Goal: Task Accomplishment & Management: Manage account settings

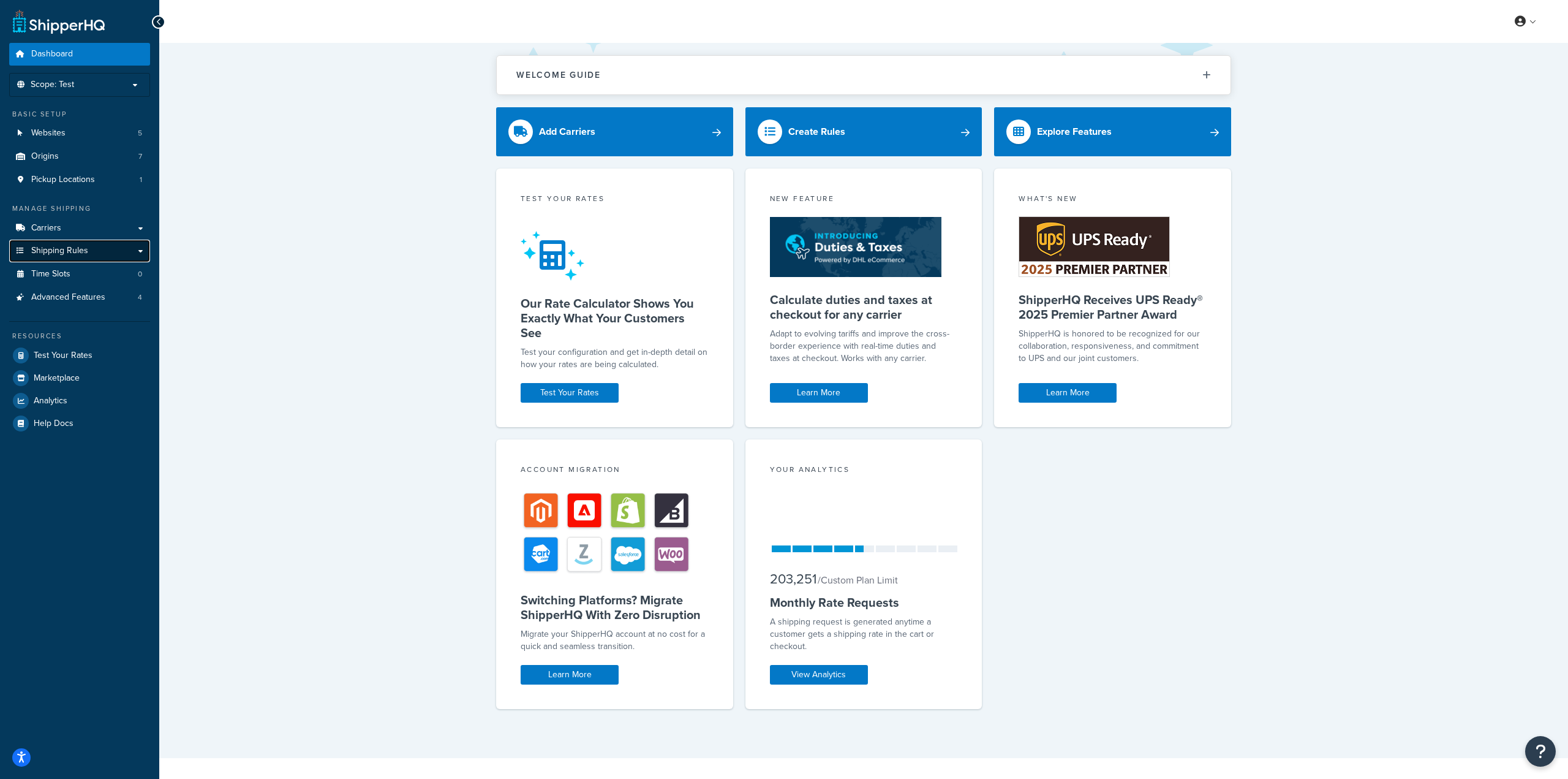
click at [93, 243] on link "Shipping Rules" at bounding box center [80, 251] width 141 height 23
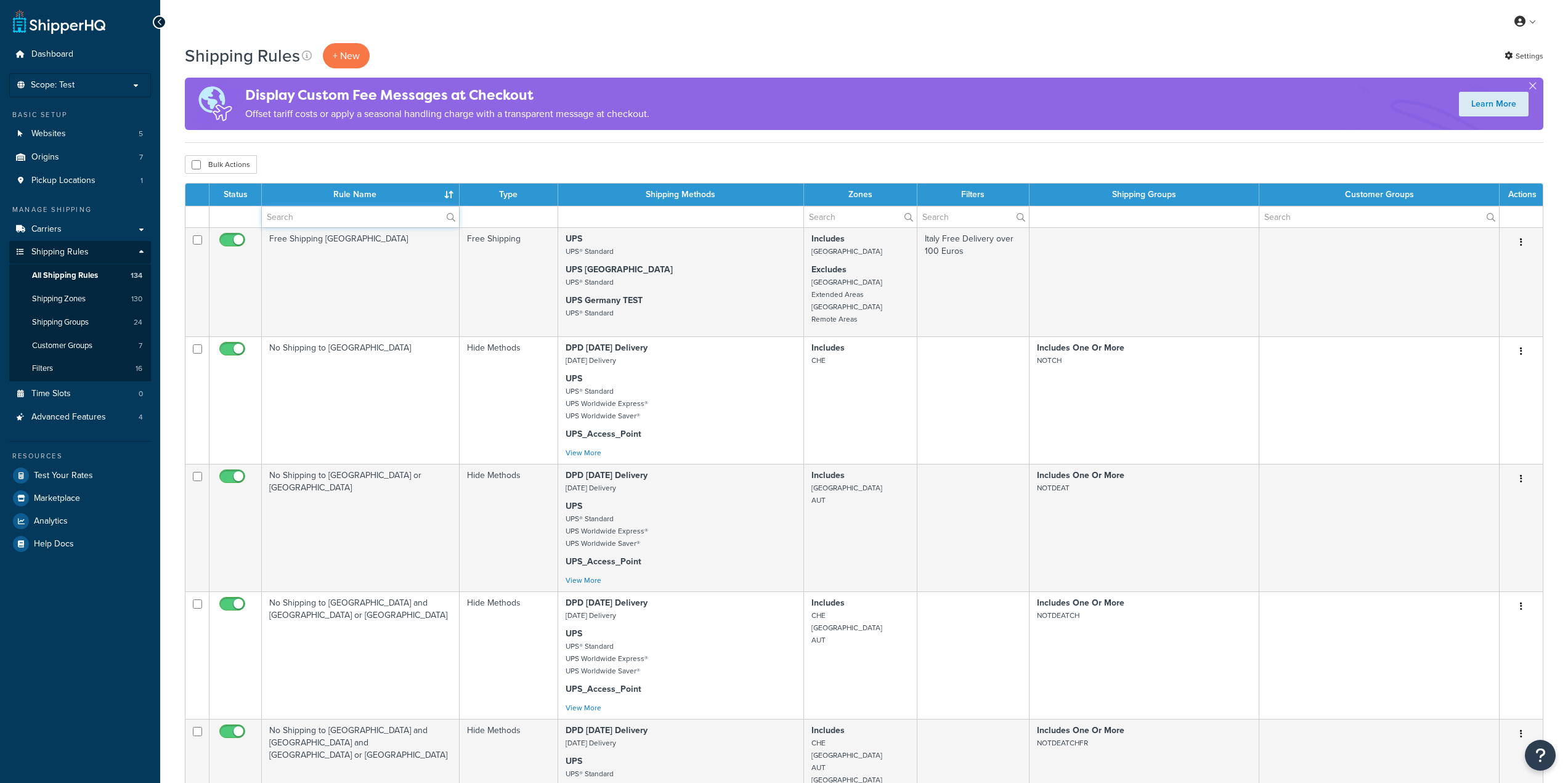
drag, startPoint x: 0, startPoint y: 0, endPoint x: 314, endPoint y: 219, distance: 382.8
click at [314, 219] on input "text" at bounding box center [360, 216] width 197 height 21
type input "free"
click at [393, 172] on div "Bulk Actions Duplicate Delete" at bounding box center [864, 165] width 1358 height 19
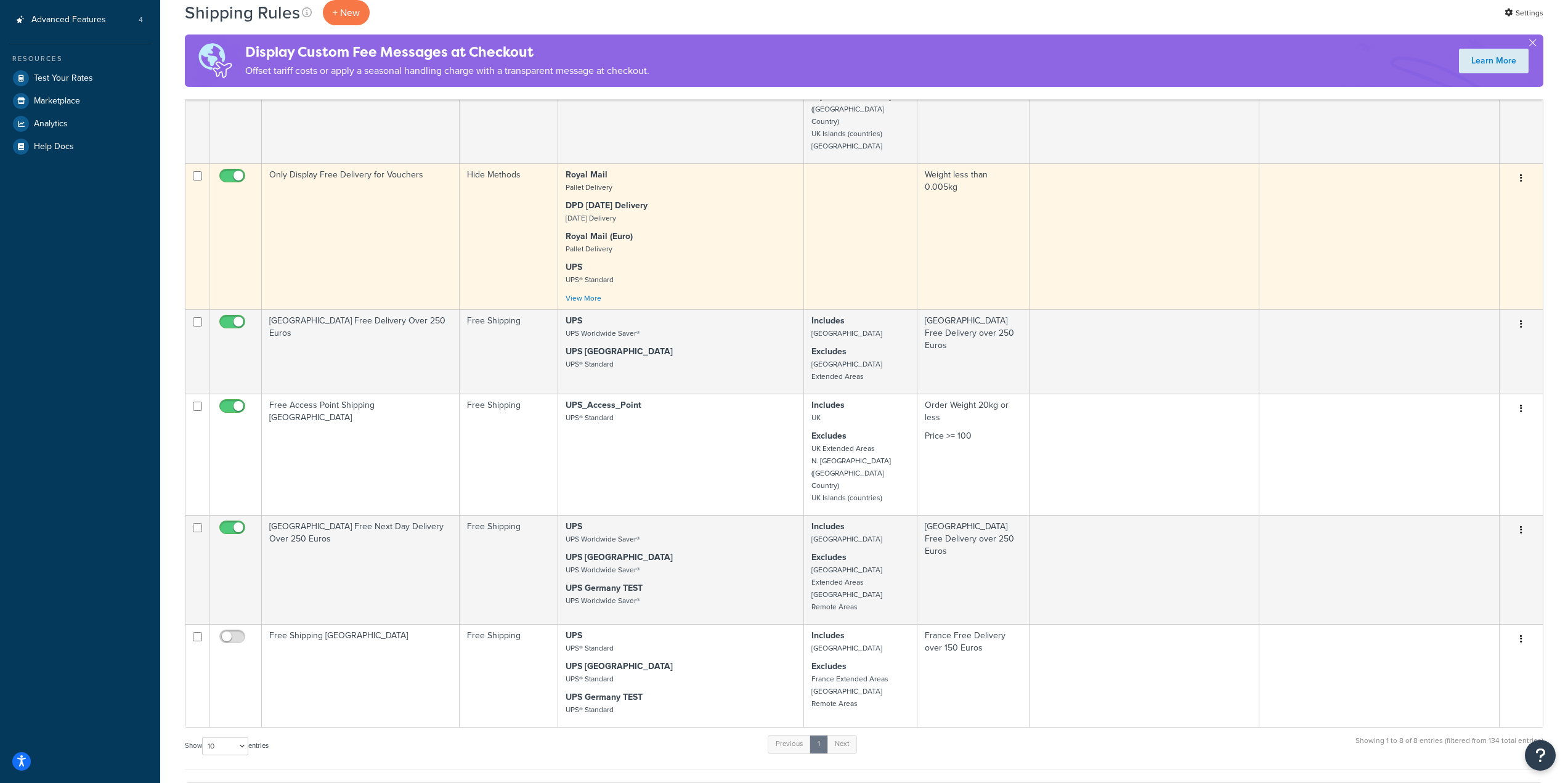
scroll to position [431, 0]
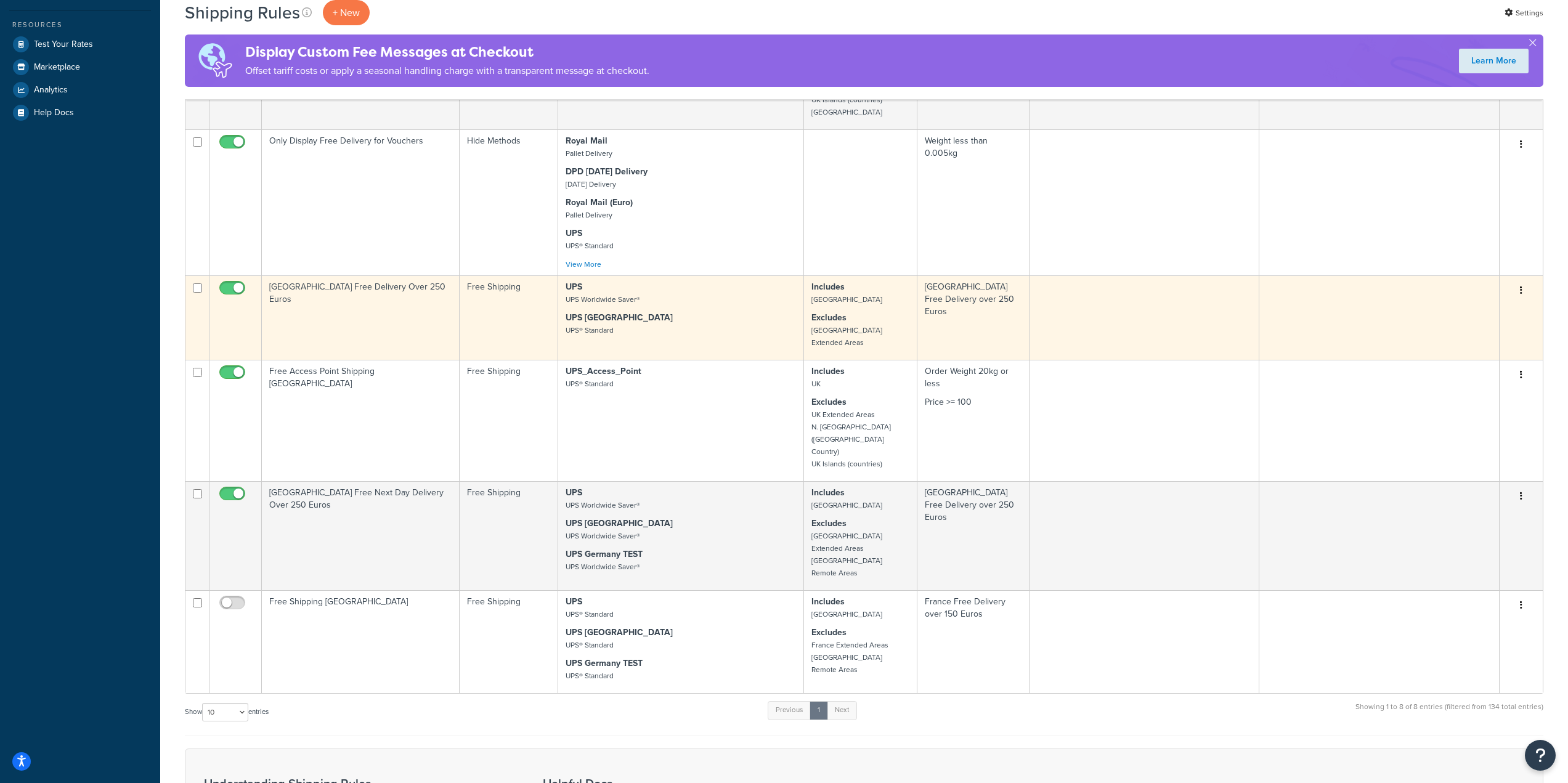
click at [419, 282] on td "Germany Free Delivery Over 250 Euros" at bounding box center [361, 318] width 198 height 85
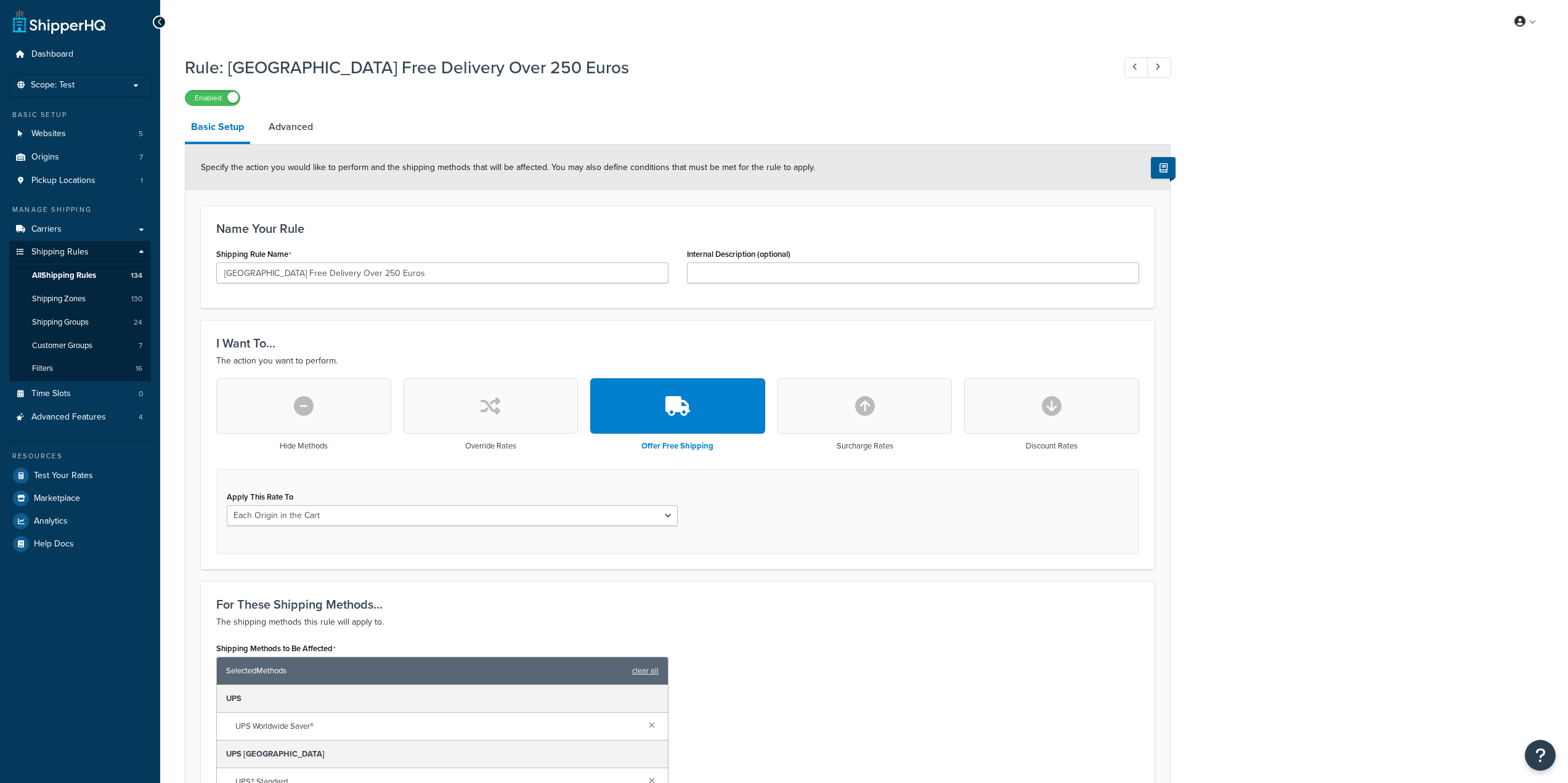
select select "LOCATION"
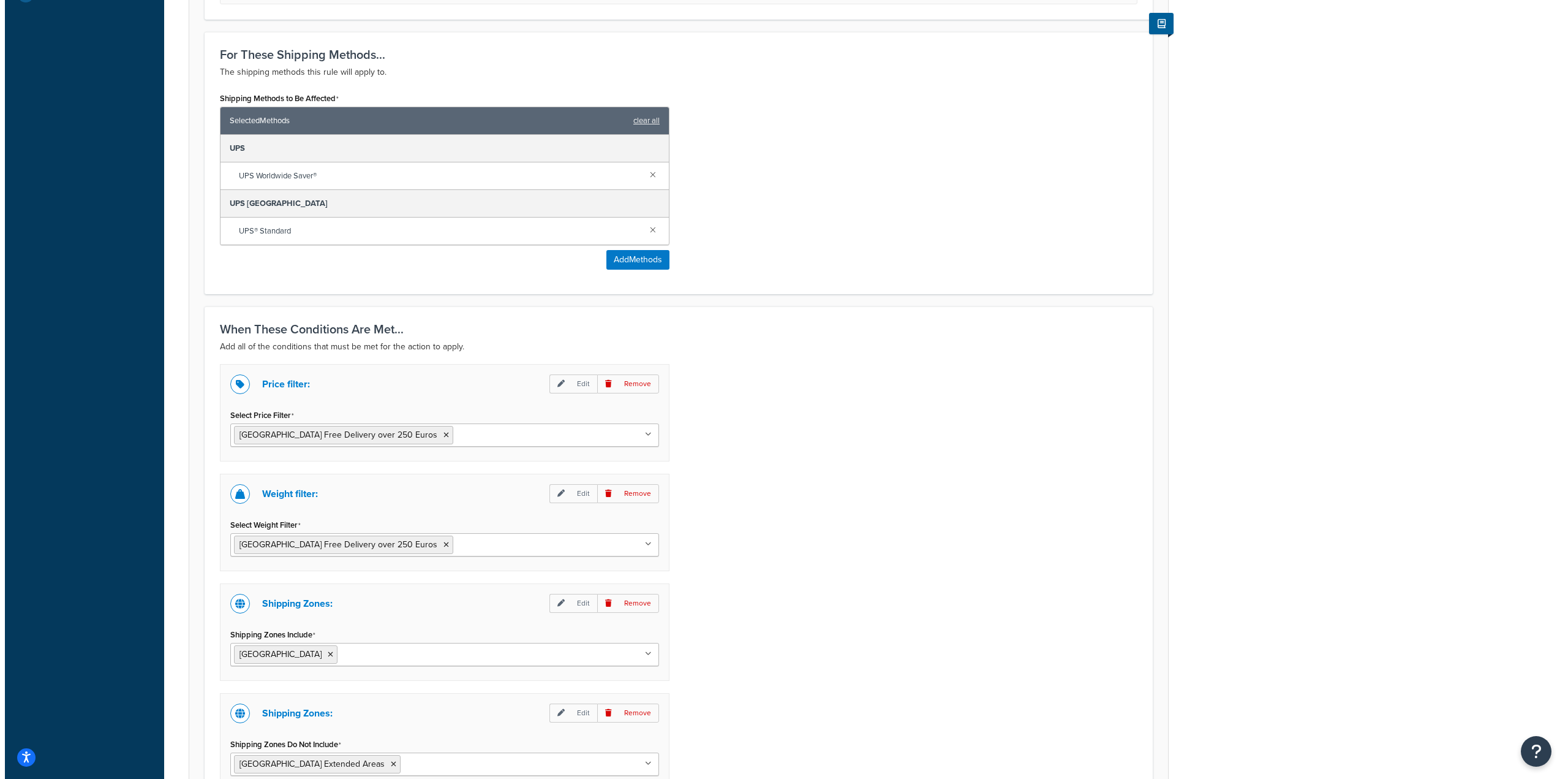
scroll to position [474, 0]
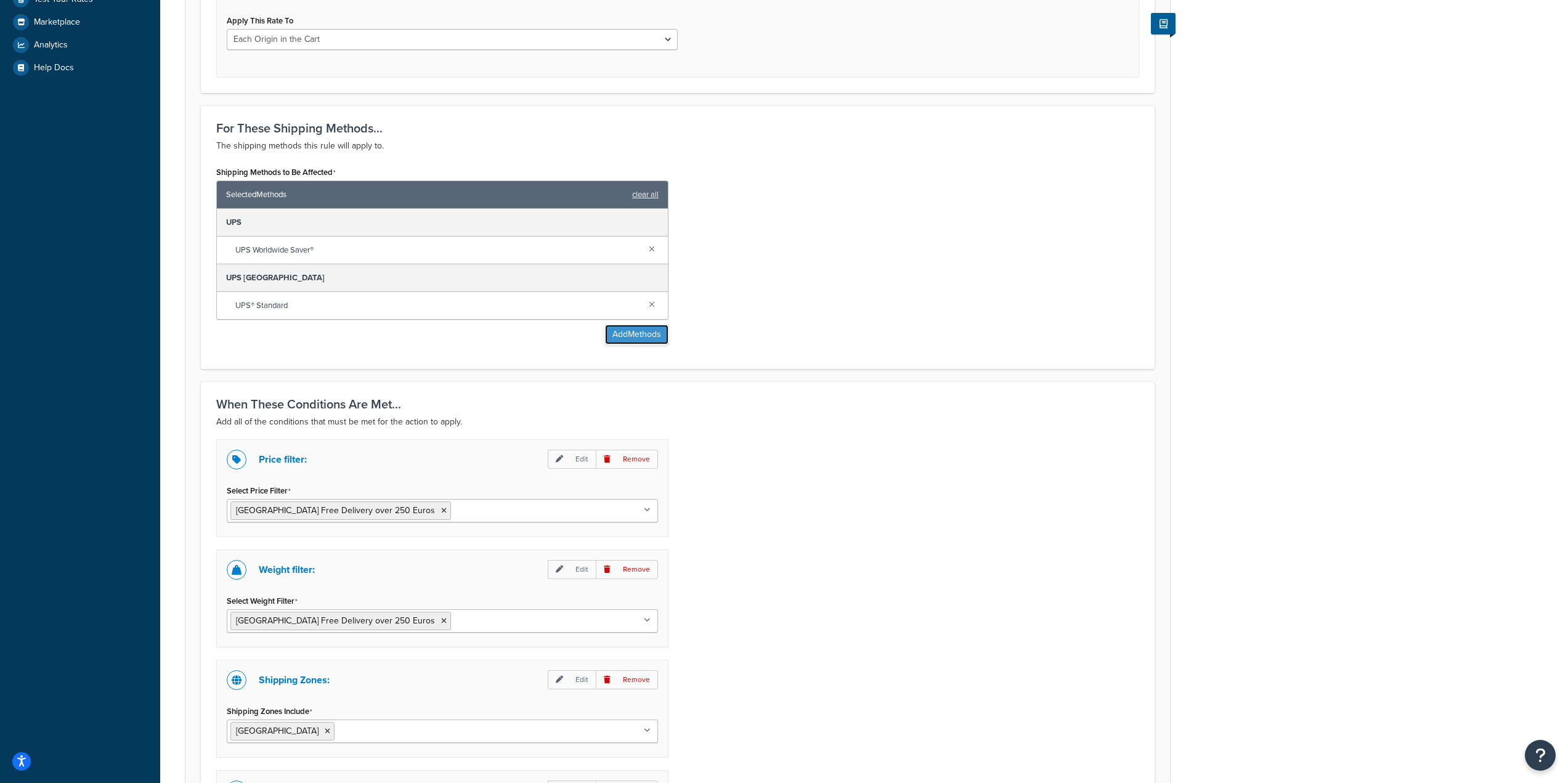
click at [620, 340] on button "Add Methods" at bounding box center [636, 334] width 63 height 19
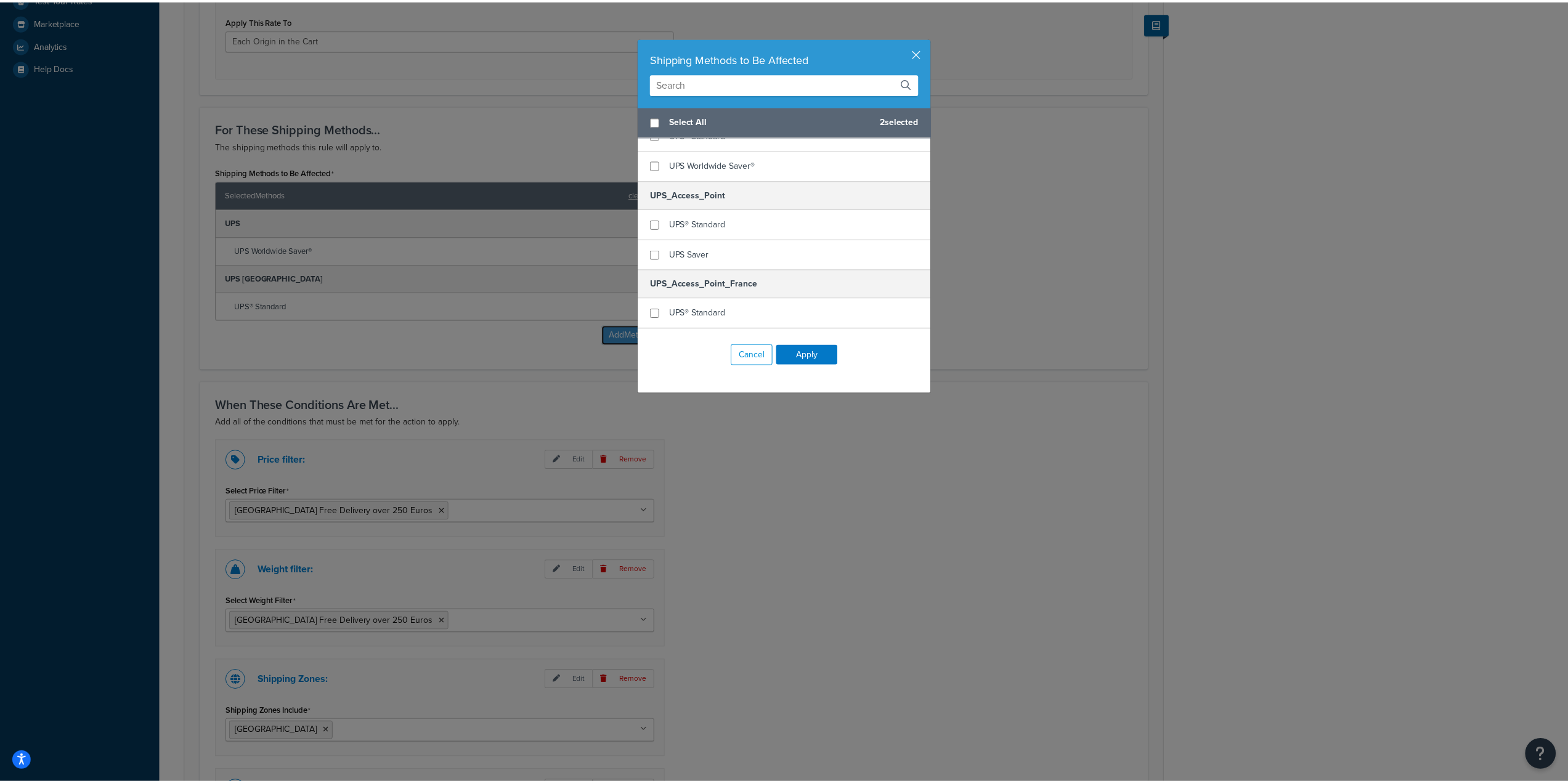
scroll to position [2522, 0]
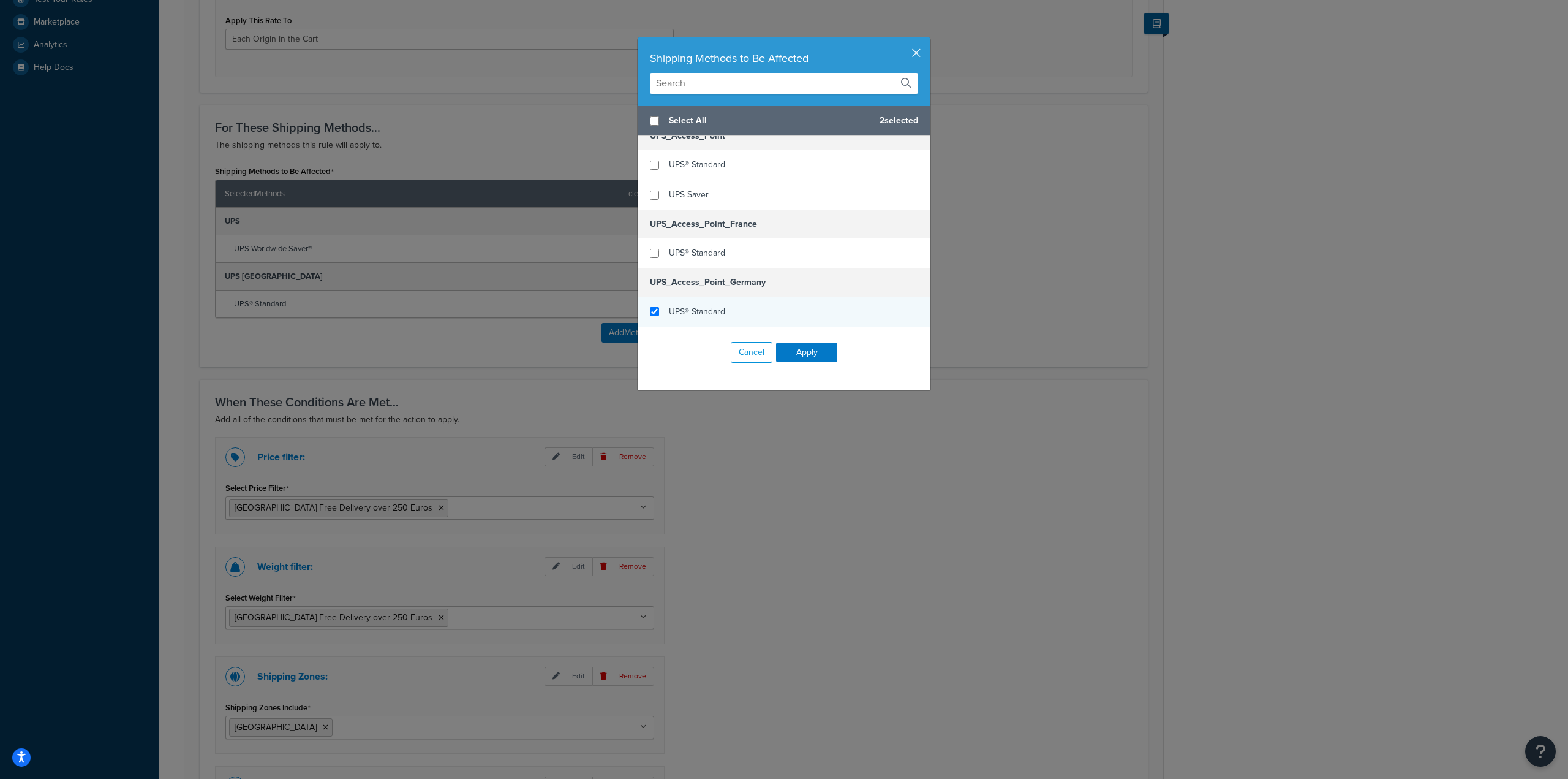
checkbox input "true"
click at [742, 310] on div "UPS® Standard" at bounding box center [784, 311] width 293 height 29
click at [814, 349] on button "Apply" at bounding box center [806, 352] width 61 height 19
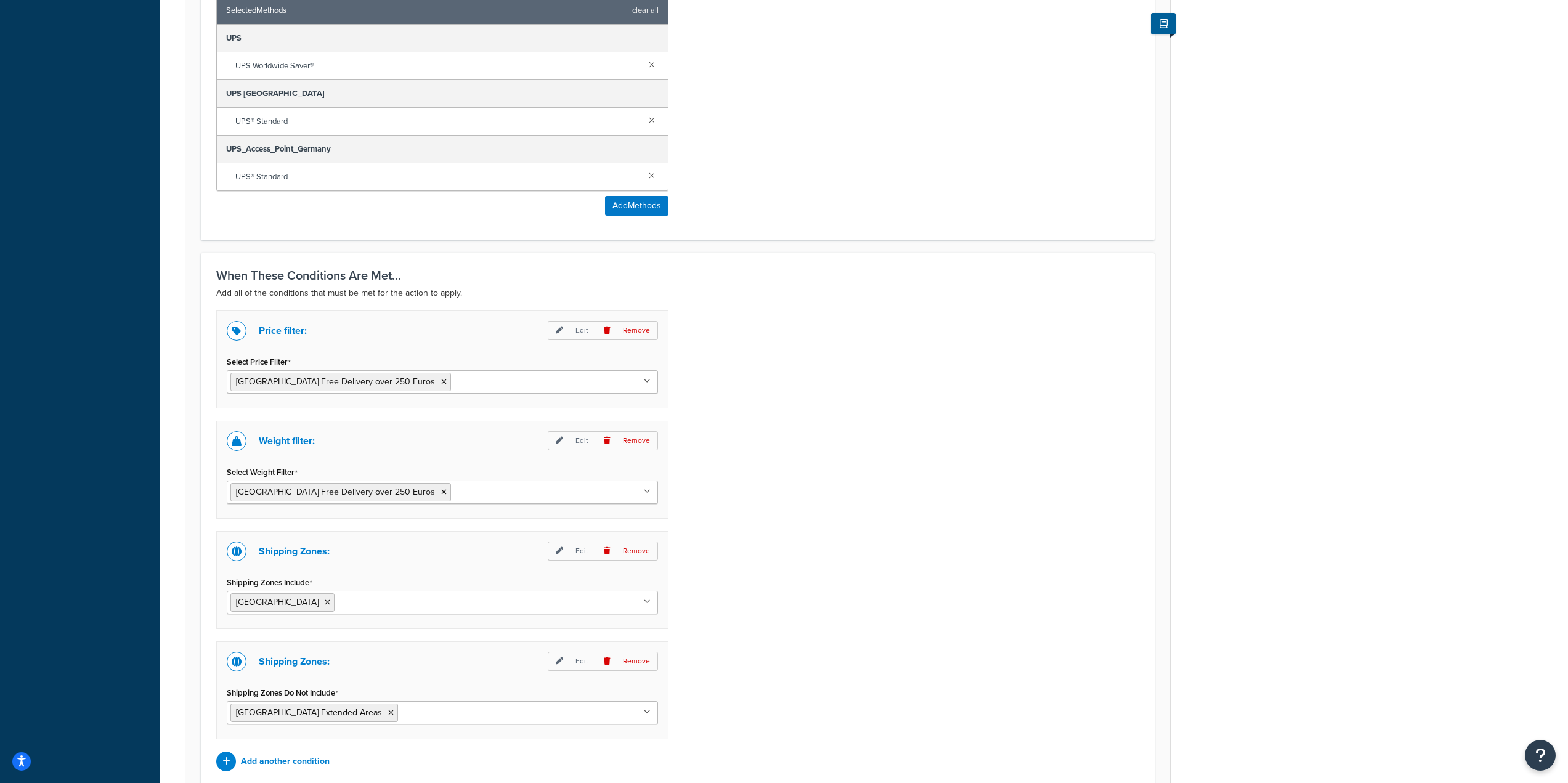
scroll to position [778, 0]
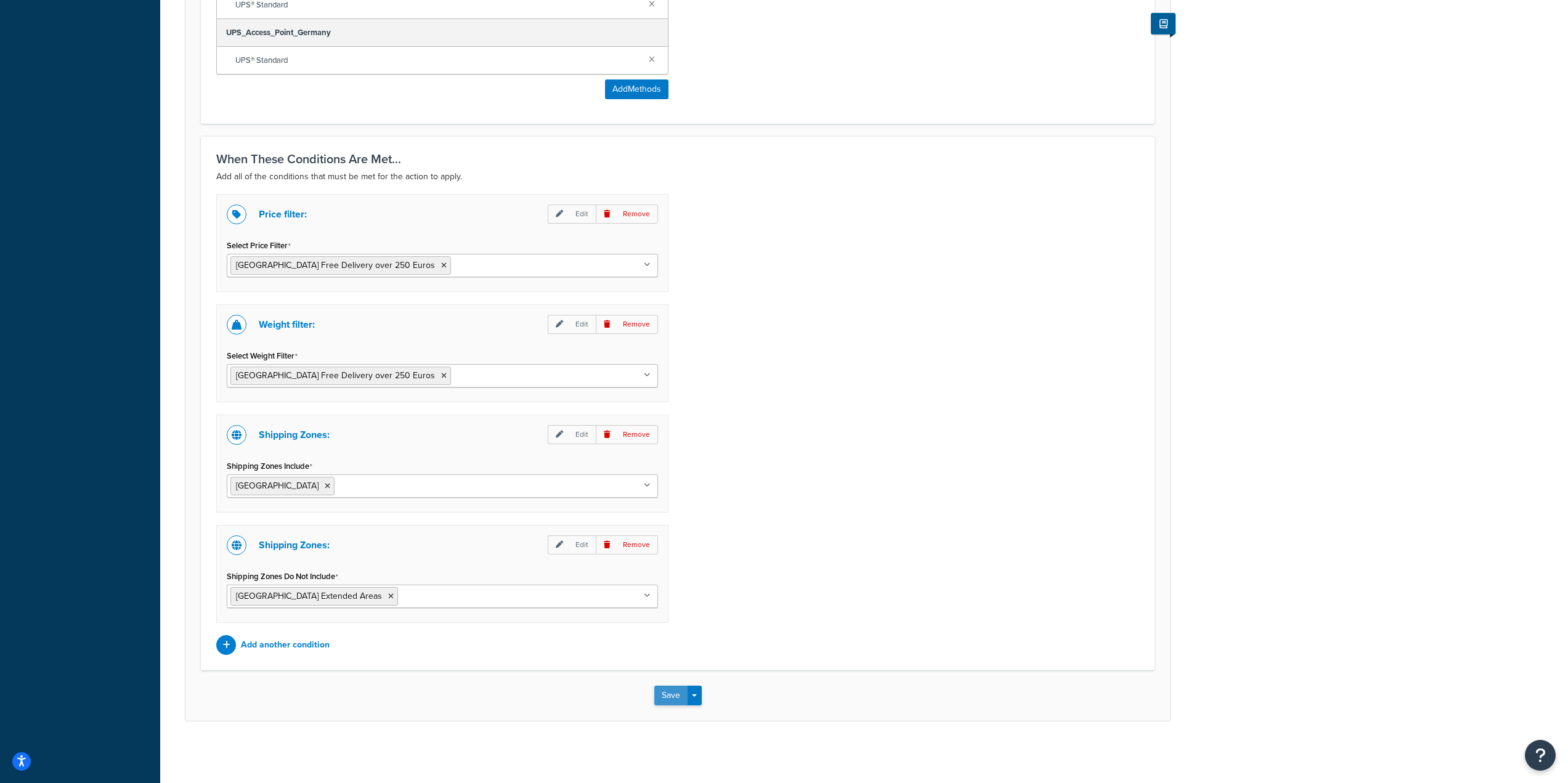
click at [664, 698] on button "Save" at bounding box center [670, 695] width 33 height 19
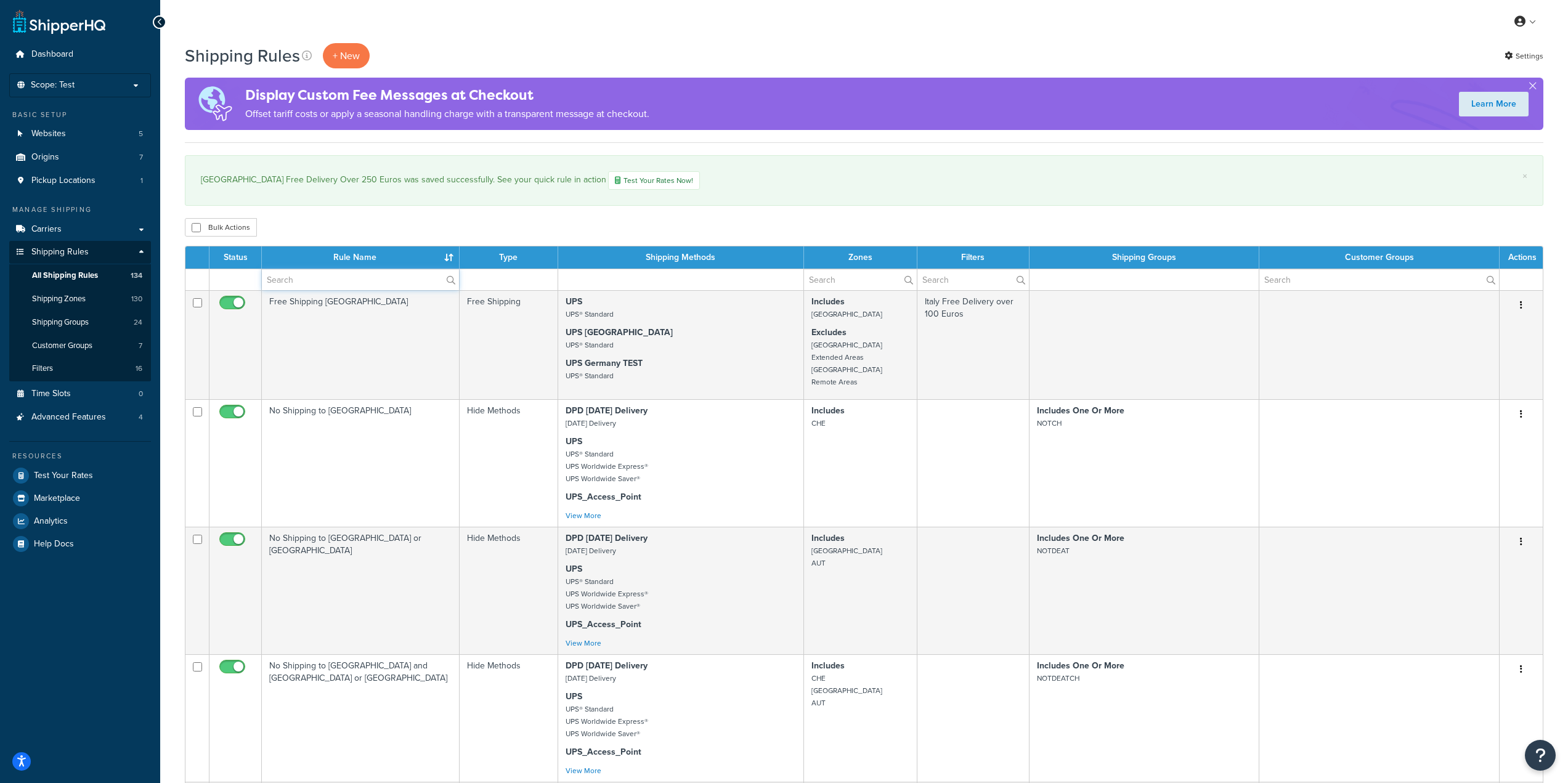
click at [294, 282] on input "text" at bounding box center [360, 279] width 197 height 21
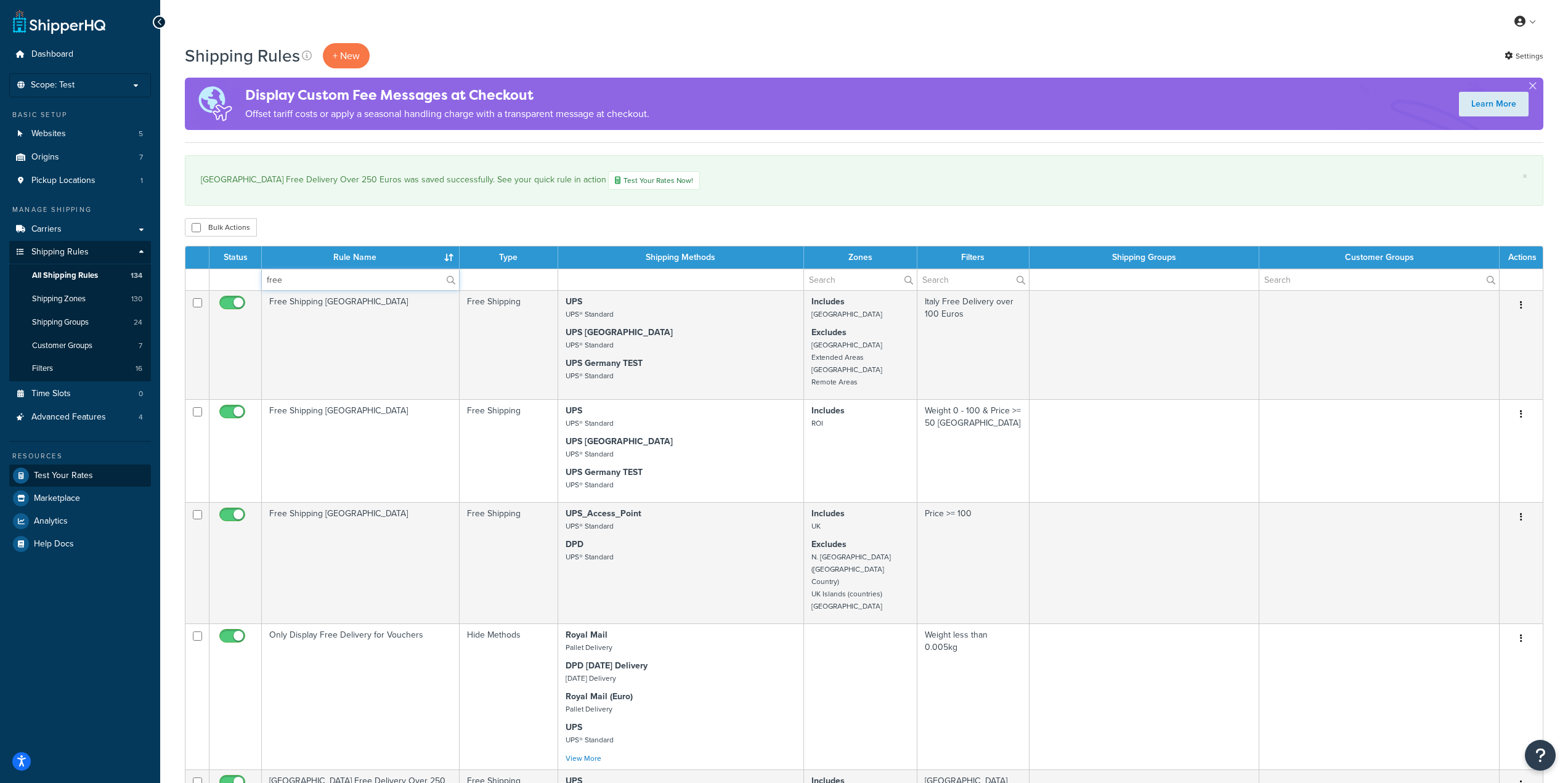
type input "free"
click at [92, 476] on link "Test Your Rates" at bounding box center [80, 475] width 142 height 22
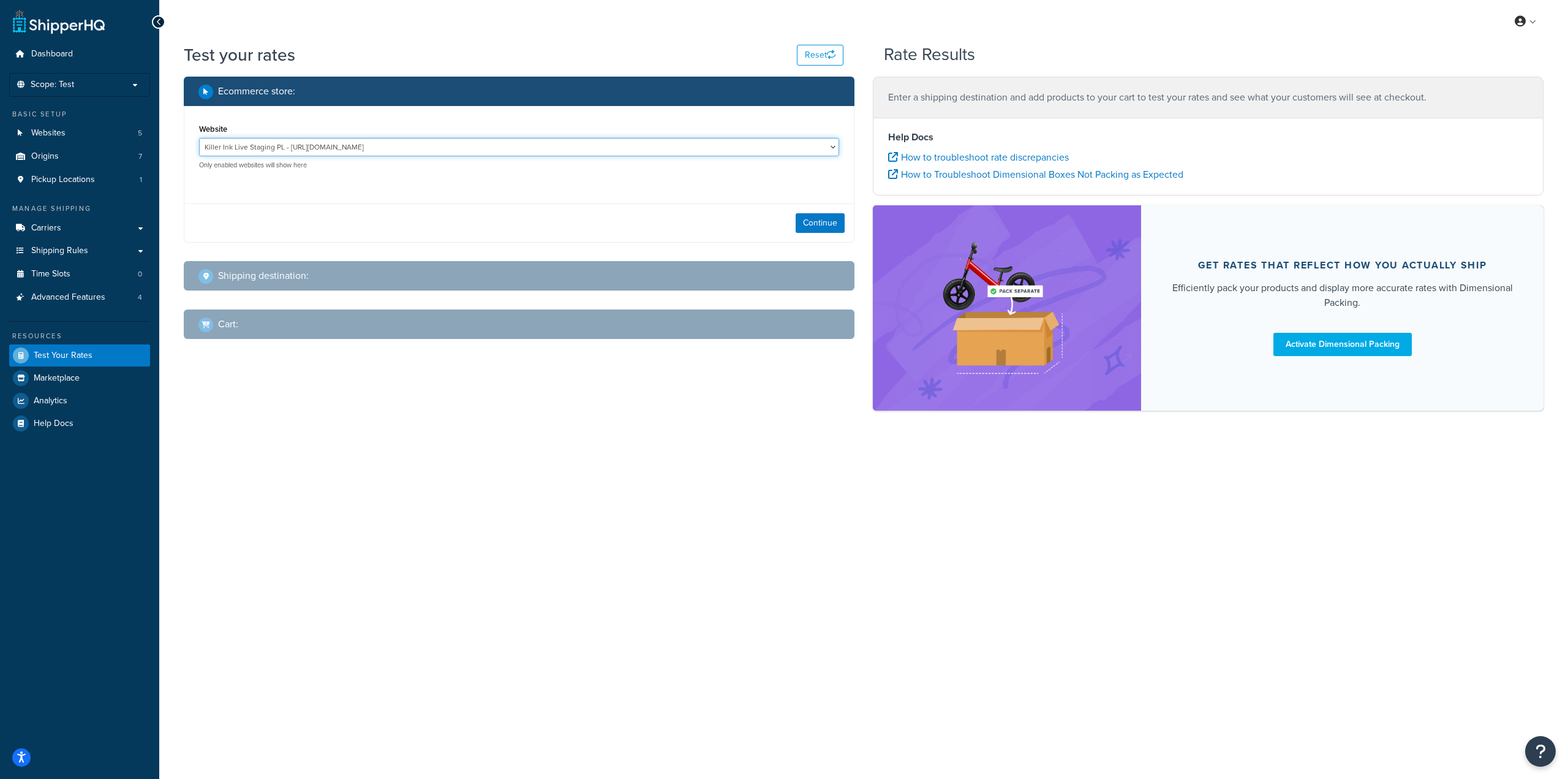
click at [441, 146] on select "Killer Ink Live Staging PL - [URL][DOMAIN_NAME] Killer Ink staging Euro - [URL]…" at bounding box center [519, 147] width 640 height 19
select select "ad3186a87cc52804001b108e854c3dbc"
click at [199, 138] on select "Killer Ink Live Staging PL - [URL][DOMAIN_NAME] Killer Ink staging Euro - [URL]…" at bounding box center [519, 147] width 640 height 19
click at [805, 225] on button "Continue" at bounding box center [821, 223] width 49 height 19
select select "[GEOGRAPHIC_DATA]"
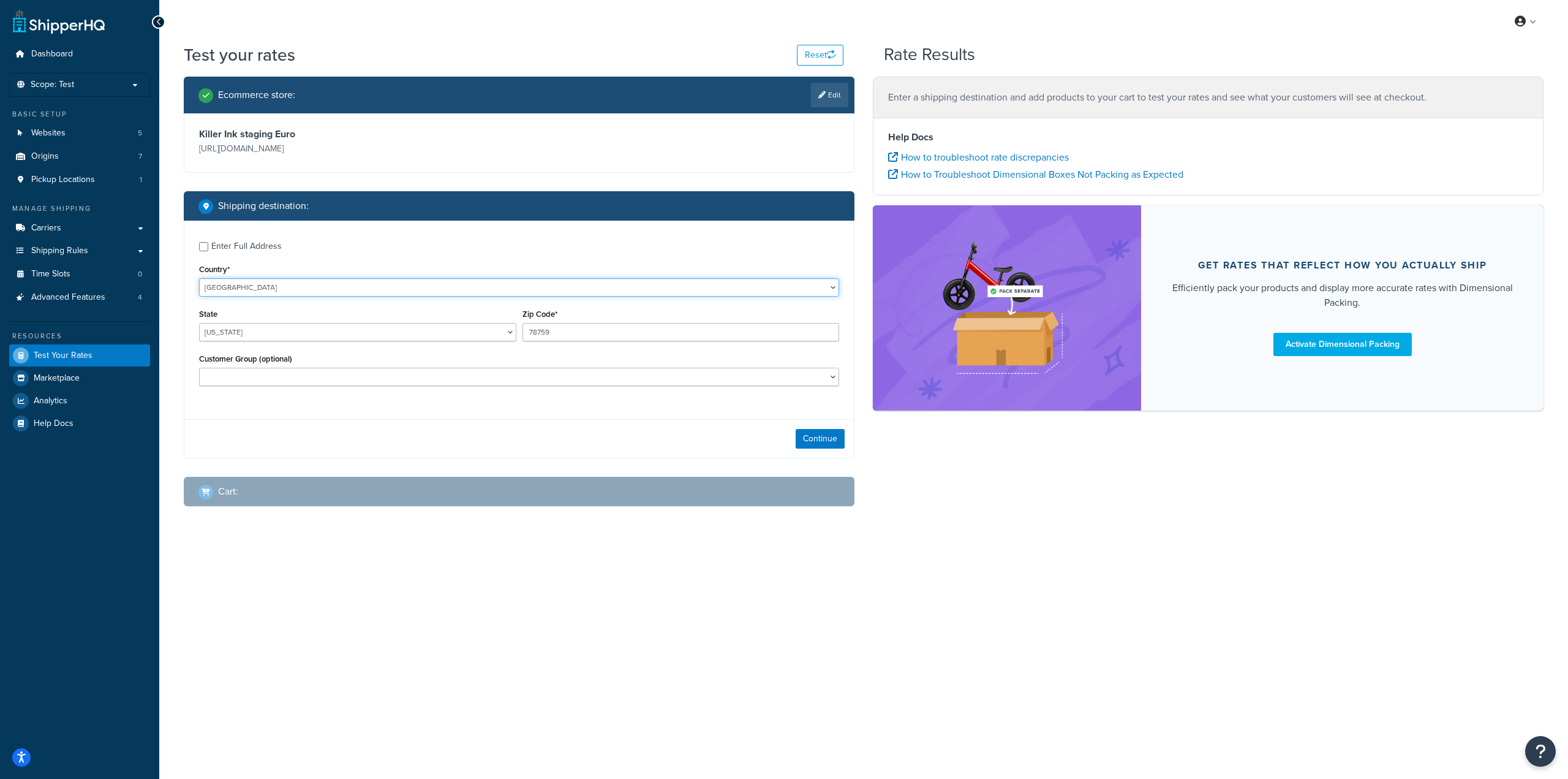
click at [266, 288] on select "United States United Kingdom Afghanistan Åland Islands Albania Algeria American…" at bounding box center [519, 288] width 640 height 19
select select "DE"
click at [199, 278] on select "United States United Kingdom Afghanistan Åland Islands Albania Algeria American…" at bounding box center [519, 288] width 640 height 19
drag, startPoint x: 582, startPoint y: 335, endPoint x: 497, endPoint y: 340, distance: 85.1
click at [497, 340] on div "State Baden-Wuerttemberg Bayern Berlin Brandenburg Bremen Hamburg Hessen Meckle…" at bounding box center [519, 328] width 647 height 45
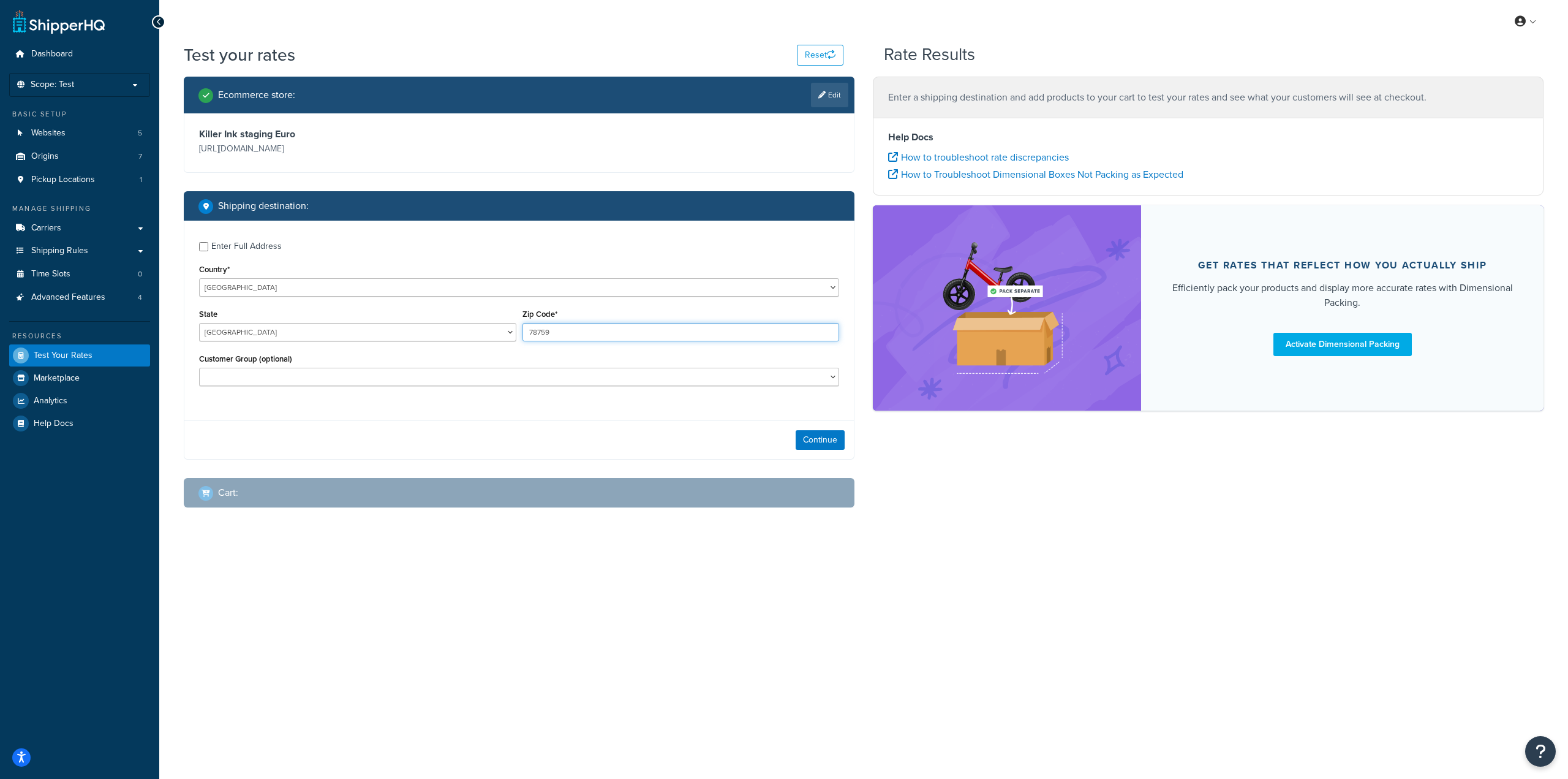
paste input "60005"
type input "60005"
click at [812, 442] on button "Continue" at bounding box center [821, 438] width 49 height 19
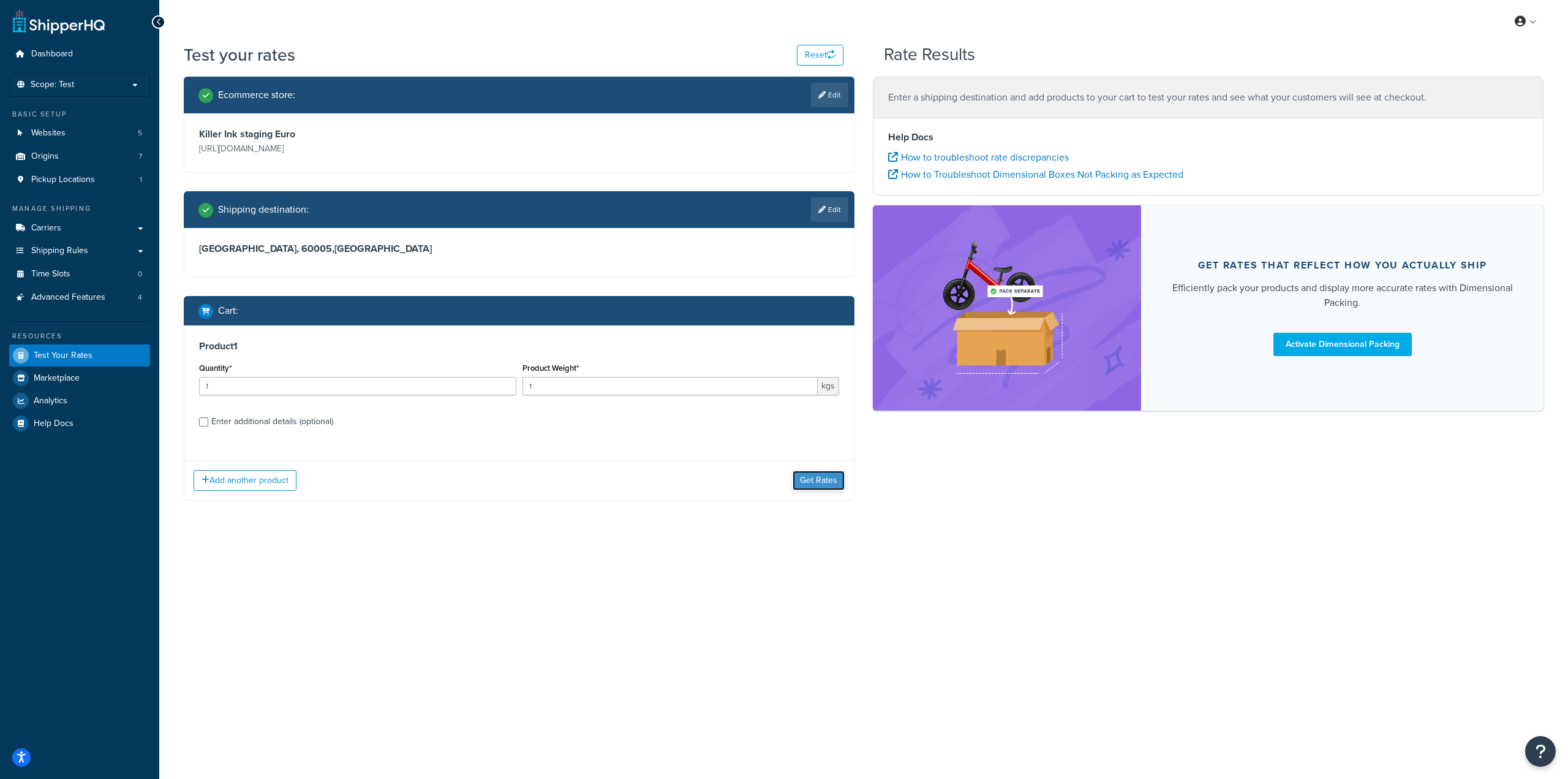
click at [815, 485] on button "Get Rates" at bounding box center [819, 480] width 52 height 19
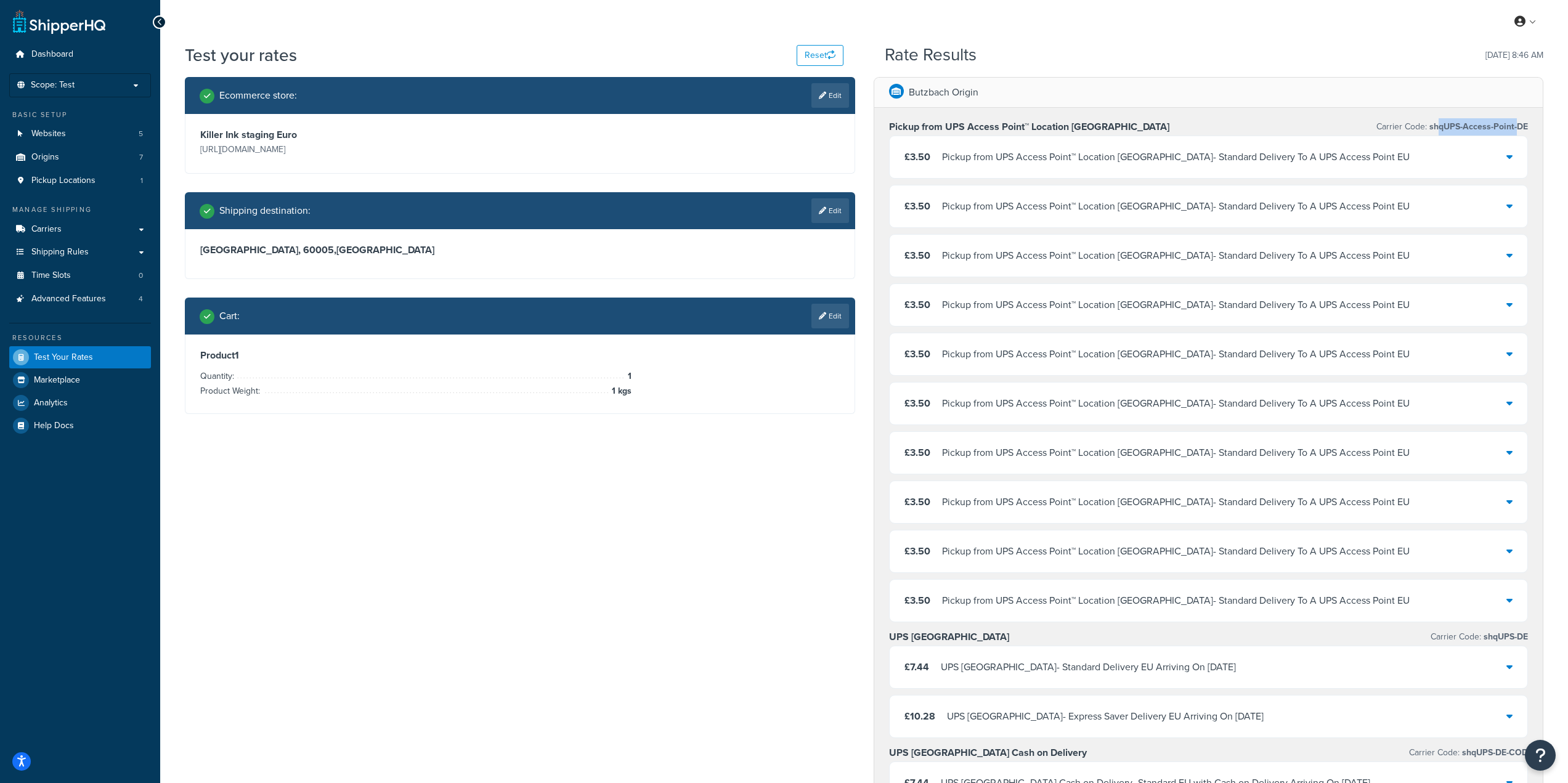
drag, startPoint x: 1438, startPoint y: 124, endPoint x: 1518, endPoint y: 121, distance: 80.1
click at [1518, 121] on span "shqUPS-Access-Point-DE" at bounding box center [1478, 126] width 101 height 13
drag, startPoint x: 1431, startPoint y: 128, endPoint x: 1535, endPoint y: 120, distance: 104.3
click at [1535, 120] on div "Pickup from UPS Access Point™ Location Germany Carrier Code: shqUPS-Access-Poin…" at bounding box center [1208, 539] width 669 height 861
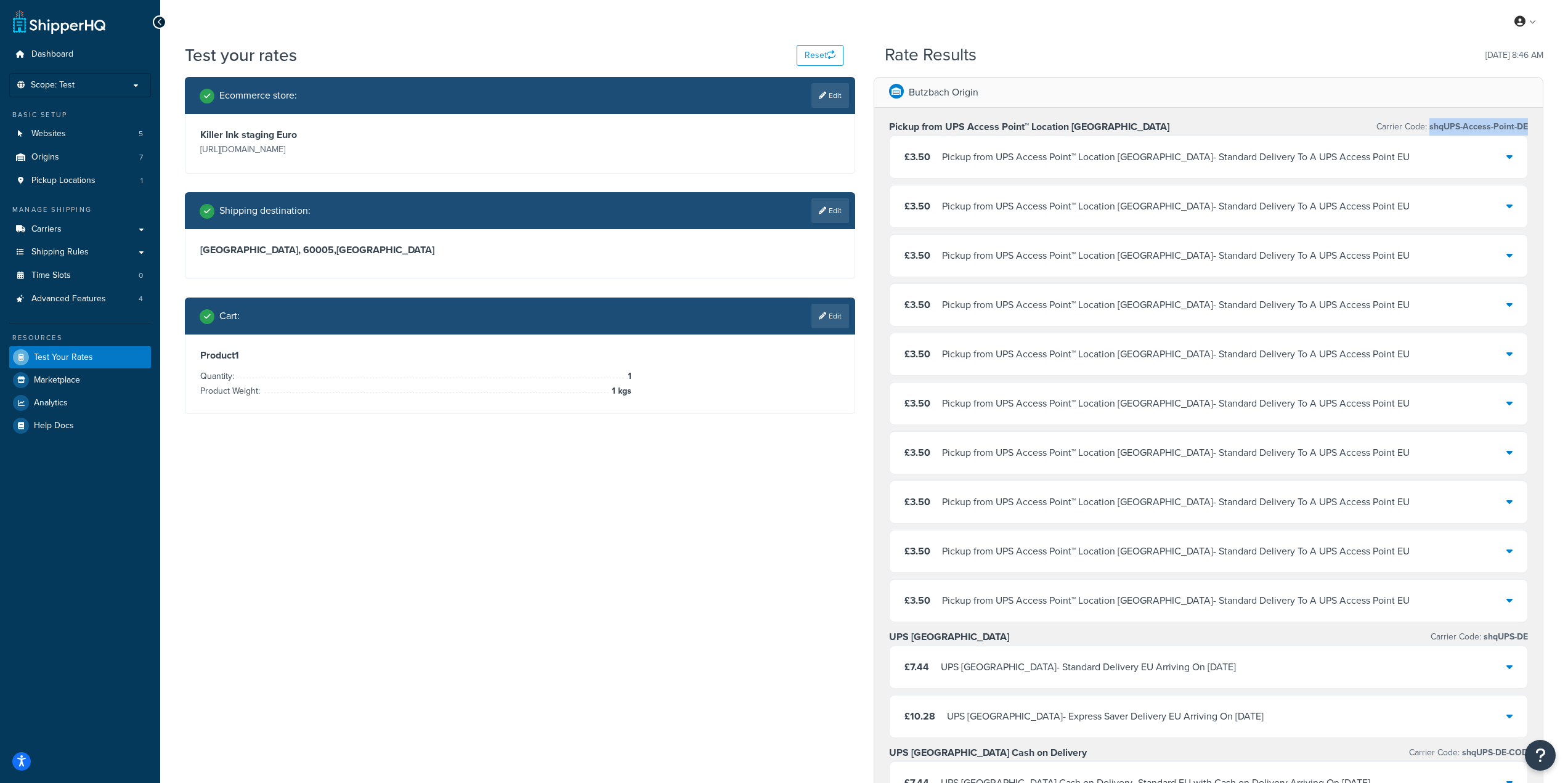
copy span "shqUPS-Access-Point-DE"
click at [96, 223] on link "Carriers" at bounding box center [80, 229] width 142 height 23
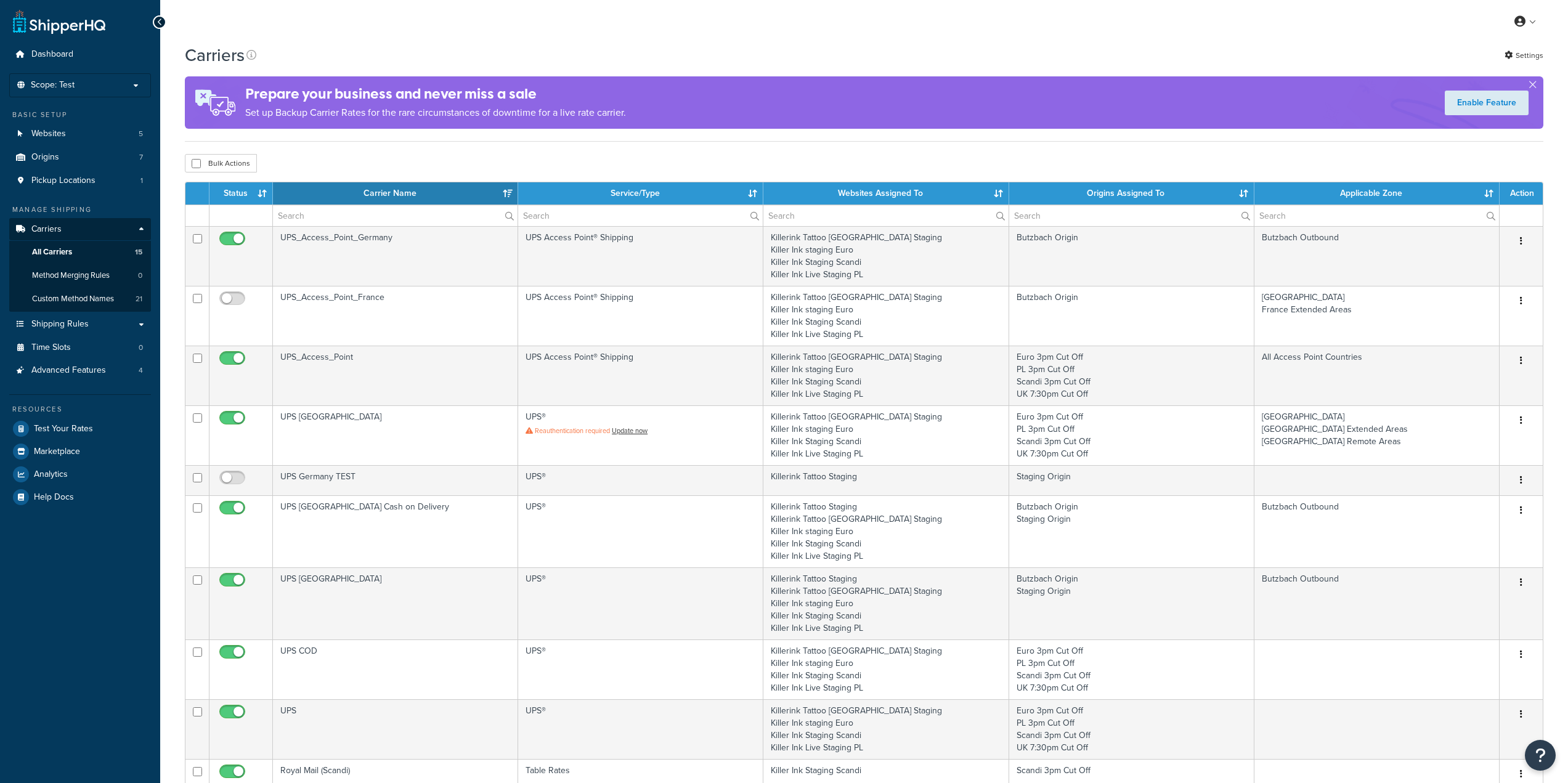
select select "15"
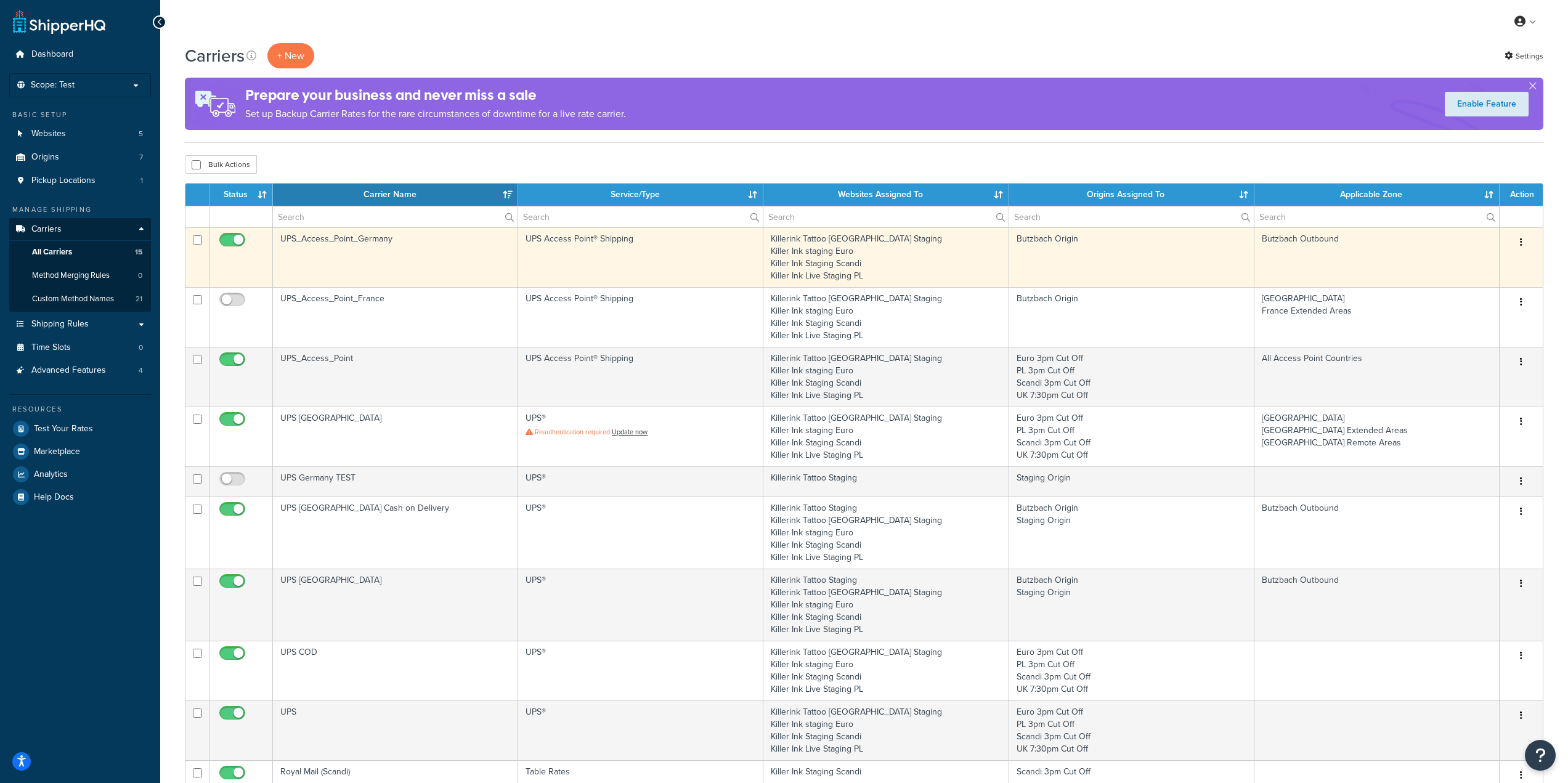
click at [368, 238] on td "UPS_Access_Point_Germany" at bounding box center [396, 257] width 245 height 60
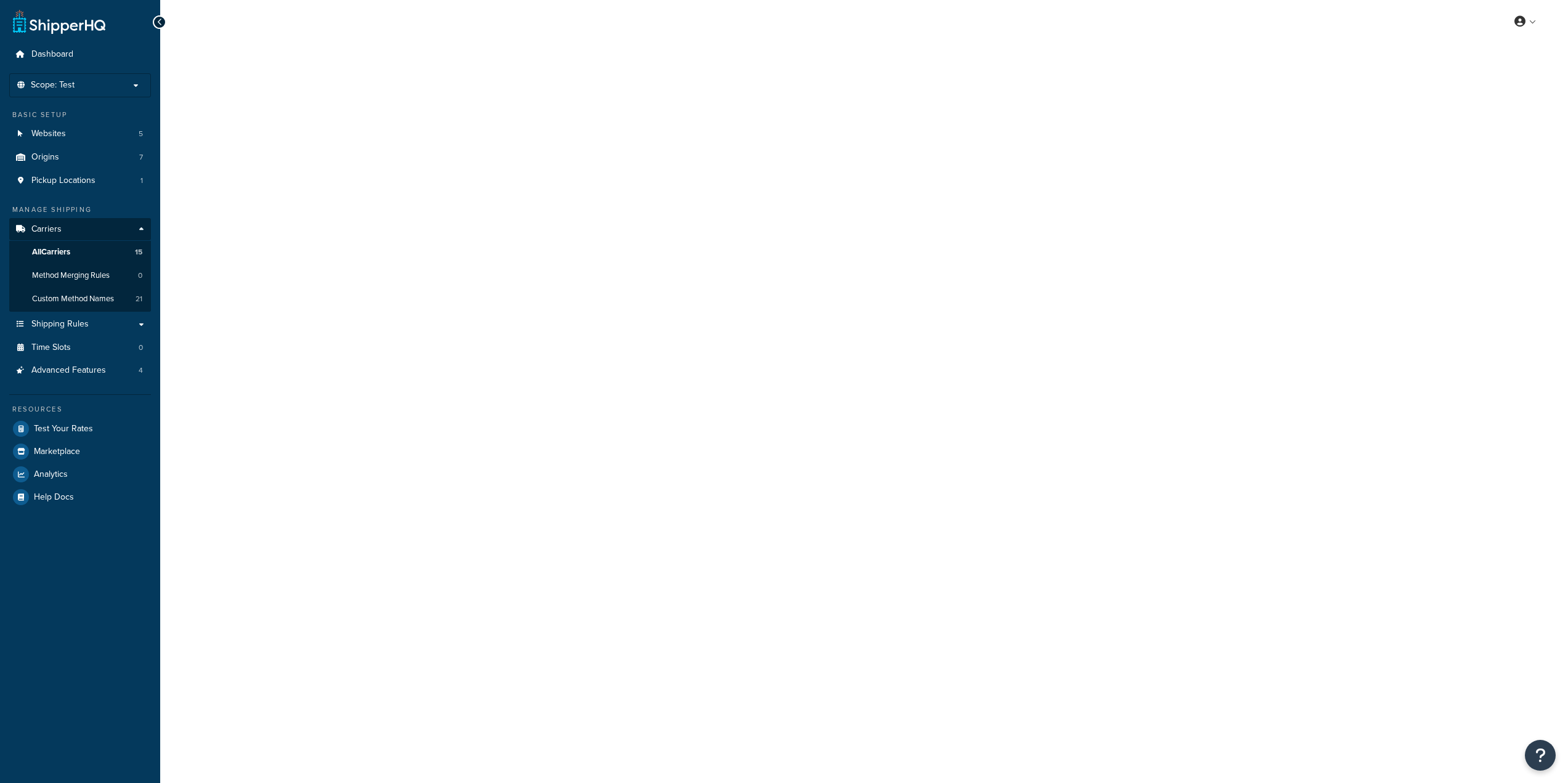
select select "accessPoint"
select select "convert_lb_kg"
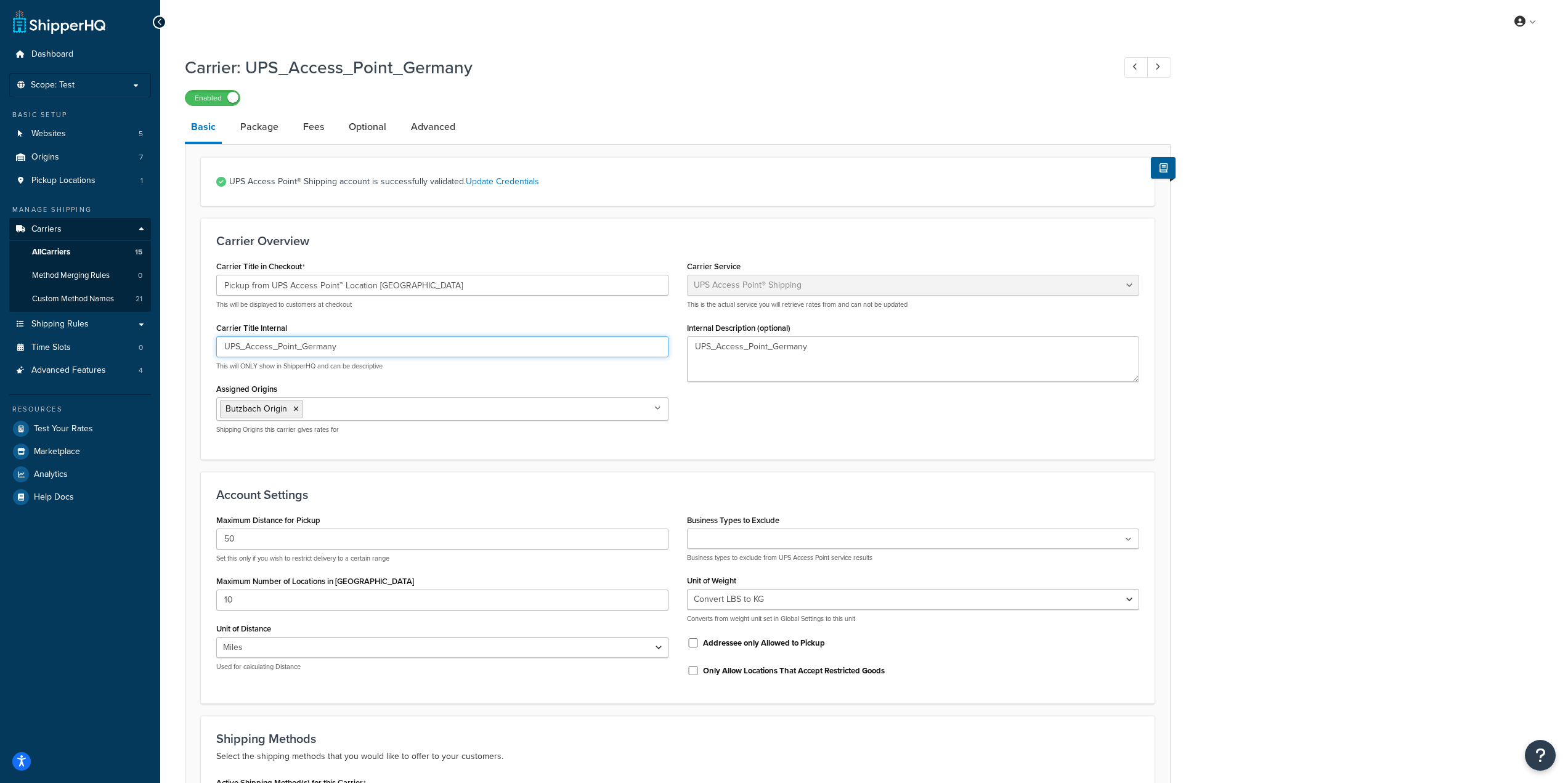
click at [394, 343] on input "UPS_Access_Point_Germany" at bounding box center [442, 347] width 452 height 21
paste input "shqUPS-Access-Point-DE"
type input "UPS_Access_Point_Germany"
click at [423, 129] on link "Advanced" at bounding box center [433, 127] width 57 height 30
select select "false"
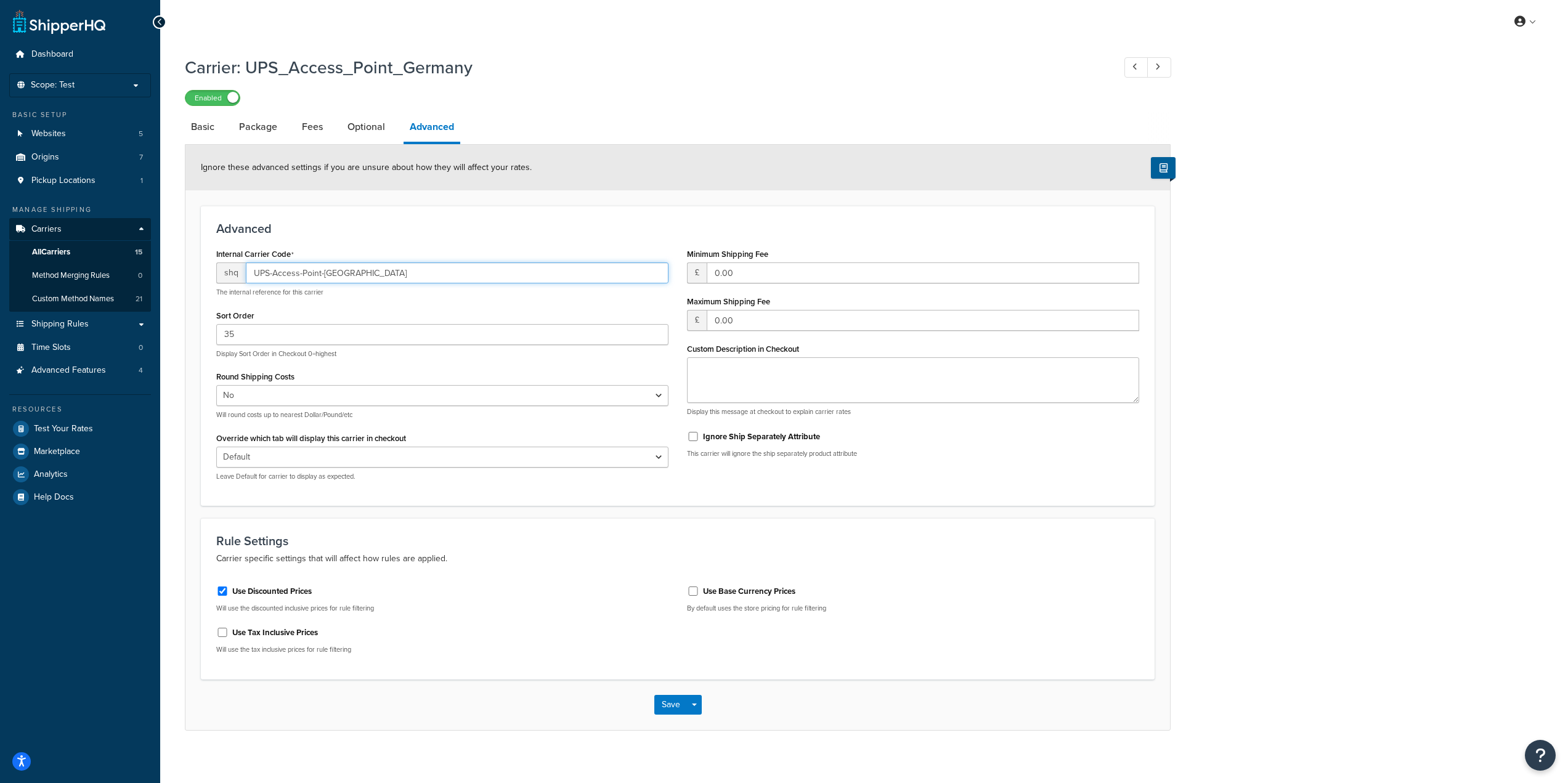
click at [382, 279] on input "UPS-Access-Point-[GEOGRAPHIC_DATA]" at bounding box center [457, 272] width 423 height 21
paste input "shqUPS-Access-Point-DE"
type input "UPS-Access-Point-DE"
click at [457, 256] on div "Internal Carrier Code shq UPS-Access-Point-DE The internal reference for this c…" at bounding box center [442, 271] width 452 height 52
click at [51, 419] on link "Test Your Rates" at bounding box center [80, 429] width 142 height 22
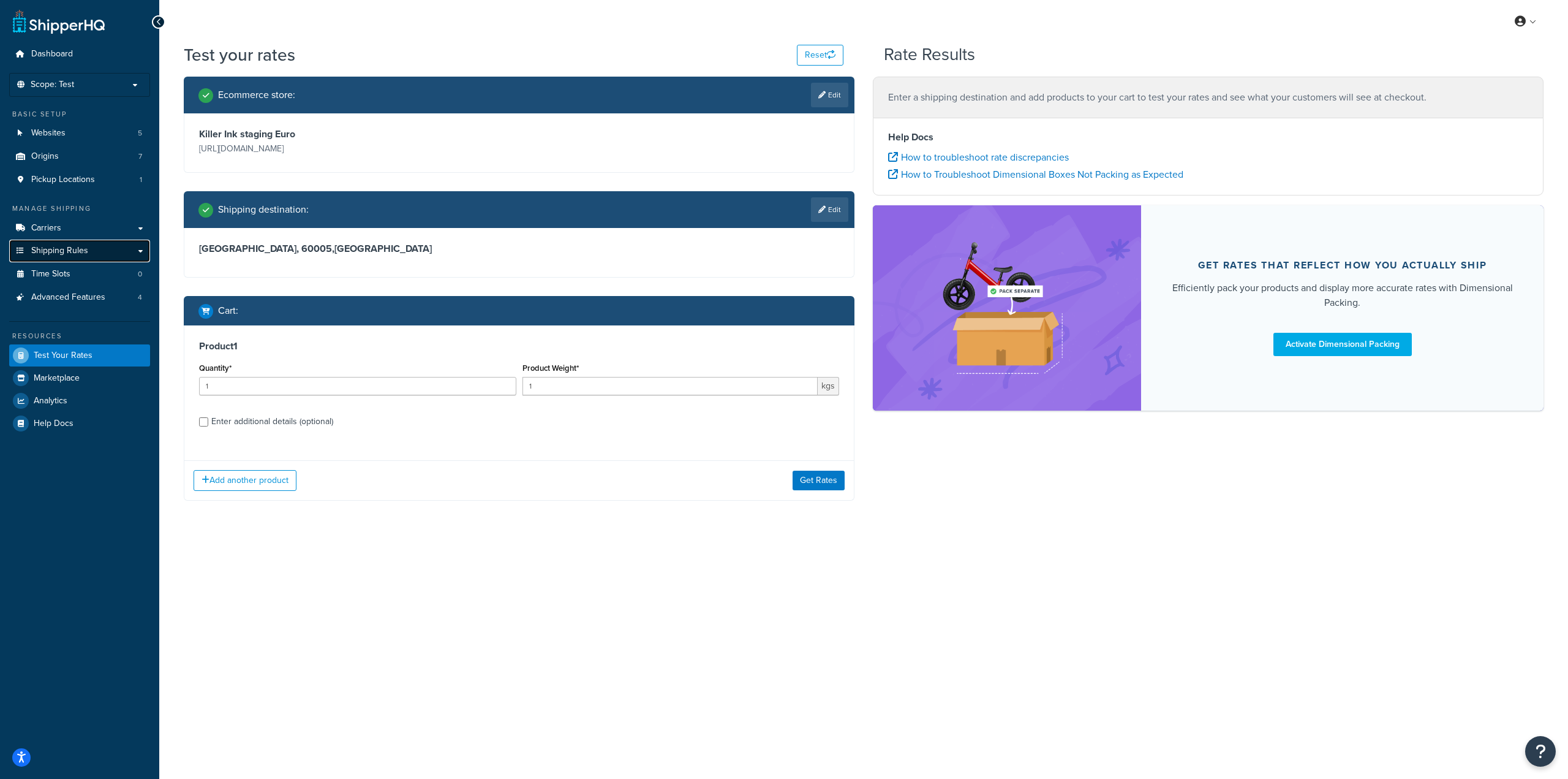
click at [87, 257] on span "Shipping Rules" at bounding box center [60, 251] width 57 height 10
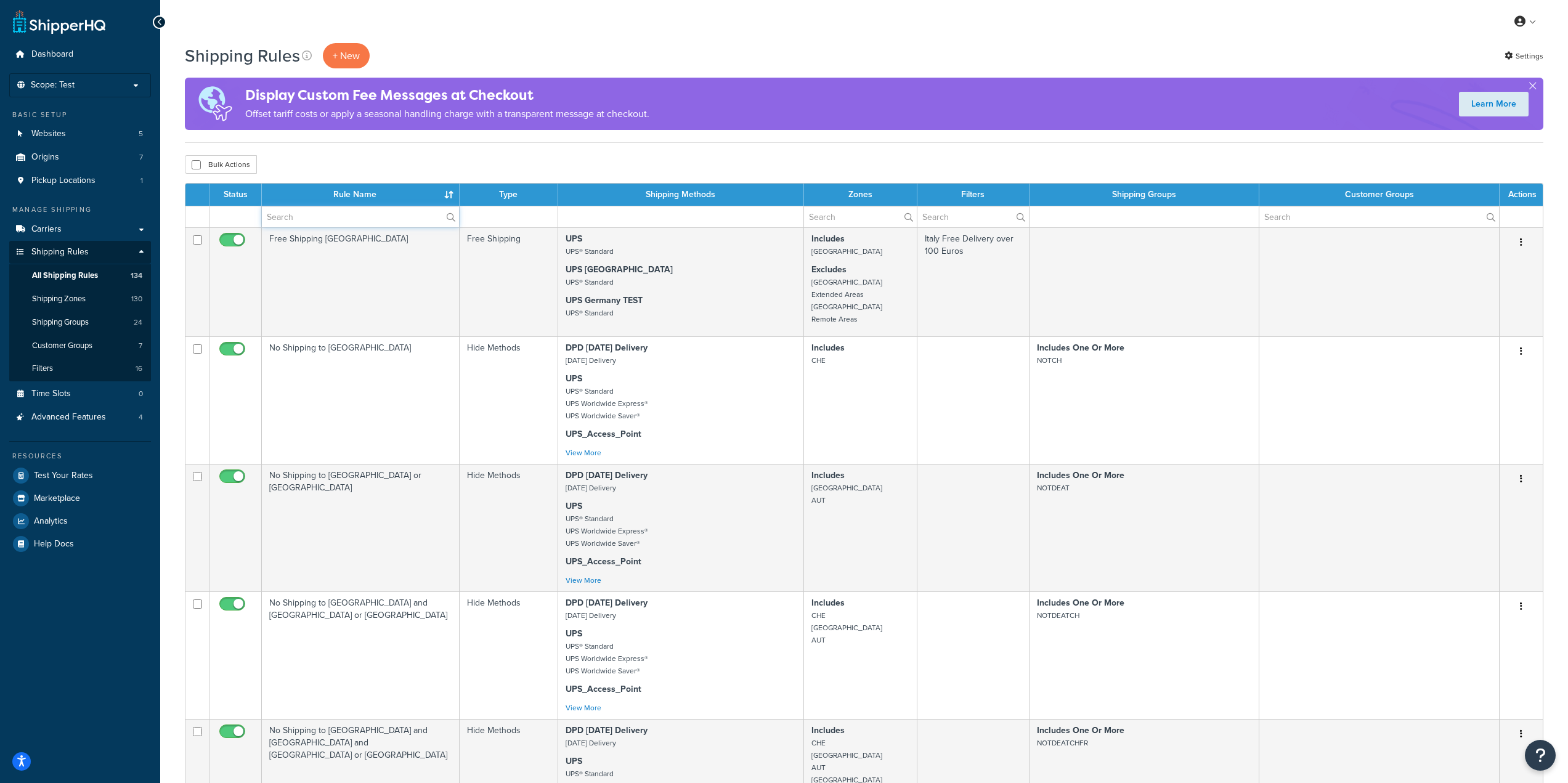
click at [333, 224] on input "text" at bounding box center [360, 216] width 197 height 21
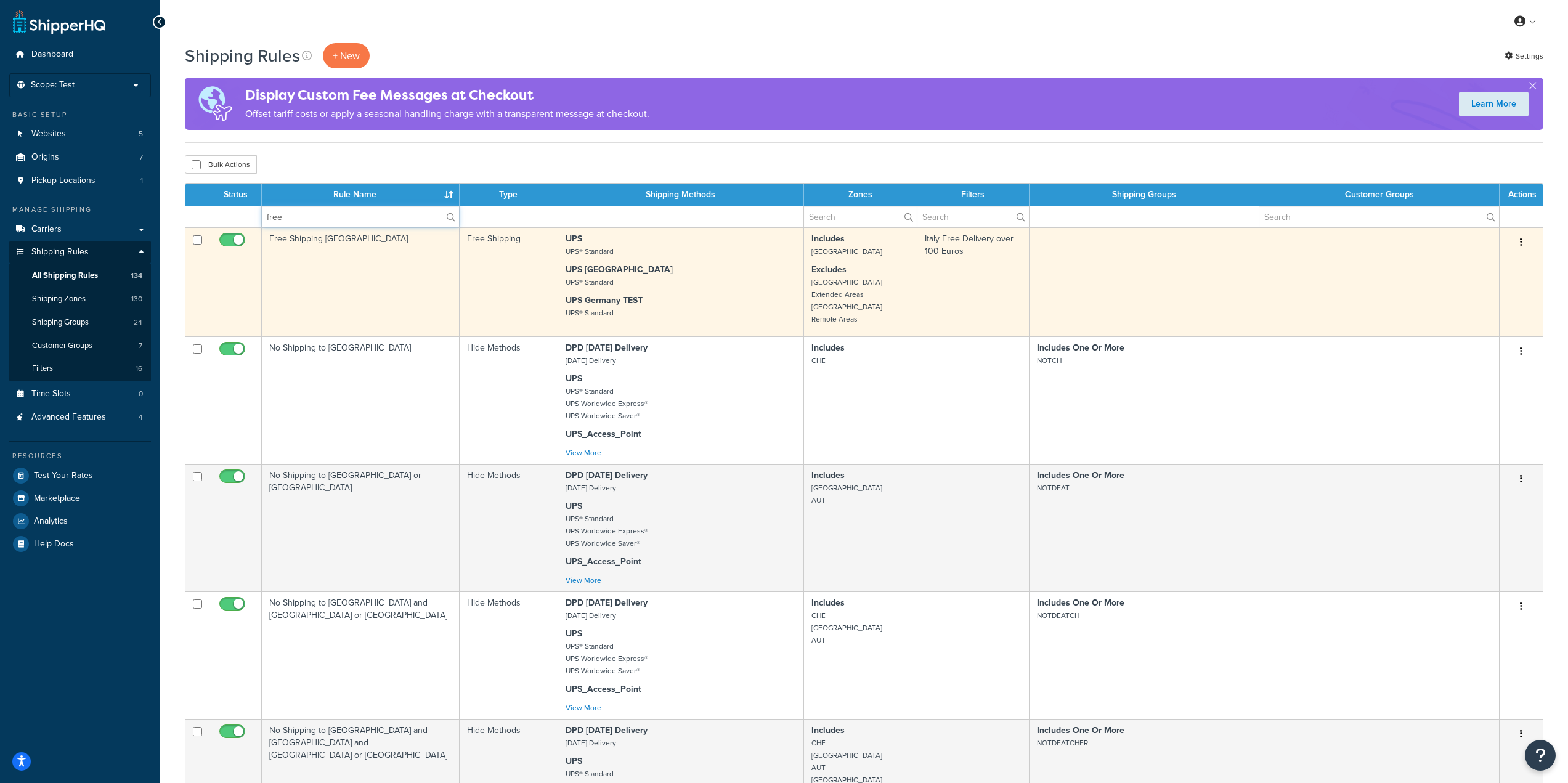
type input "free"
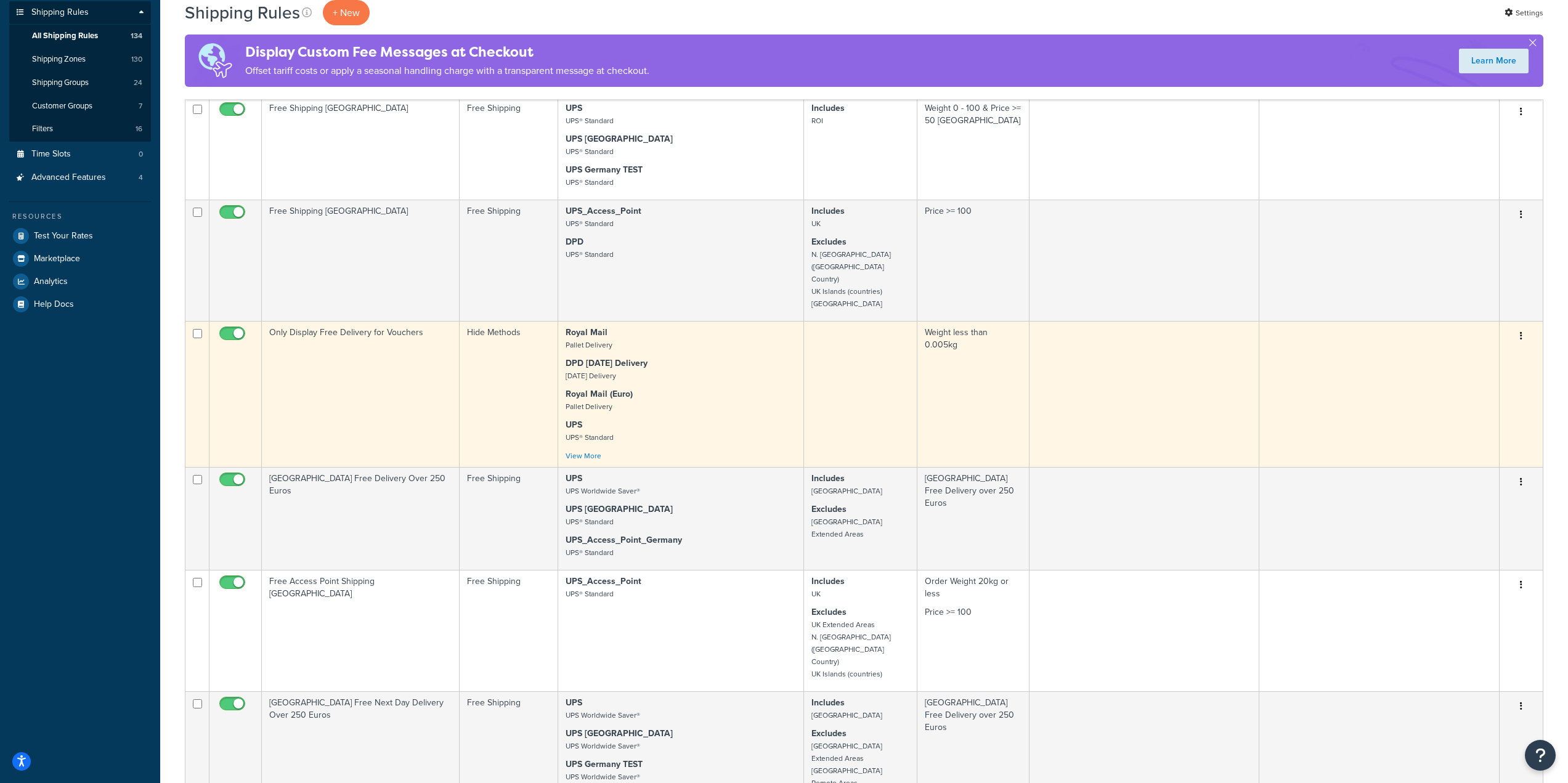
scroll to position [246, 0]
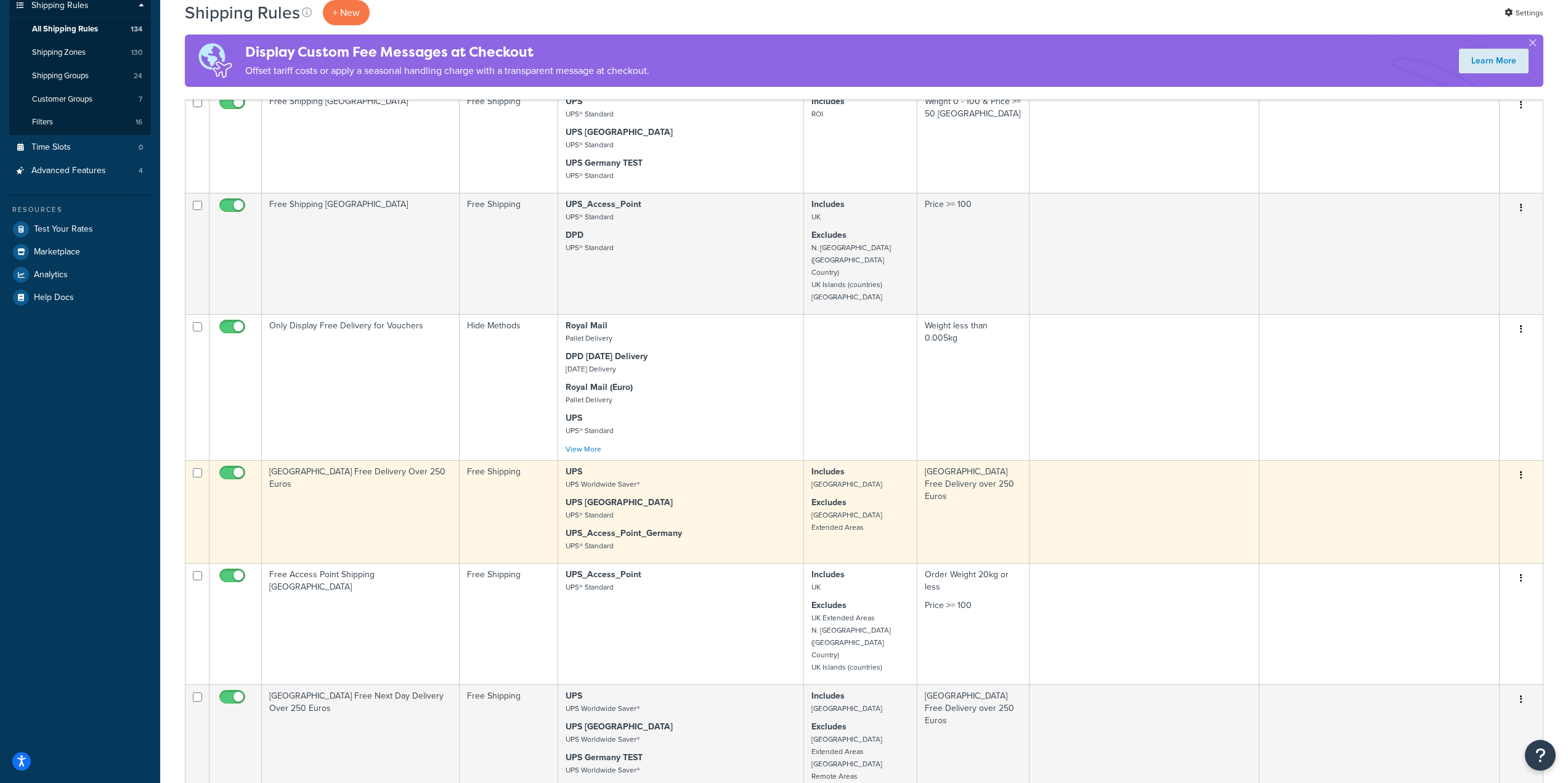
click at [383, 487] on td "Germany Free Delivery Over 250 Euros" at bounding box center [361, 512] width 198 height 103
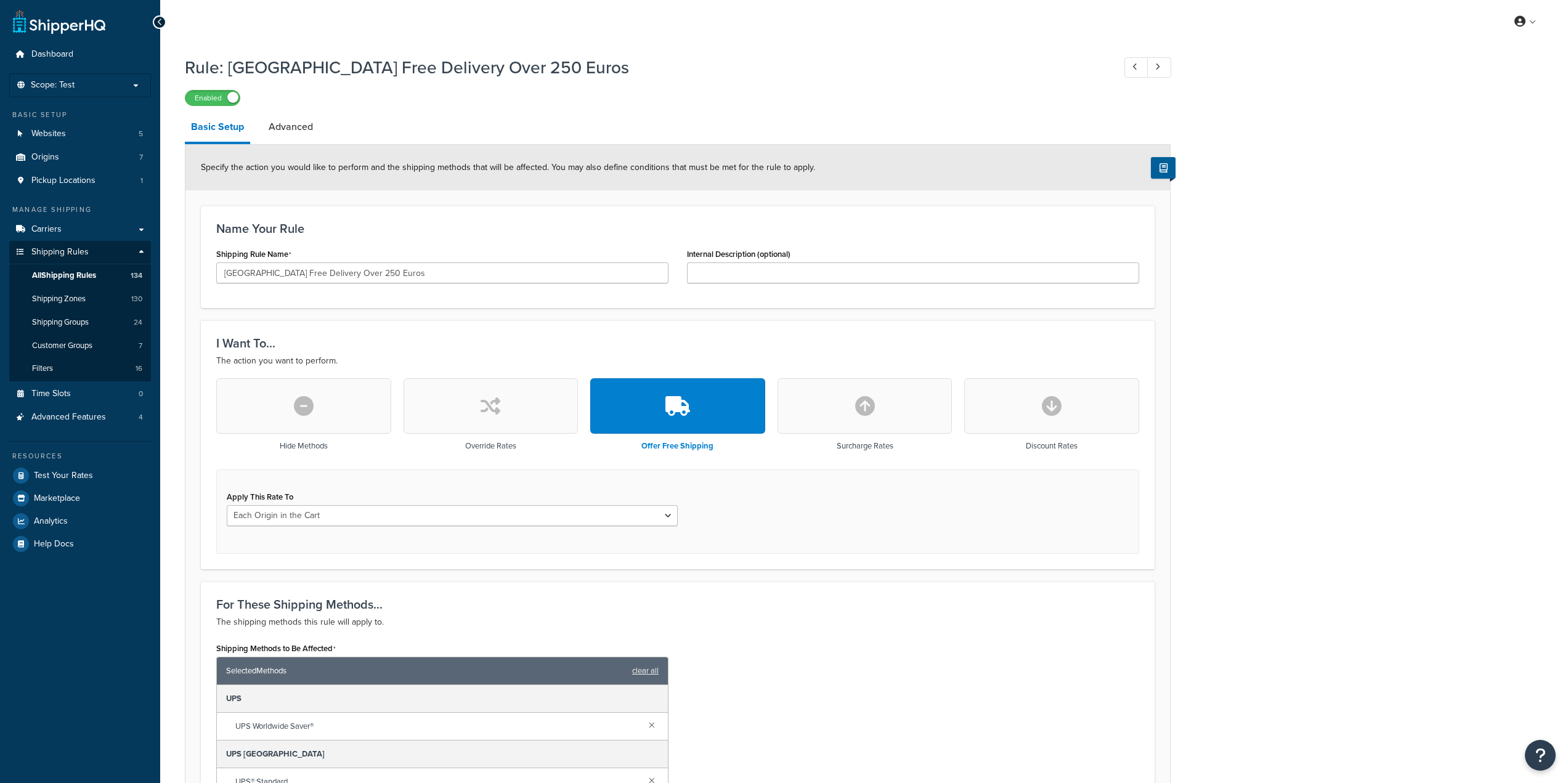
select select "LOCATION"
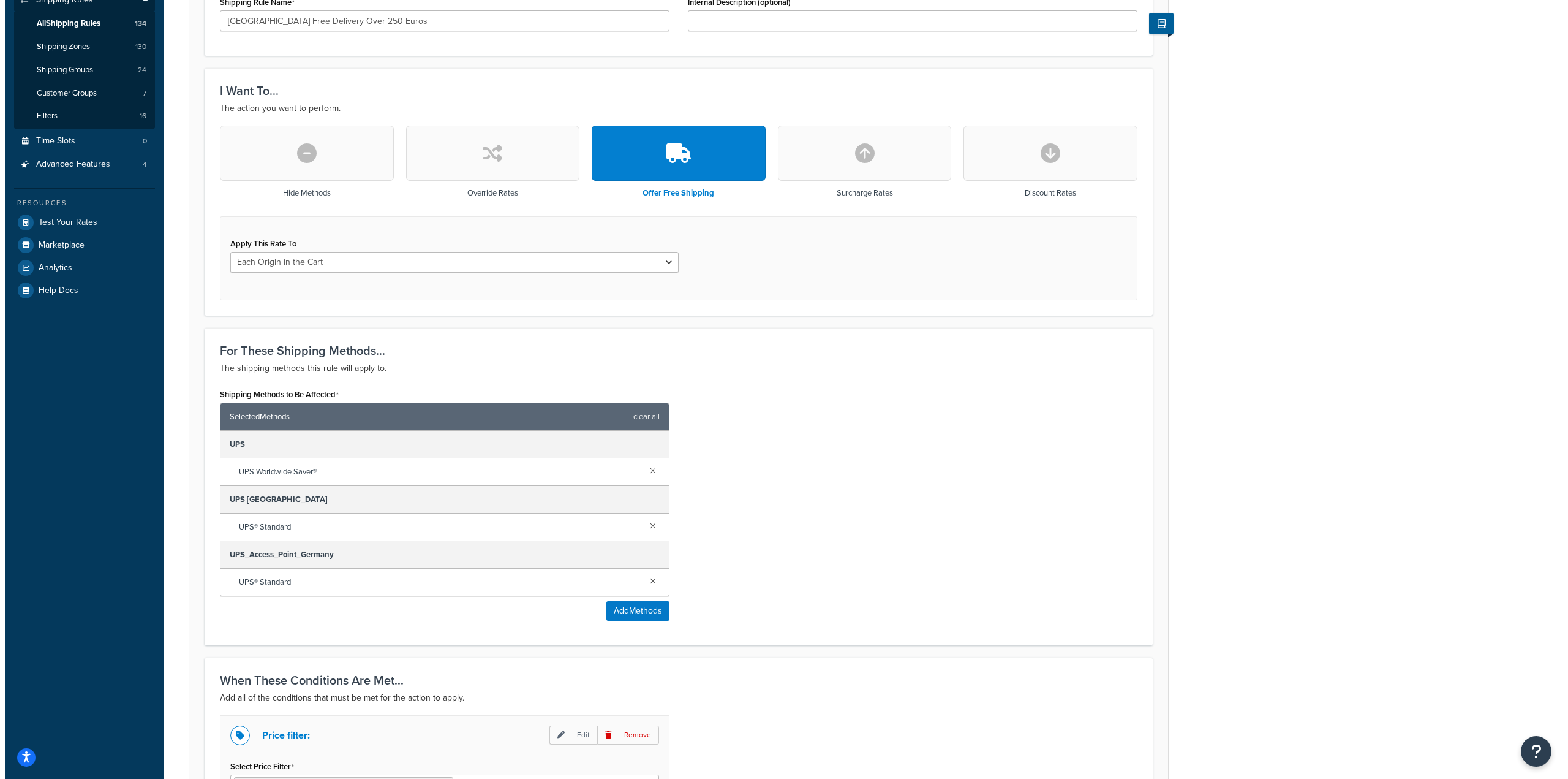
scroll to position [306, 0]
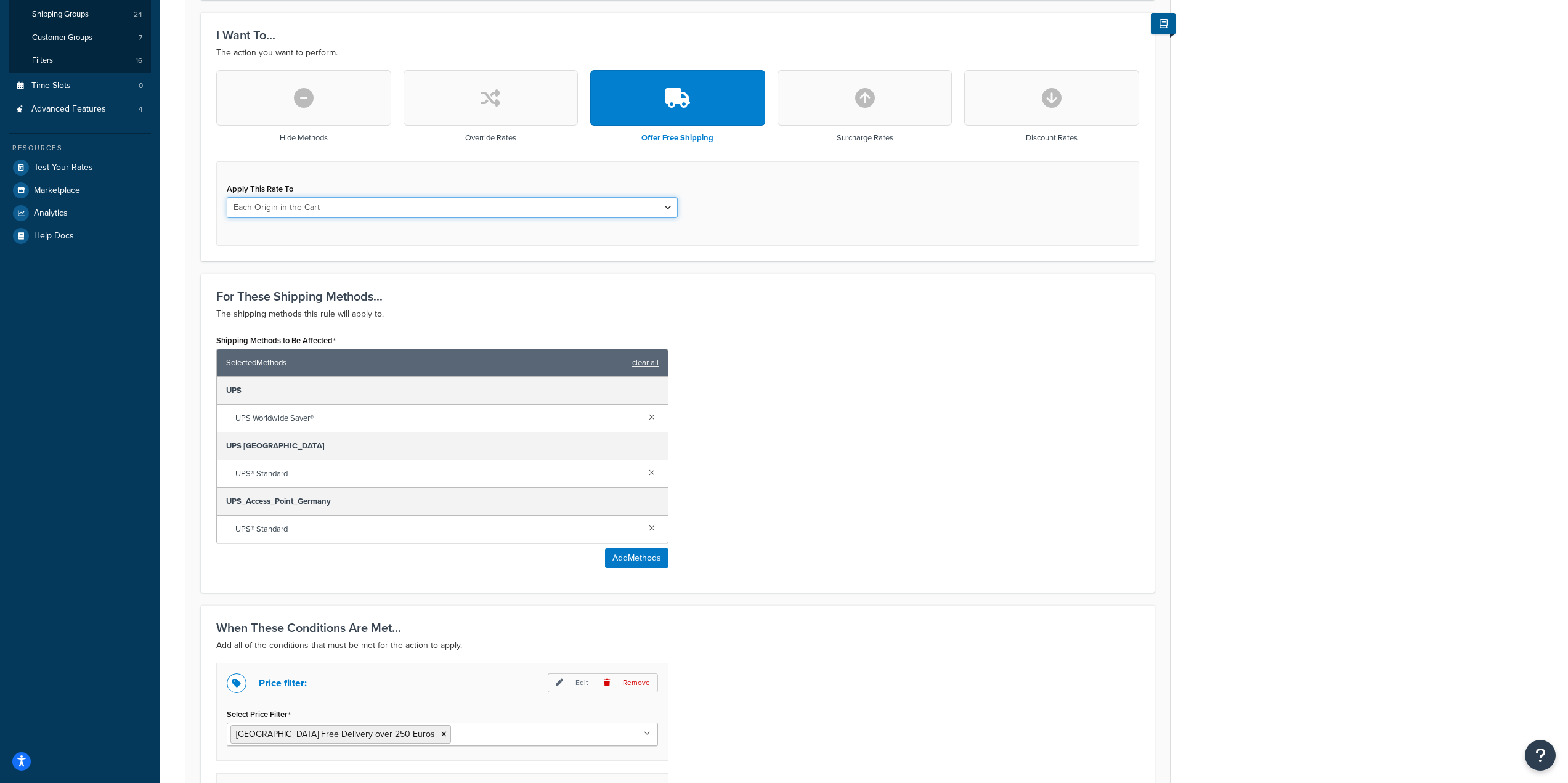
click at [437, 205] on select "Each Shipment in the Cart Each Origin in the Cart Each Shipping Group in the Ca…" at bounding box center [451, 207] width 451 height 21
click at [783, 287] on div "For These Shipping Methods... The shipping methods this rule will apply to. Shi…" at bounding box center [678, 433] width 953 height 319
click at [648, 564] on button "Add Methods" at bounding box center [636, 558] width 63 height 19
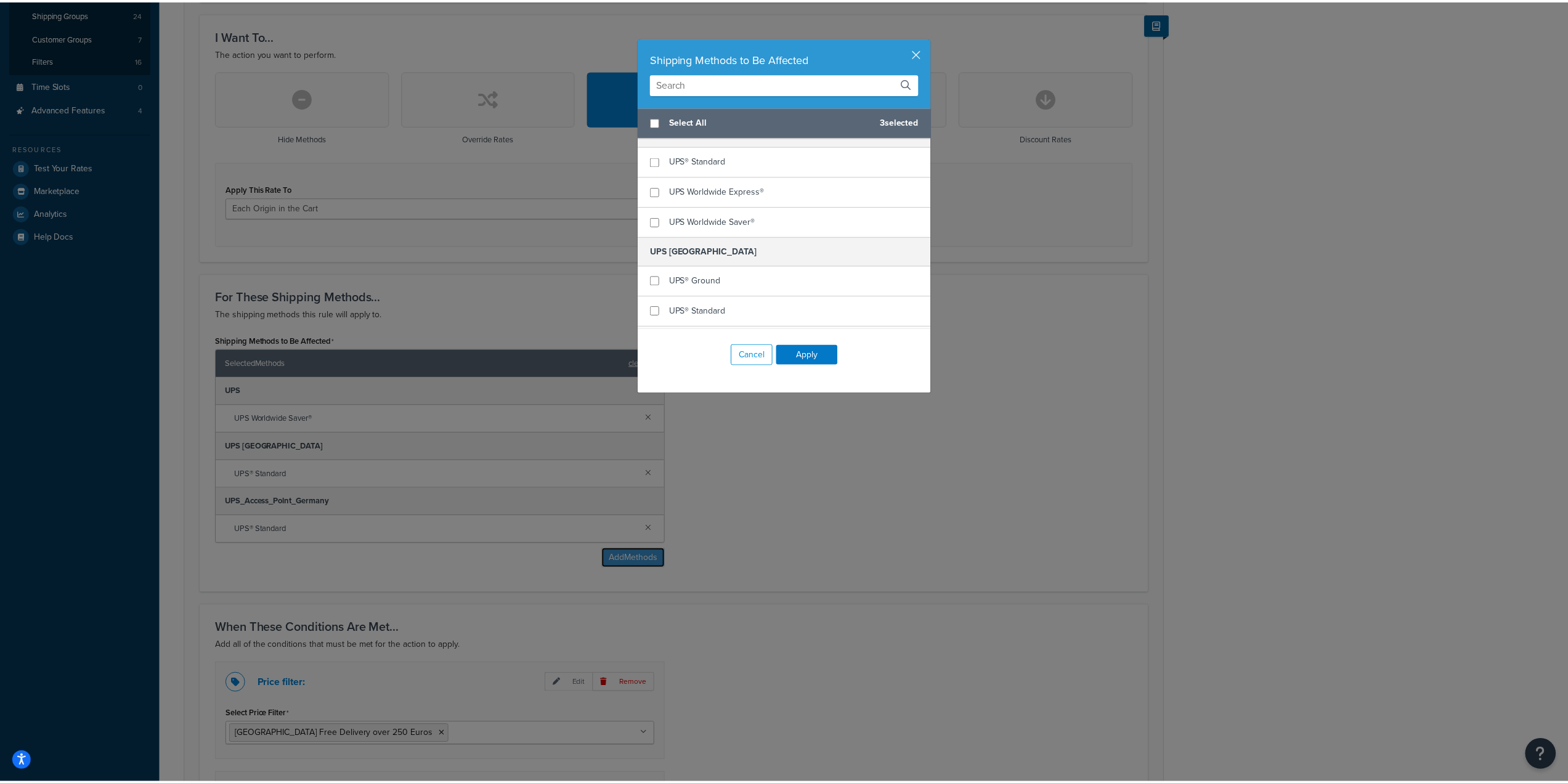
scroll to position [2276, 0]
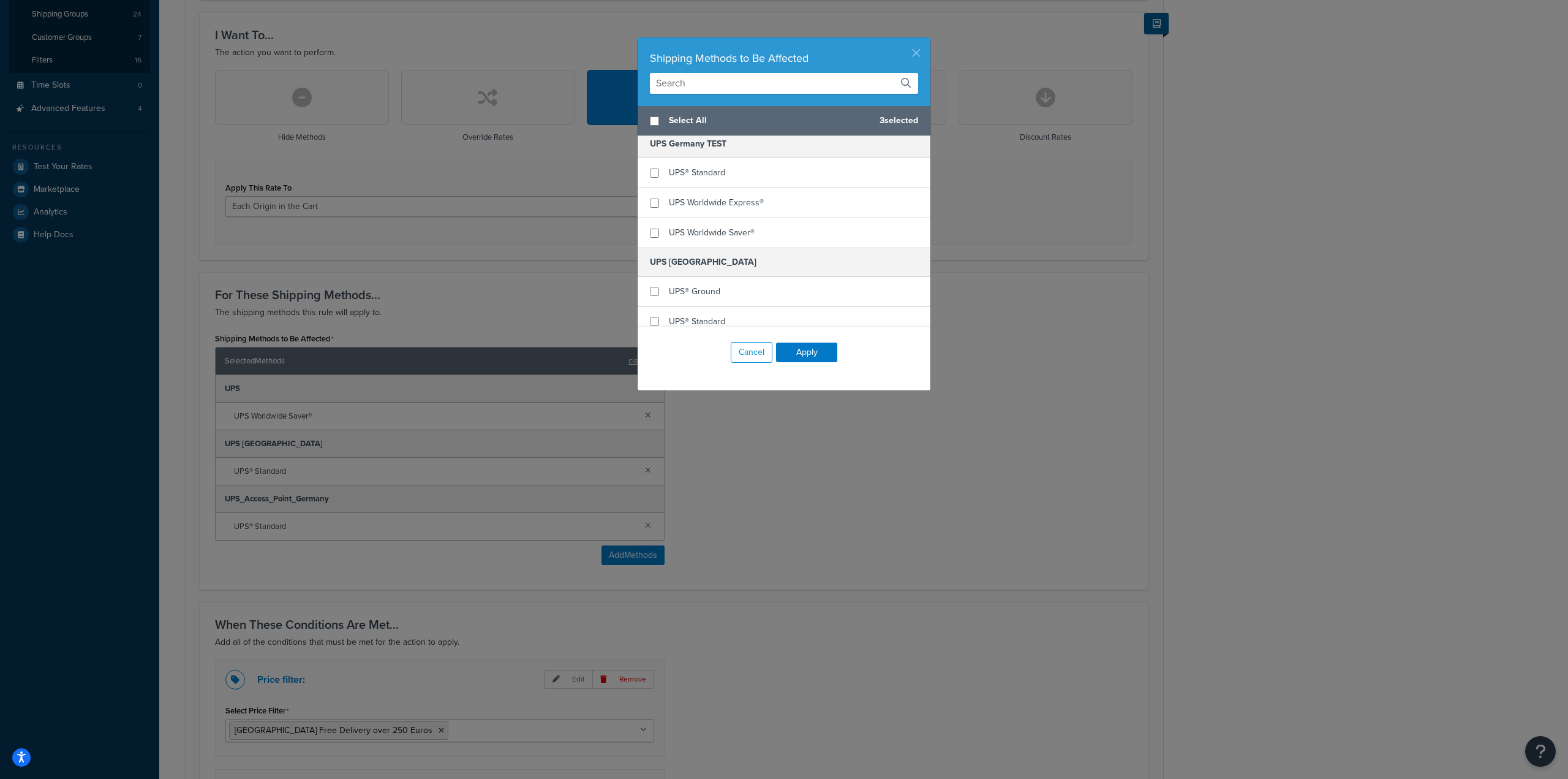
click at [927, 40] on button "button" at bounding box center [929, 39] width 3 height 3
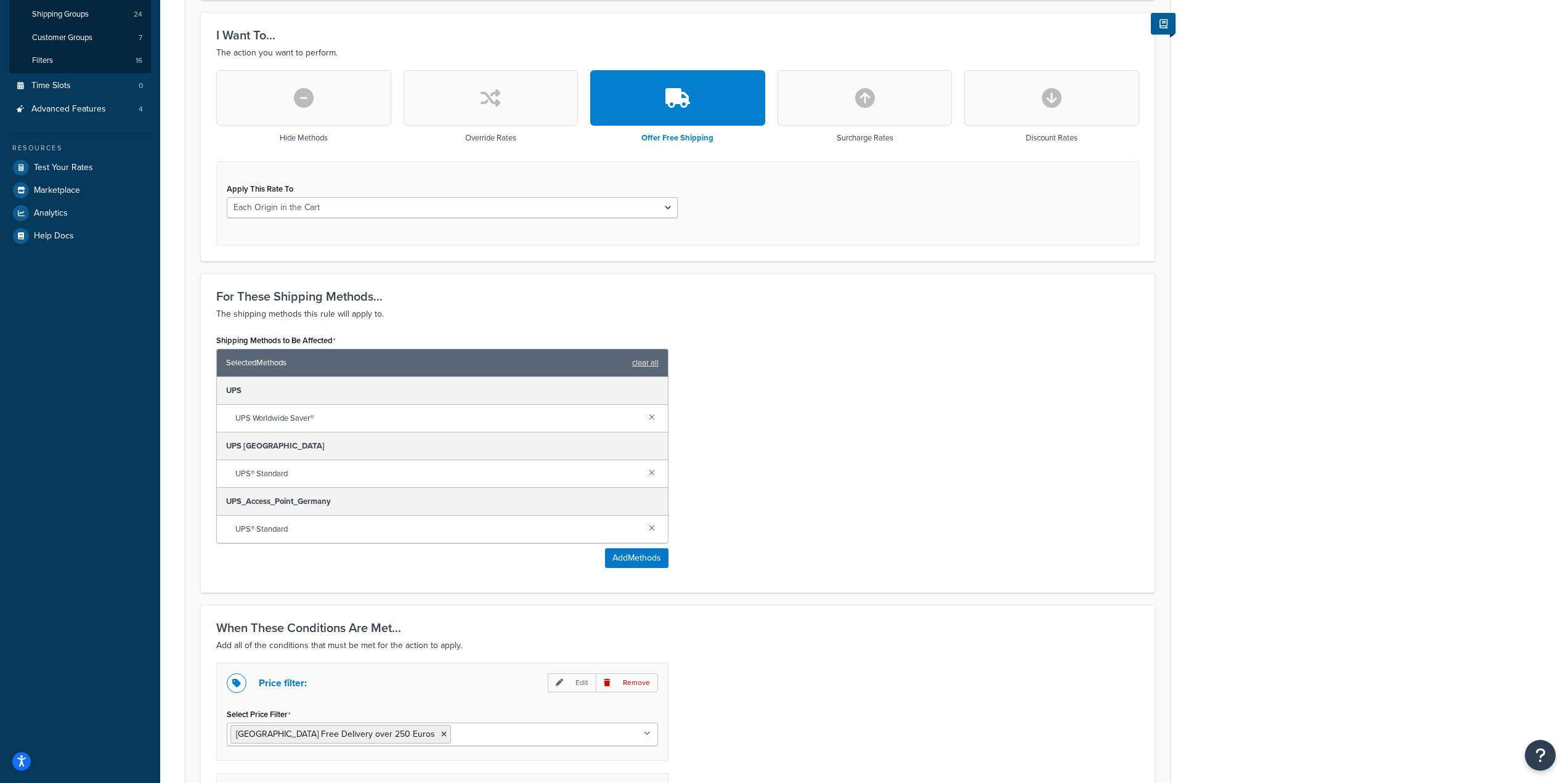
click at [817, 442] on div "Shipping Methods to Be Affected Selected Methods clear all UPS UPS Worldwide Sa…" at bounding box center [677, 454] width 941 height 246
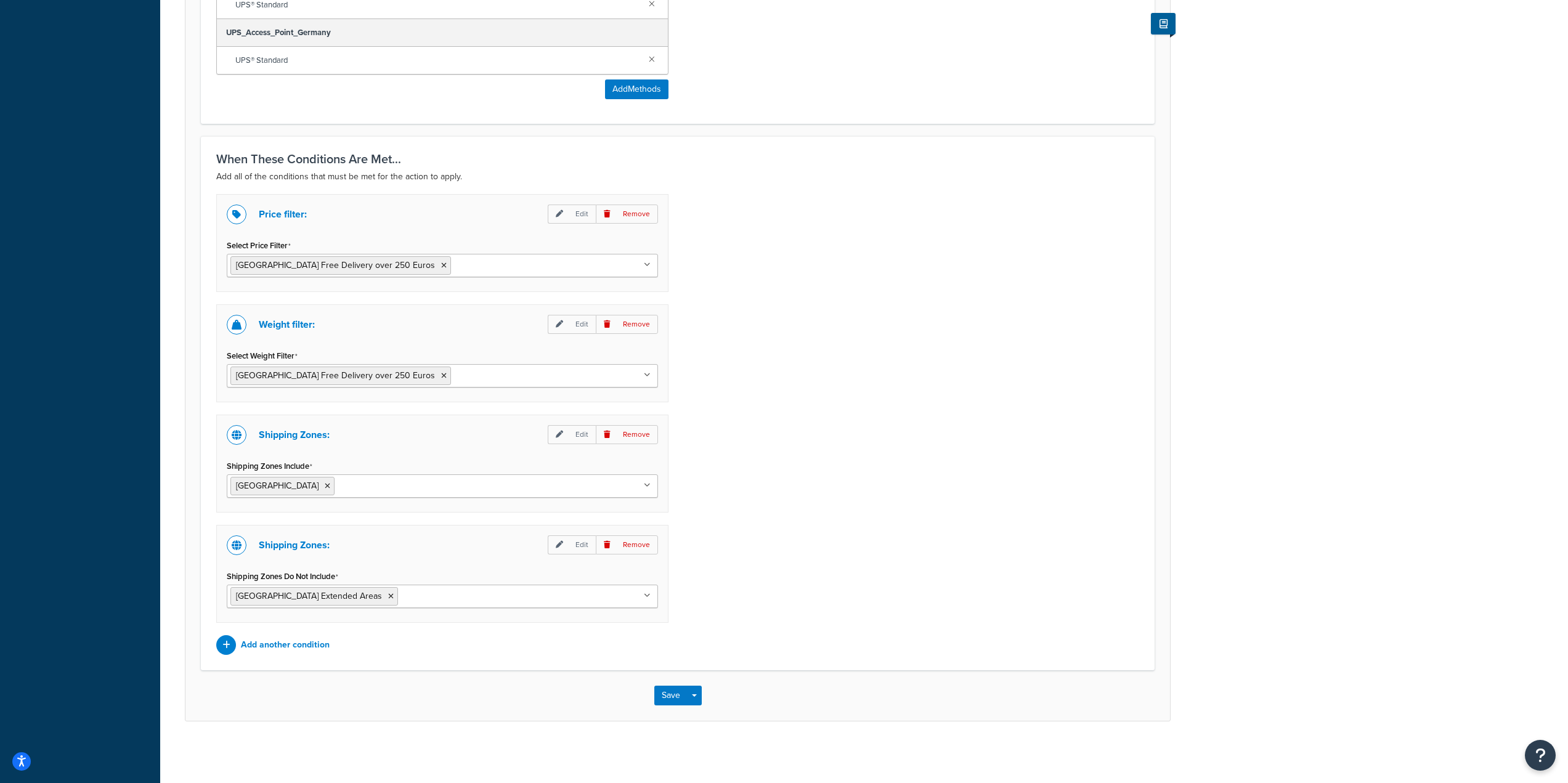
scroll to position [778, 0]
click at [667, 698] on button "Save" at bounding box center [670, 695] width 33 height 19
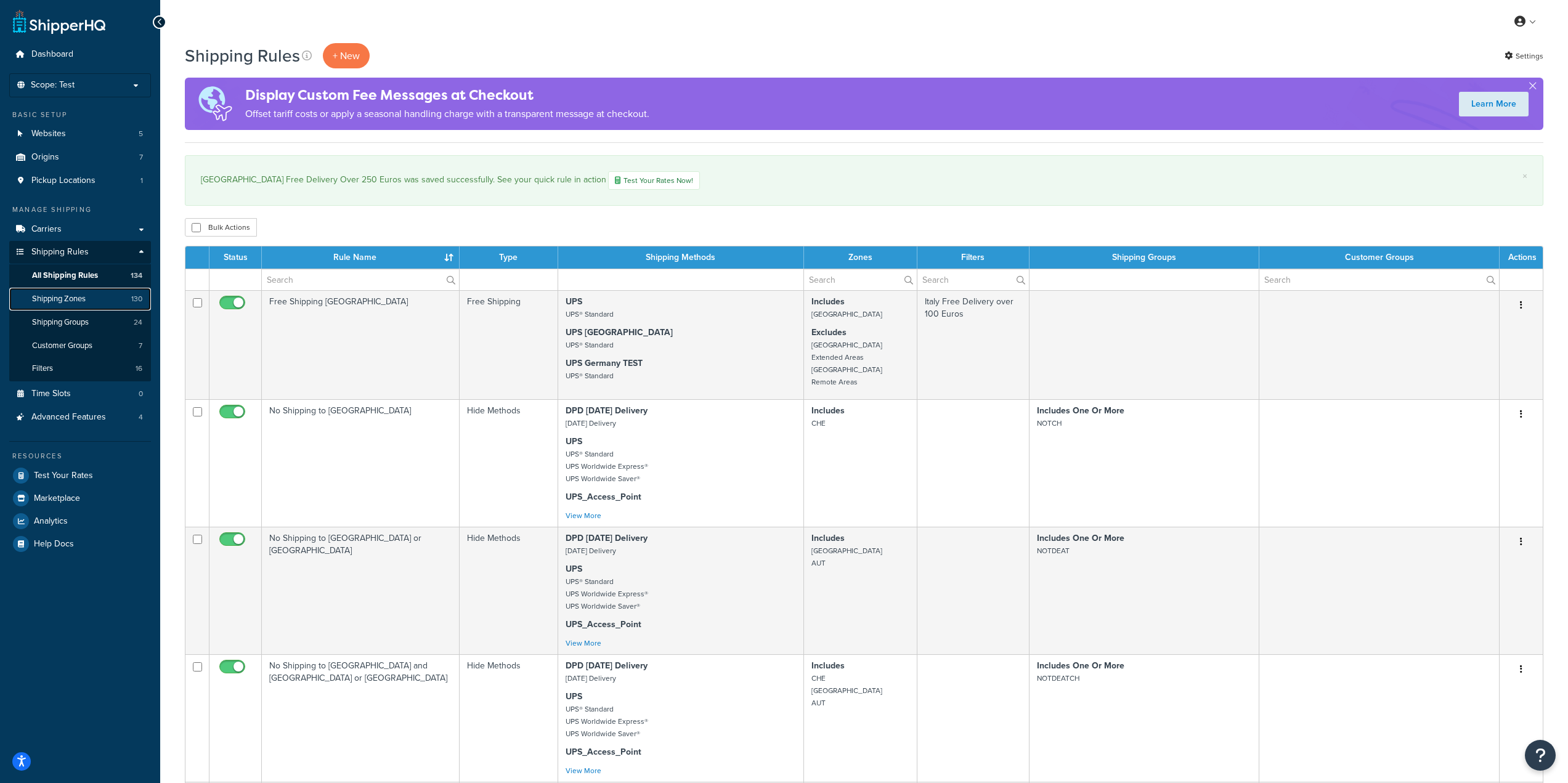
click at [80, 304] on span "Shipping Zones" at bounding box center [58, 299] width 53 height 10
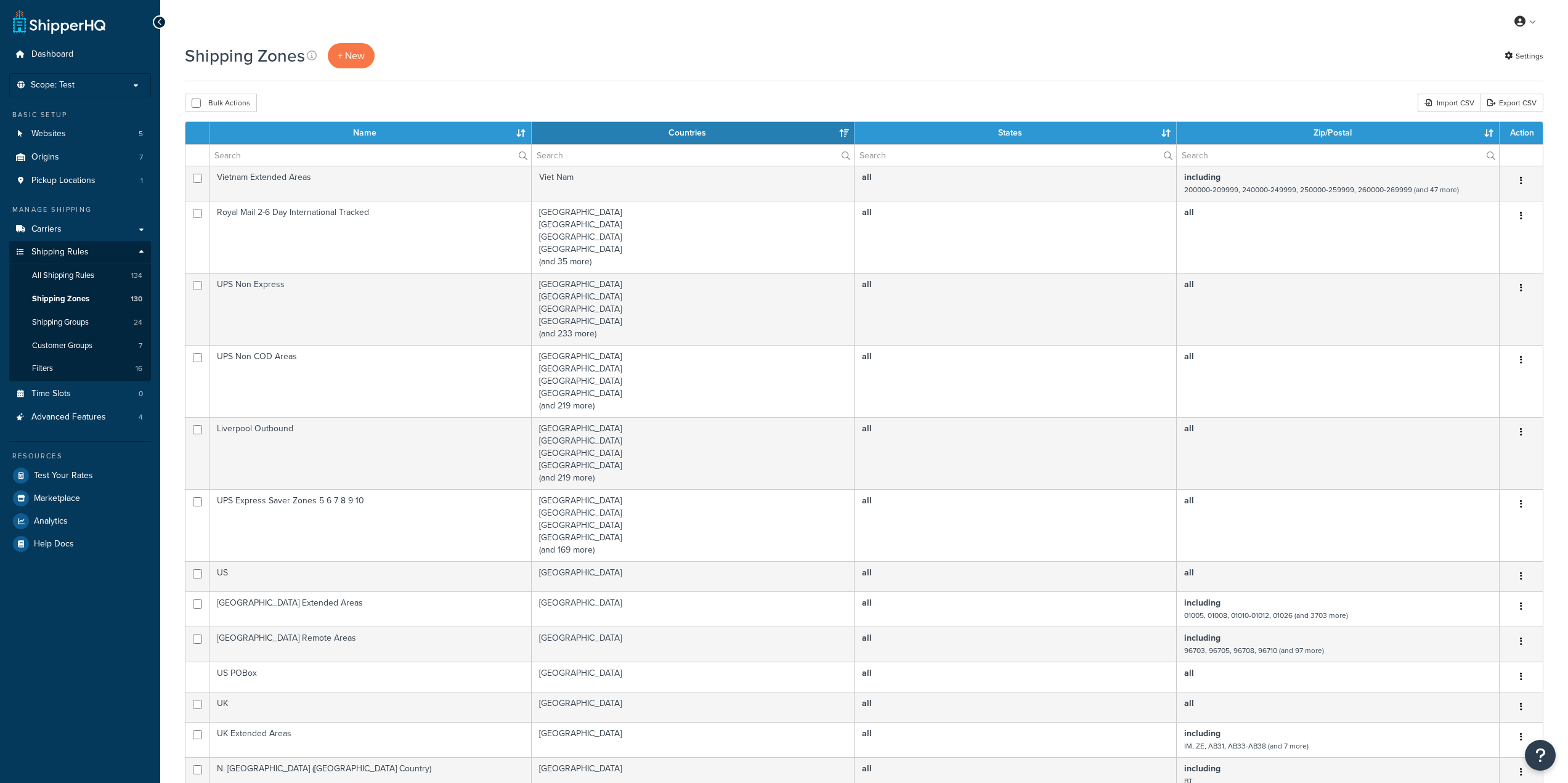
select select "15"
click at [80, 283] on link "All Shipping Rules 134" at bounding box center [80, 276] width 142 height 23
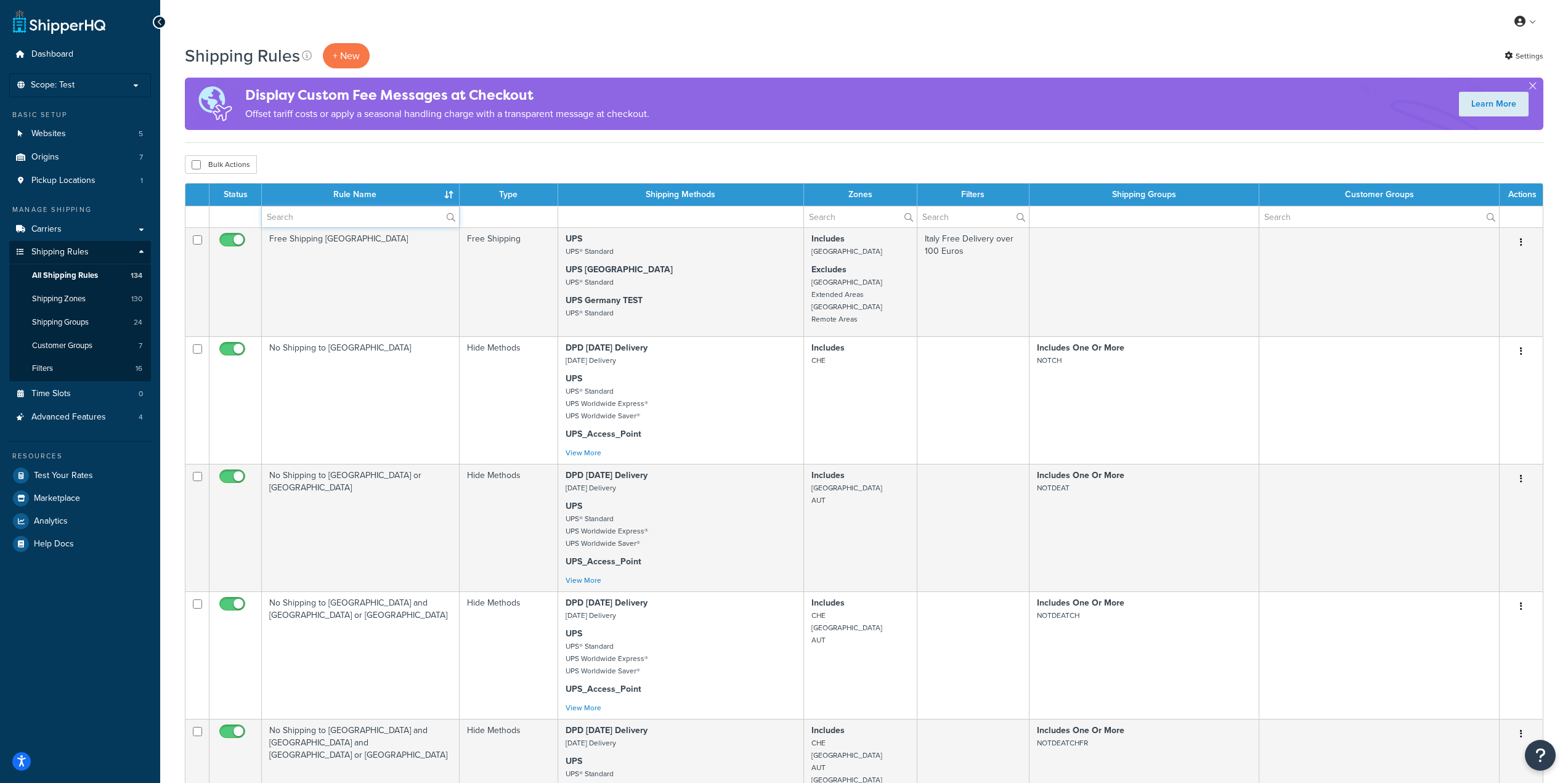
click at [340, 217] on input "text" at bounding box center [360, 216] width 197 height 21
type input "free"
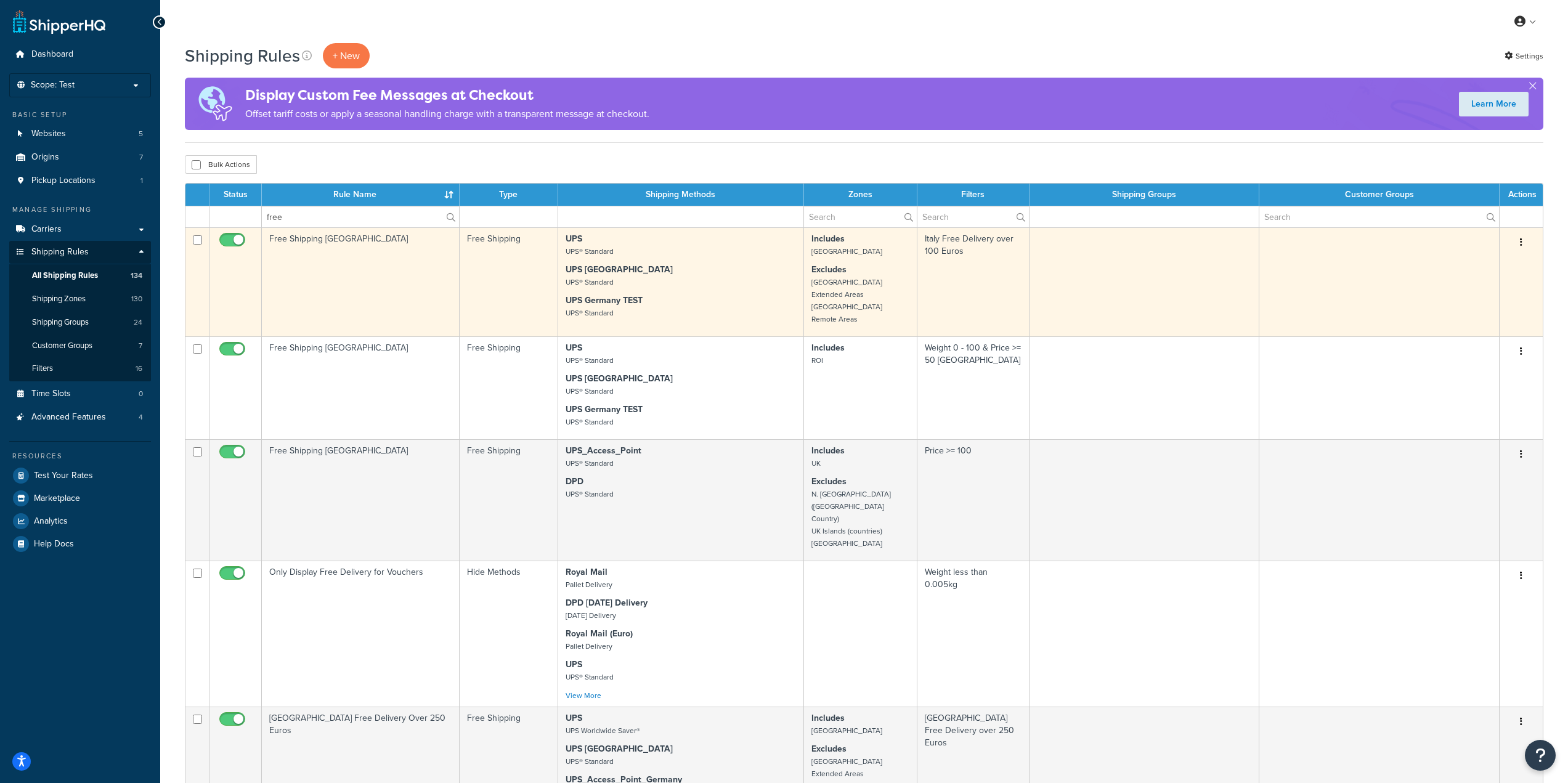
click at [409, 289] on td "Free Shipping [GEOGRAPHIC_DATA]" at bounding box center [361, 282] width 198 height 109
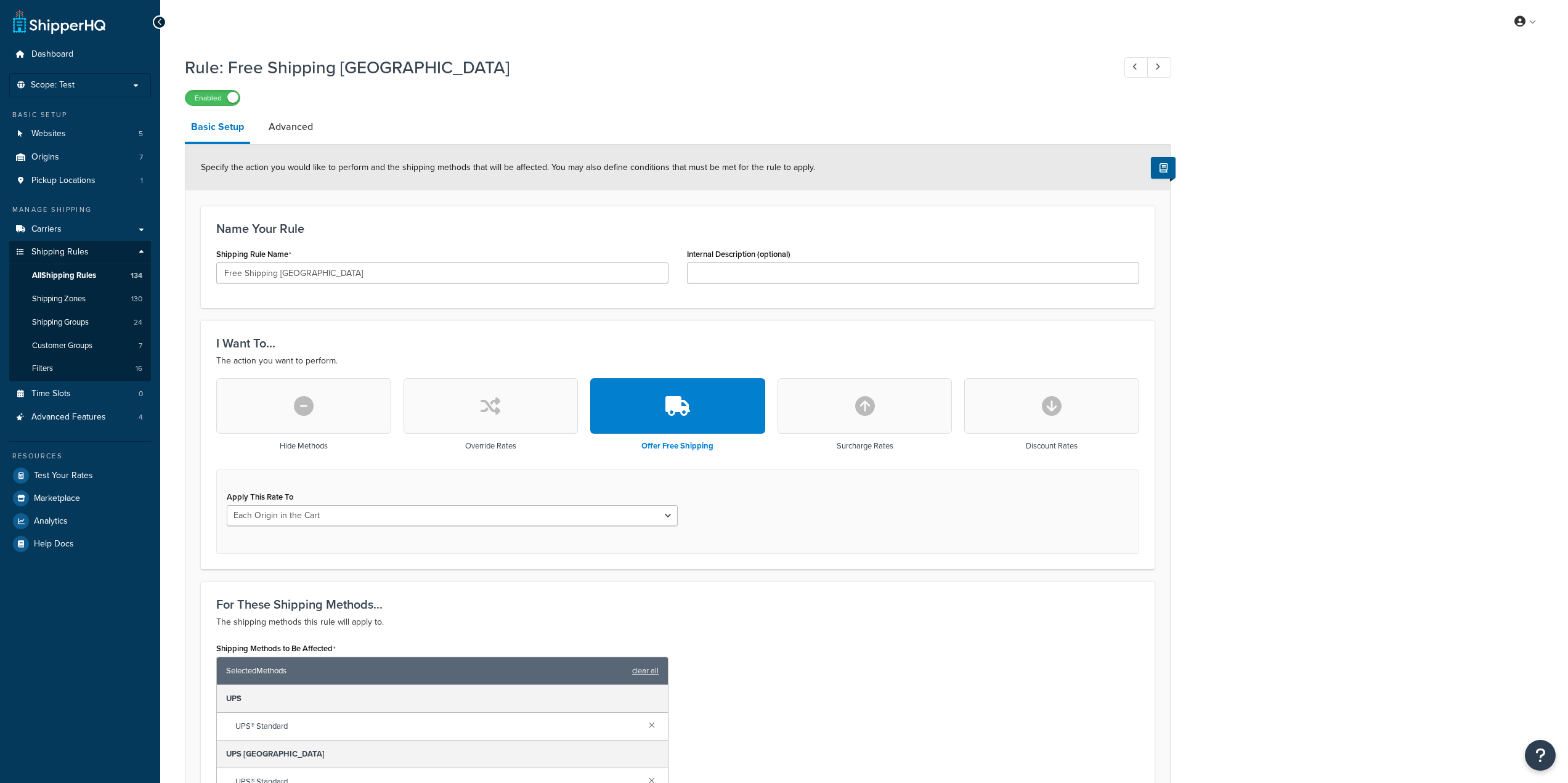
select select "LOCATION"
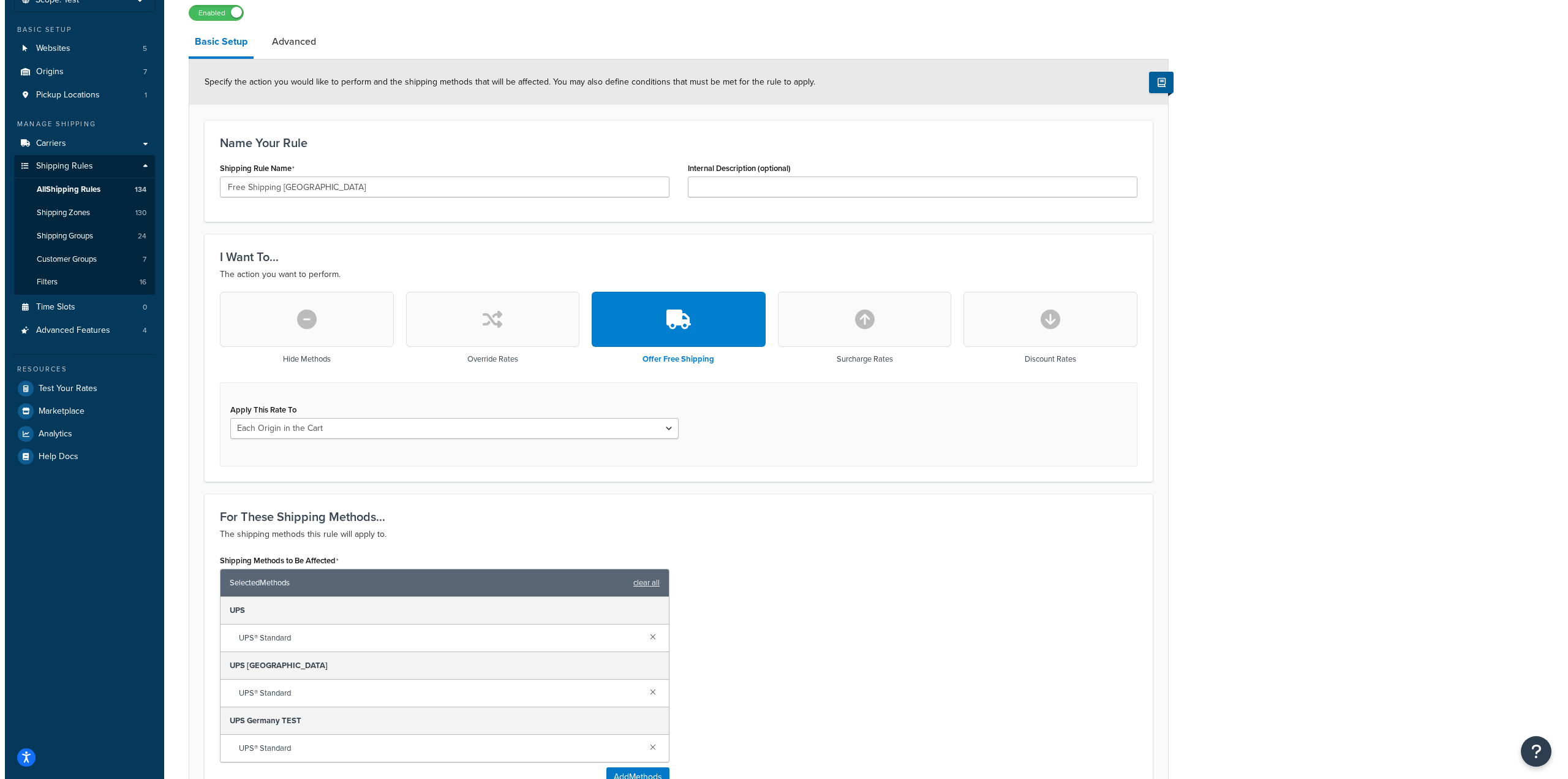
scroll to position [368, 0]
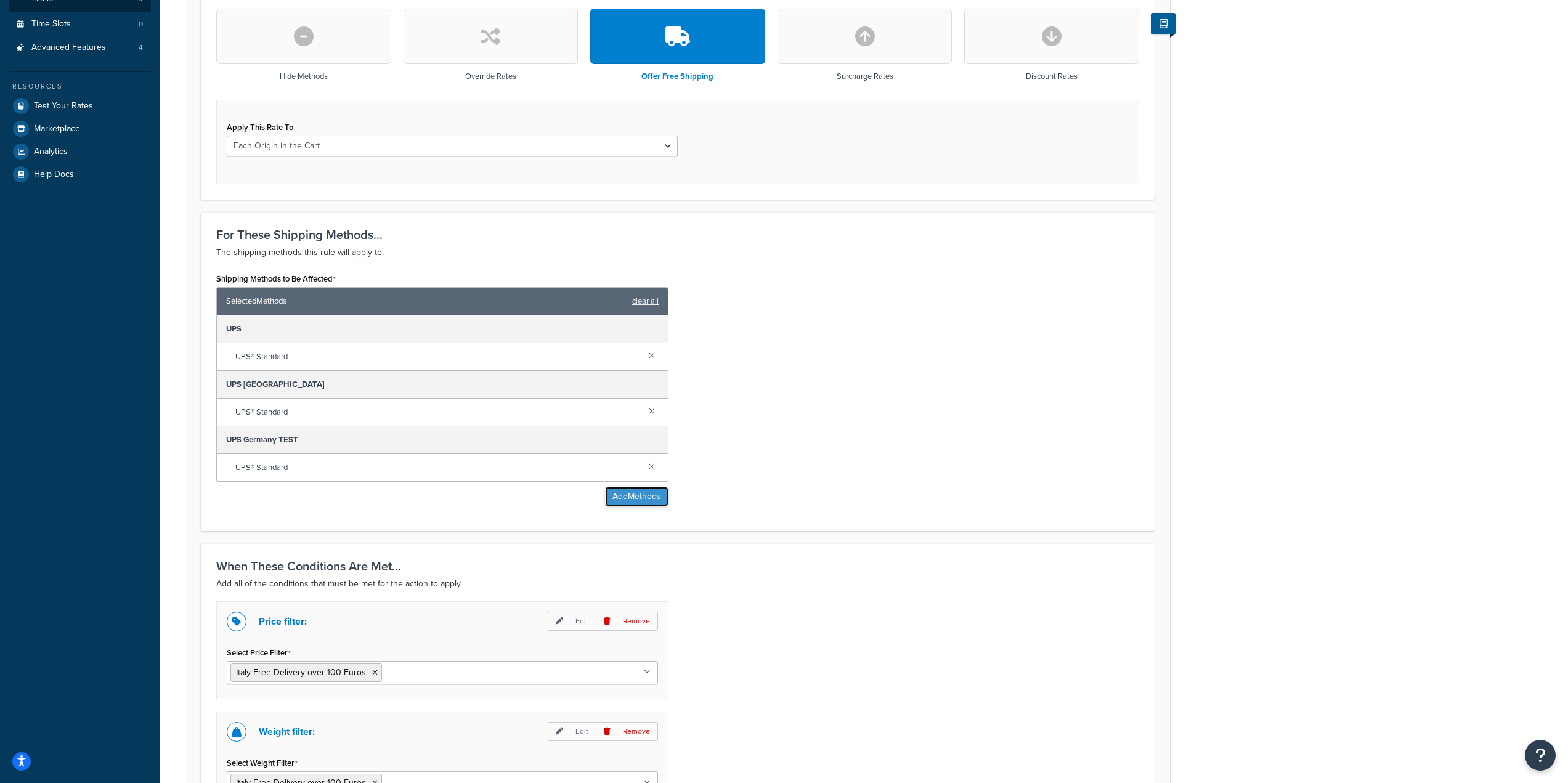
click at [646, 502] on button "Add Methods" at bounding box center [636, 496] width 63 height 19
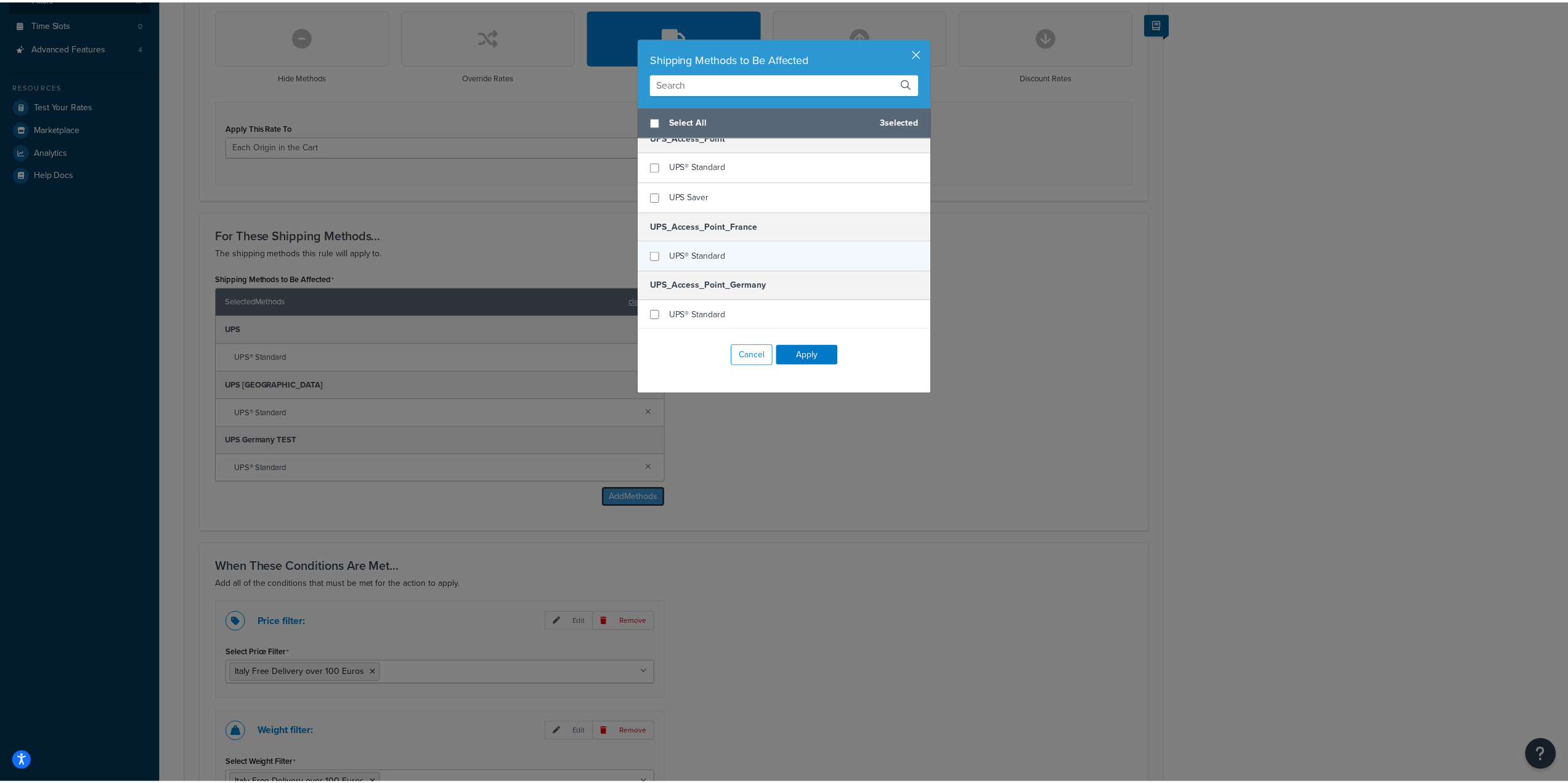
scroll to position [2522, 0]
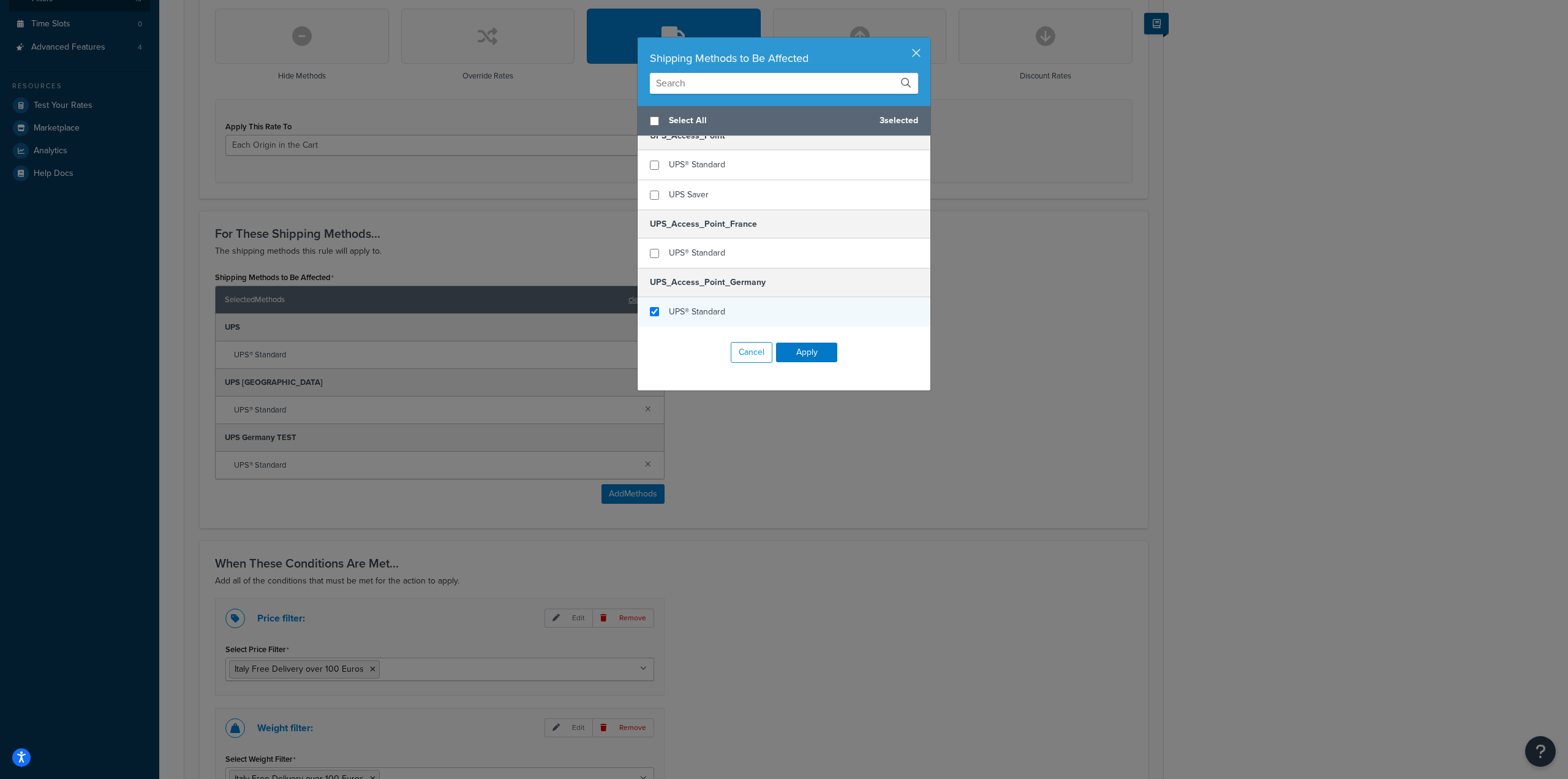
checkbox input "true"
click at [717, 313] on span "UPS® Standard" at bounding box center [697, 311] width 56 height 13
click at [803, 350] on button "Apply" at bounding box center [806, 352] width 61 height 19
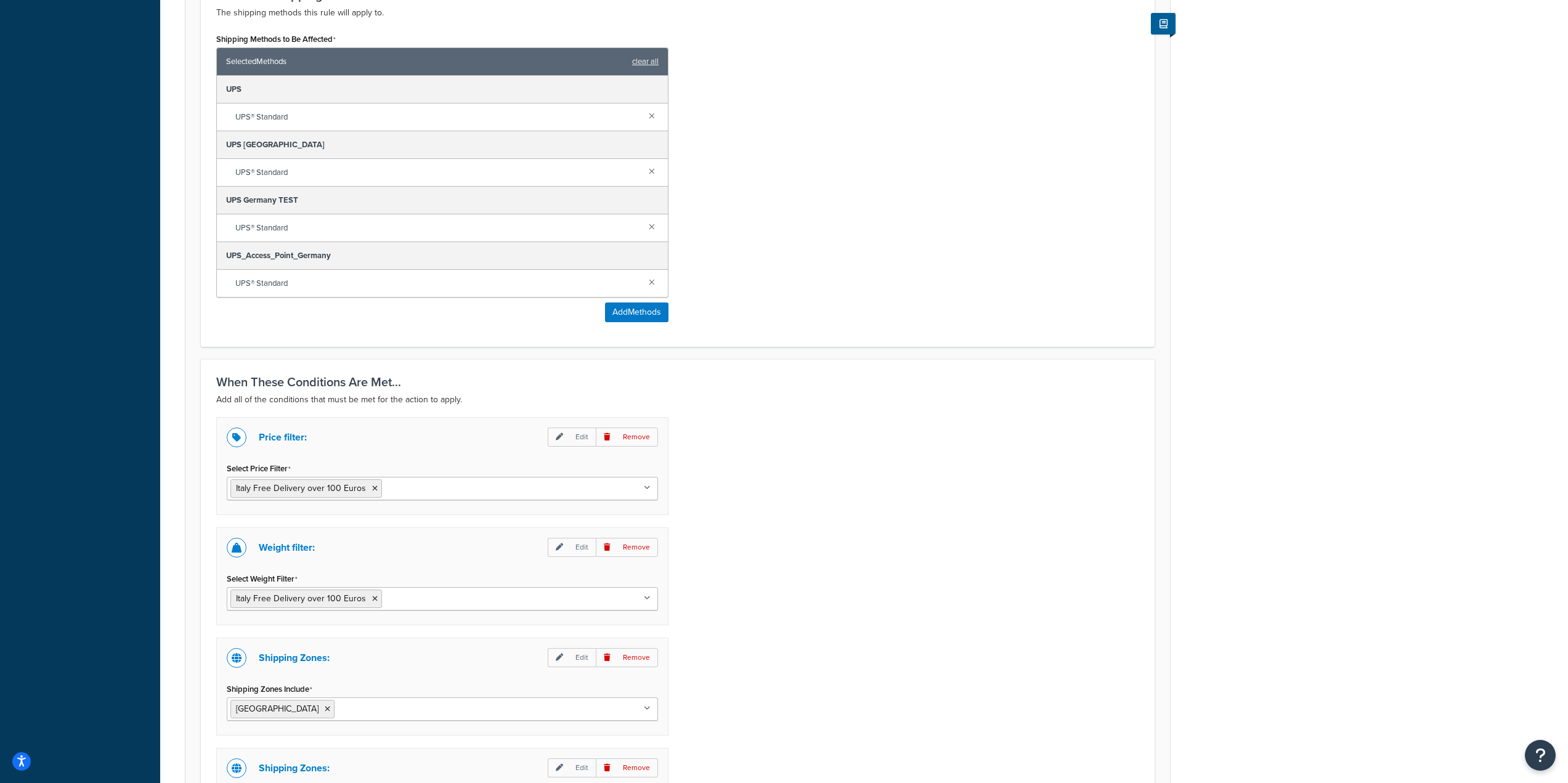
scroll to position [801, 0]
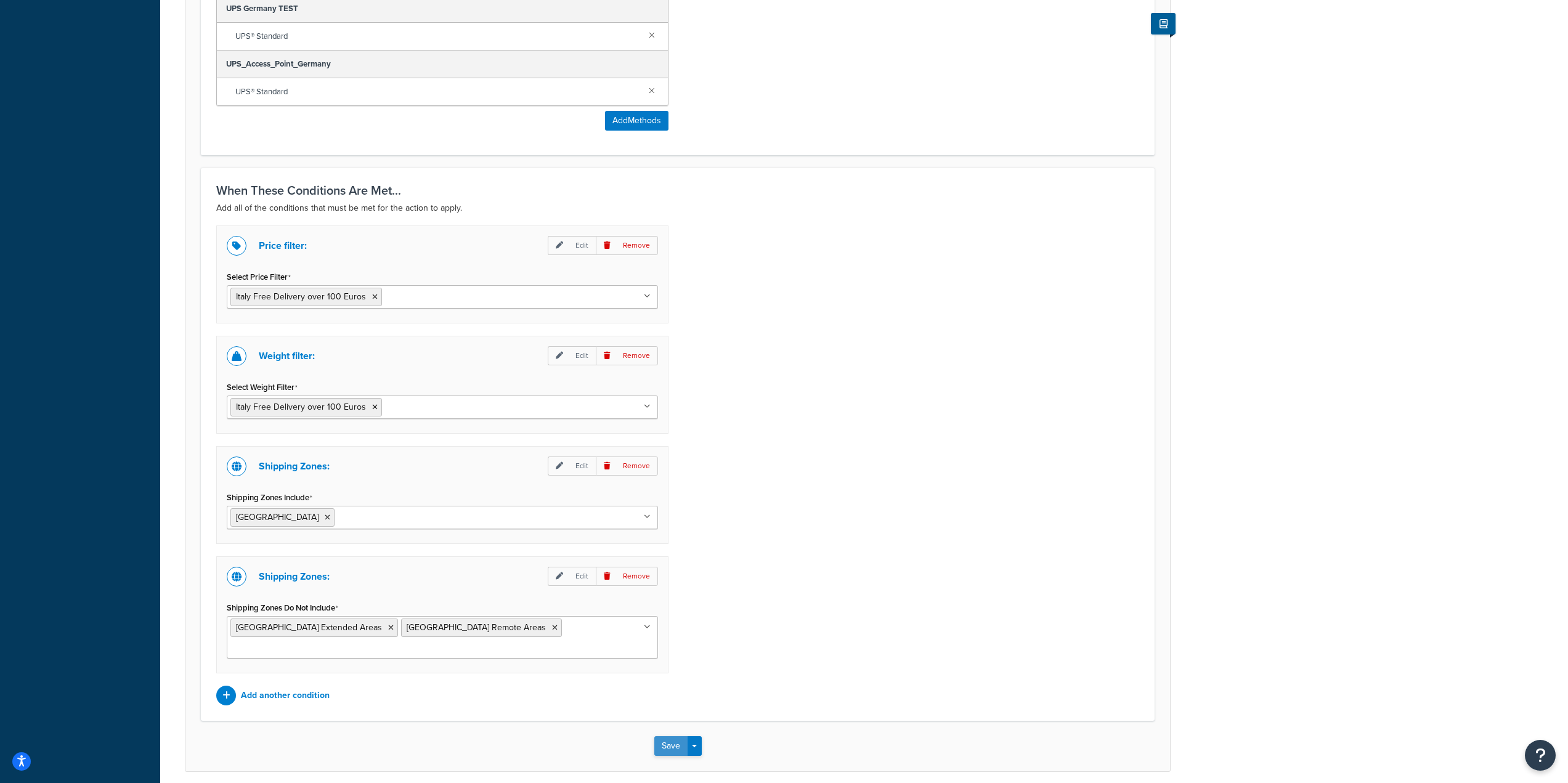
click at [673, 736] on button "Save" at bounding box center [670, 746] width 33 height 19
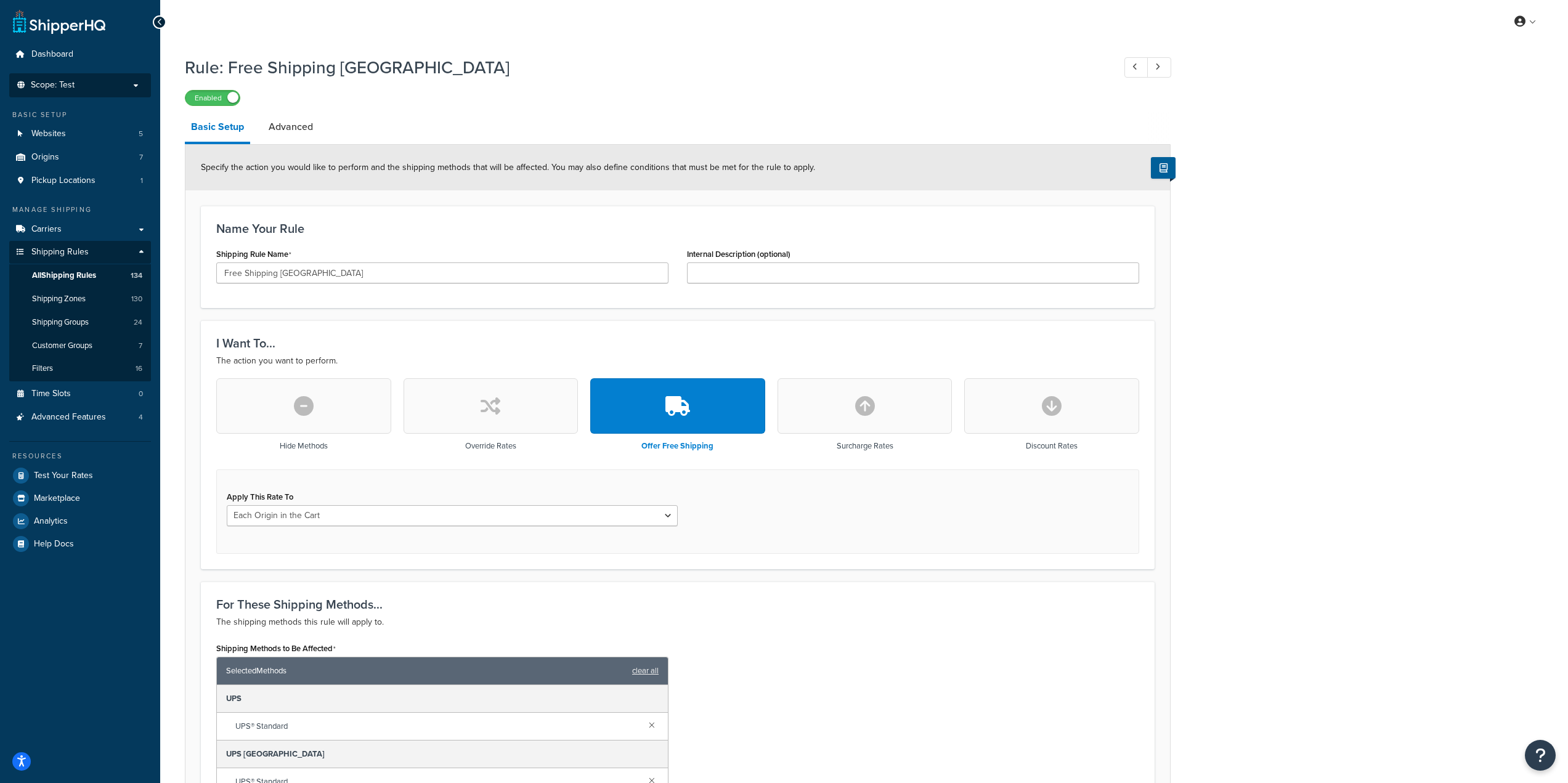
click at [107, 88] on p "Scope: Test" at bounding box center [79, 85] width 130 height 10
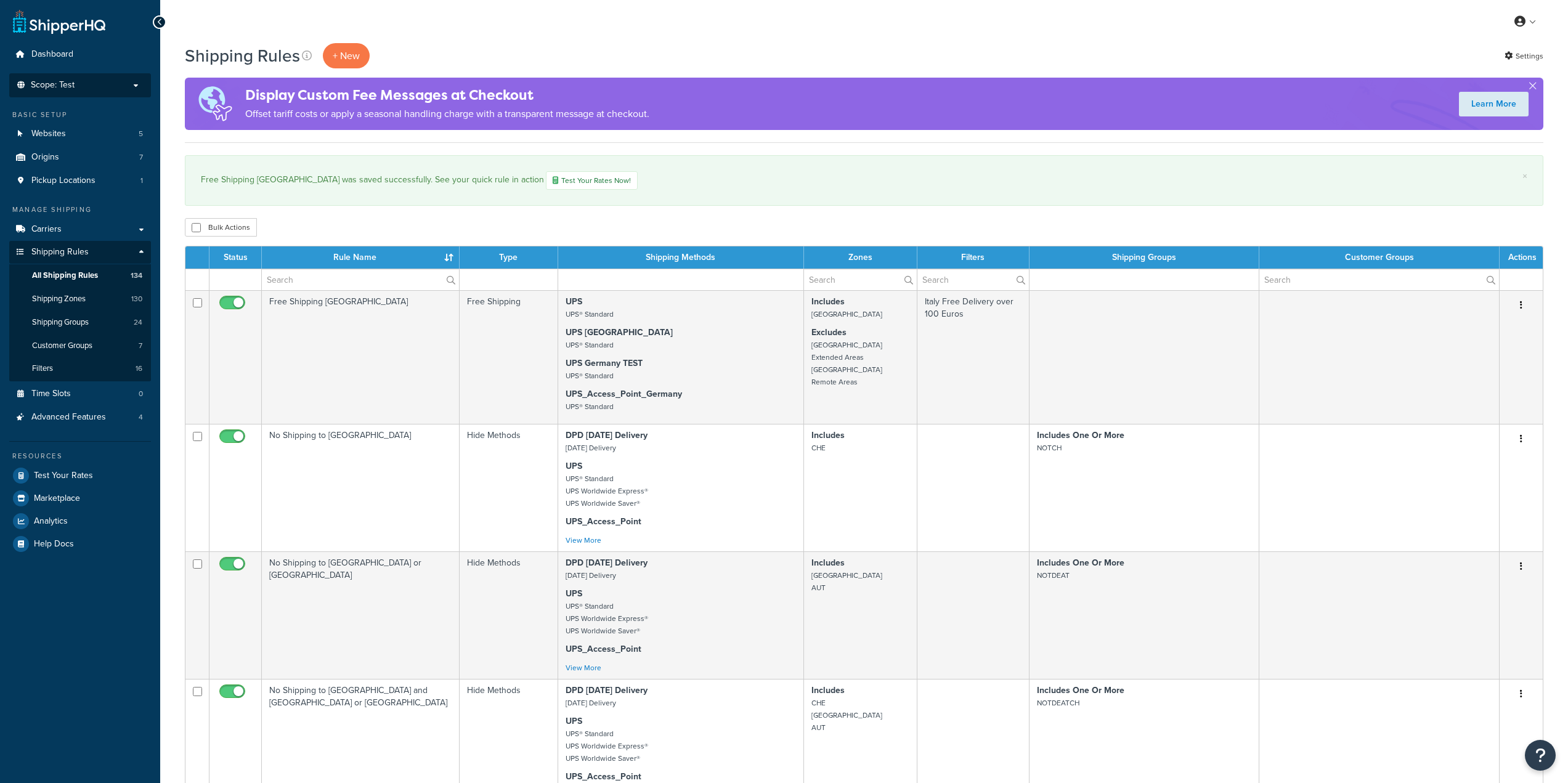
drag, startPoint x: 0, startPoint y: 0, endPoint x: 112, endPoint y: 85, distance: 140.6
click at [112, 85] on p "Scope: Test" at bounding box center [79, 85] width 130 height 10
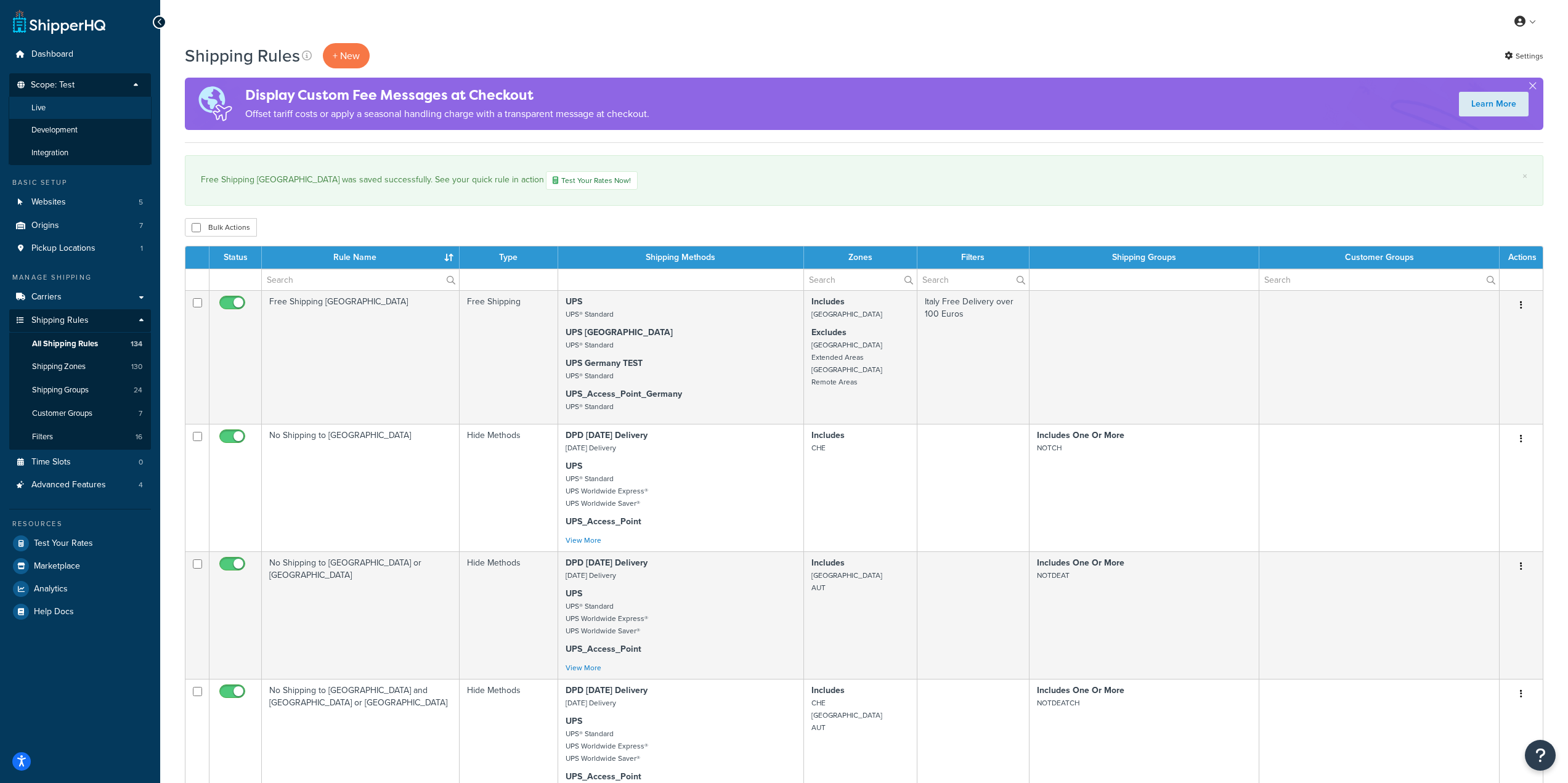
click at [89, 108] on li "Live" at bounding box center [79, 107] width 143 height 23
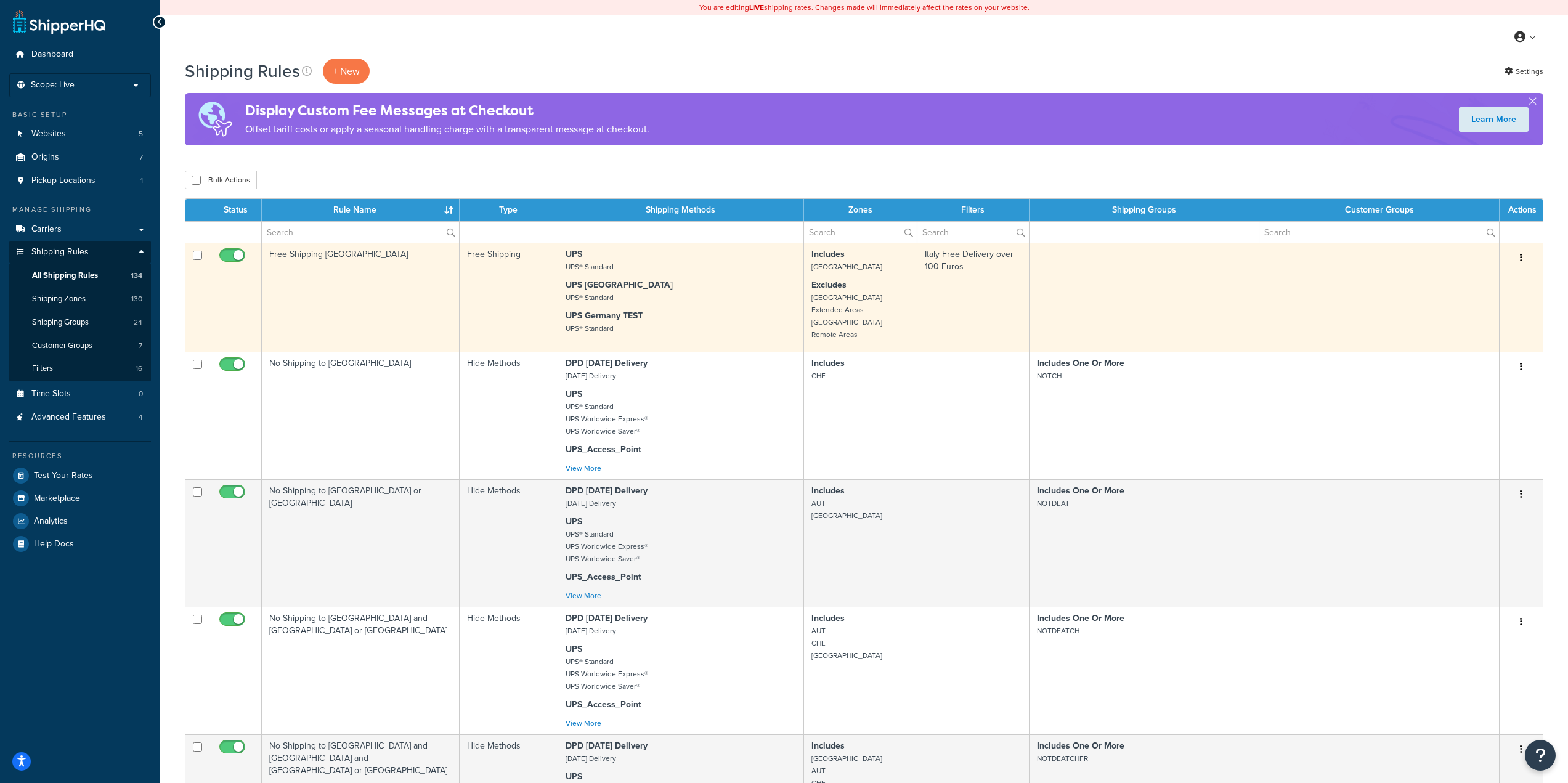
click at [327, 257] on td "Free Shipping [GEOGRAPHIC_DATA]" at bounding box center [361, 297] width 198 height 109
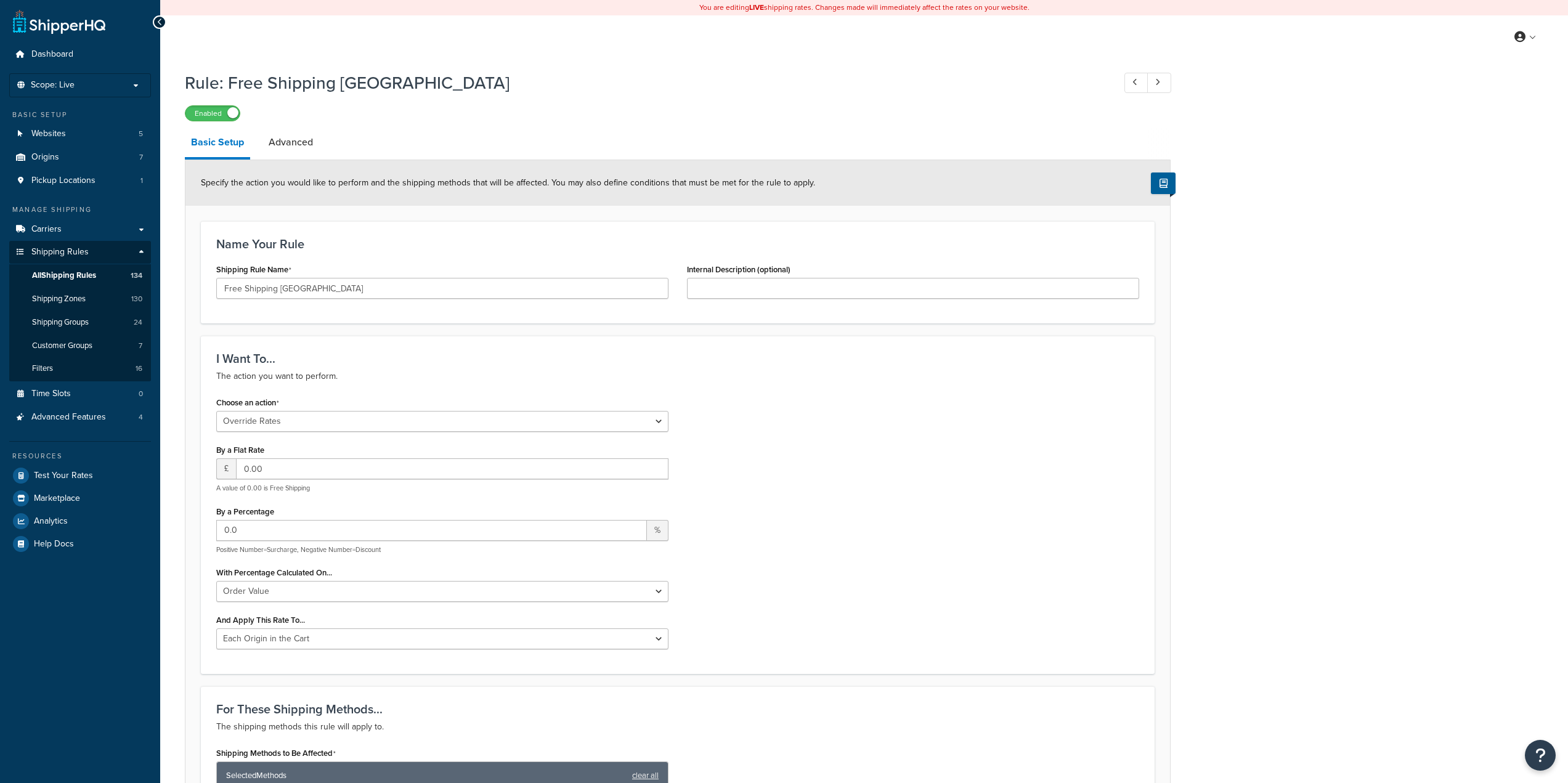
select select "OVERRIDE"
select select "LOCATION"
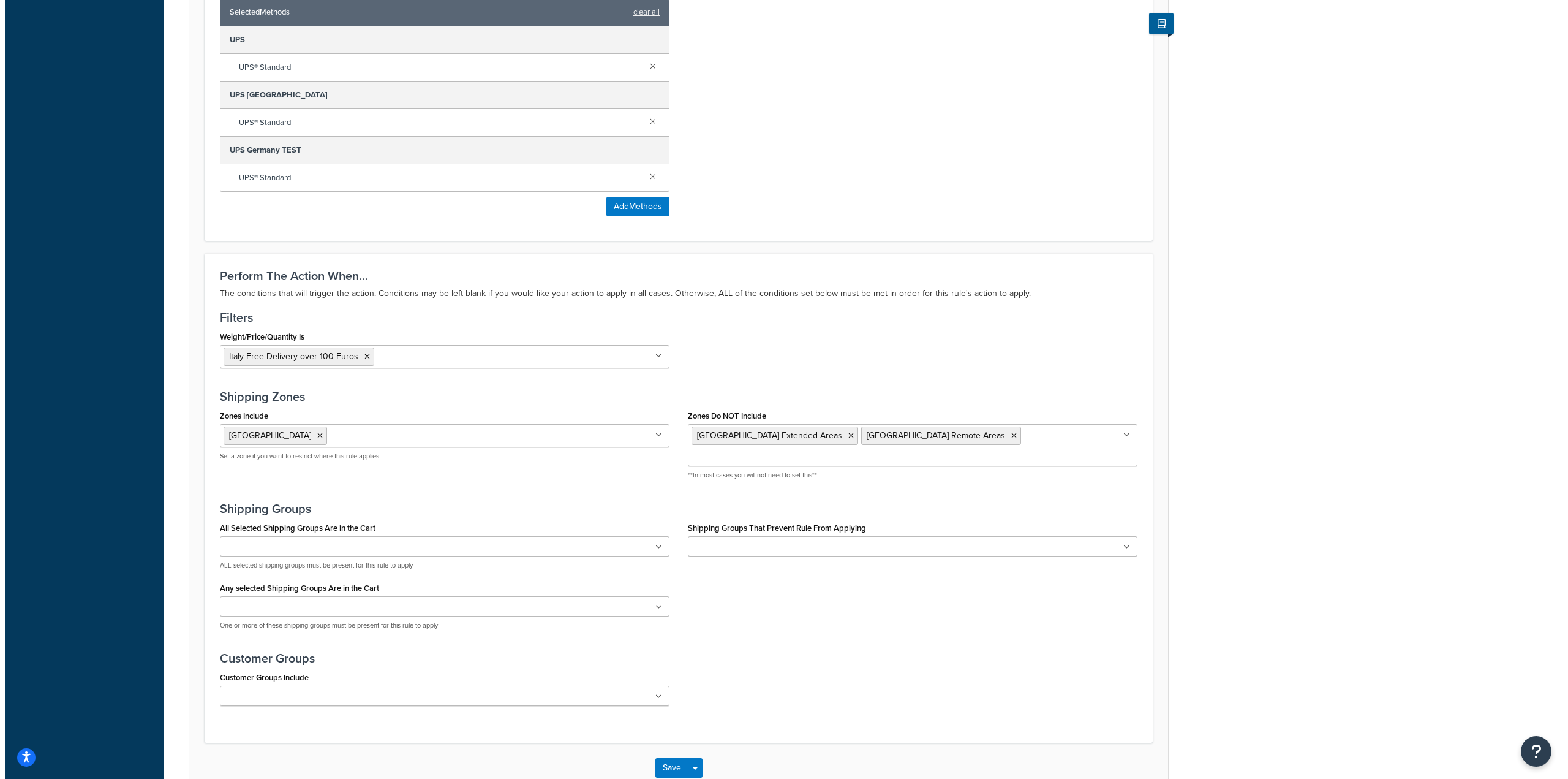
scroll to position [634, 0]
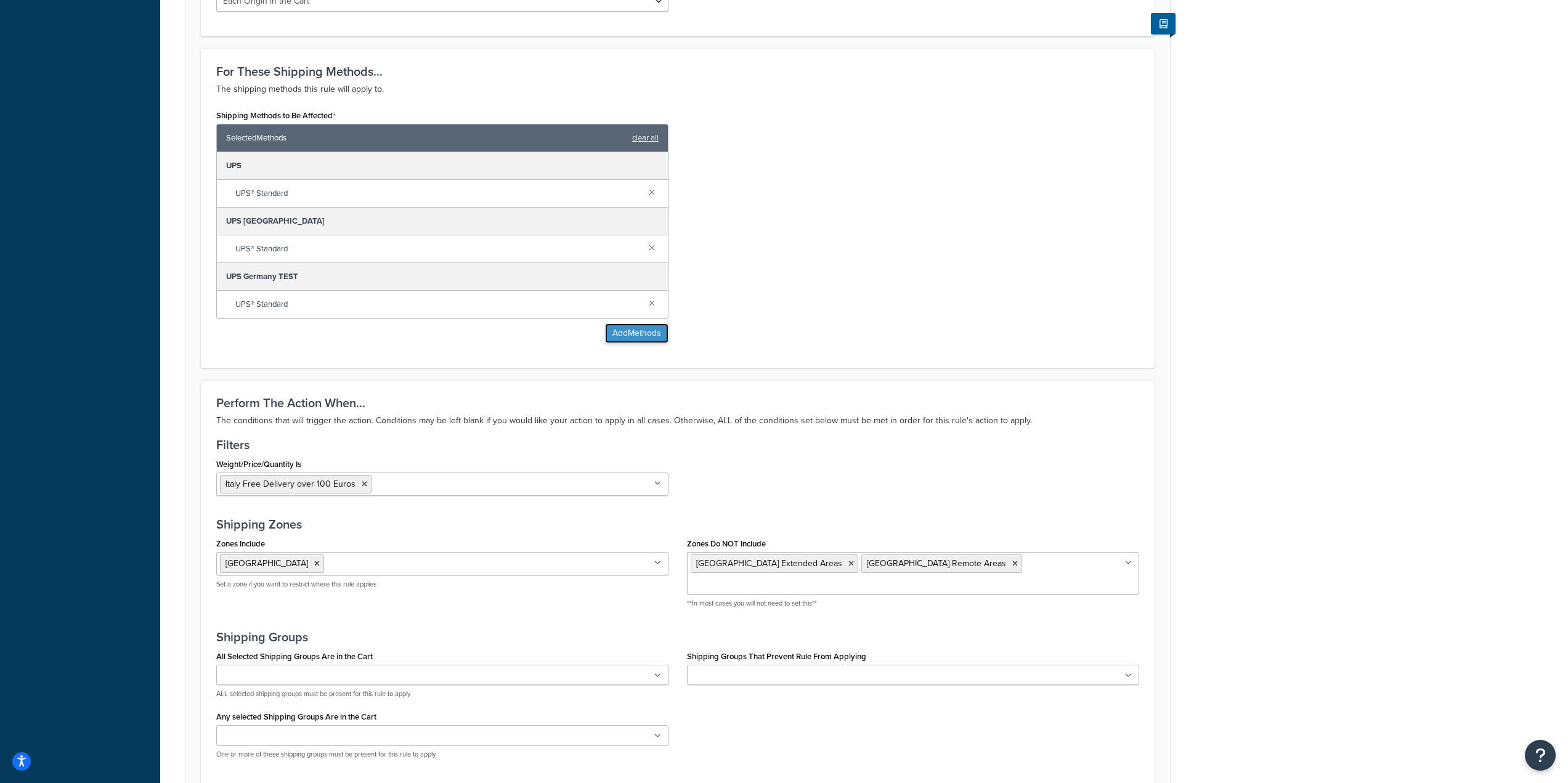
click at [642, 339] on button "Add Methods" at bounding box center [636, 333] width 63 height 19
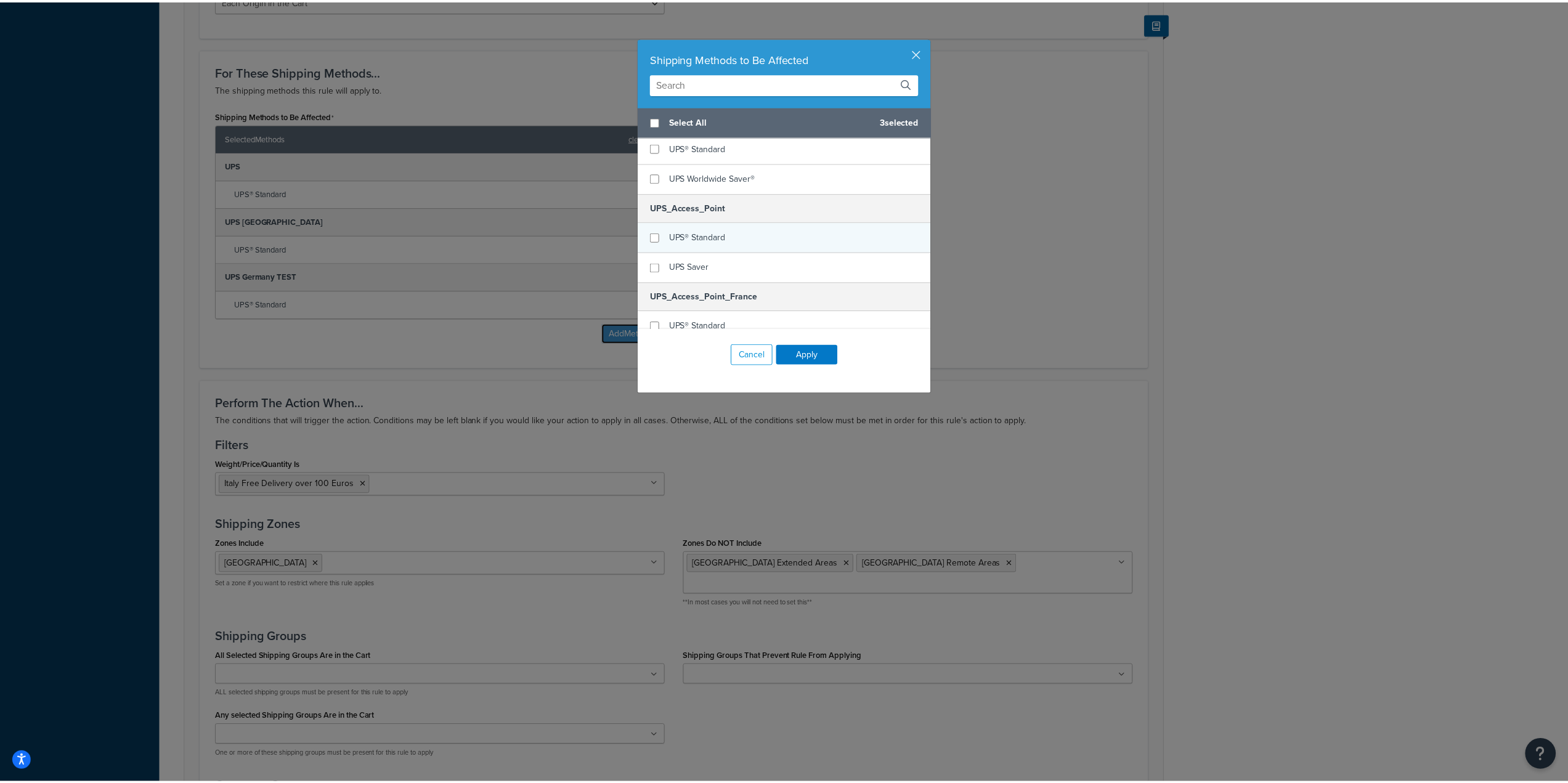
scroll to position [2522, 0]
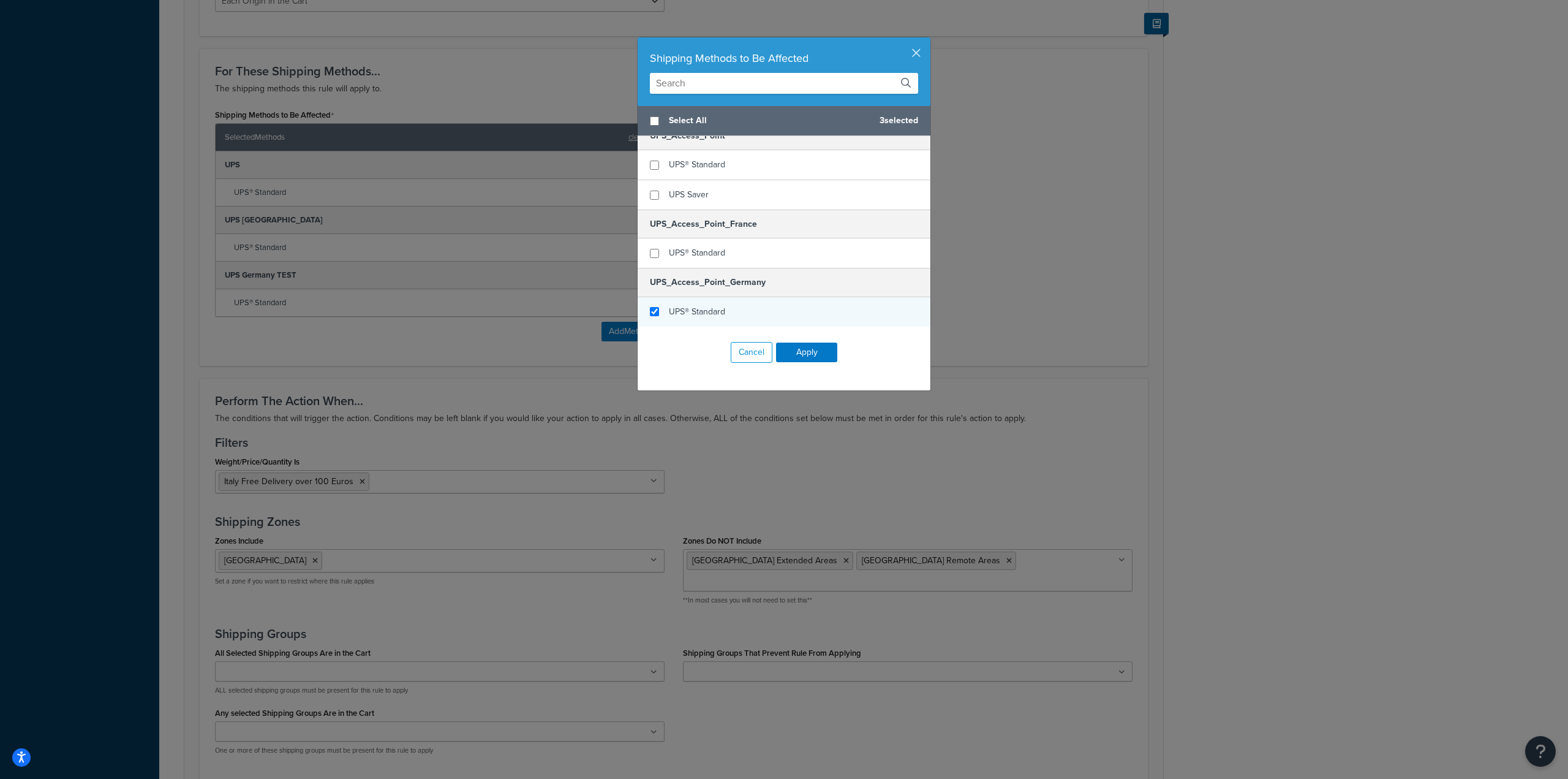
checkbox input "true"
click at [727, 310] on div "UPS® Standard" at bounding box center [784, 311] width 293 height 29
click at [811, 355] on button "Apply" at bounding box center [806, 352] width 61 height 19
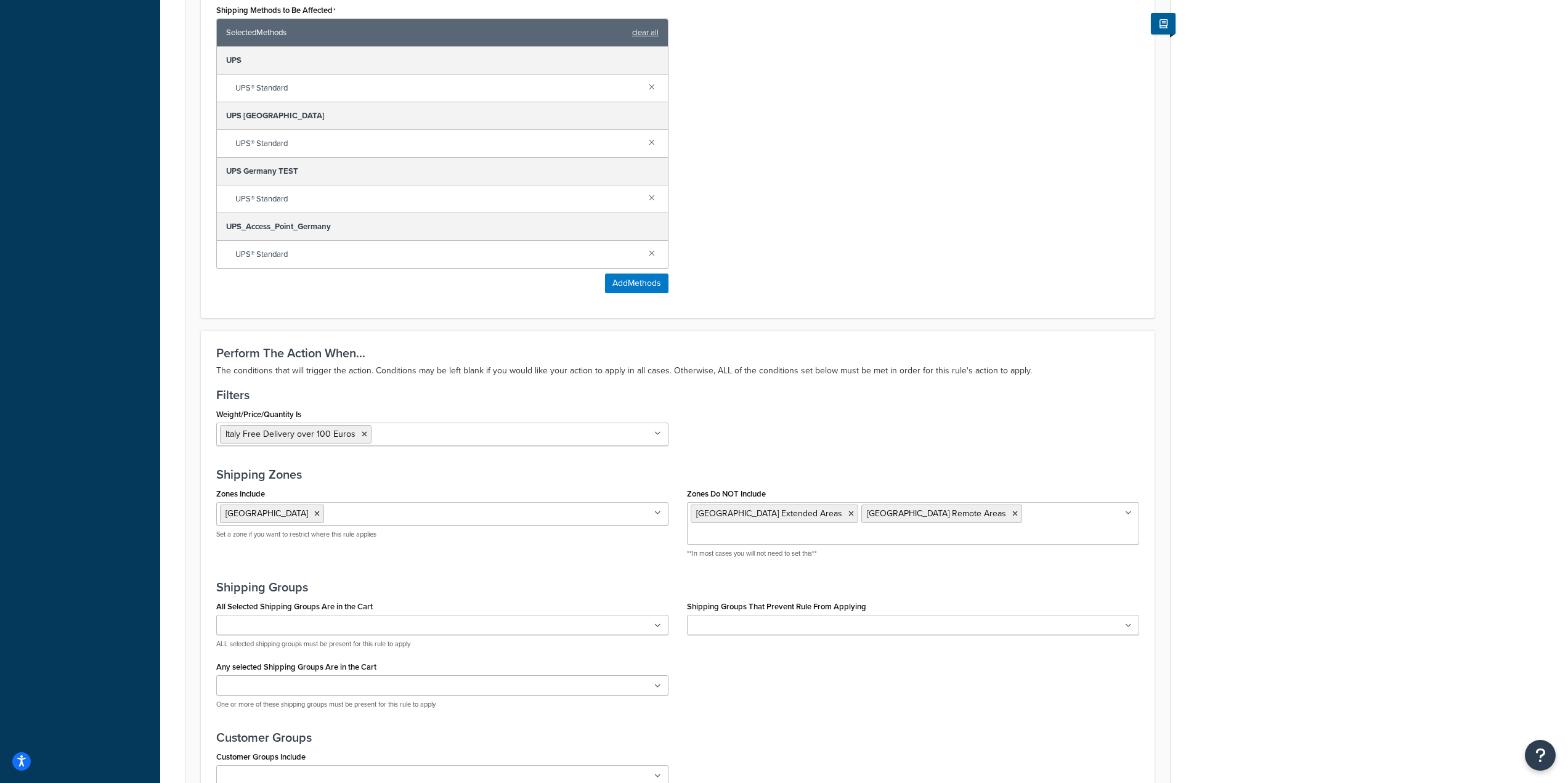
scroll to position [878, 0]
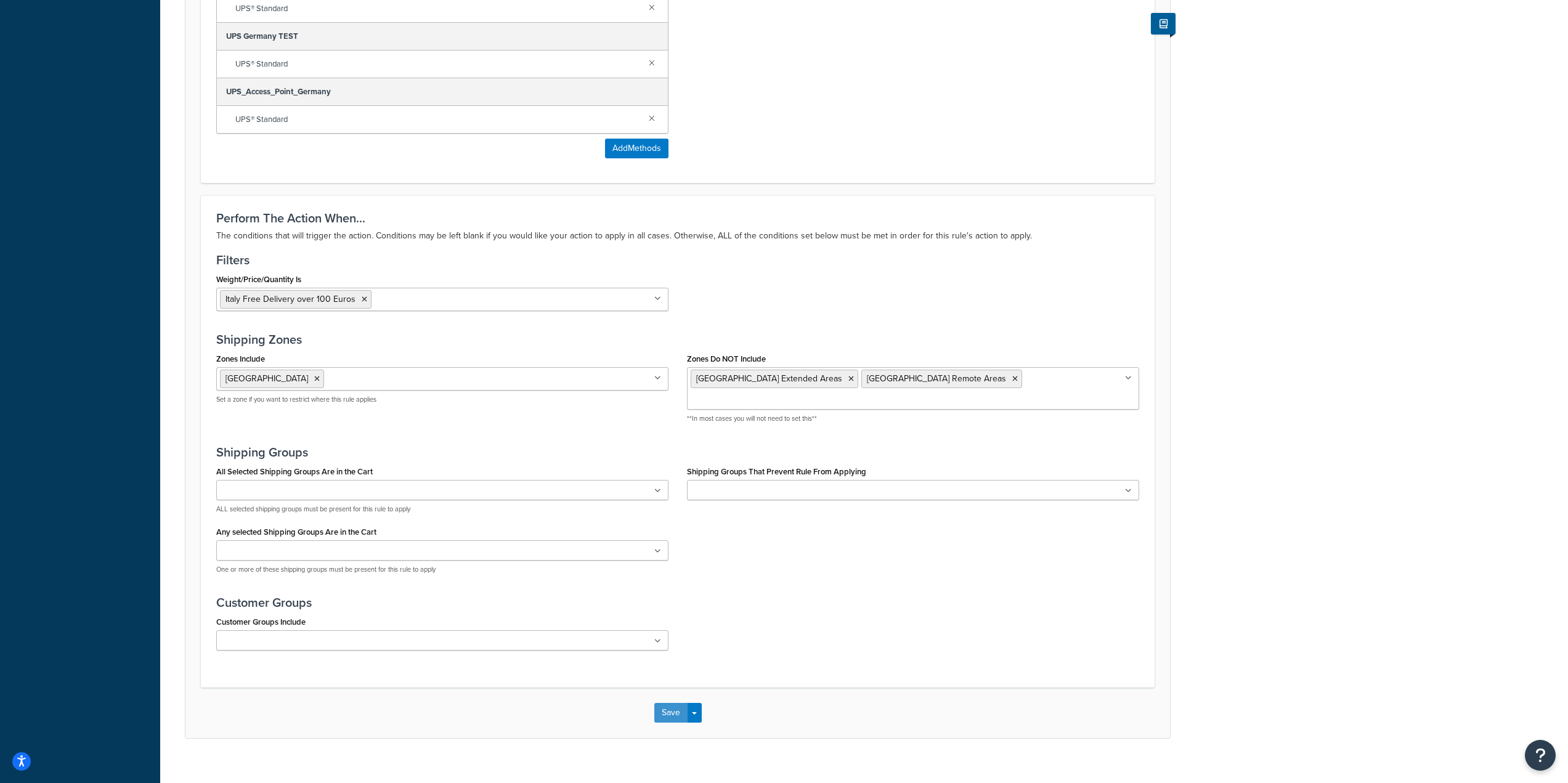
click at [669, 703] on button "Save" at bounding box center [670, 712] width 33 height 19
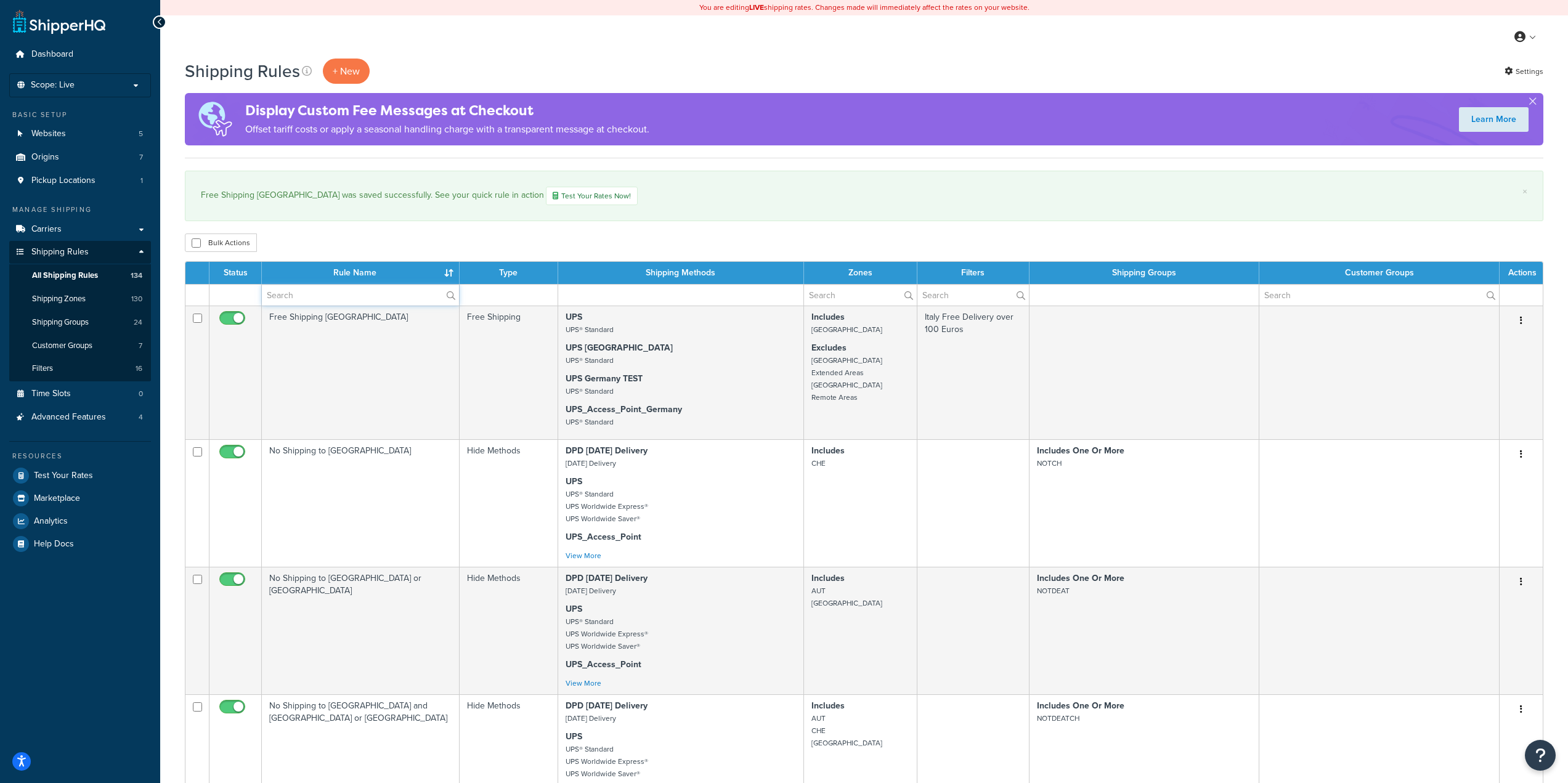
click at [325, 294] on input "text" at bounding box center [360, 295] width 197 height 21
type input "free"
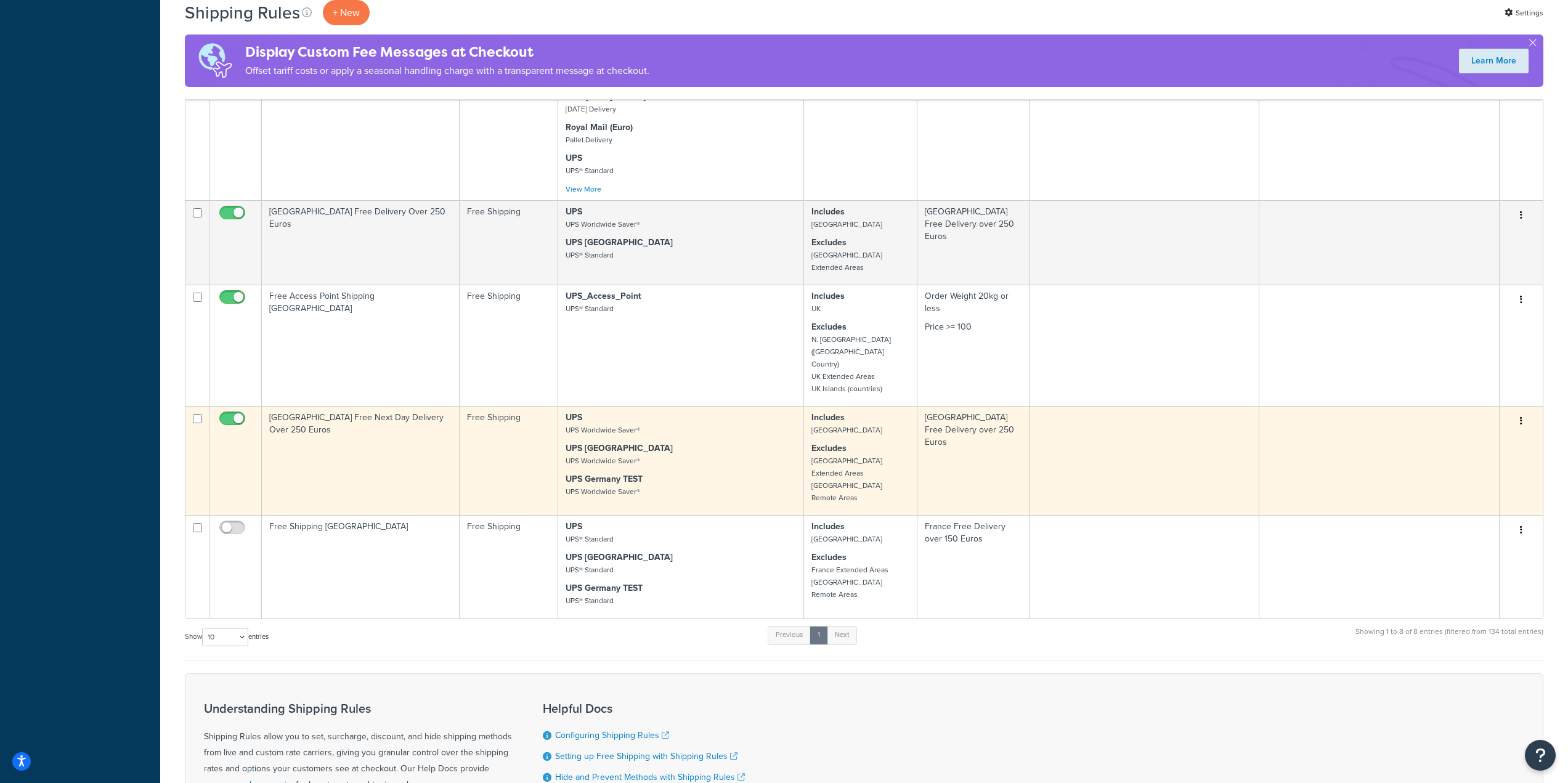
scroll to position [609, 0]
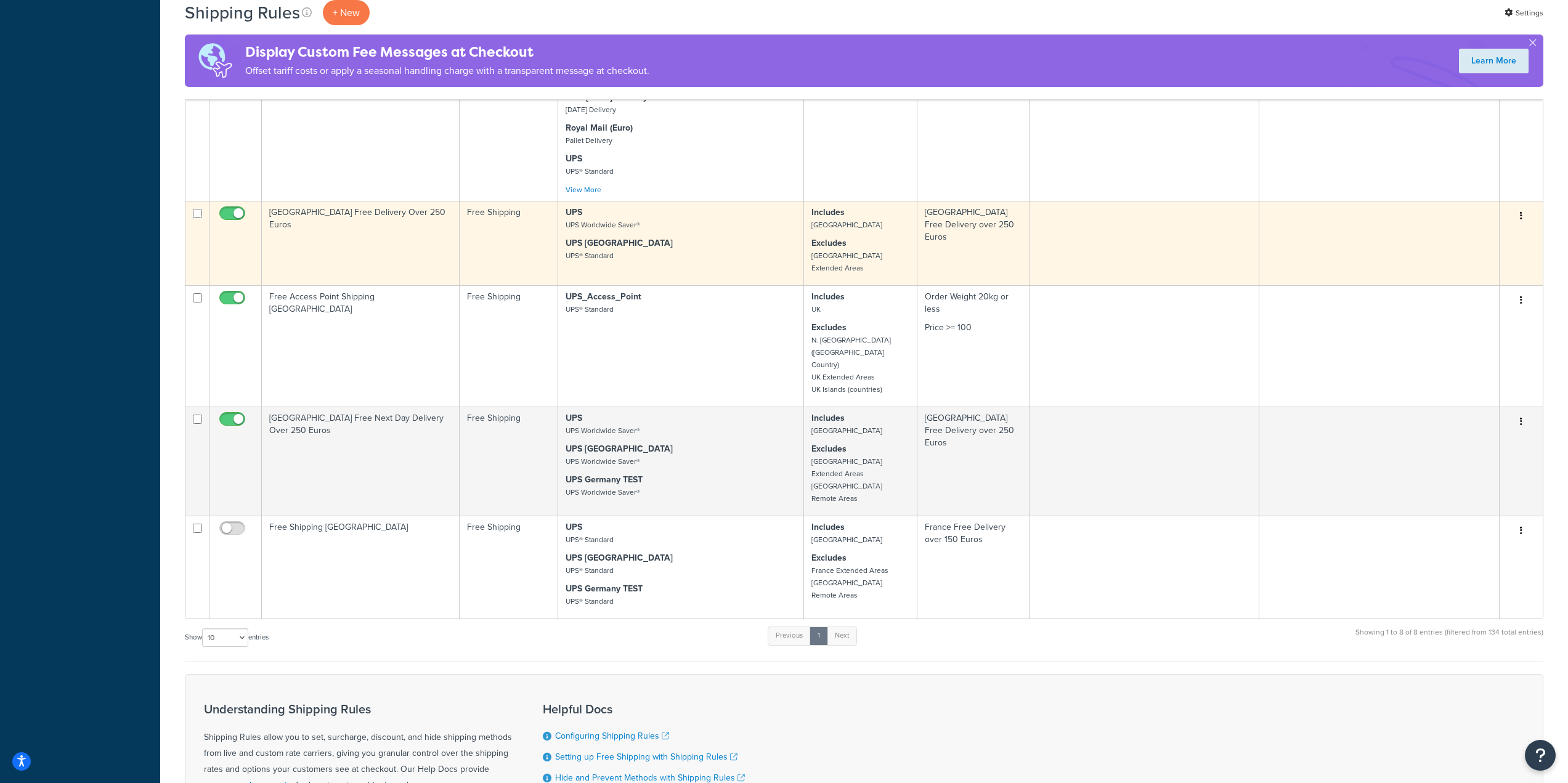
click at [373, 217] on td "[GEOGRAPHIC_DATA] Free Delivery Over 250 Euros" at bounding box center [361, 244] width 198 height 85
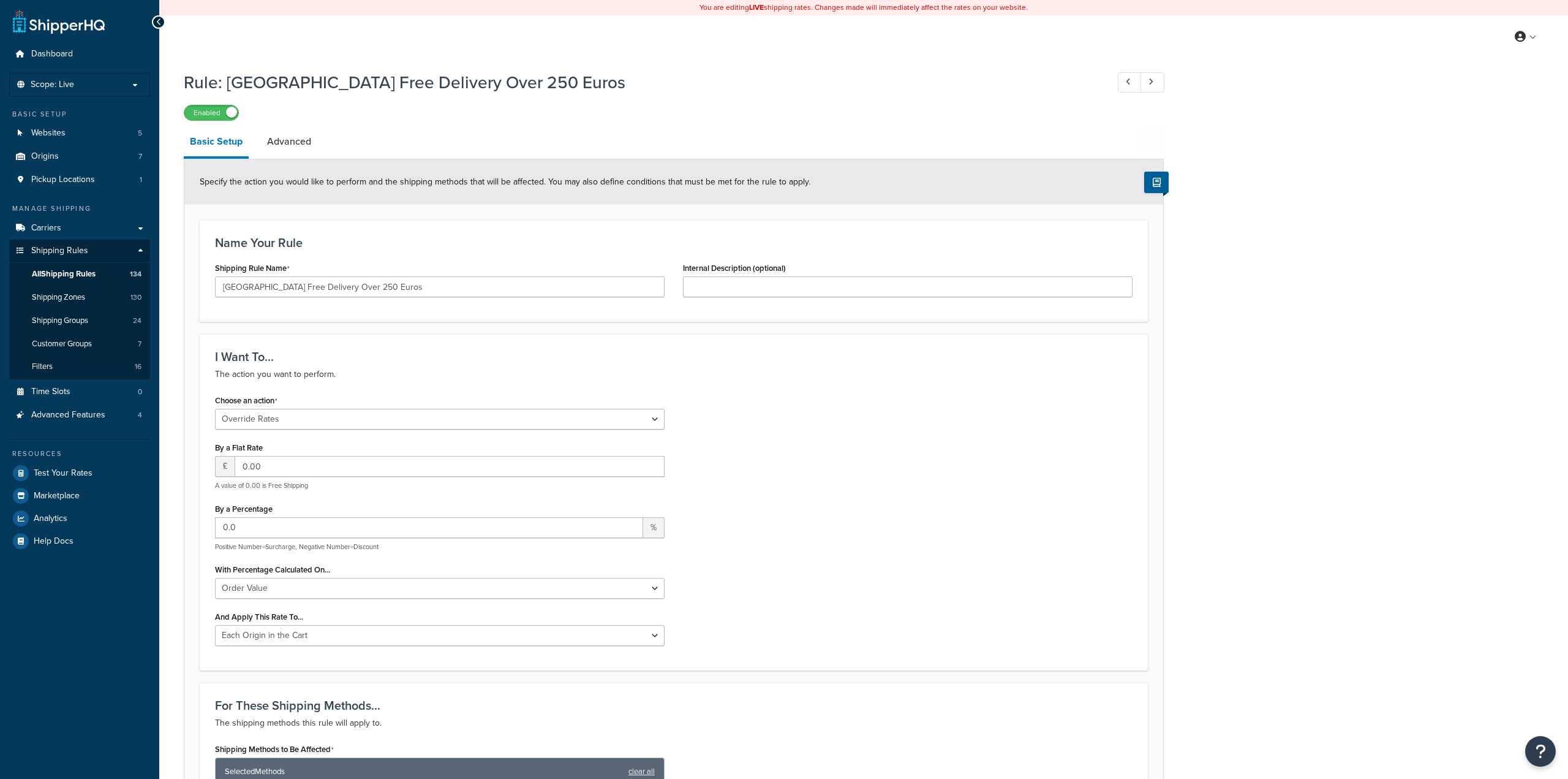
select select "OVERRIDE"
select select "LOCATION"
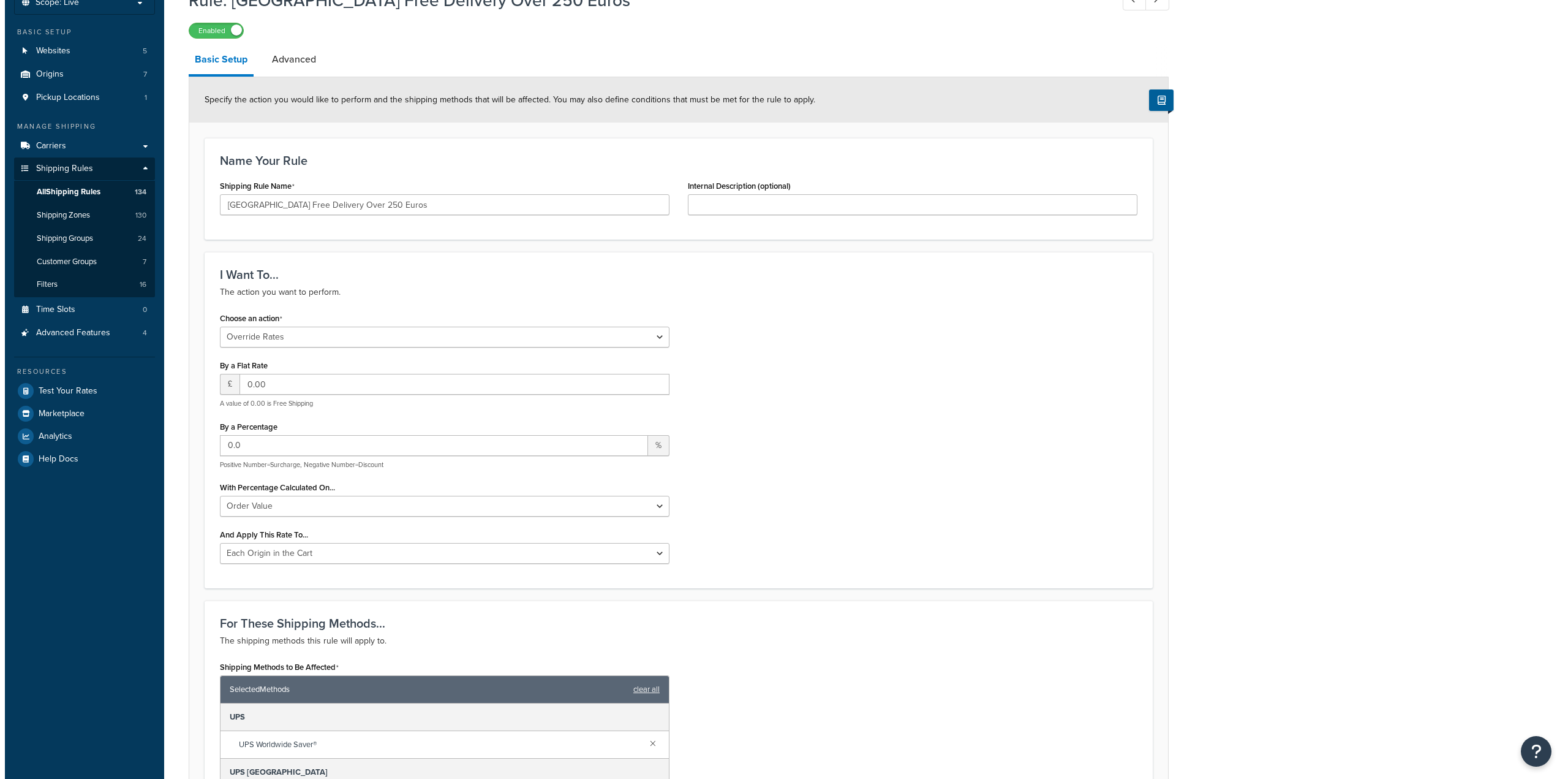
scroll to position [306, 0]
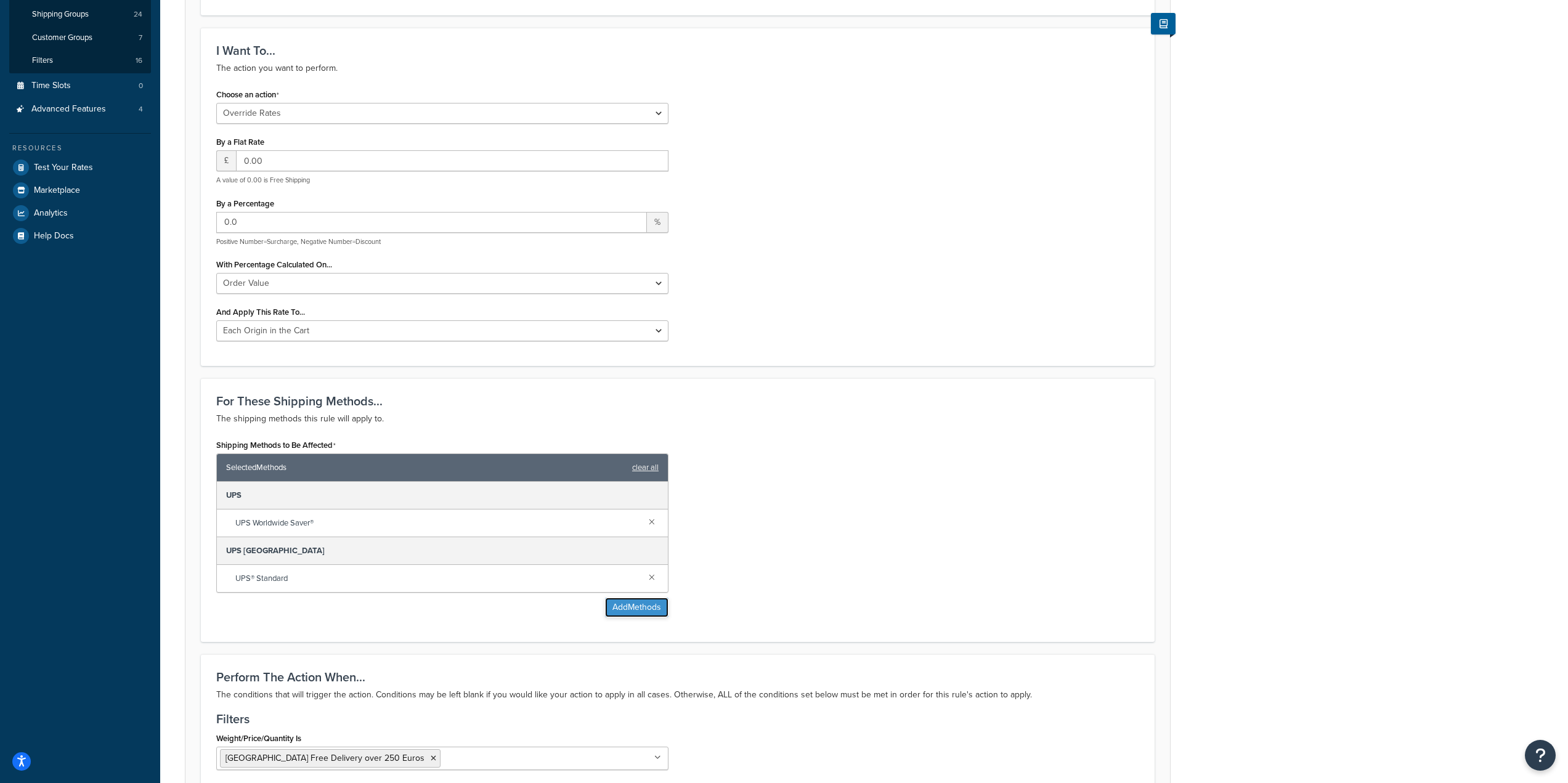
click at [646, 609] on button "Add Methods" at bounding box center [636, 607] width 63 height 19
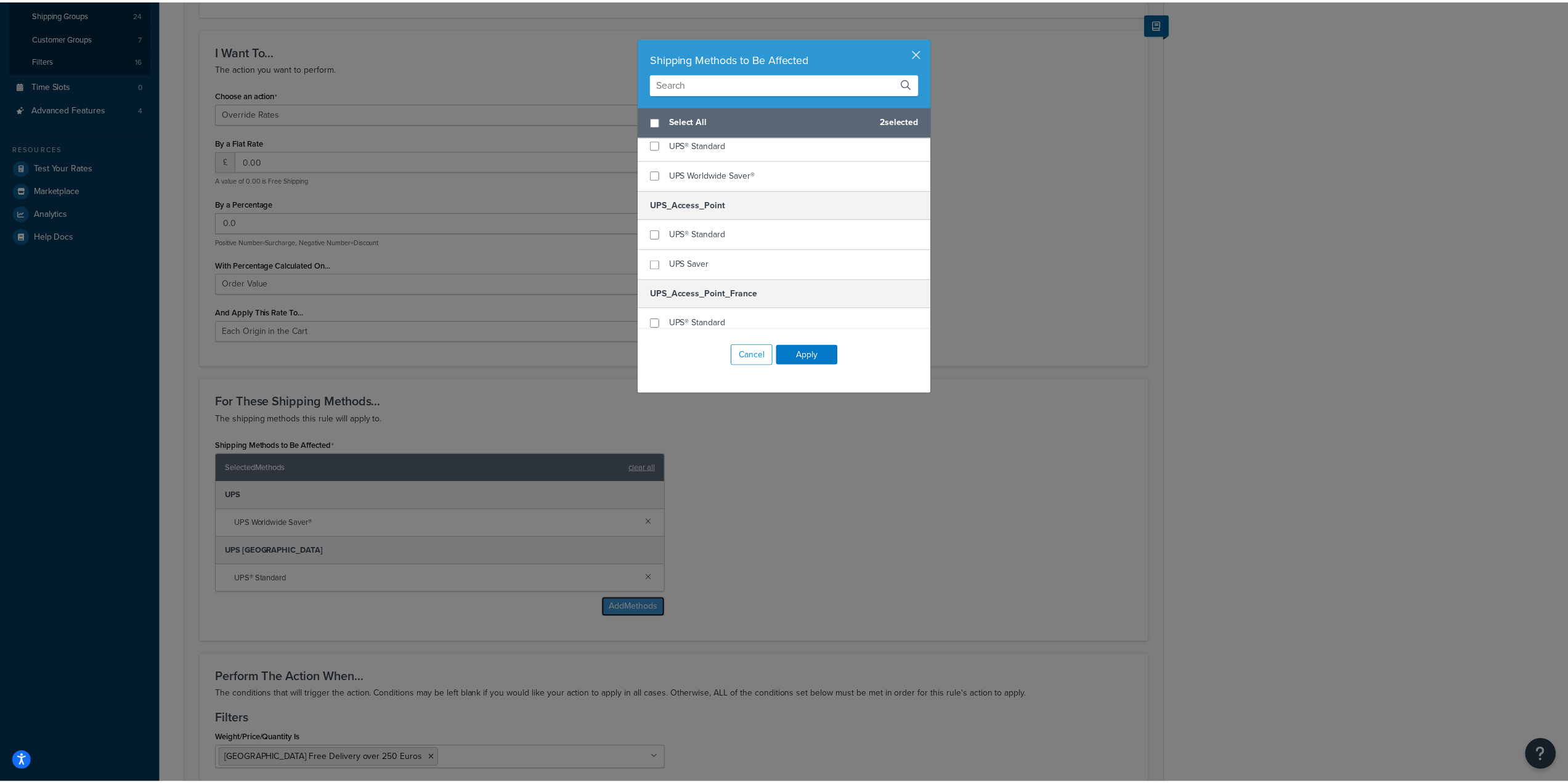
scroll to position [2522, 0]
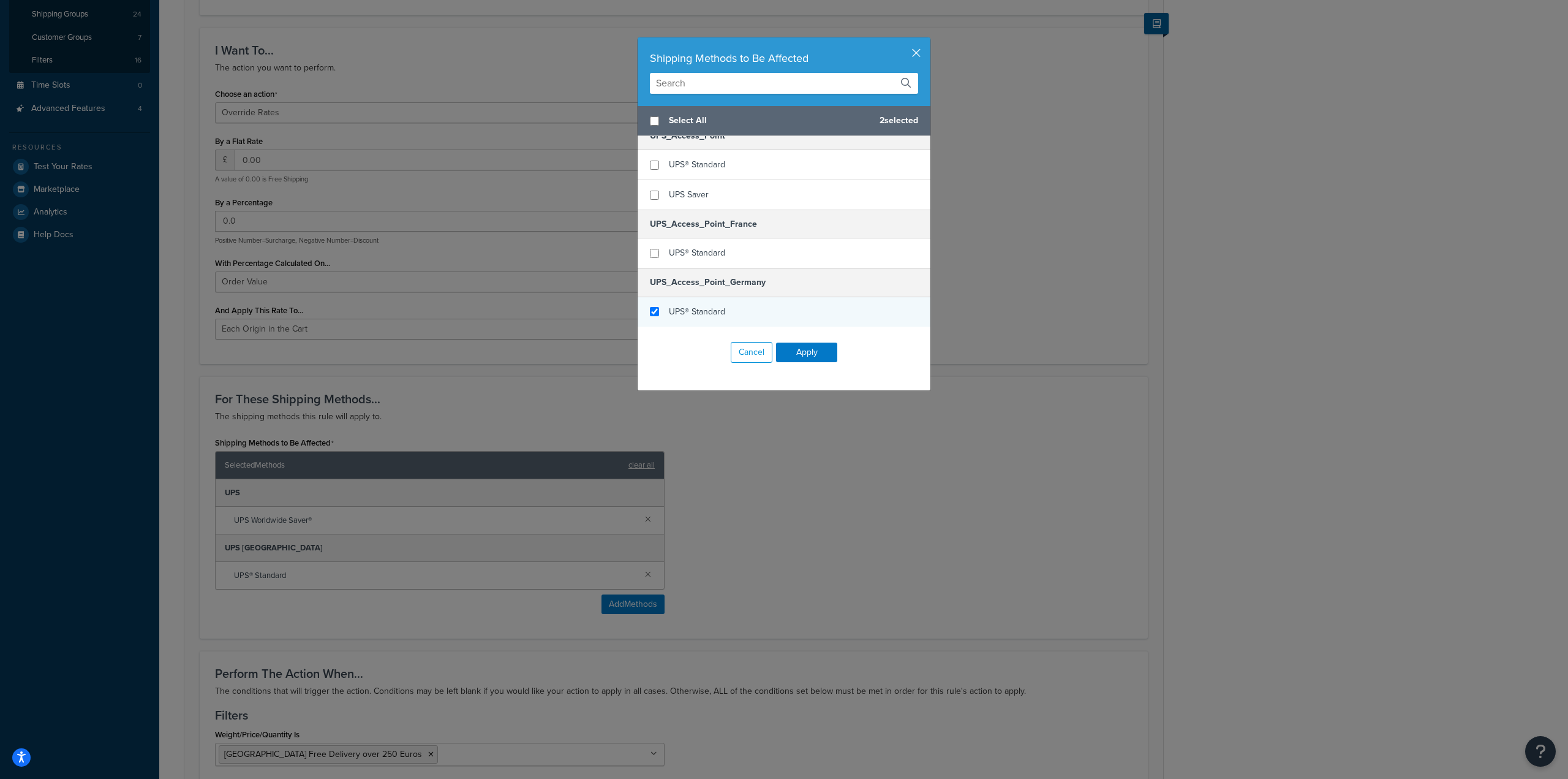
checkbox input "true"
click at [770, 306] on div "UPS® Standard" at bounding box center [784, 311] width 293 height 29
click at [809, 347] on button "Apply" at bounding box center [806, 352] width 61 height 19
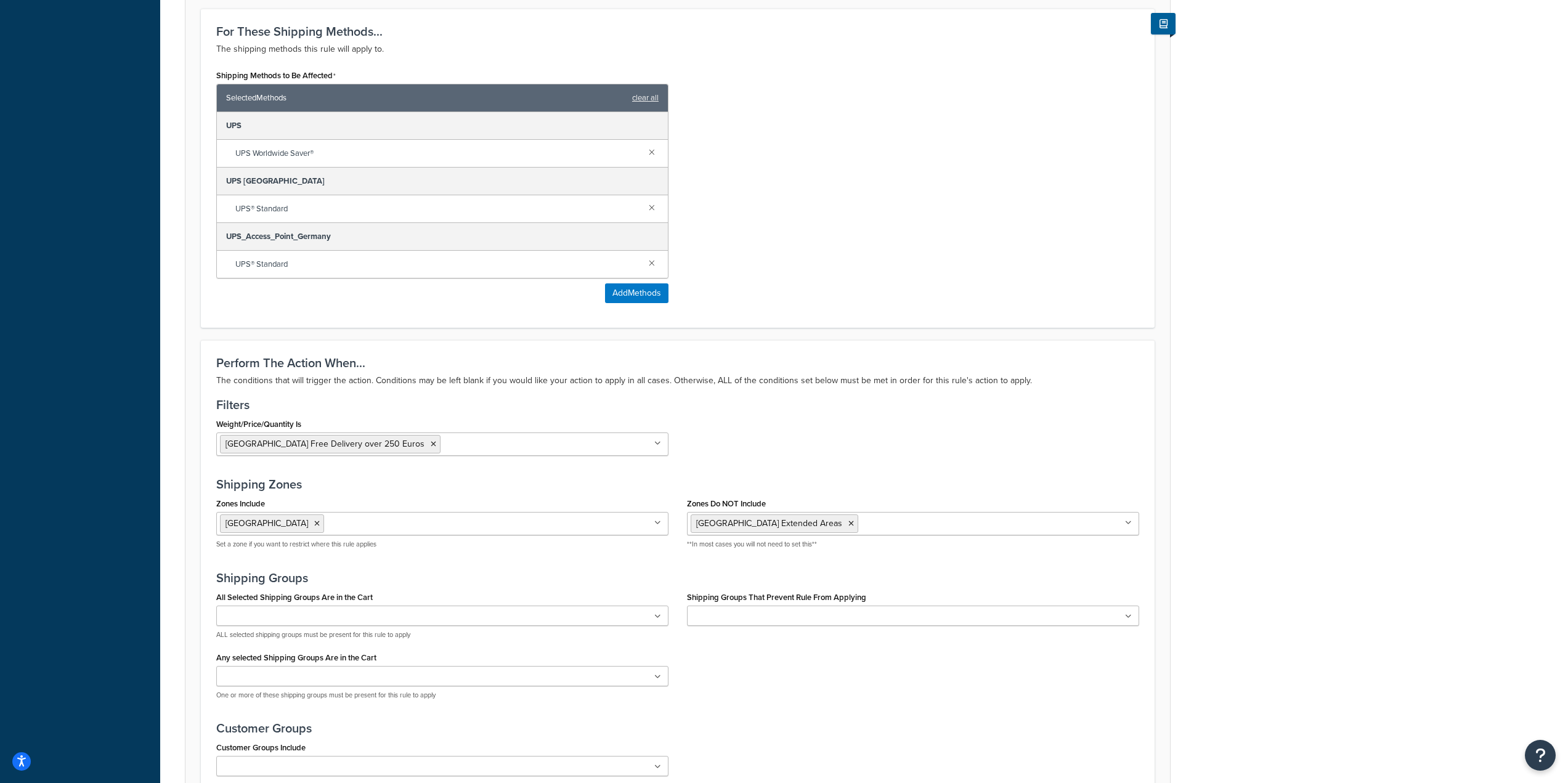
scroll to position [823, 0]
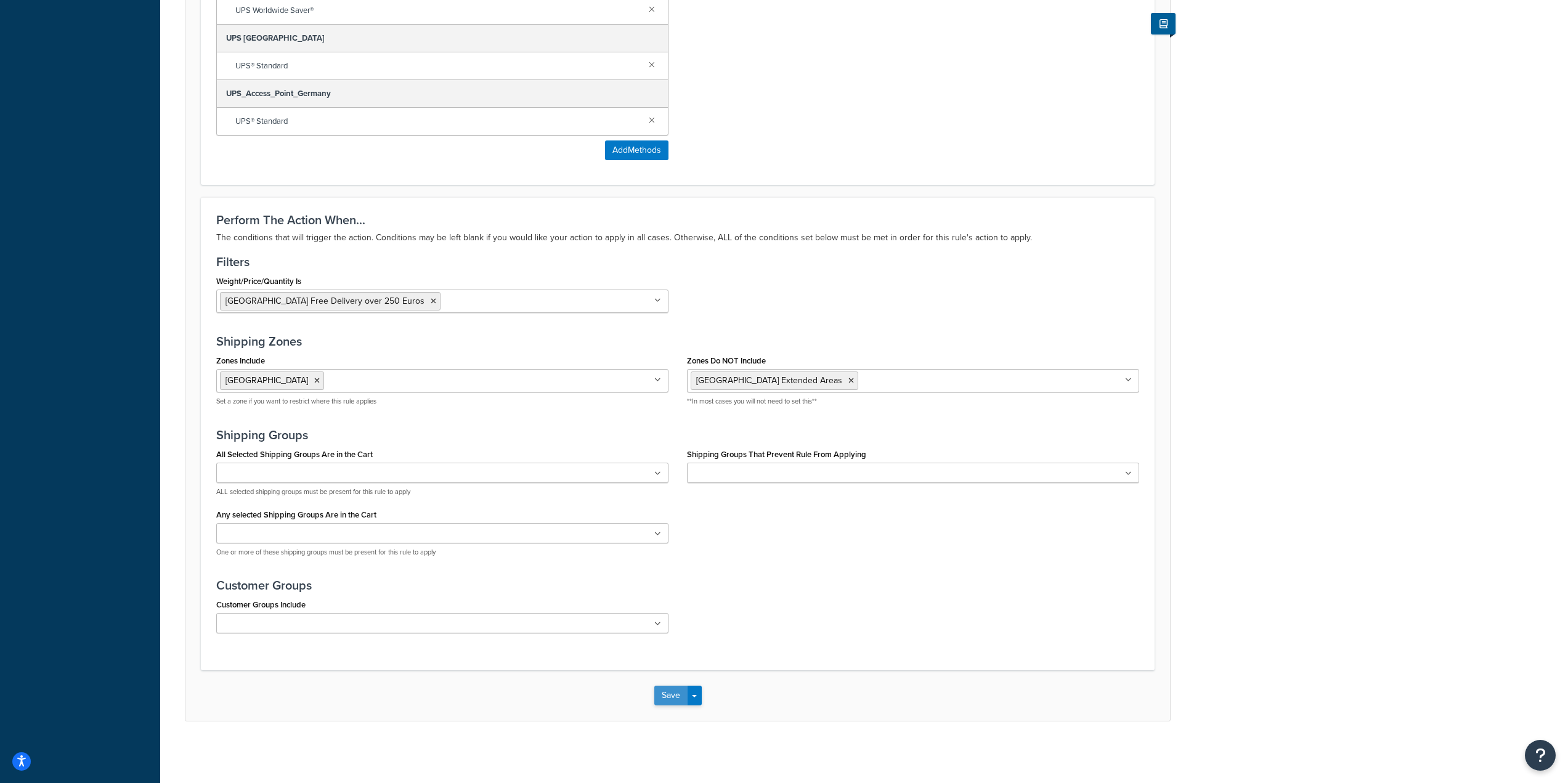
click at [666, 698] on button "Save" at bounding box center [670, 695] width 33 height 19
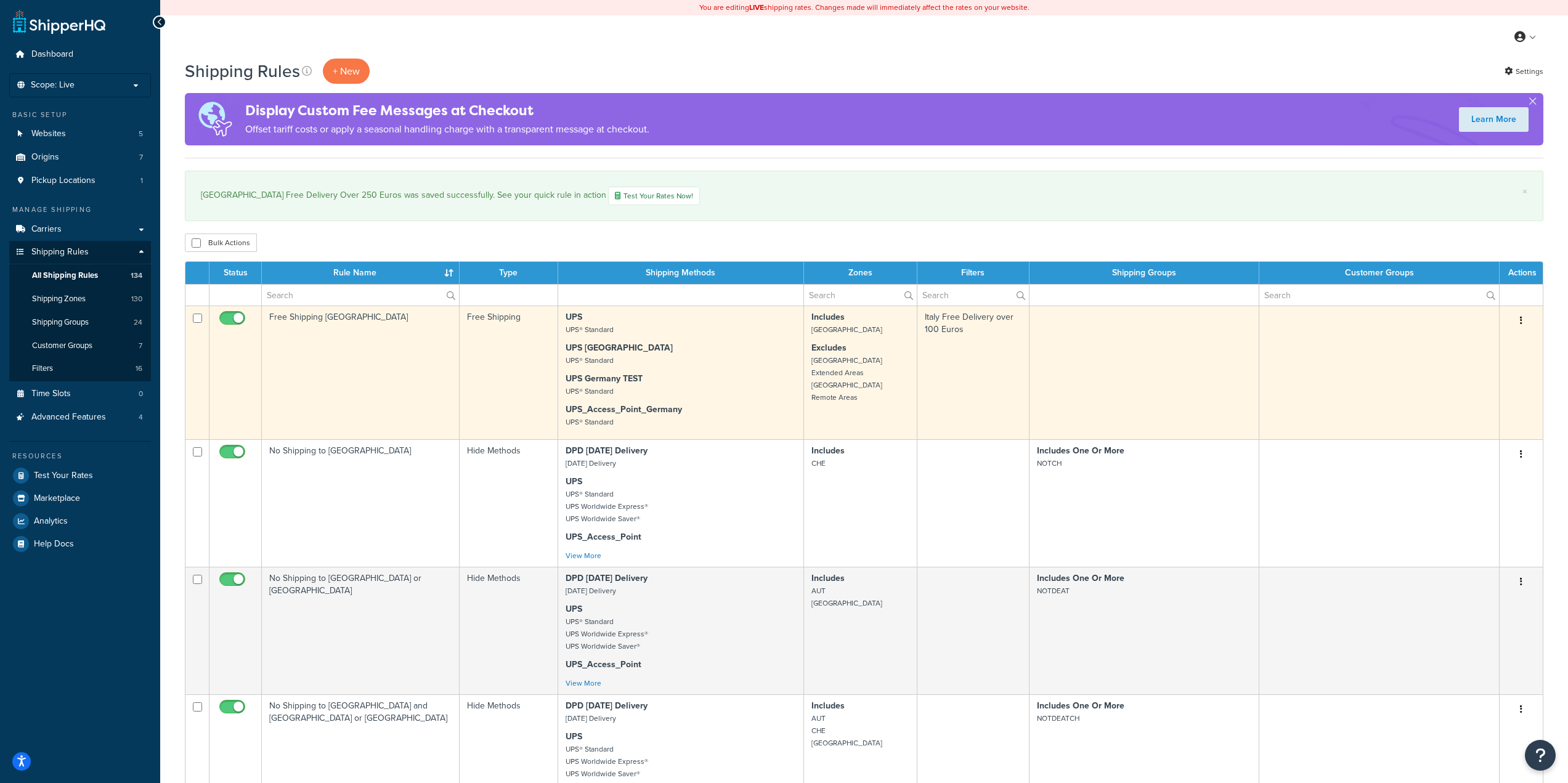
click at [352, 318] on td "Free Shipping [GEOGRAPHIC_DATA]" at bounding box center [361, 372] width 198 height 134
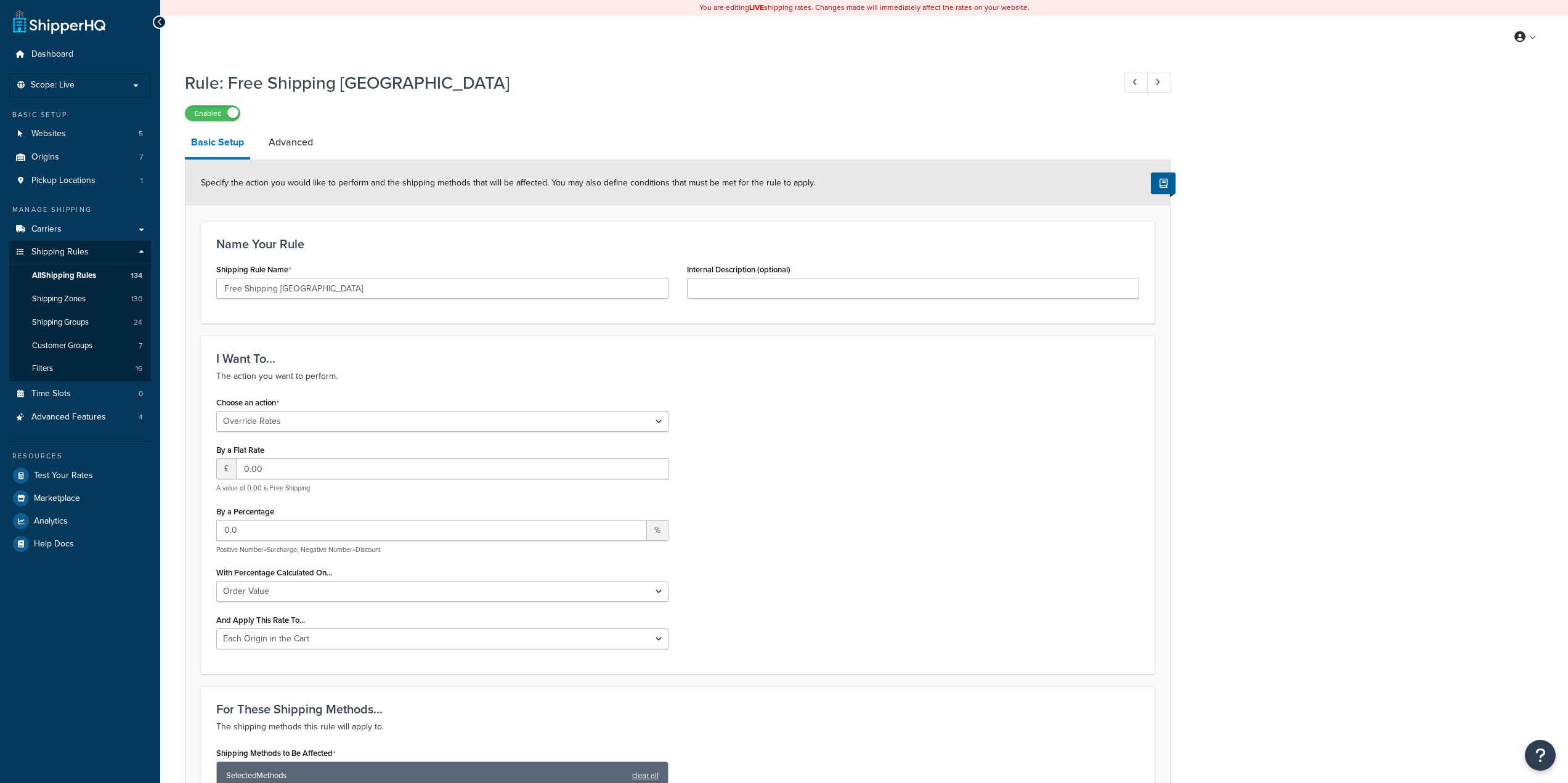
select select "OVERRIDE"
select select "LOCATION"
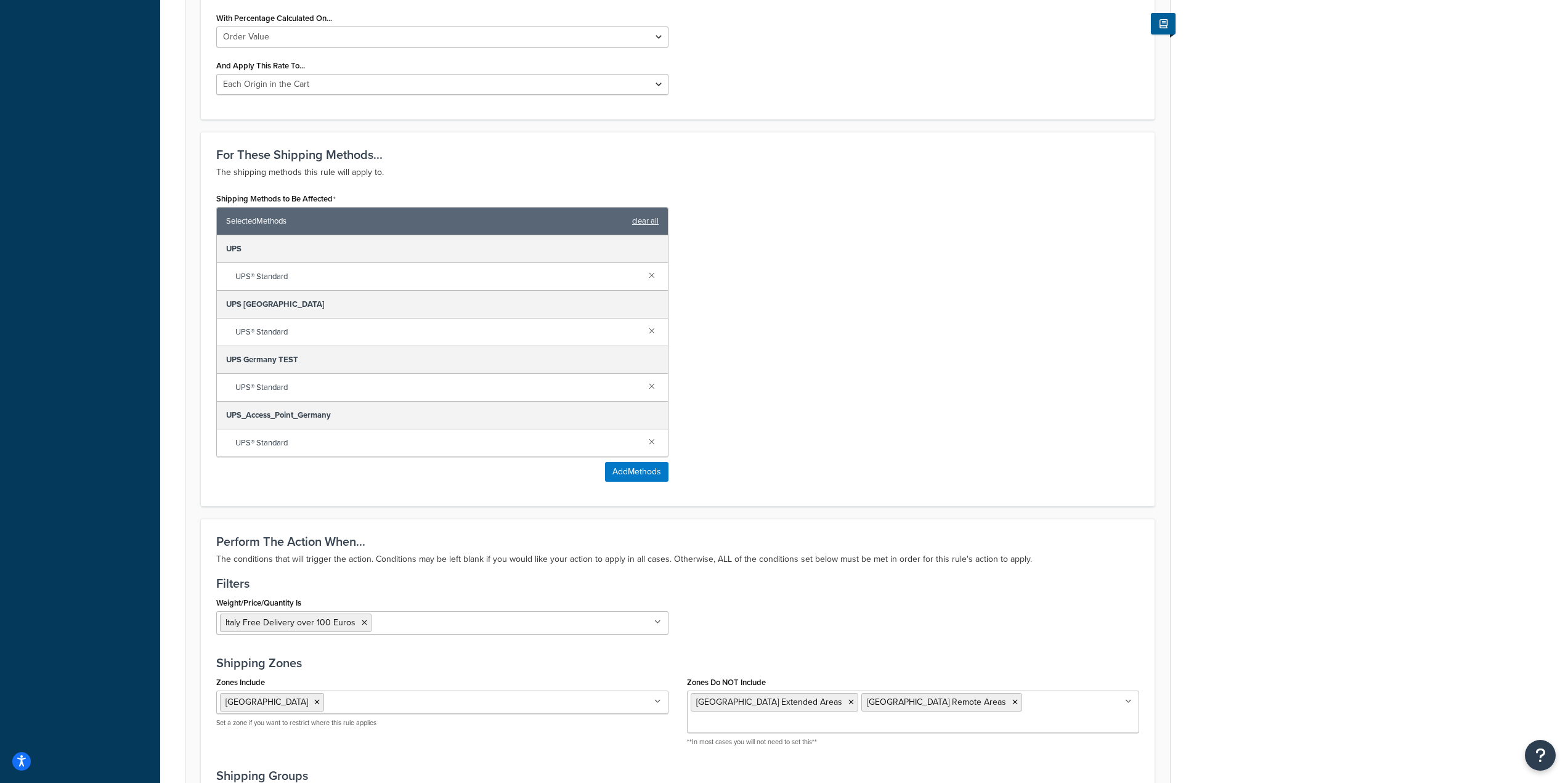
scroll to position [62, 0]
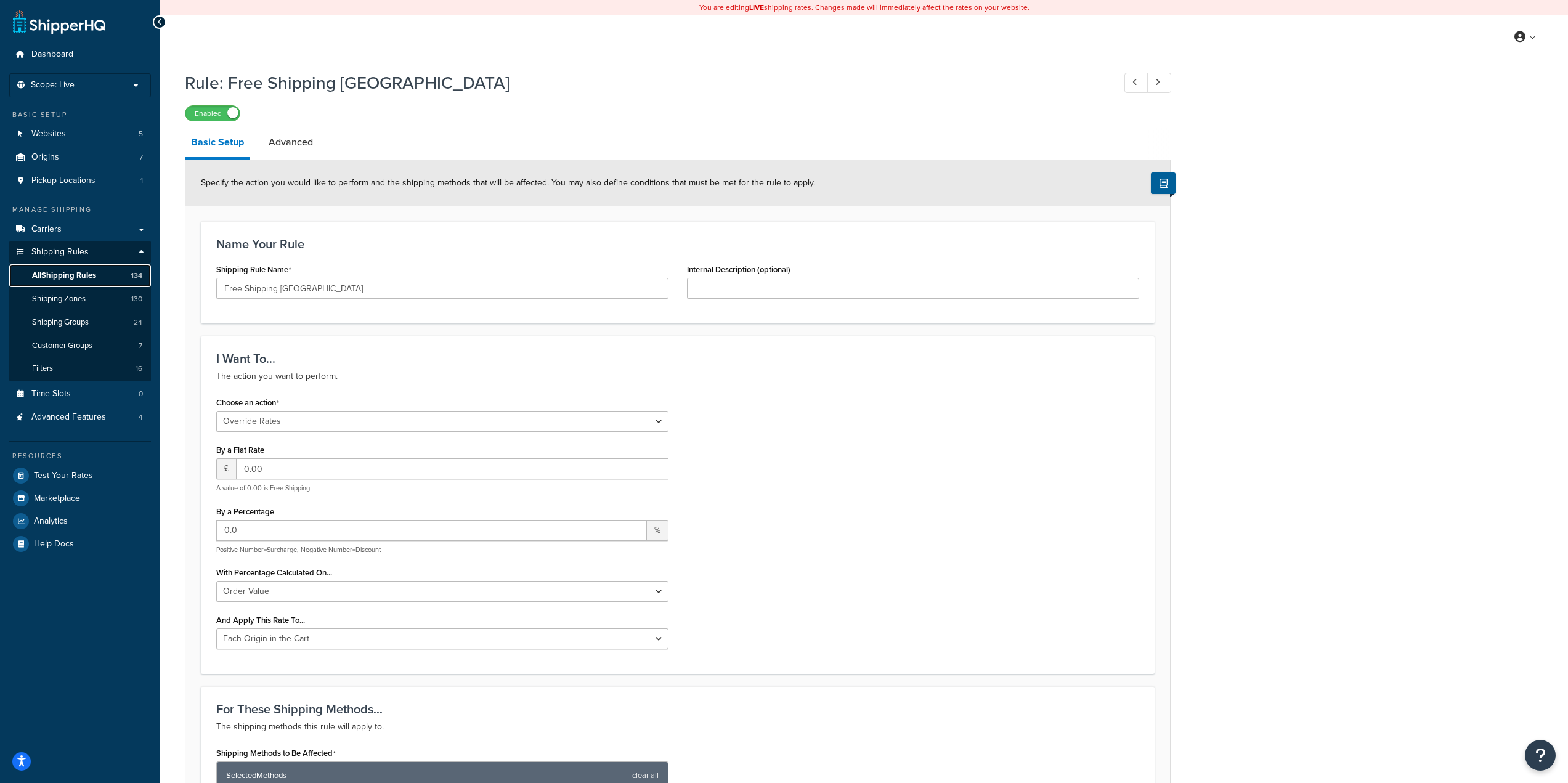
click at [74, 278] on span "All Shipping Rules" at bounding box center [64, 276] width 64 height 10
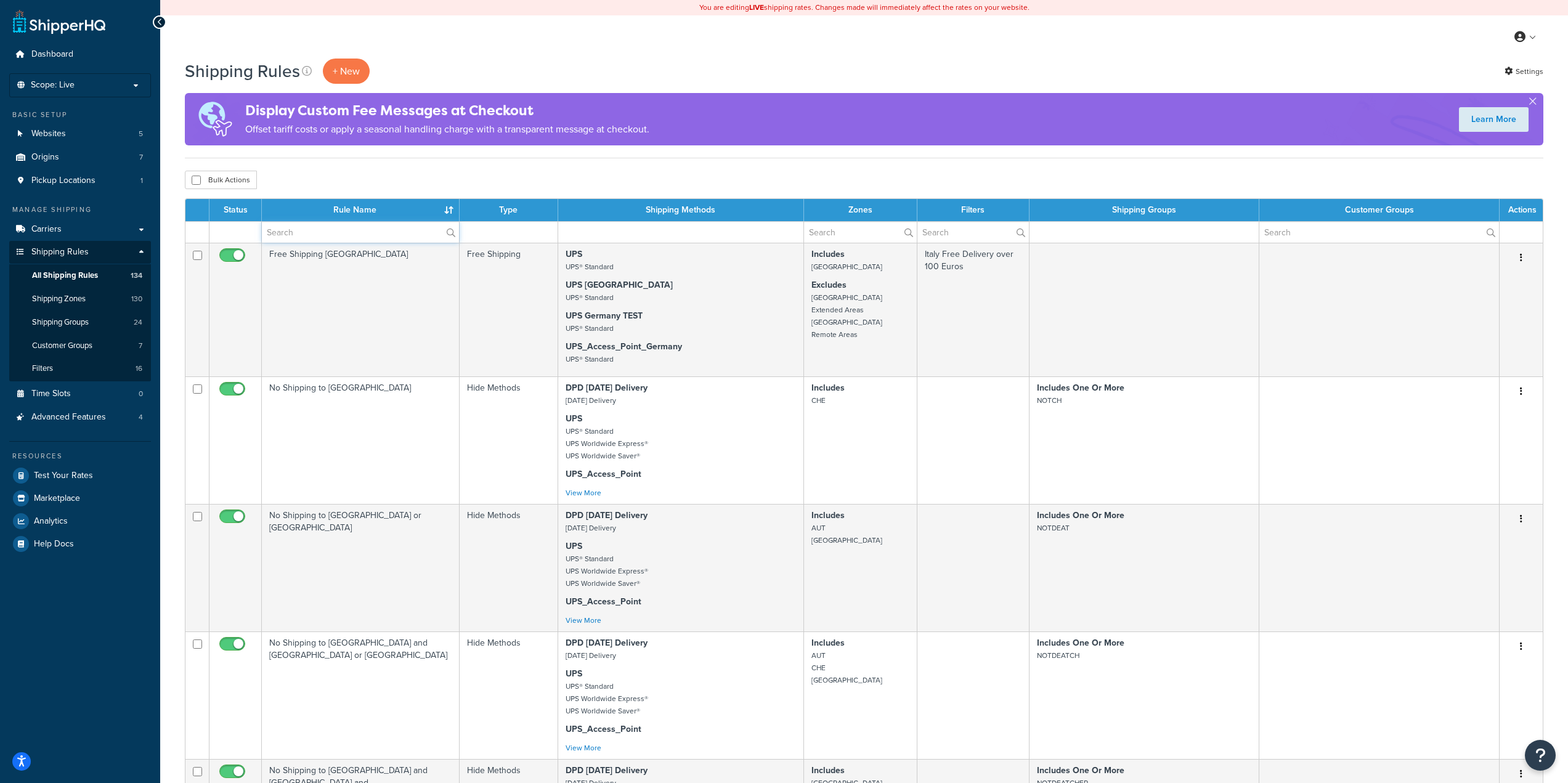
click at [314, 236] on input "text" at bounding box center [360, 232] width 197 height 21
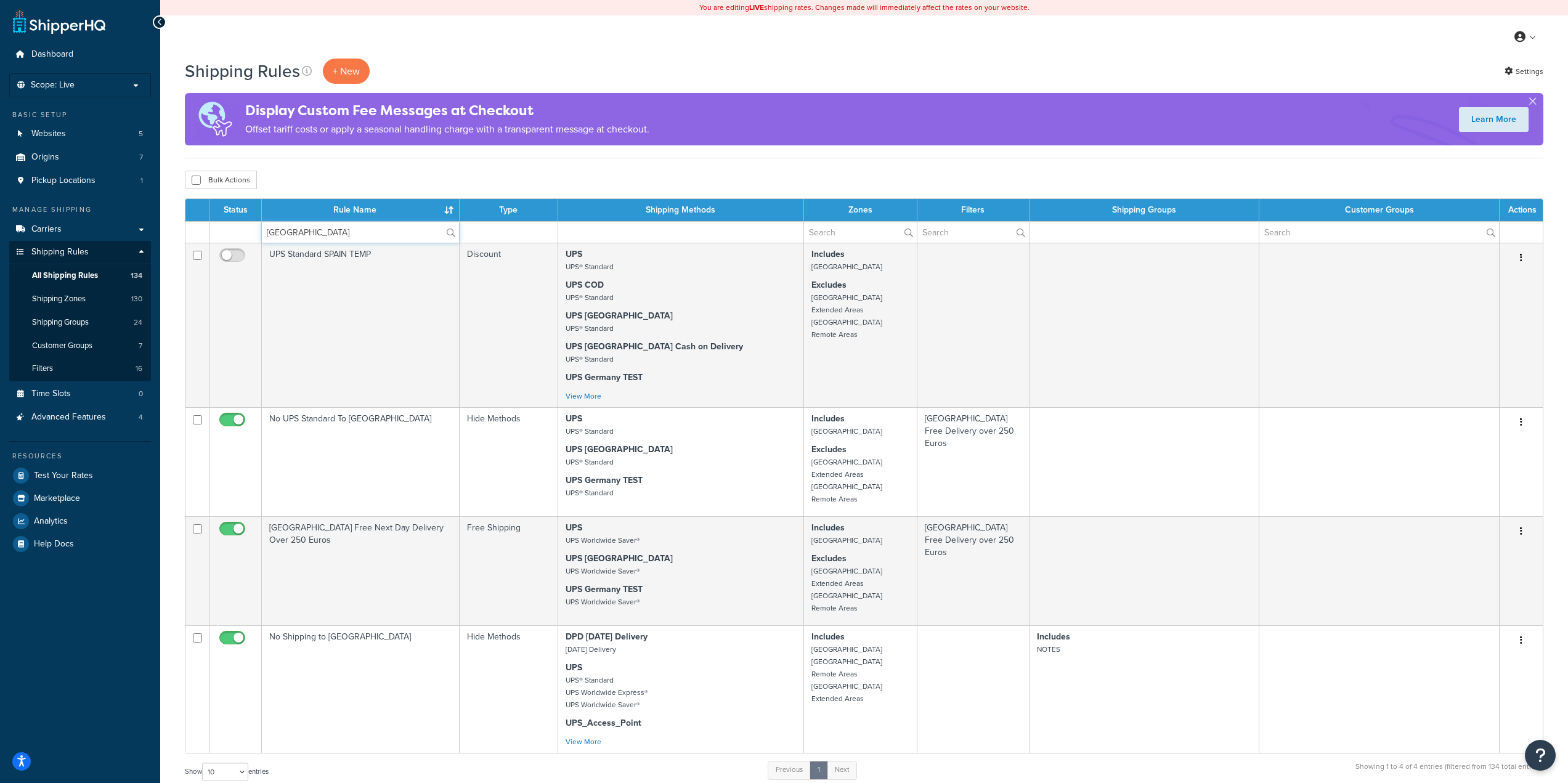
drag, startPoint x: 243, startPoint y: 233, endPoint x: 235, endPoint y: 234, distance: 8.1
click at [235, 234] on tr "spain" at bounding box center [863, 233] width 1357 height 22
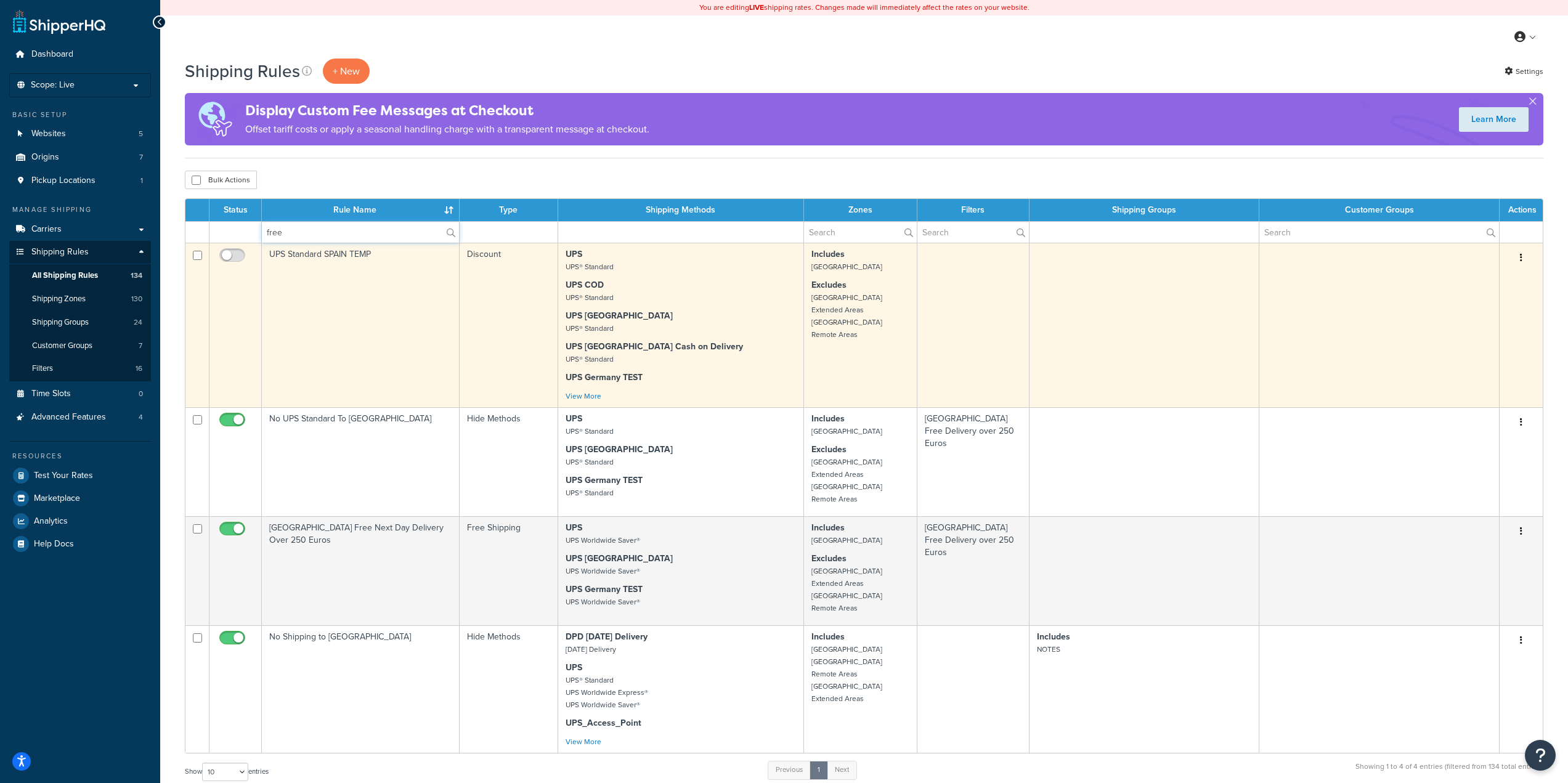
type input "free"
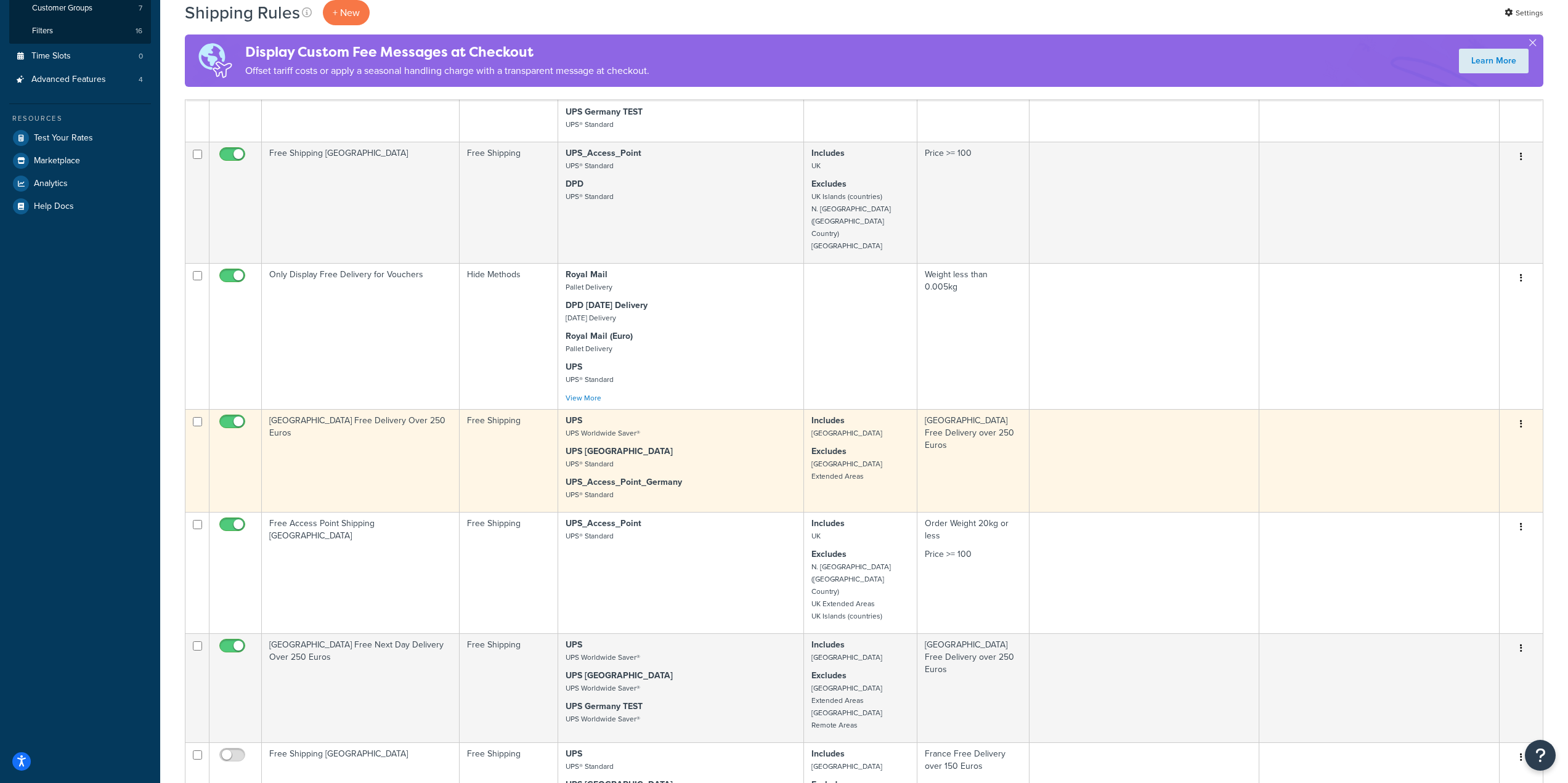
scroll to position [370, 0]
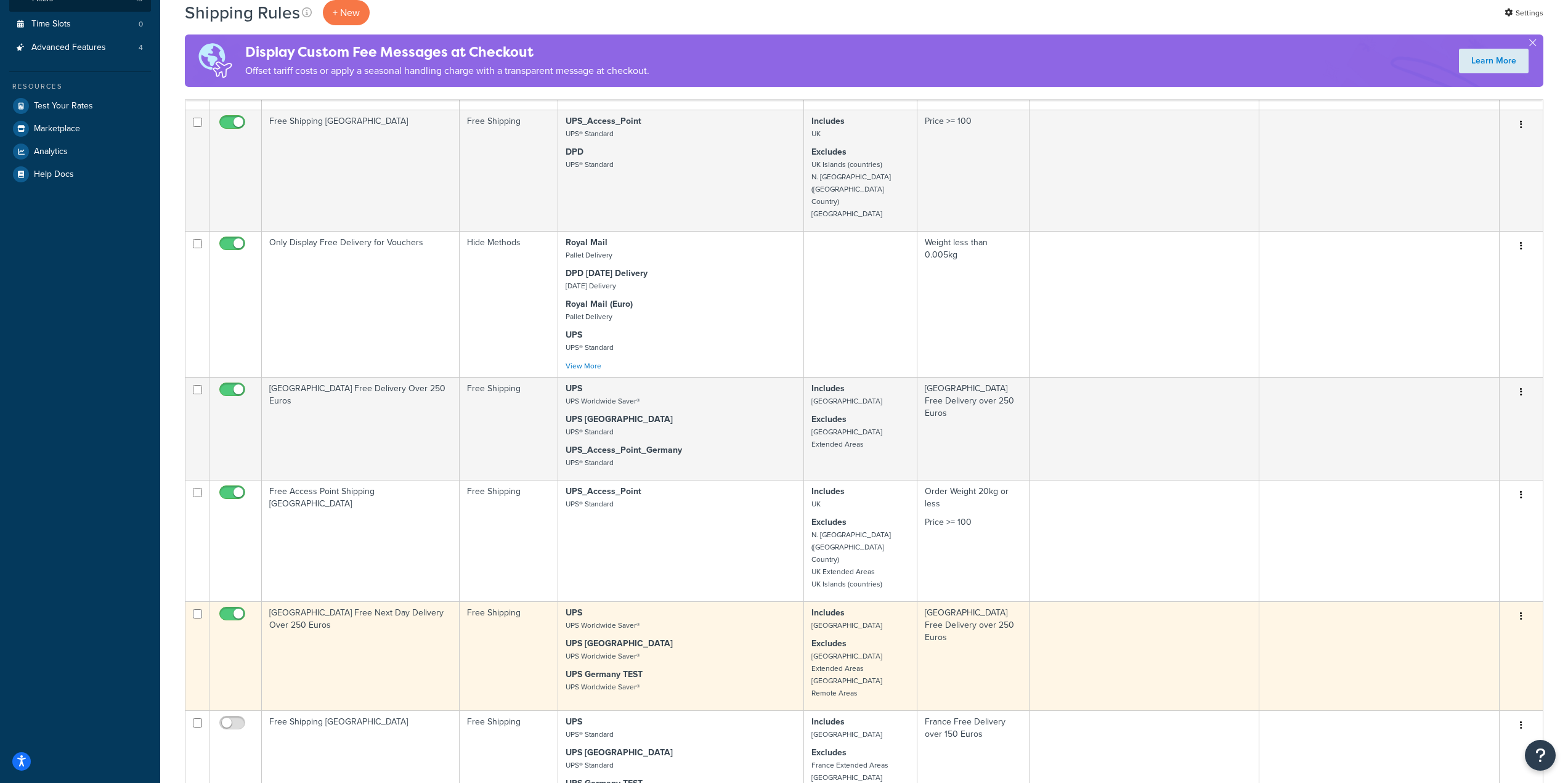
click at [335, 601] on td "Spain Free Next Day Delivery Over 250 Euros" at bounding box center [361, 655] width 198 height 109
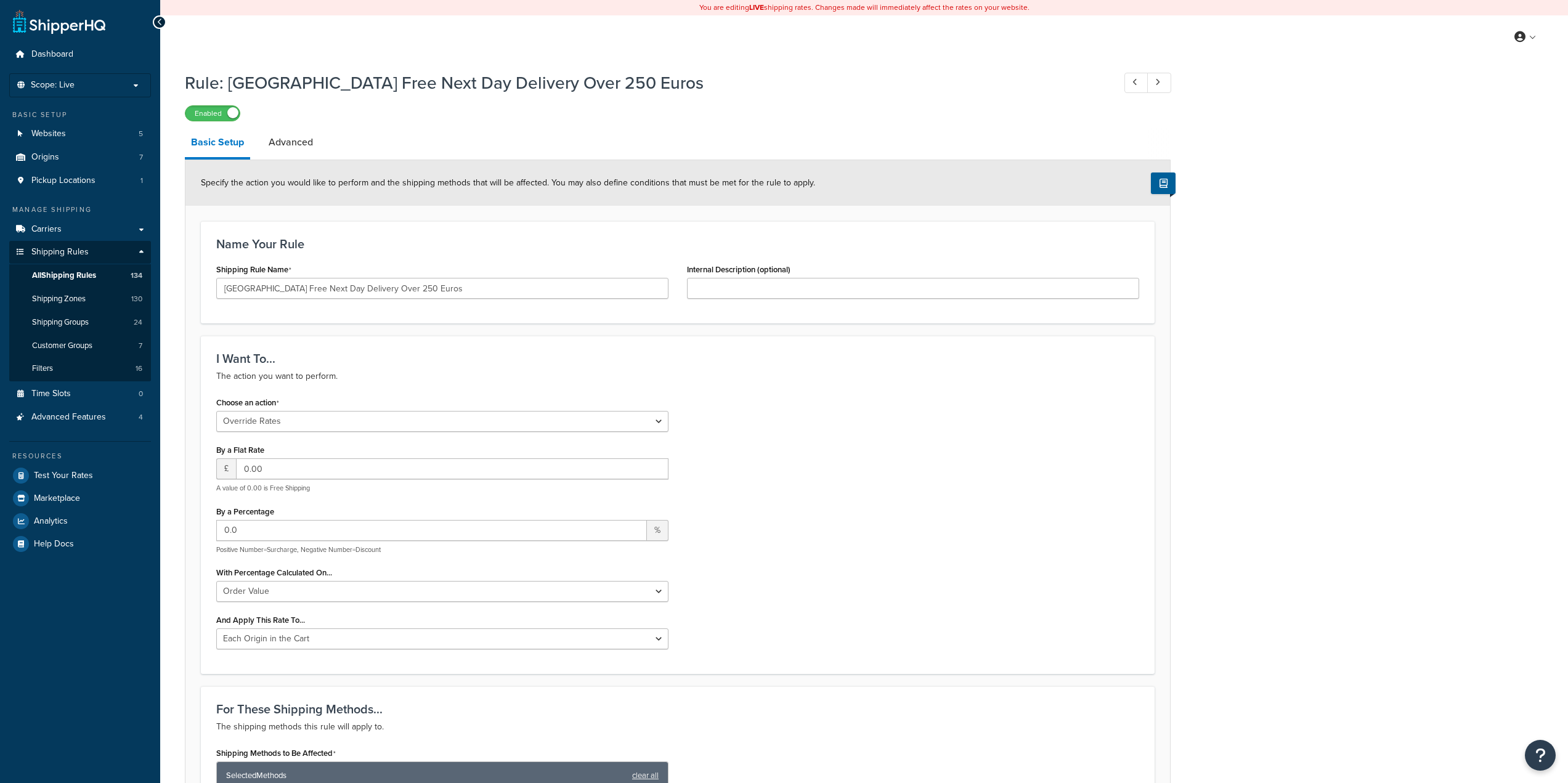
select select "OVERRIDE"
select select "LOCATION"
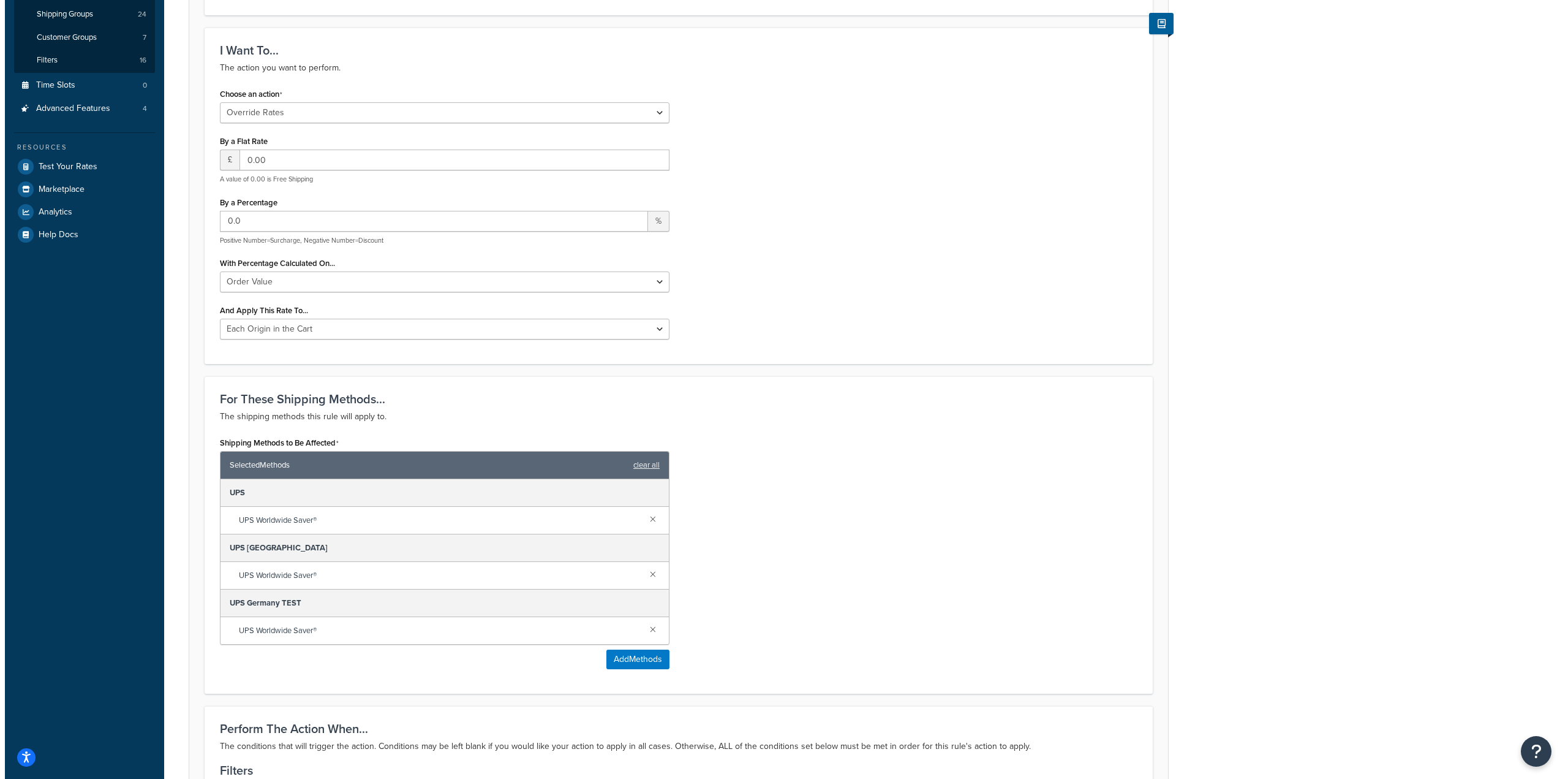
scroll to position [368, 0]
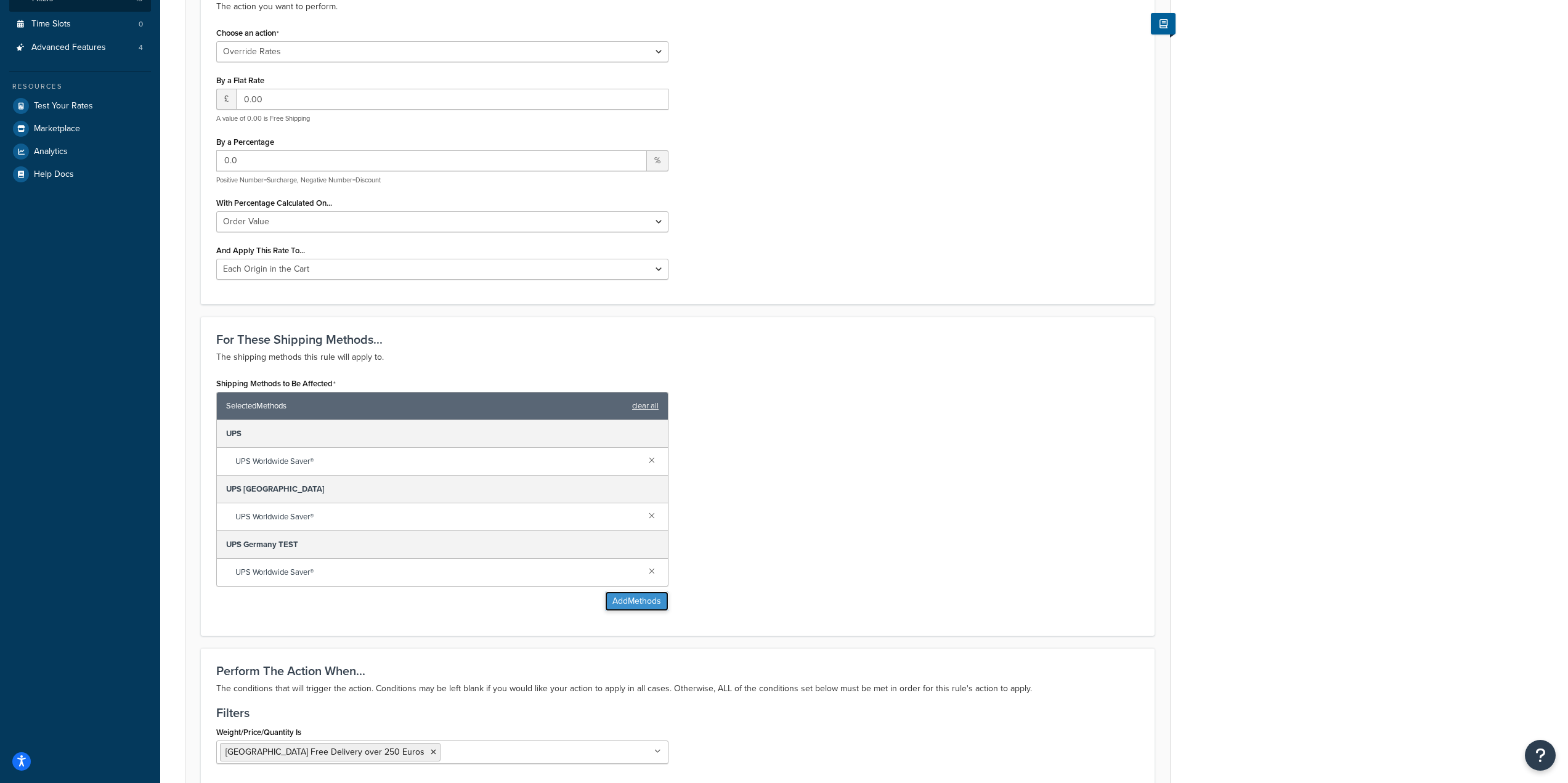
click at [645, 607] on button "Add Methods" at bounding box center [636, 601] width 63 height 19
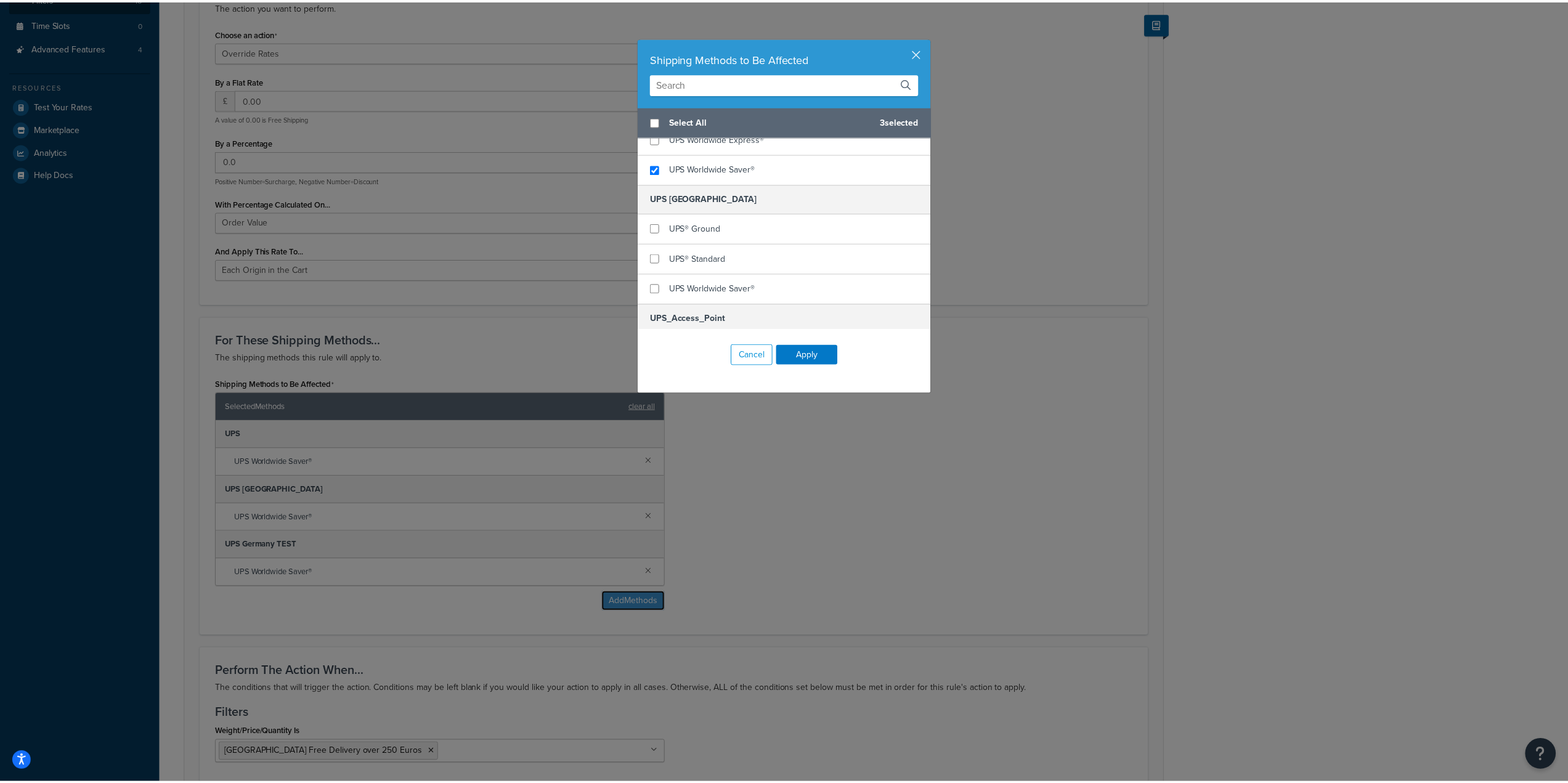
scroll to position [2522, 0]
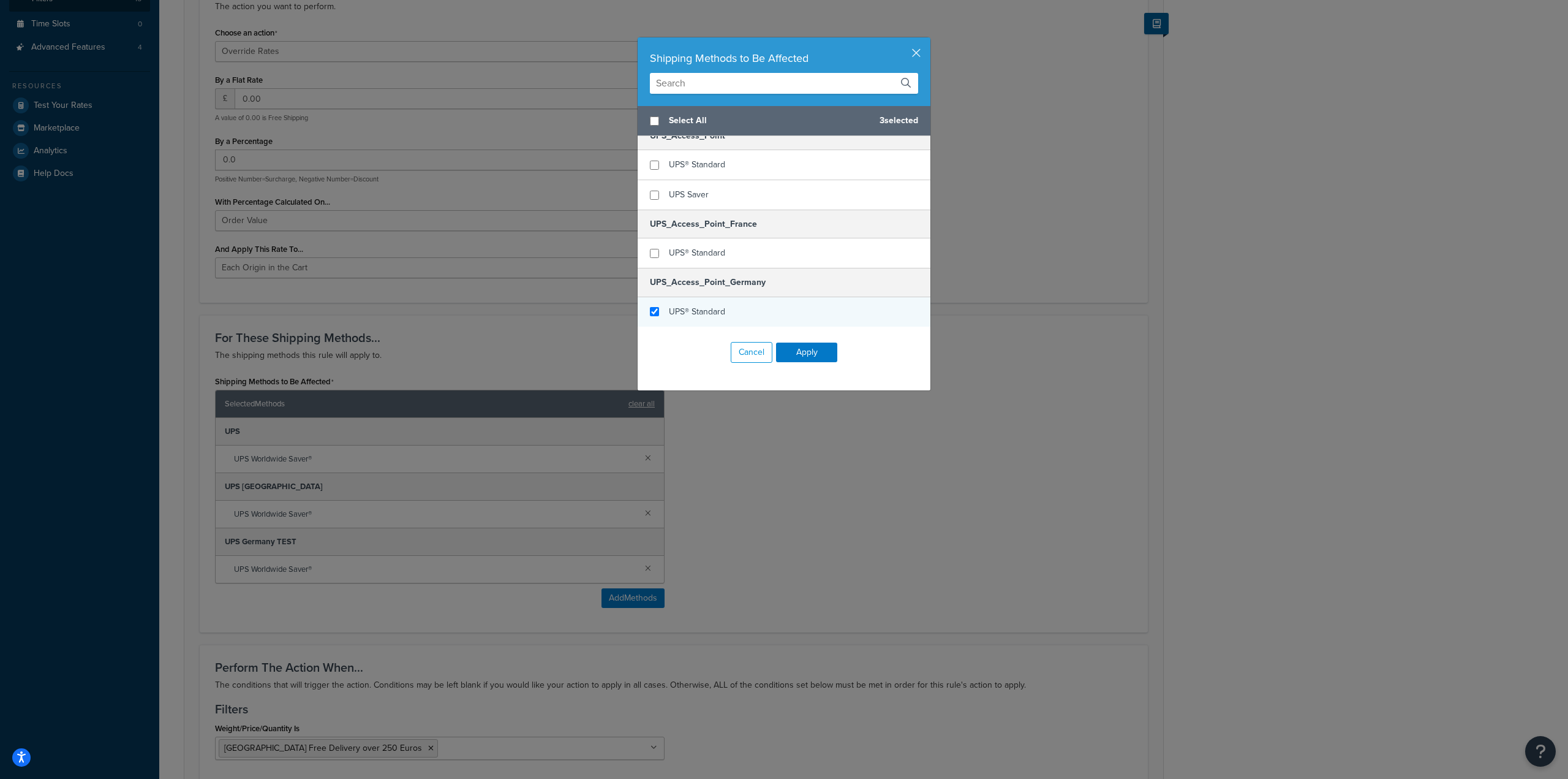
checkbox input "true"
click at [737, 304] on div "UPS® Standard" at bounding box center [784, 311] width 293 height 29
click at [812, 352] on button "Apply" at bounding box center [806, 352] width 61 height 19
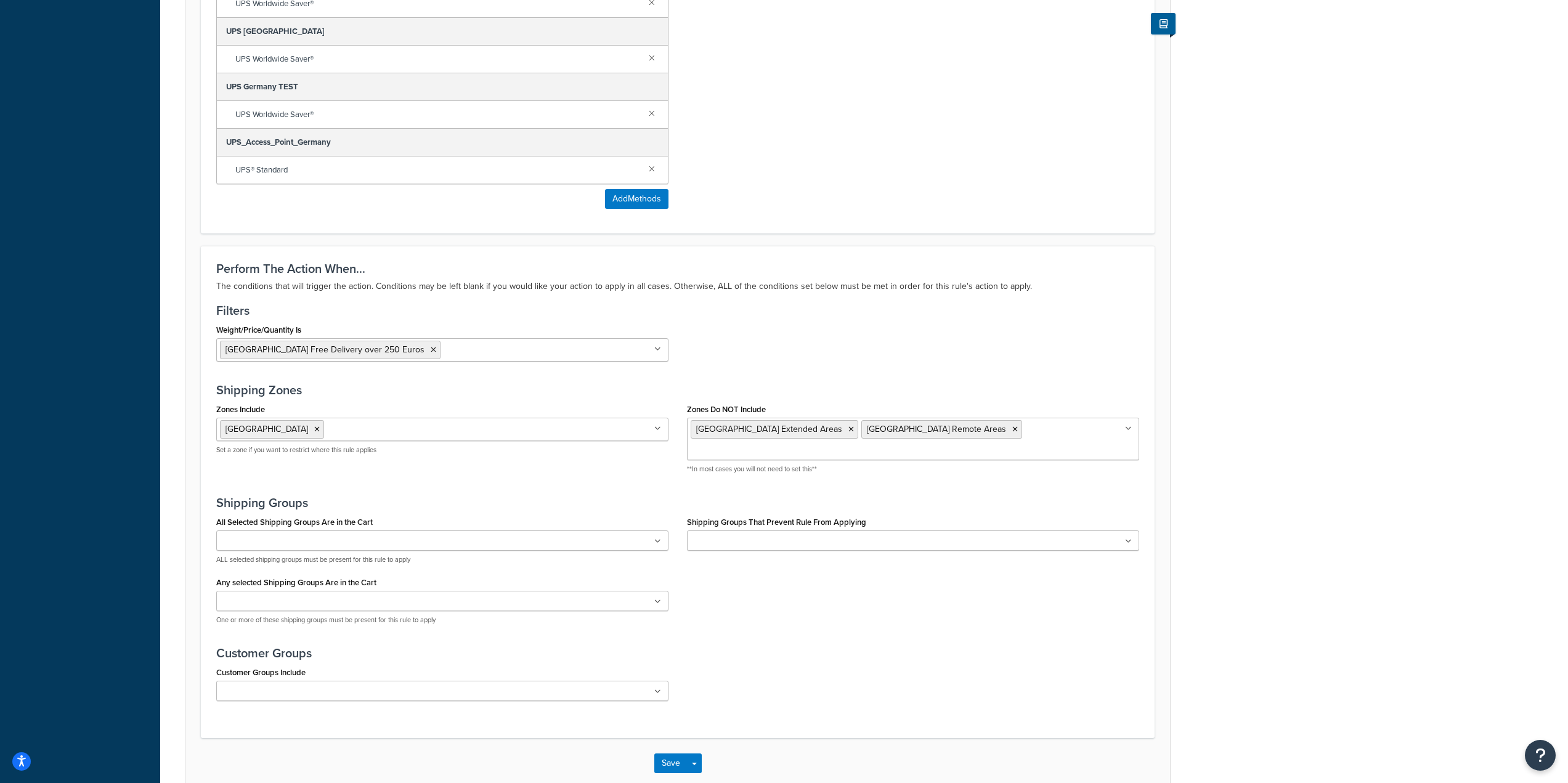
scroll to position [878, 0]
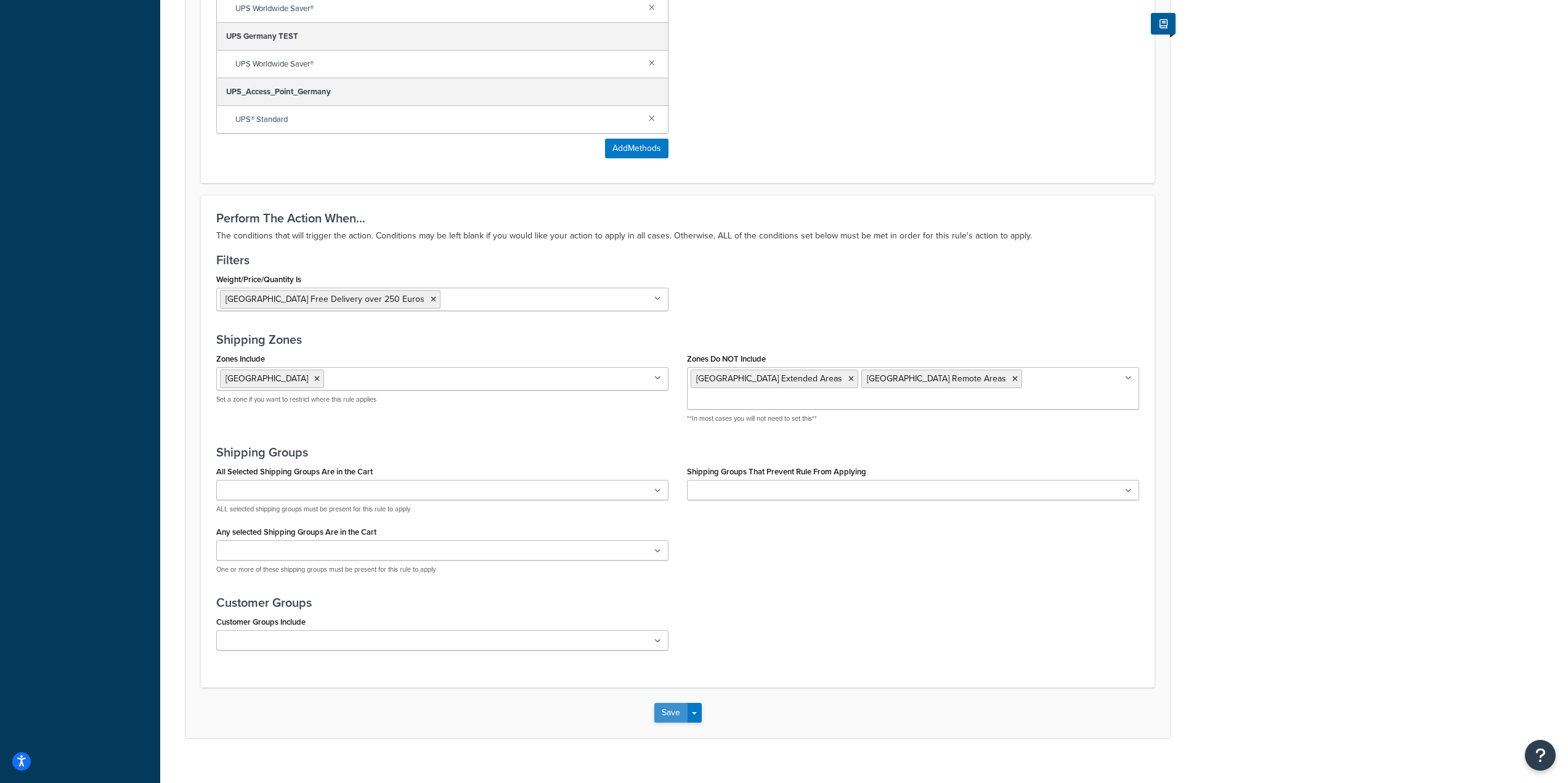
click at [675, 703] on button "Save" at bounding box center [670, 712] width 33 height 19
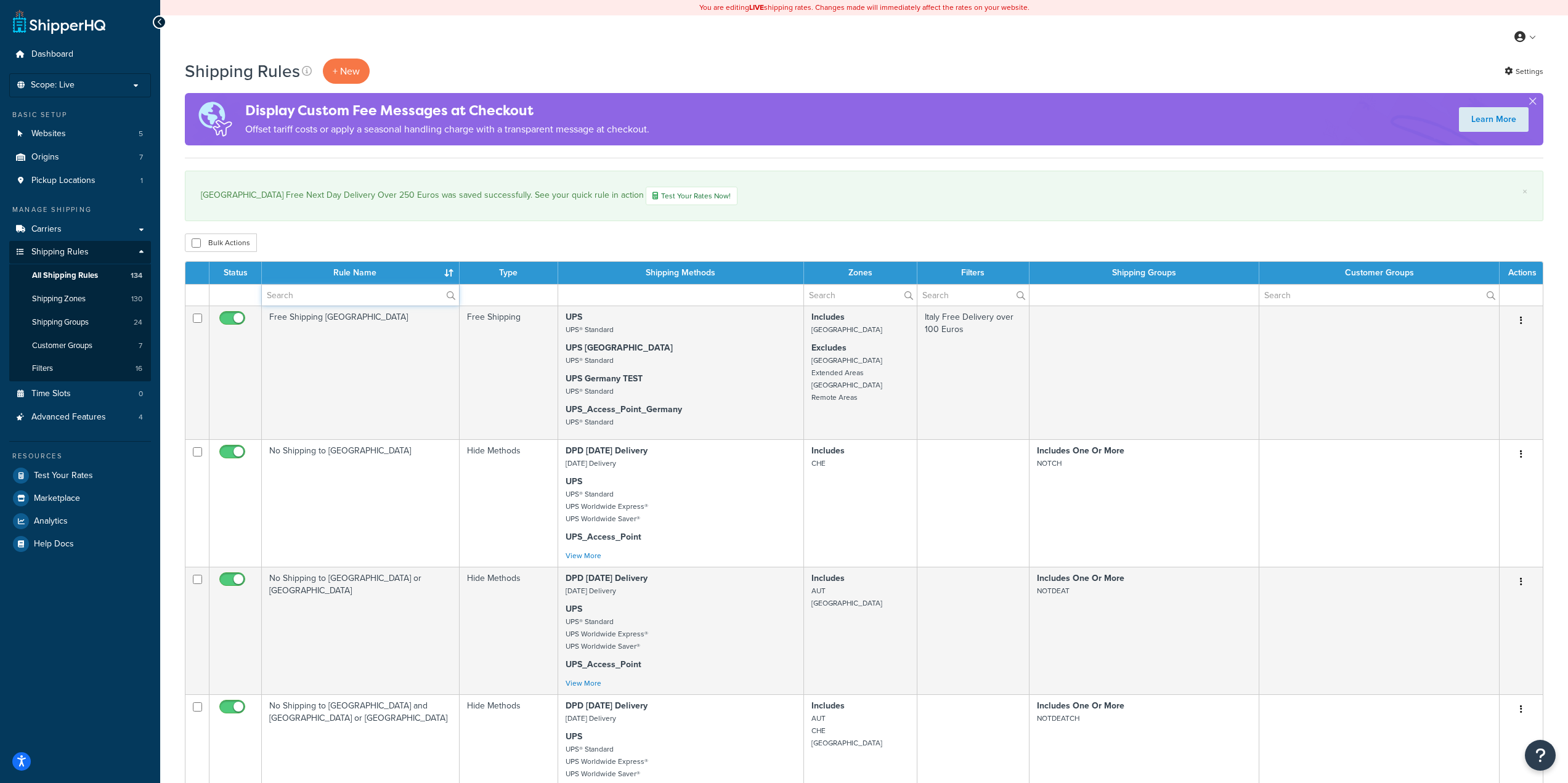
click at [303, 298] on input "text" at bounding box center [360, 295] width 197 height 21
type input "free"
click at [544, 252] on div "Bulk Actions Duplicate Delete" at bounding box center [864, 243] width 1358 height 19
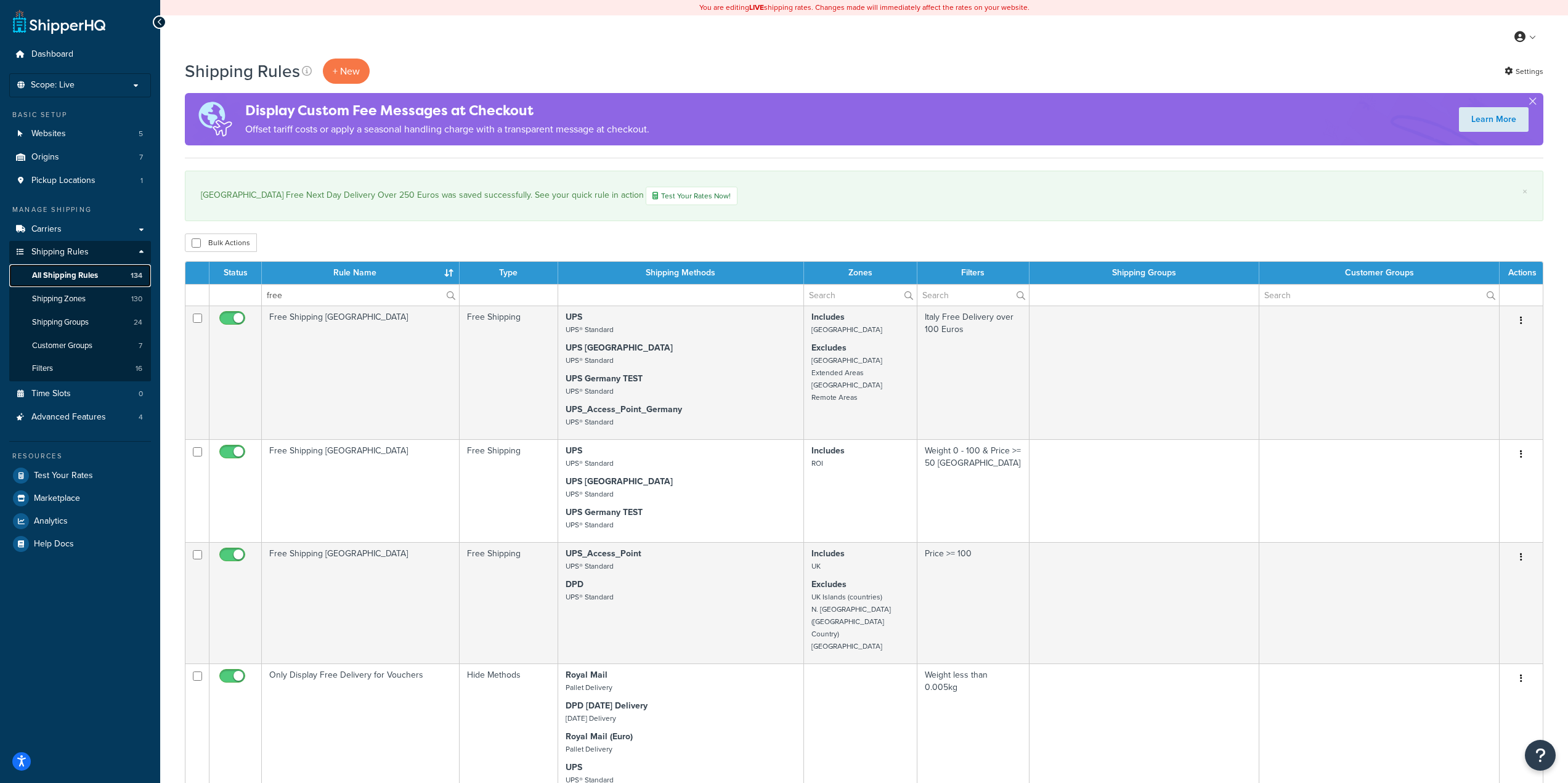
click at [100, 271] on link "All Shipping Rules 134" at bounding box center [80, 276] width 142 height 23
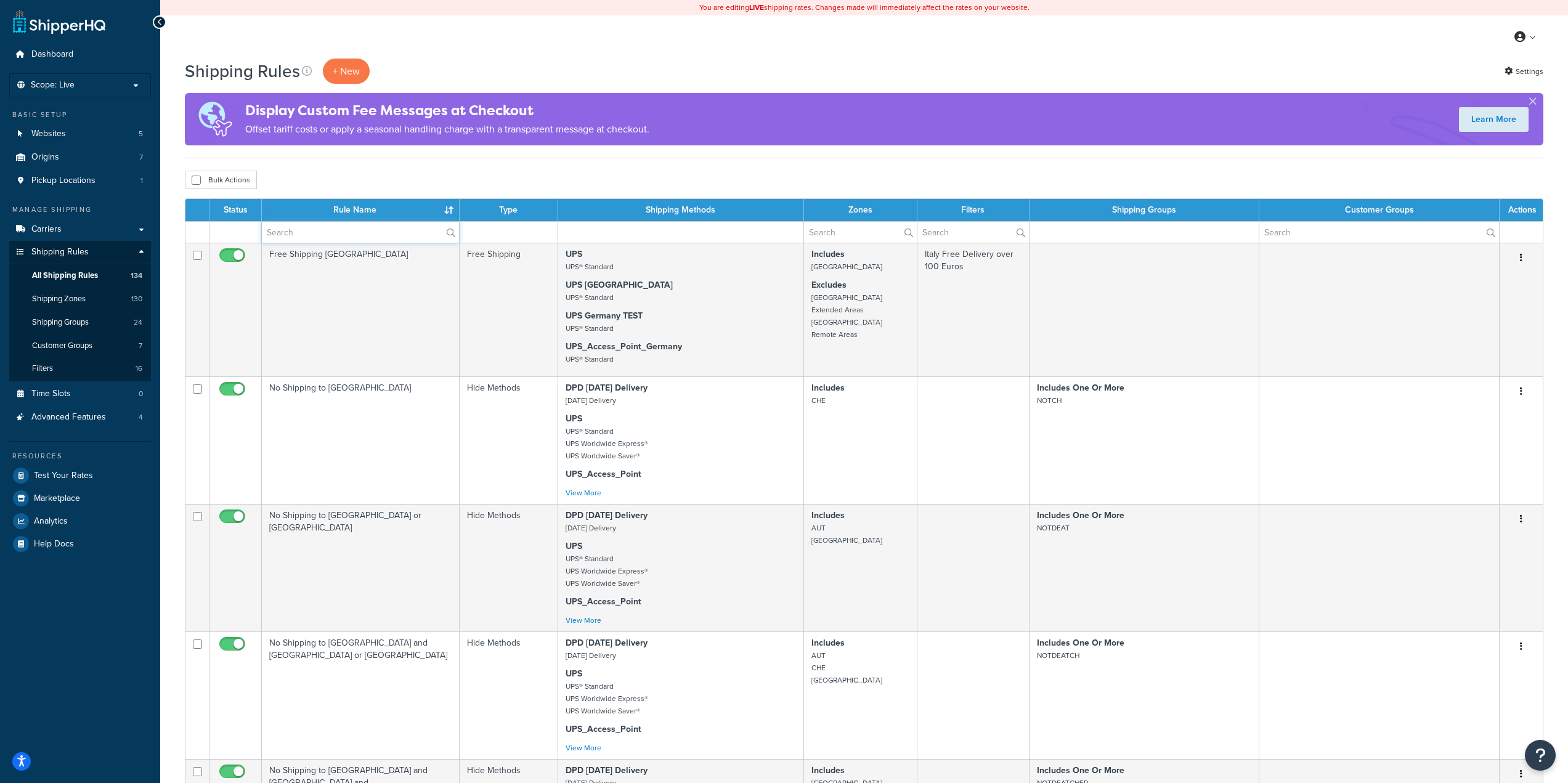
click at [332, 230] on input "text" at bounding box center [360, 232] width 197 height 21
type input "free"
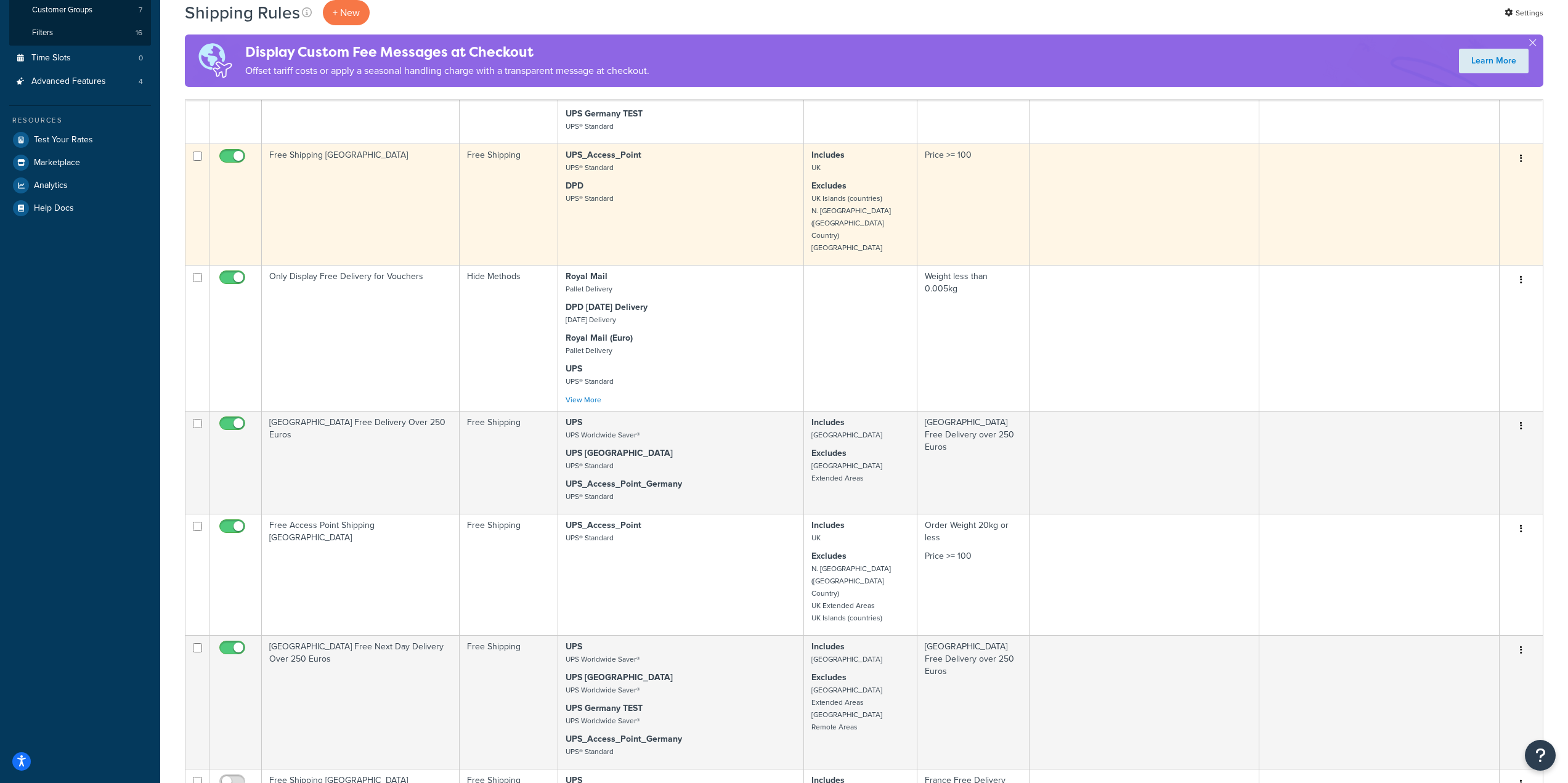
scroll to position [370, 0]
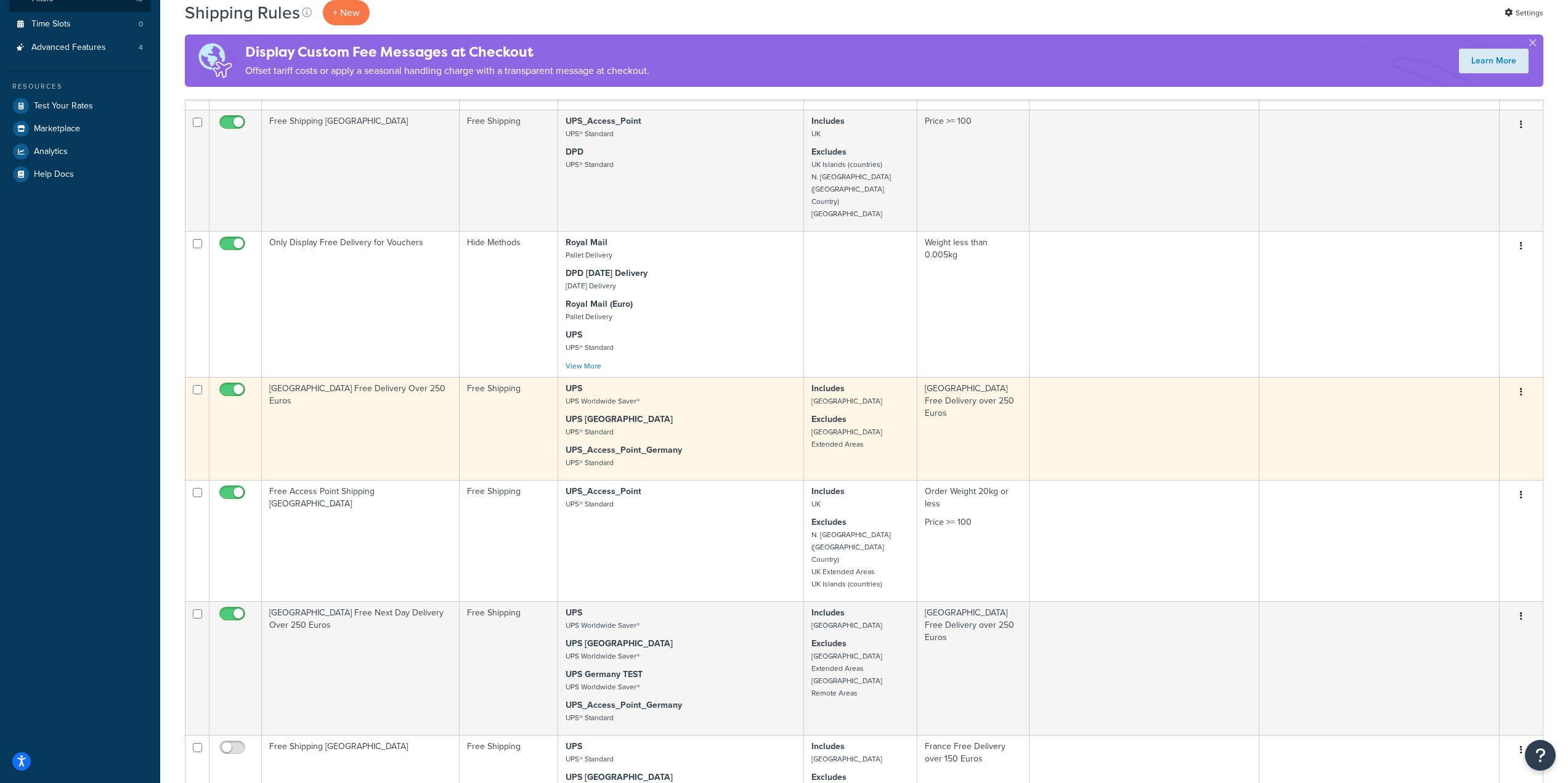
click at [374, 401] on td "Germany Free Delivery Over 250 Euros" at bounding box center [361, 429] width 198 height 103
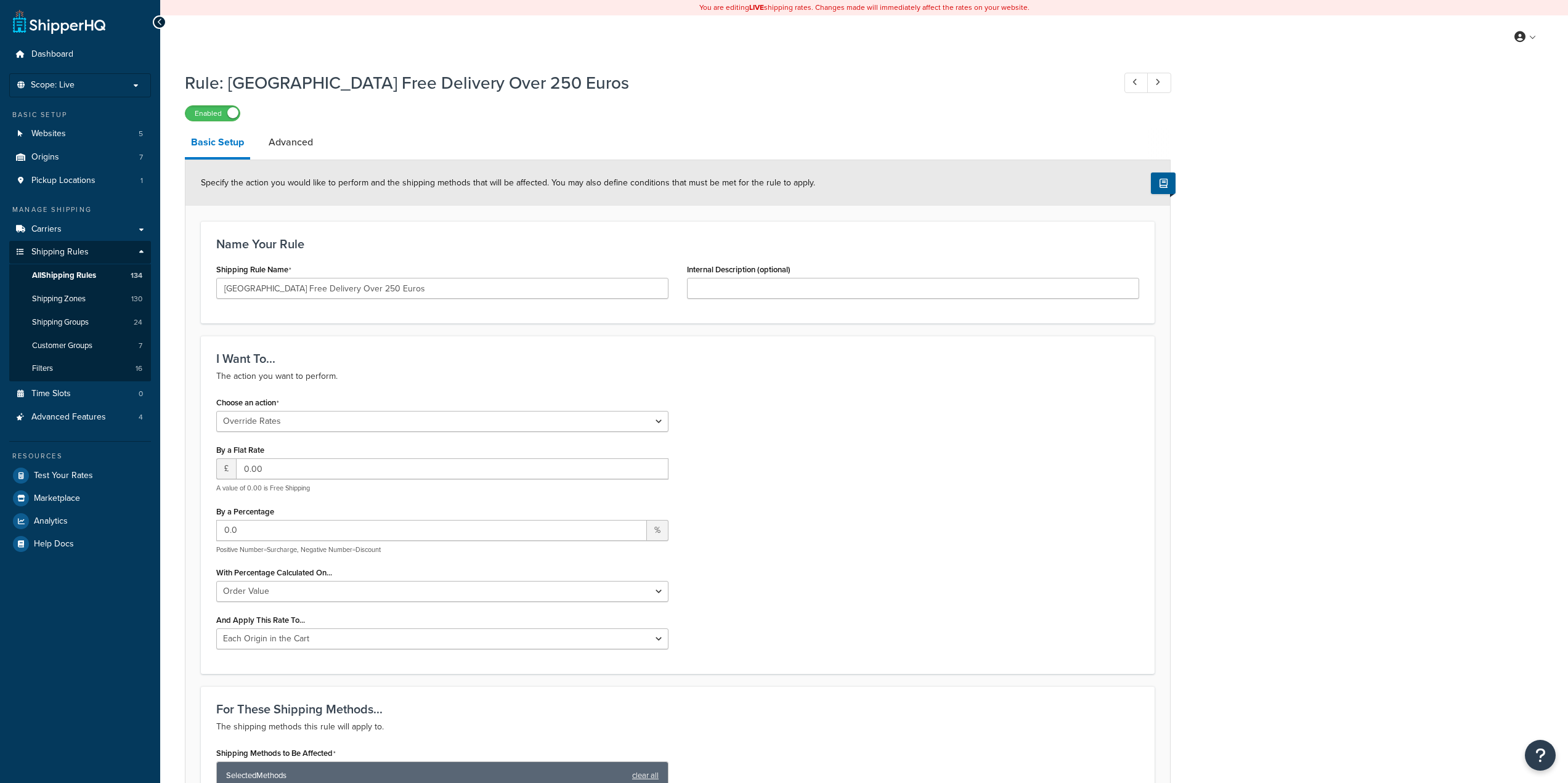
select select "OVERRIDE"
select select "LOCATION"
click at [92, 281] on span "All Shipping Rules" at bounding box center [64, 276] width 64 height 10
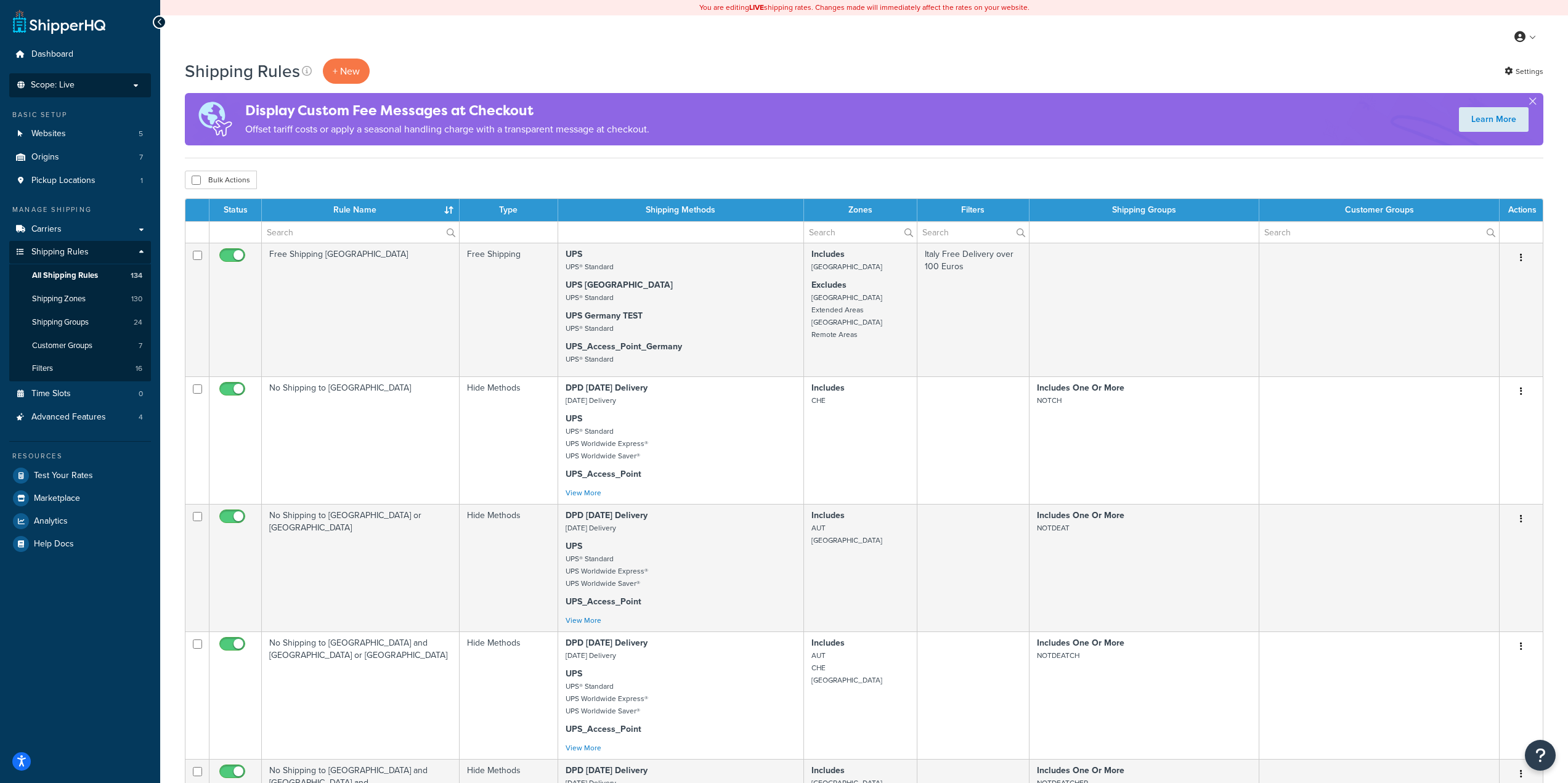
click at [106, 76] on li "Scope: Live Development Integration Test" at bounding box center [80, 85] width 142 height 24
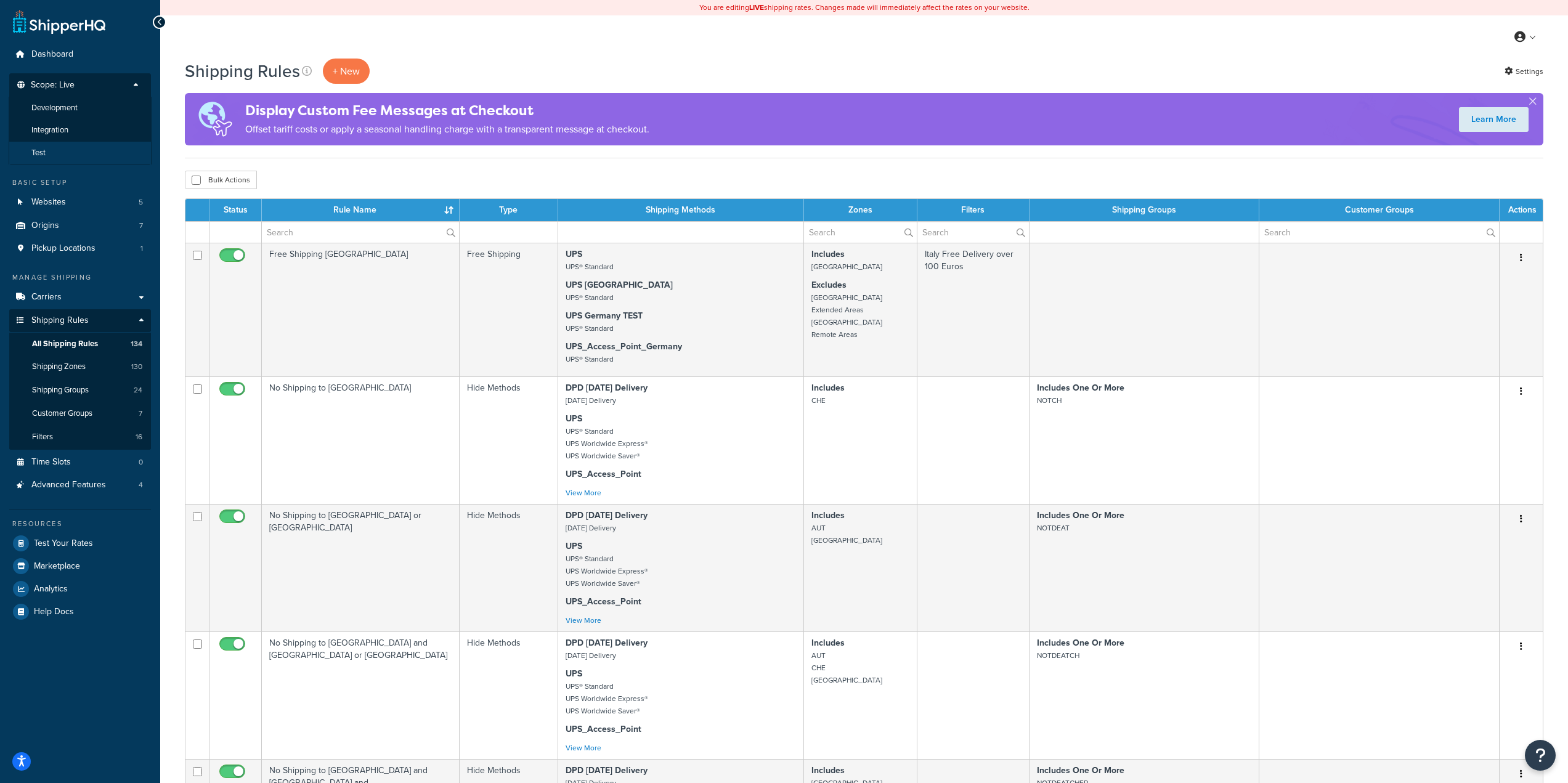
click at [58, 145] on li "Test" at bounding box center [79, 153] width 143 height 23
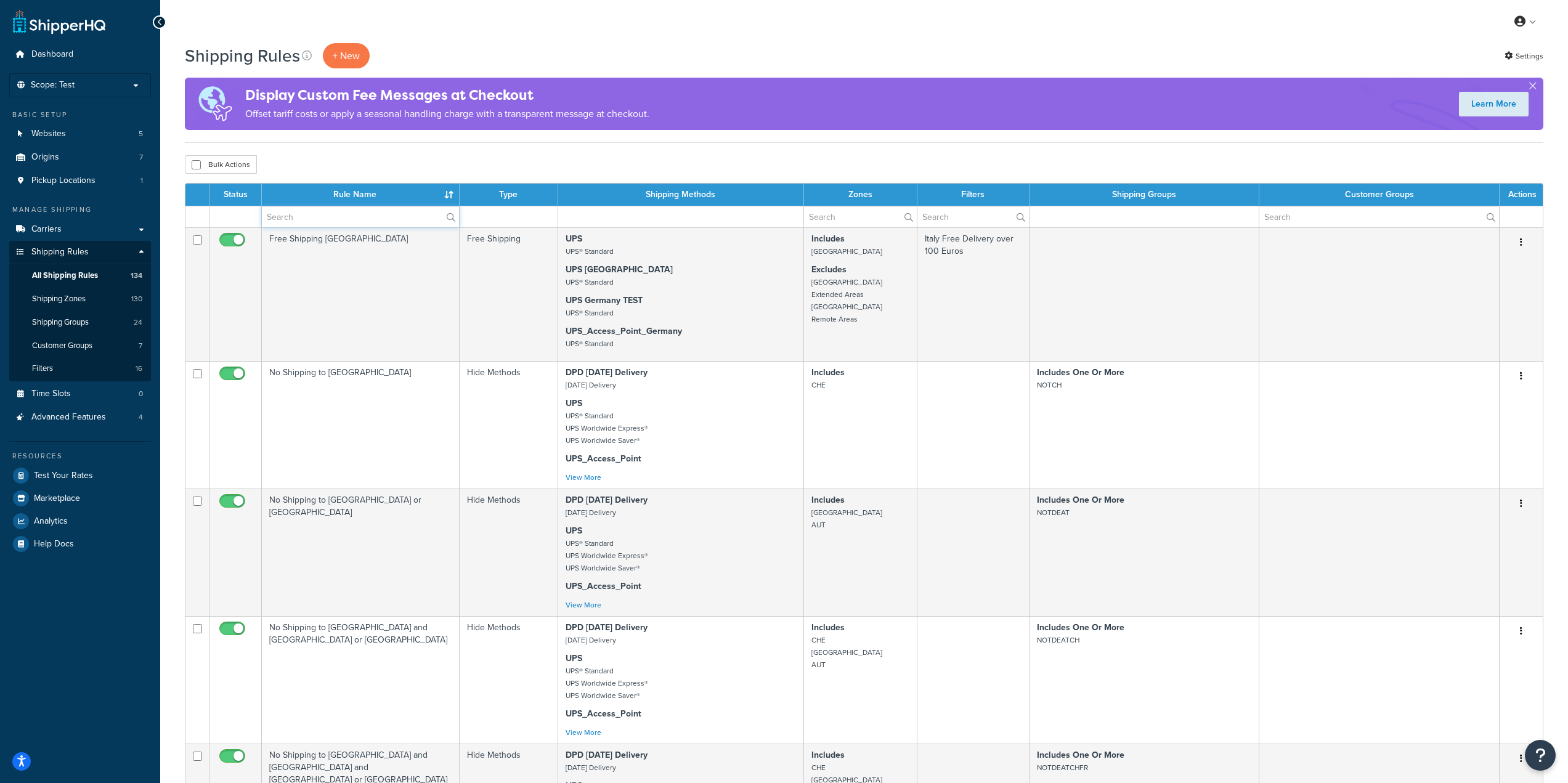
click at [353, 211] on input "text" at bounding box center [360, 216] width 197 height 21
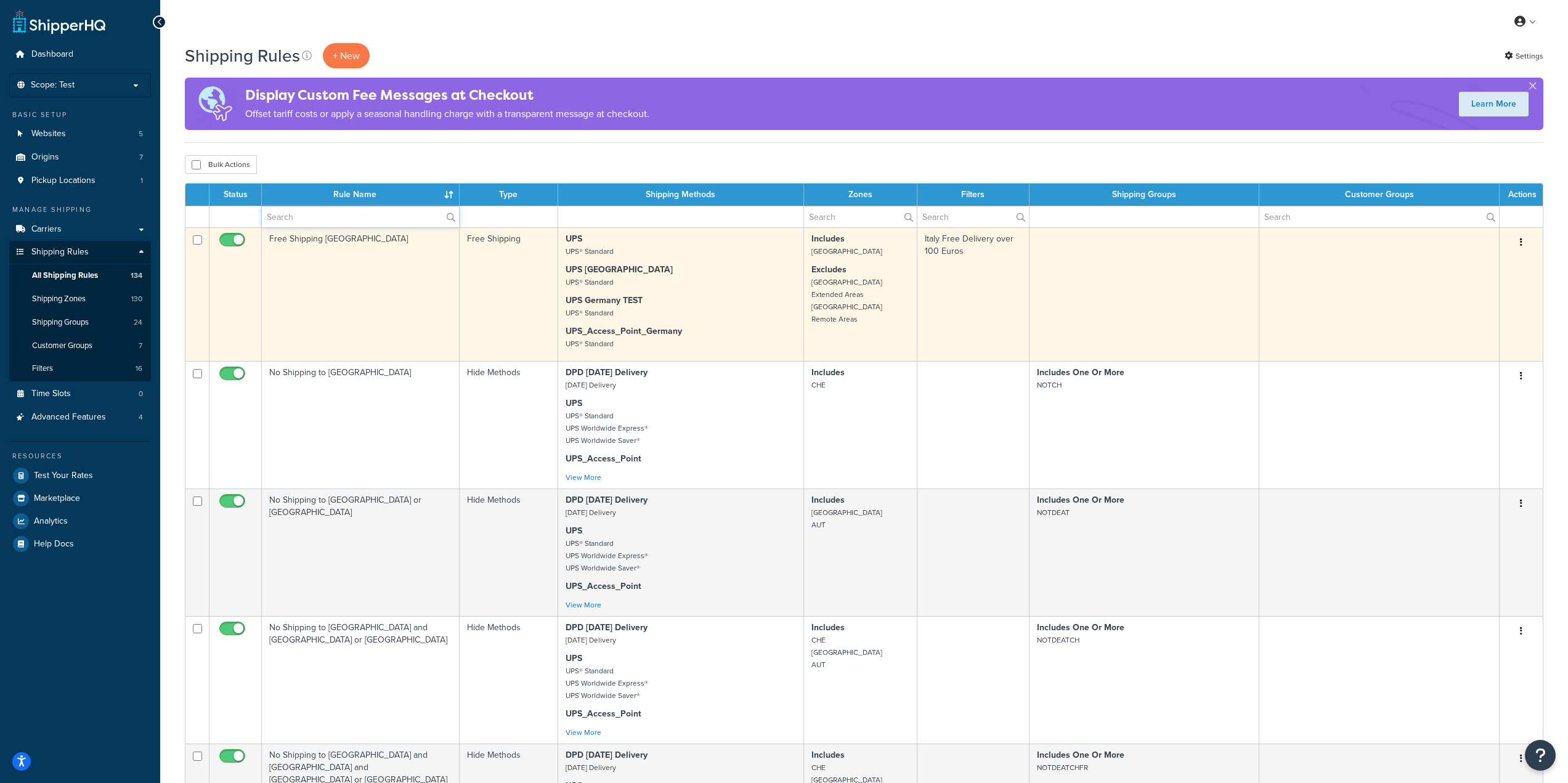
type input "Access Point"
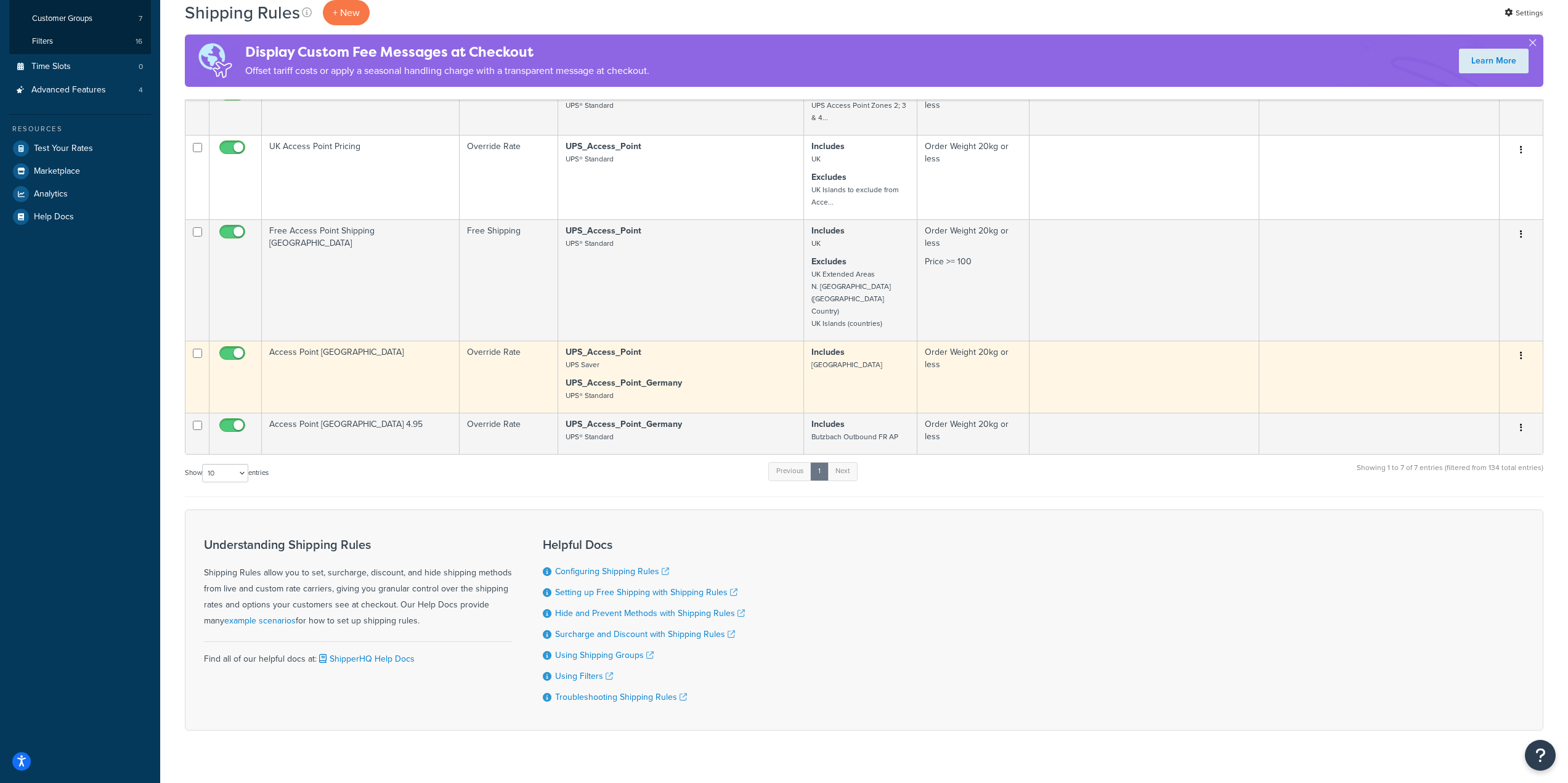
scroll to position [328, 0]
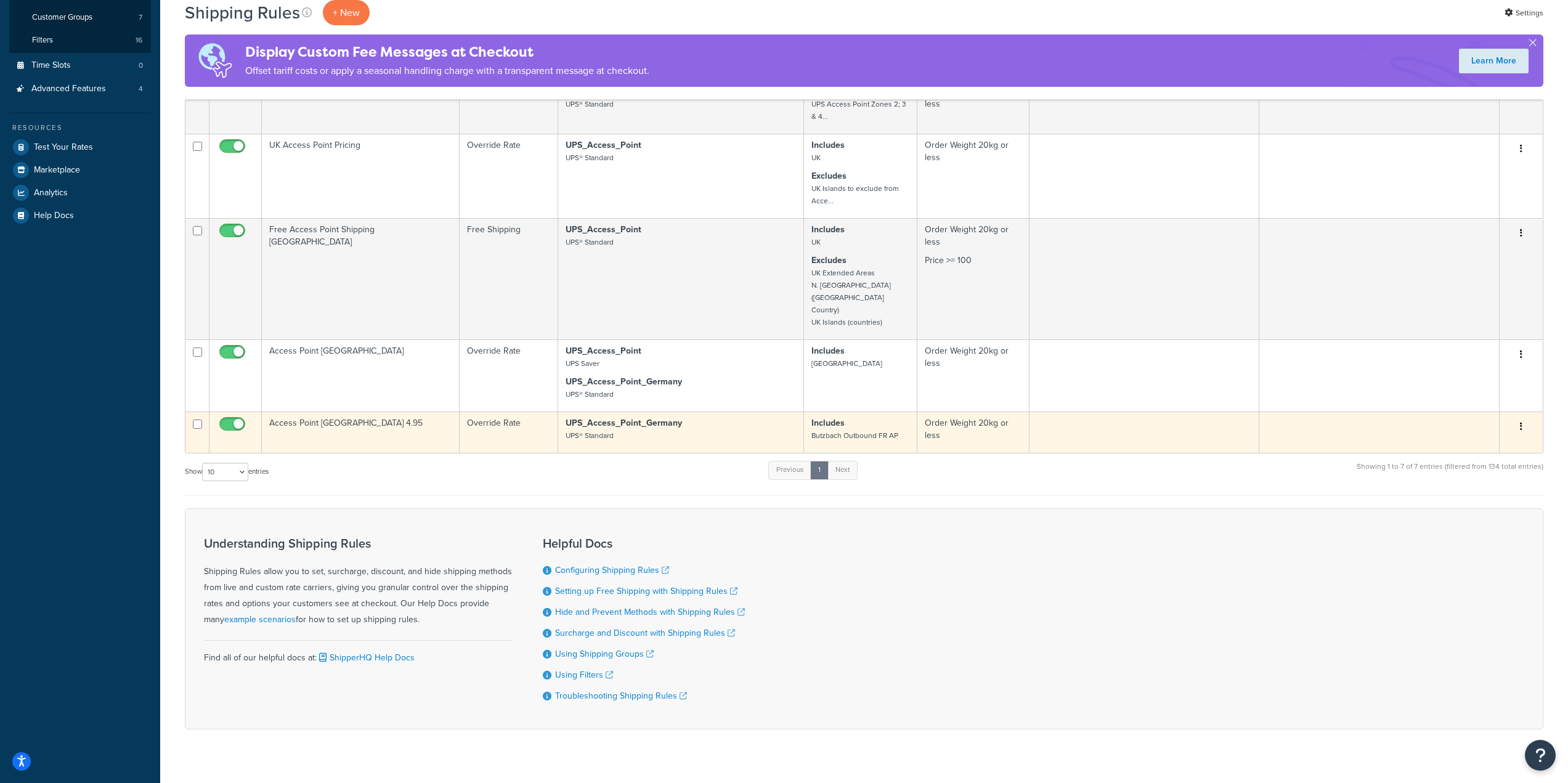
click at [394, 412] on td "Access Point [GEOGRAPHIC_DATA] 4.95" at bounding box center [361, 432] width 198 height 41
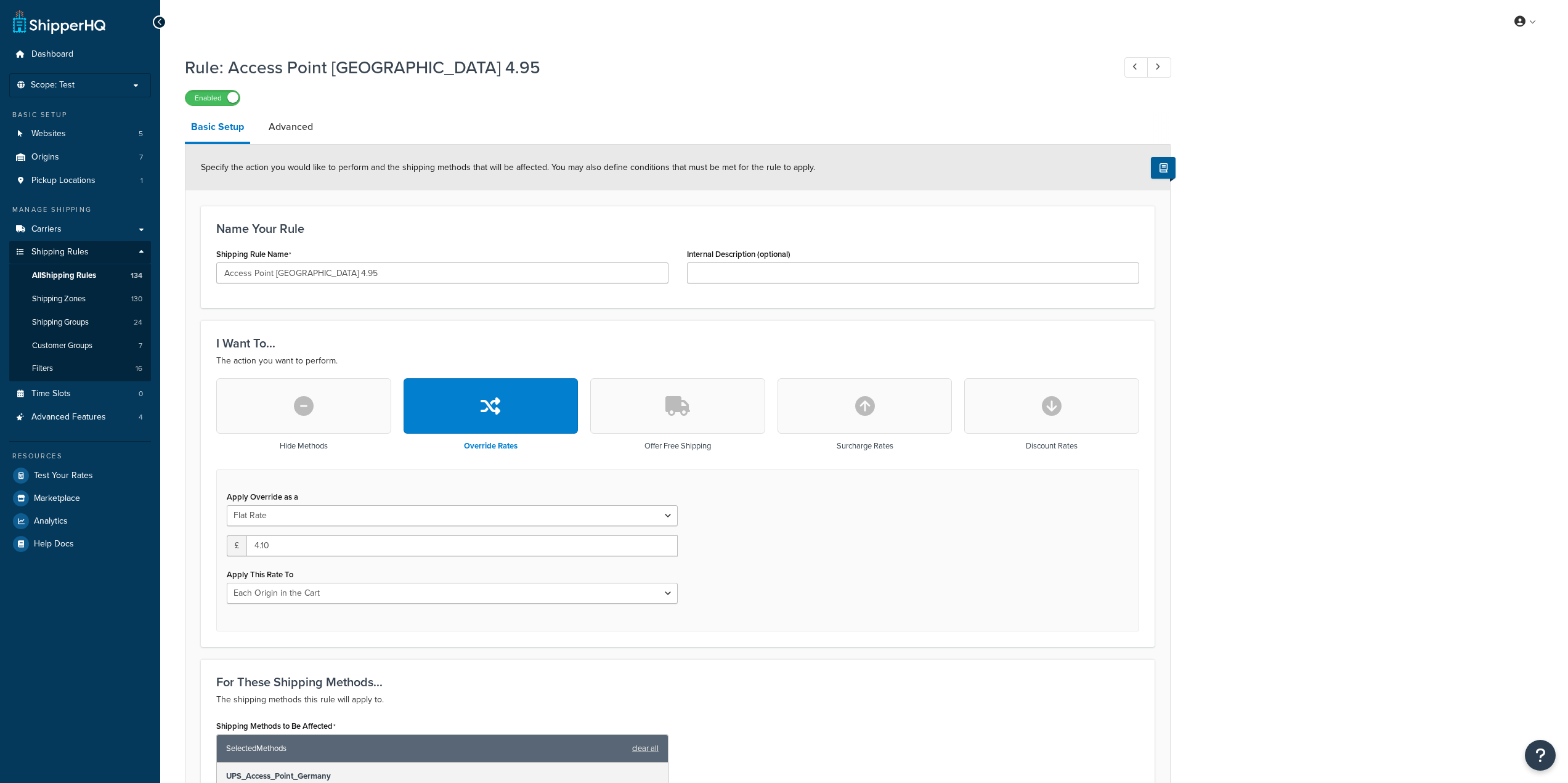
select select "LOCATION"
click at [300, 277] on input "Access Point France 4.95" at bounding box center [442, 272] width 452 height 21
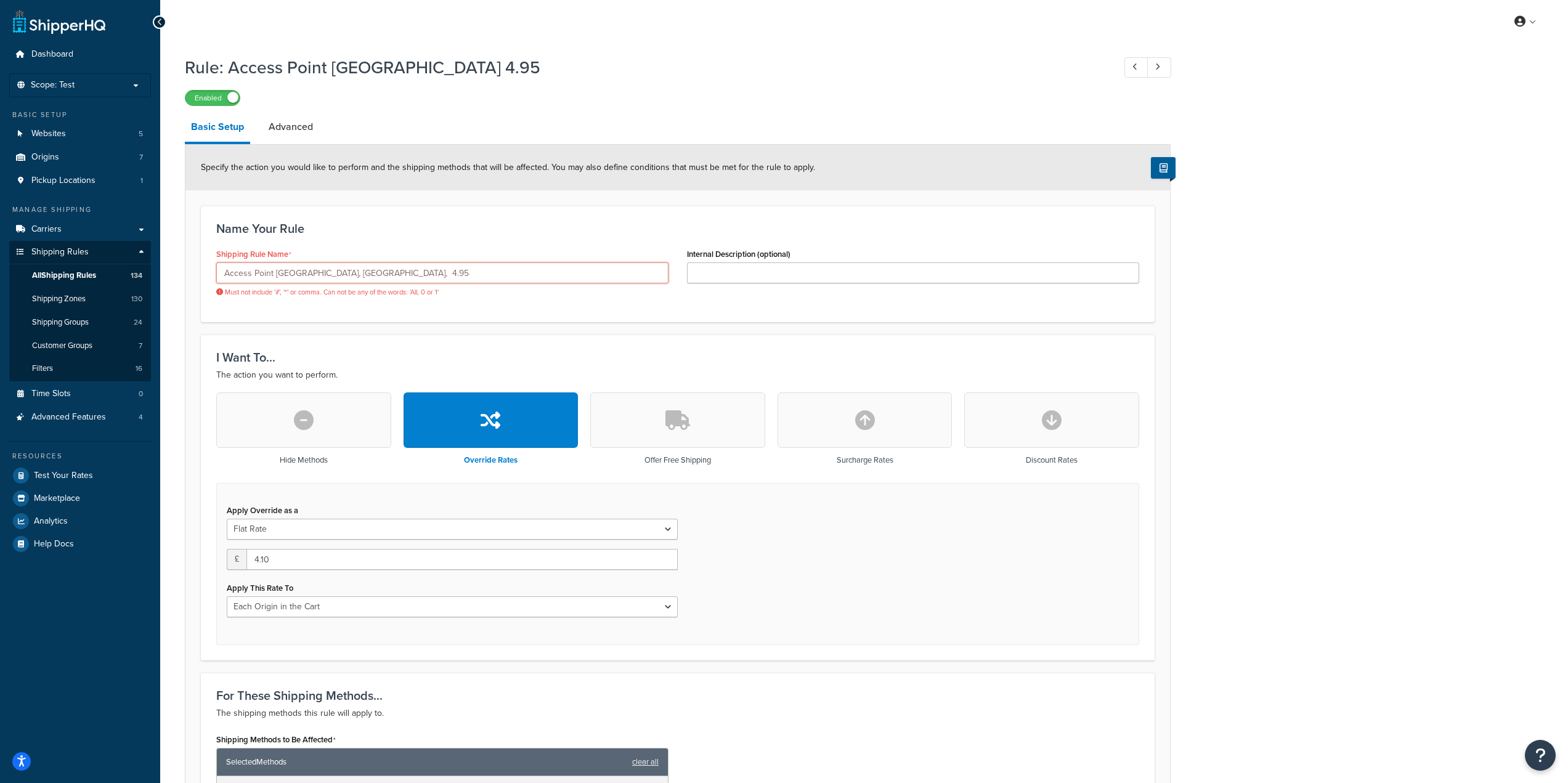
drag, startPoint x: 321, startPoint y: 276, endPoint x: 280, endPoint y: 274, distance: 41.0
click at [280, 274] on input "Access Point France, NL, 4.95" at bounding box center [442, 272] width 452 height 21
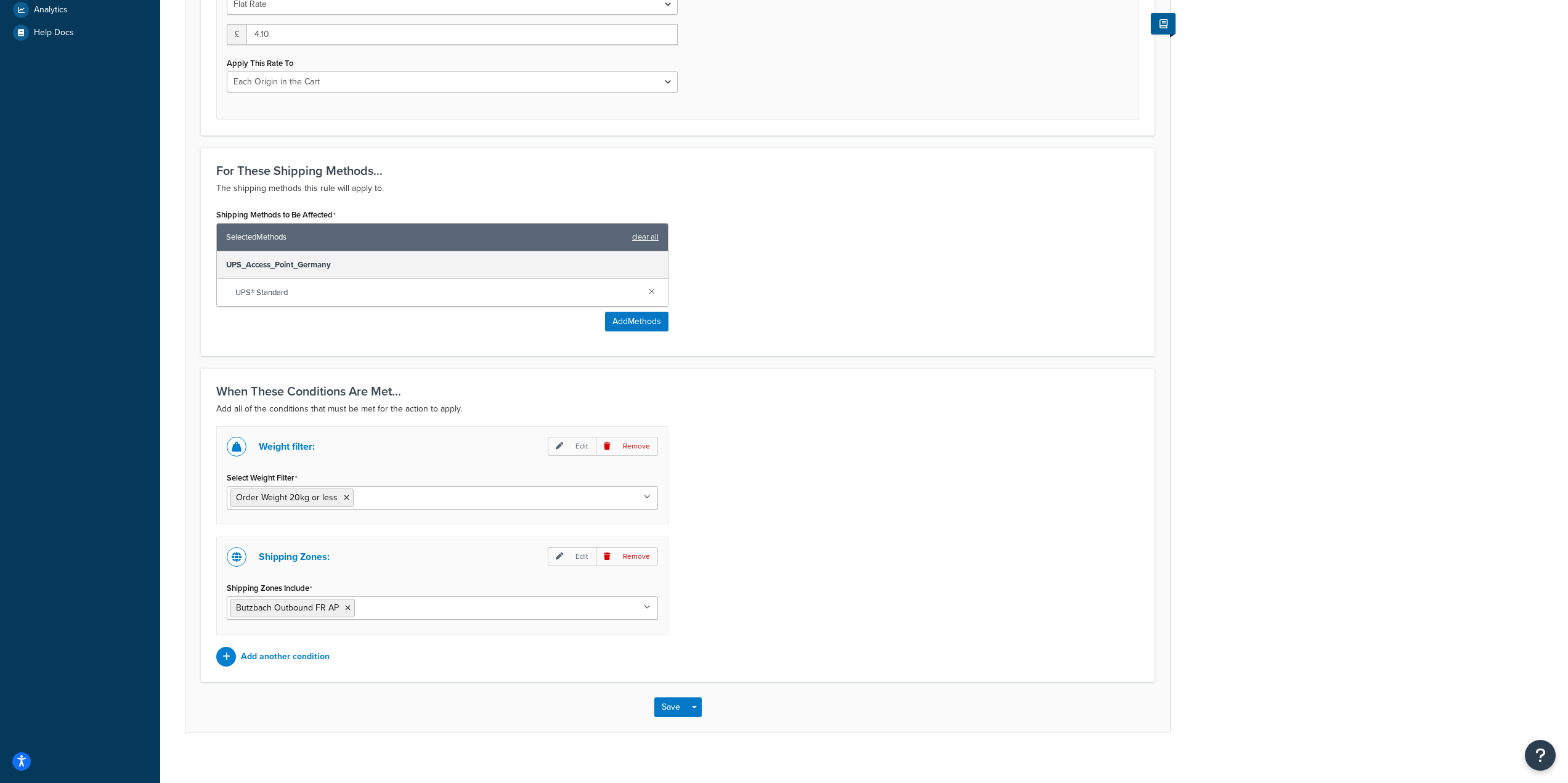
scroll to position [524, 0]
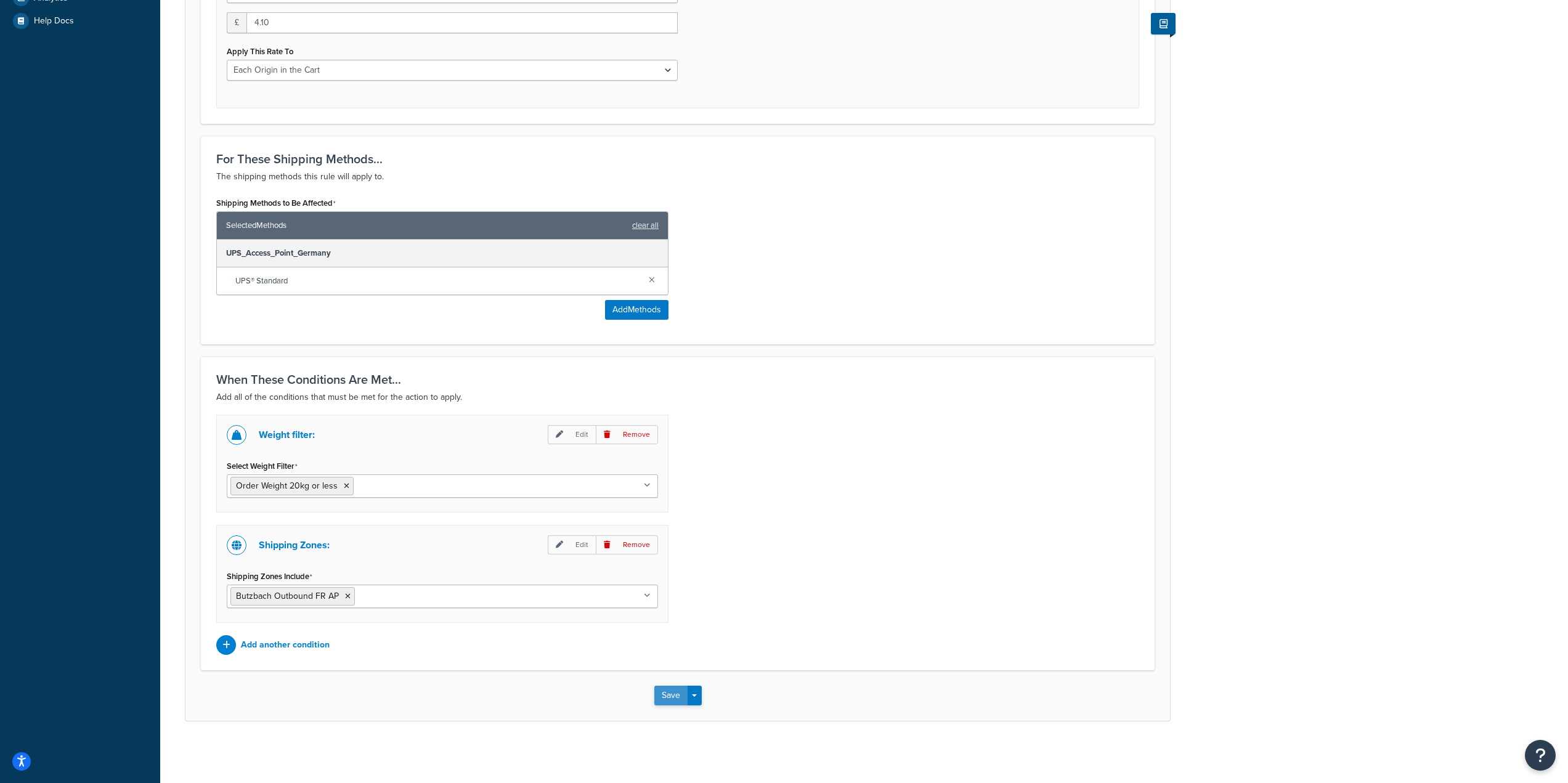
type input "Access Point FR NL ES IT 4.95"
click at [664, 696] on button "Save" at bounding box center [670, 695] width 33 height 19
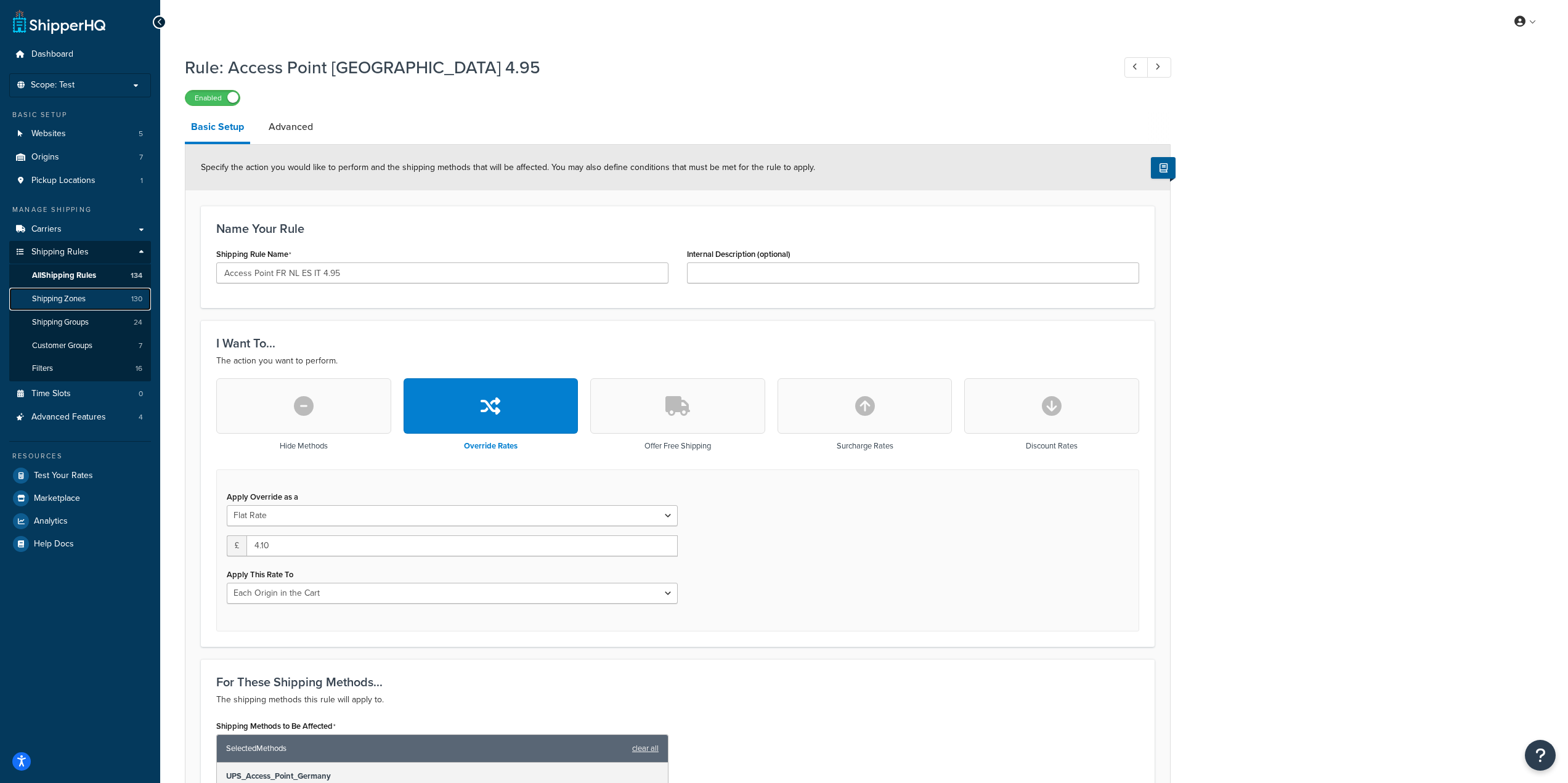
click at [78, 298] on span "Shipping Zones" at bounding box center [58, 299] width 53 height 10
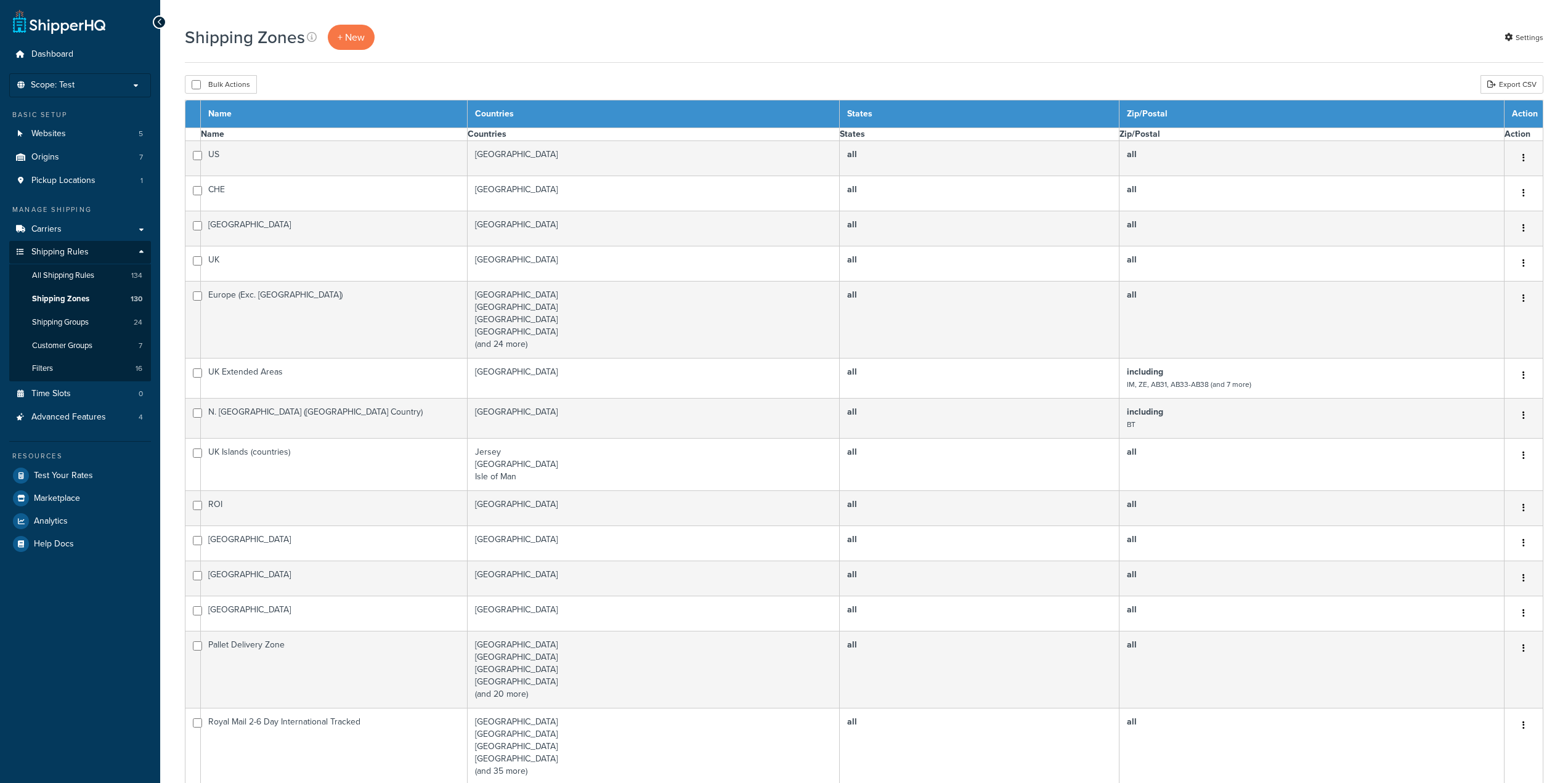
select select "15"
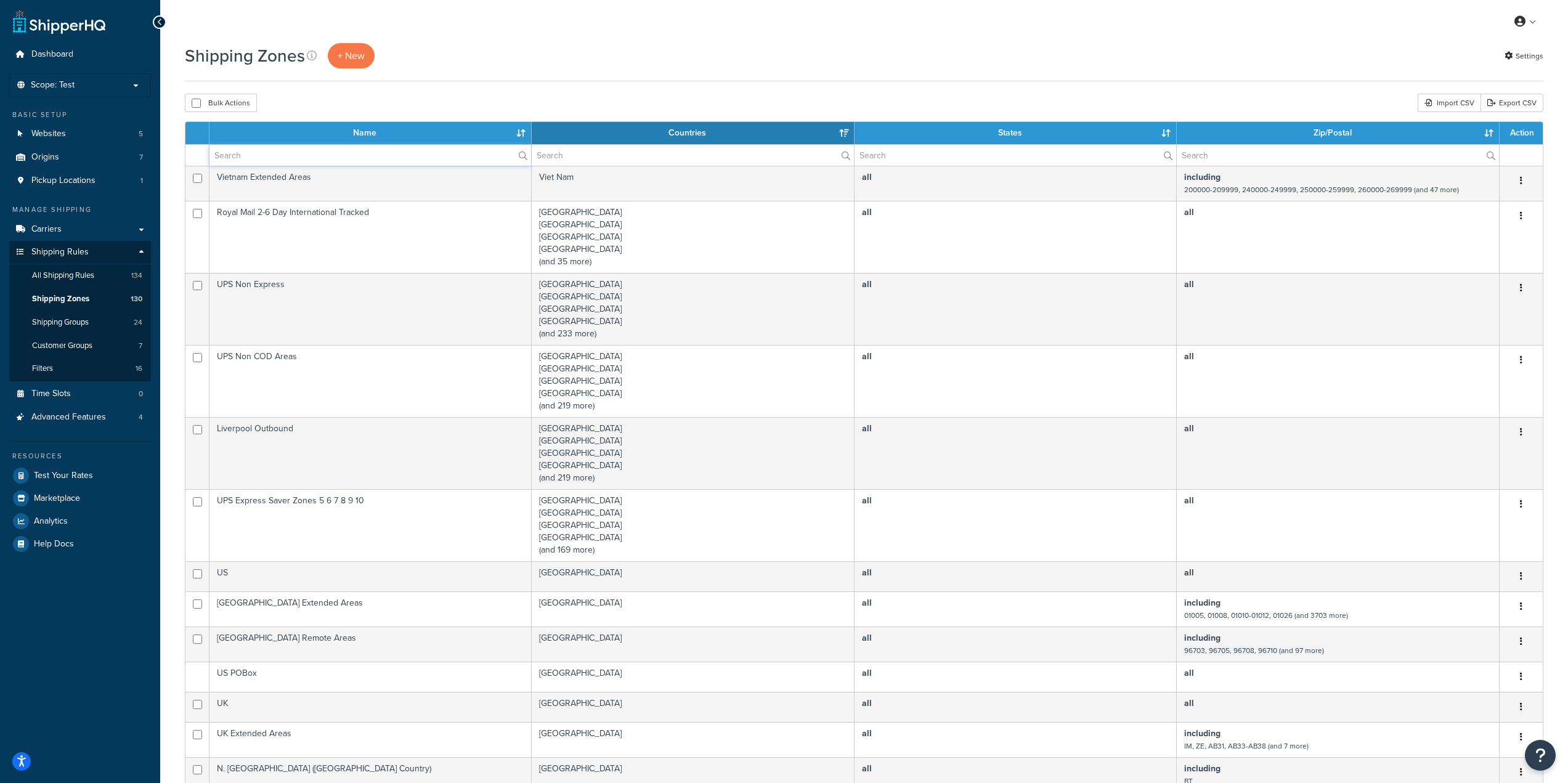
click at [292, 151] on input "text" at bounding box center [370, 155] width 321 height 21
click at [89, 331] on link "Shipping Groups 24" at bounding box center [80, 322] width 142 height 23
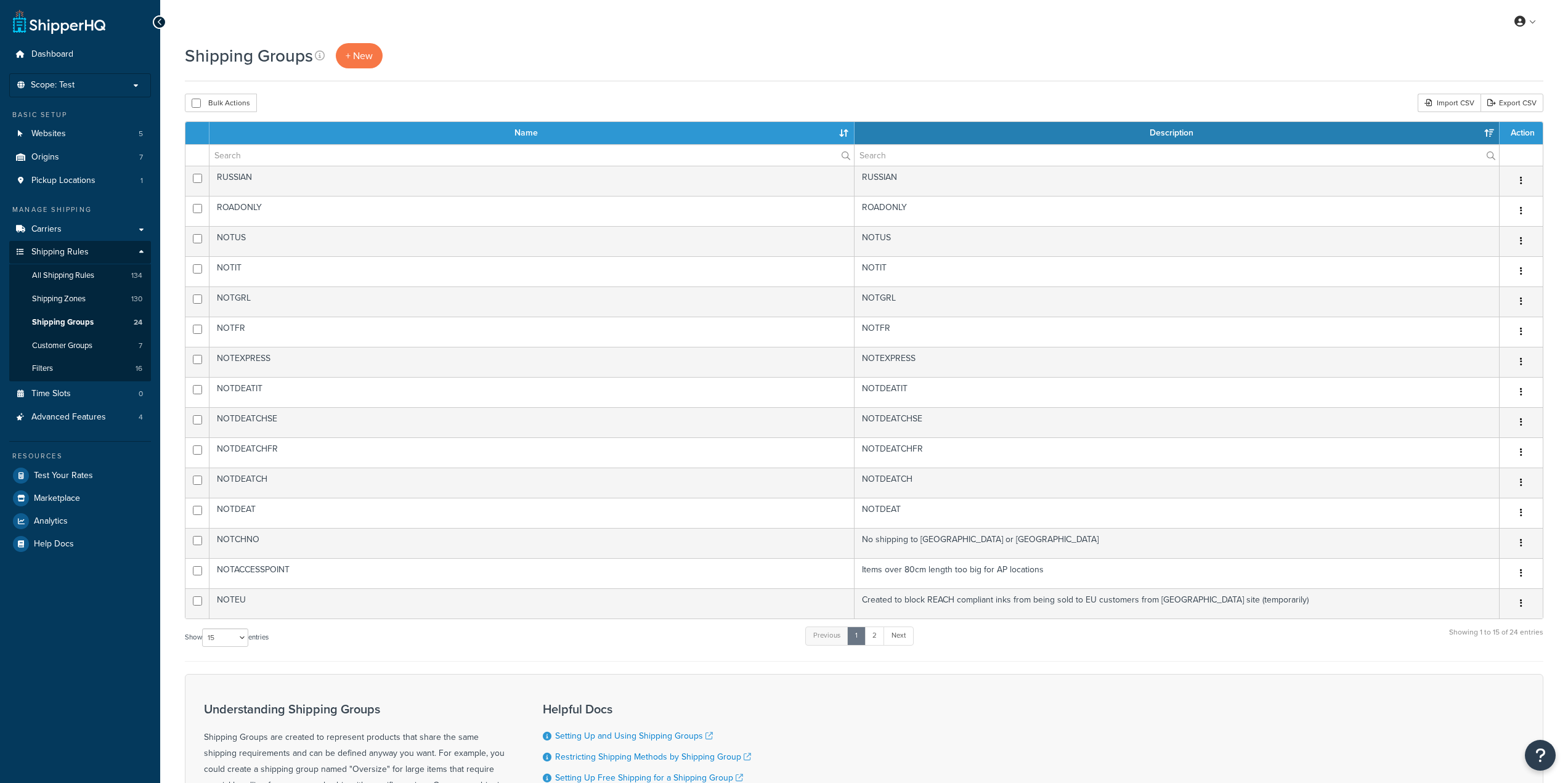
select select "15"
click at [314, 158] on input "text" at bounding box center [532, 155] width 644 height 21
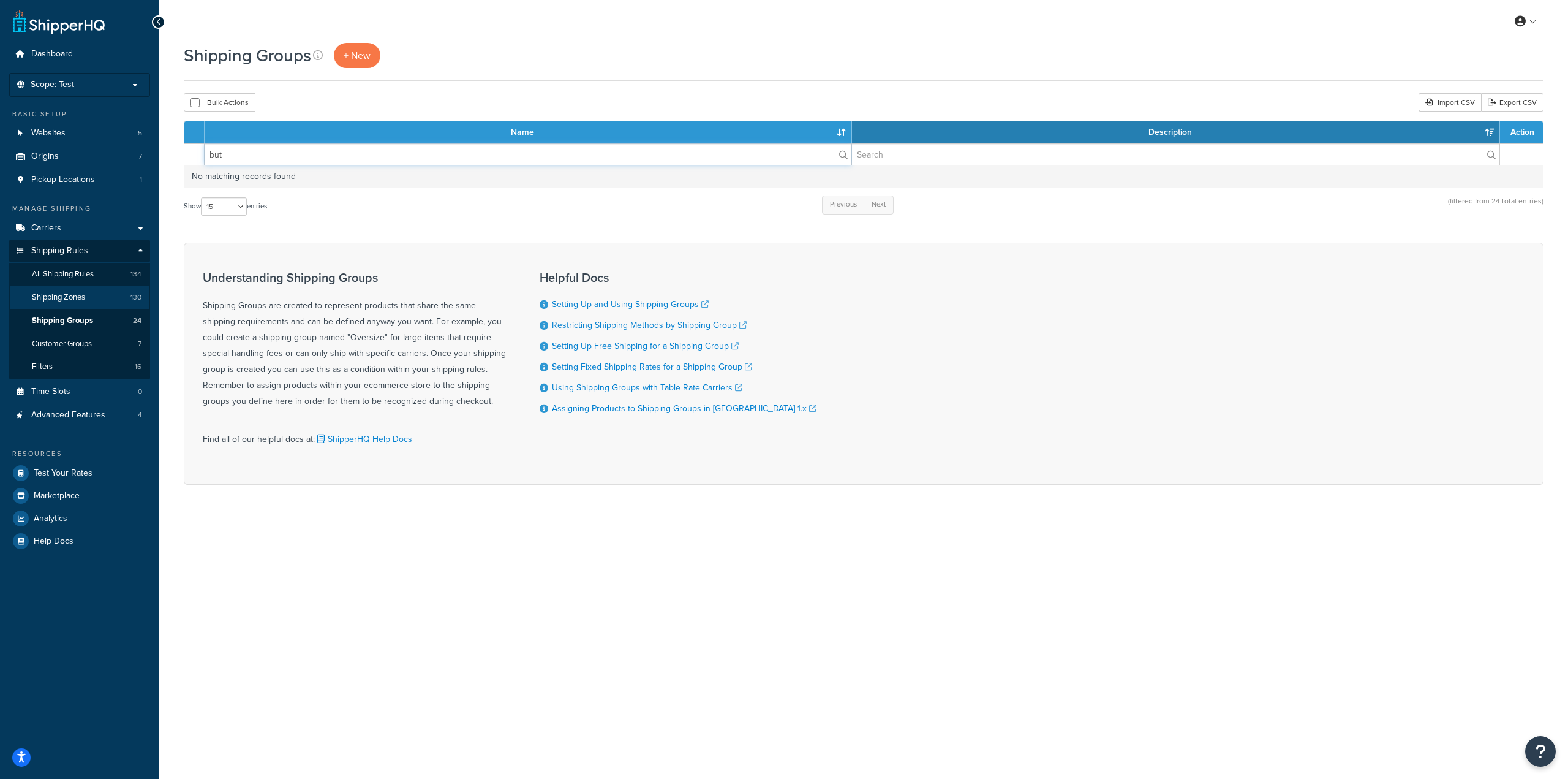
type input "but"
click at [71, 296] on span "Shipping Zones" at bounding box center [58, 298] width 53 height 10
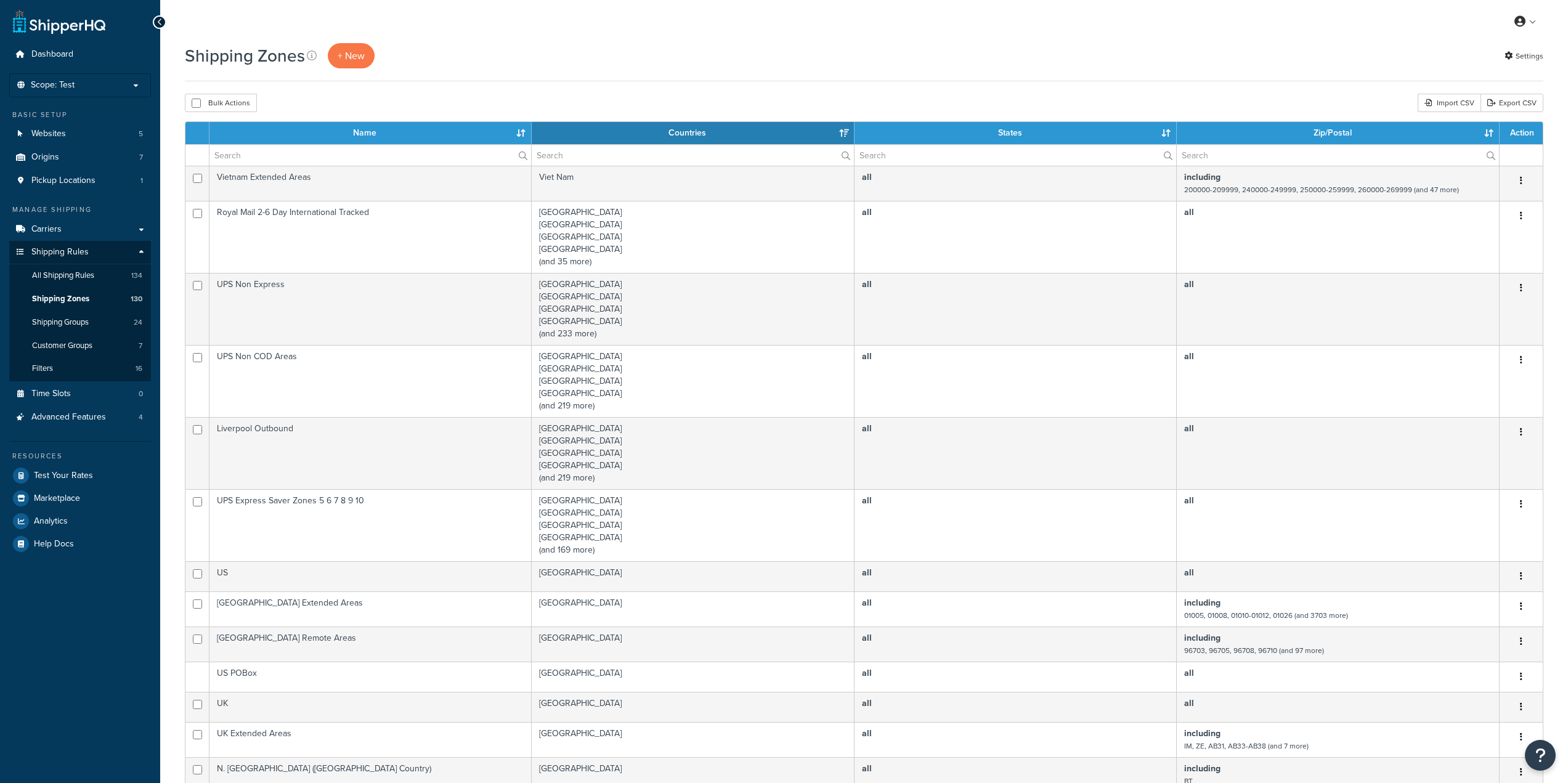
select select "15"
drag, startPoint x: 0, startPoint y: 0, endPoint x: 265, endPoint y: 152, distance: 305.5
click at [265, 152] on input "text" at bounding box center [370, 155] width 321 height 21
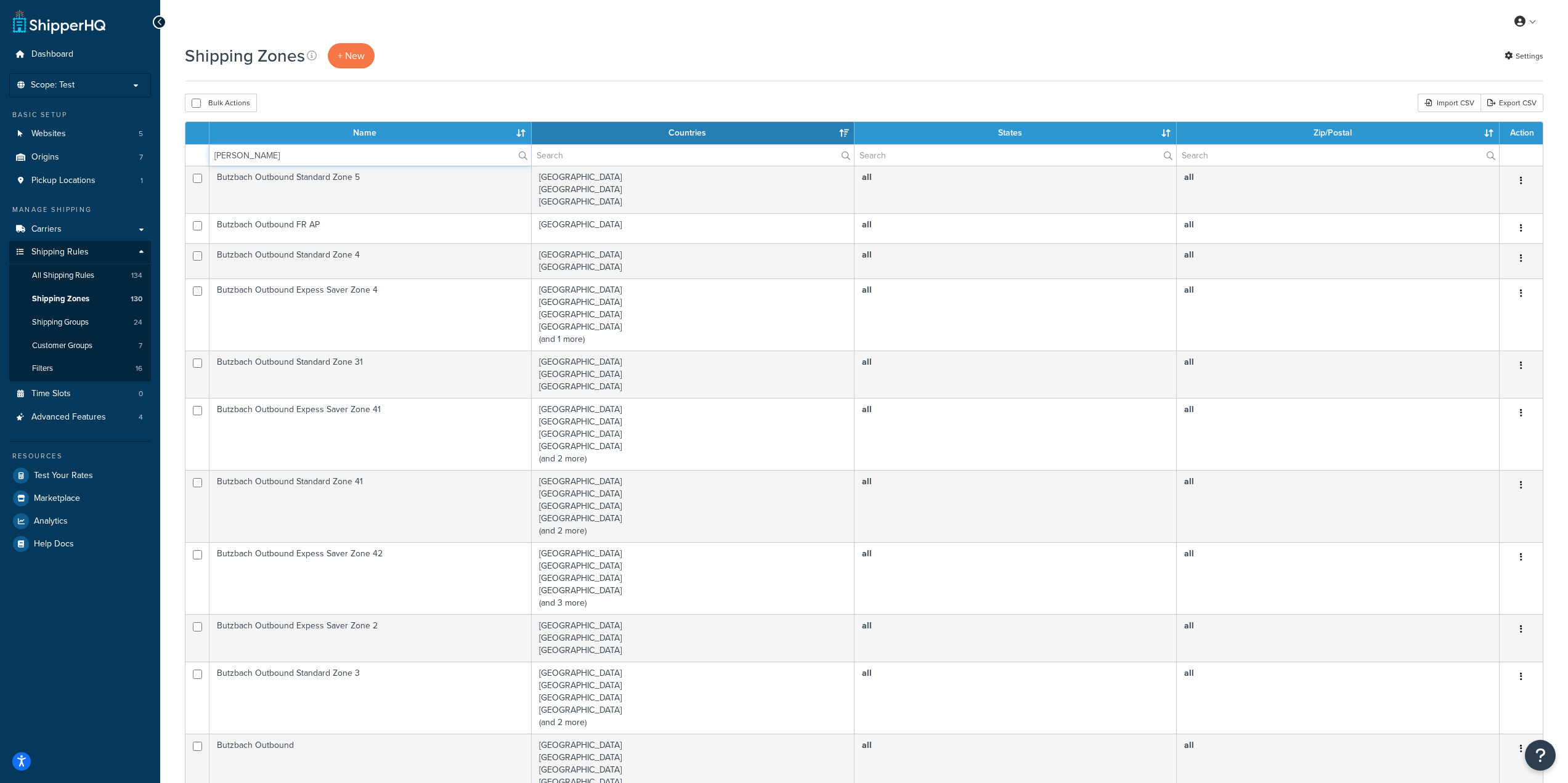
type input "butz"
click at [524, 124] on th "Name" at bounding box center [370, 133] width 322 height 22
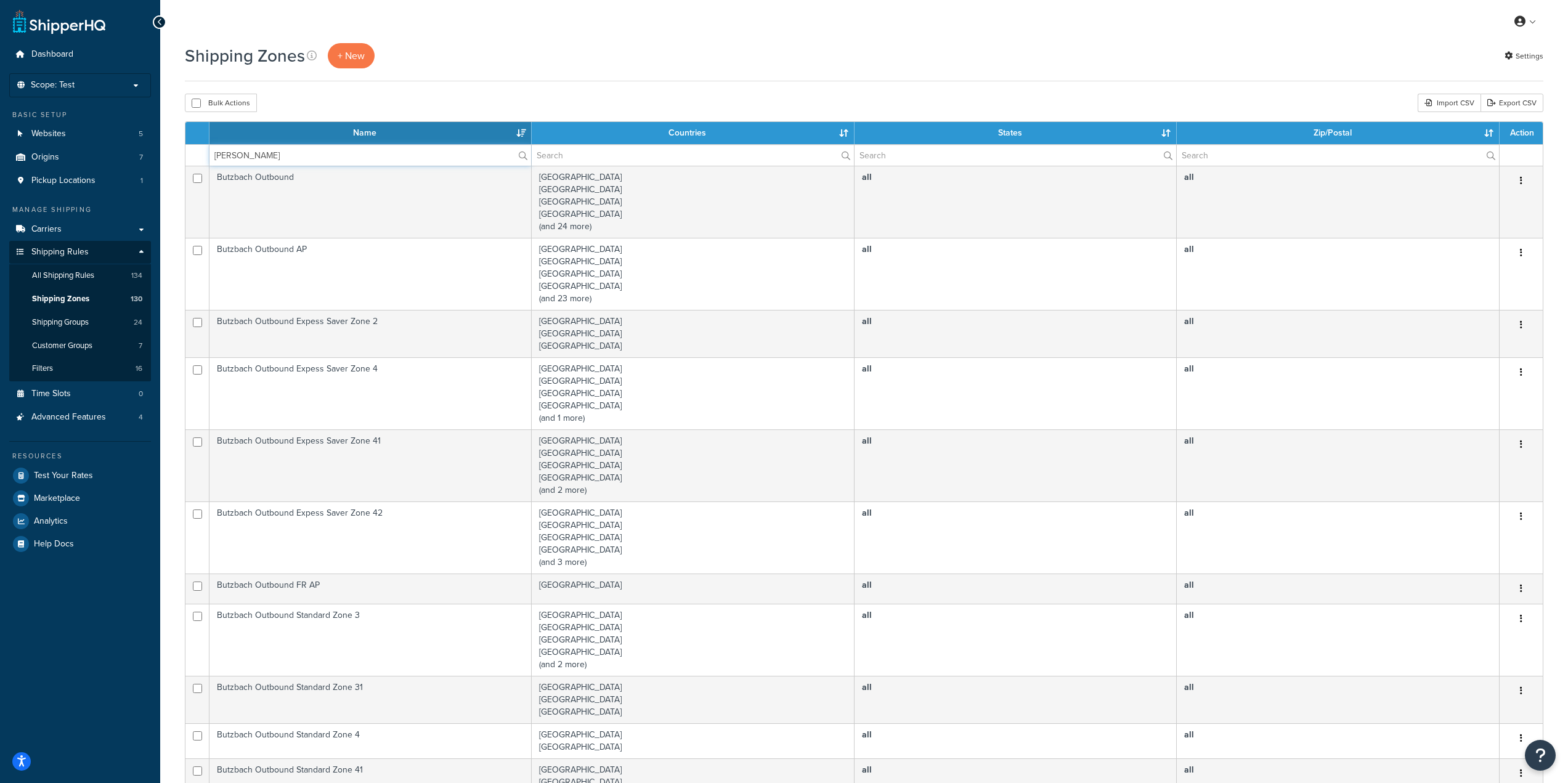
click at [352, 156] on input "butz" at bounding box center [370, 155] width 321 height 21
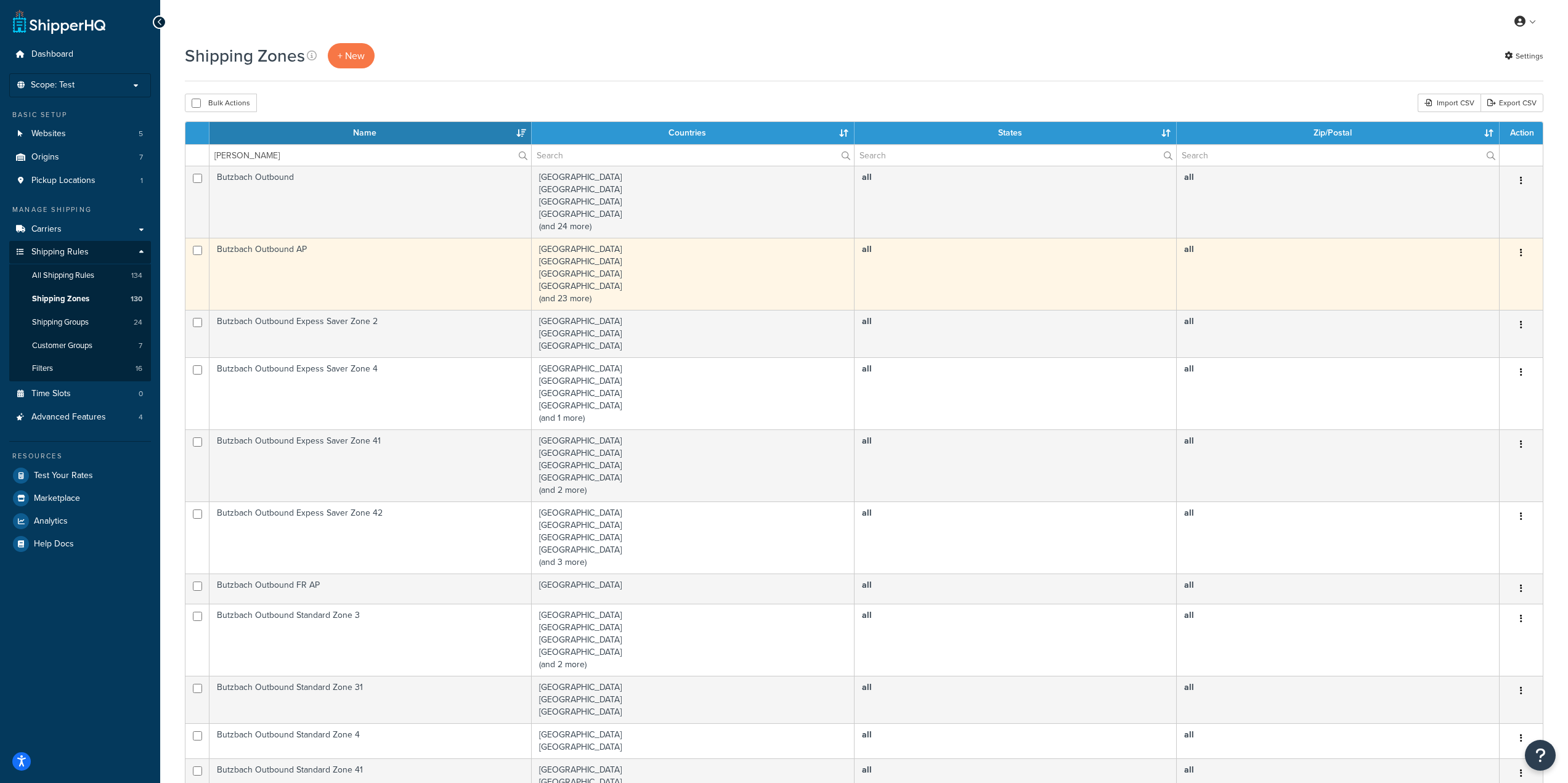
click at [372, 257] on td "Butzbach Outbound AP" at bounding box center [370, 273] width 322 height 72
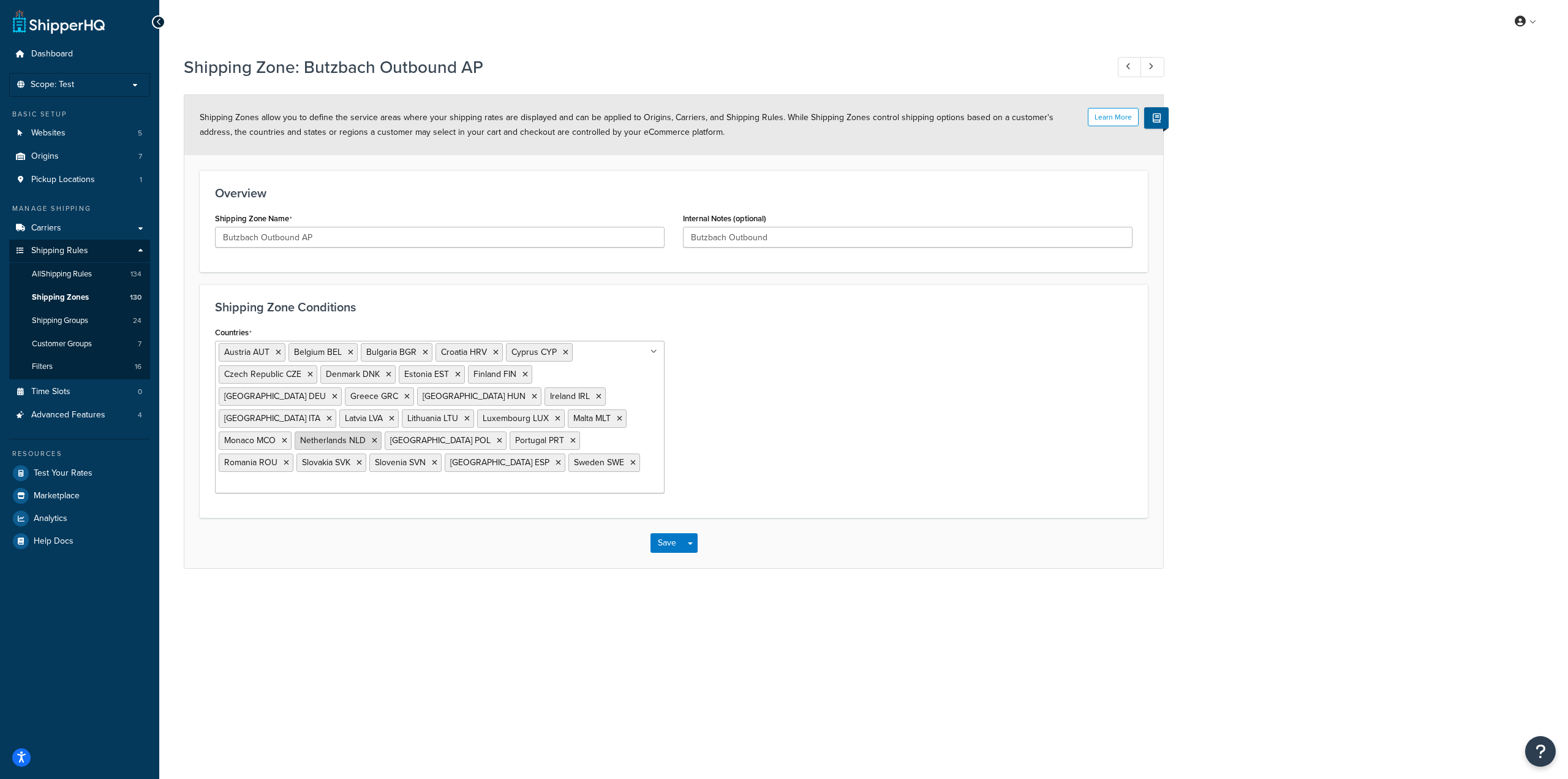
click at [377, 437] on icon at bounding box center [374, 441] width 6 height 8
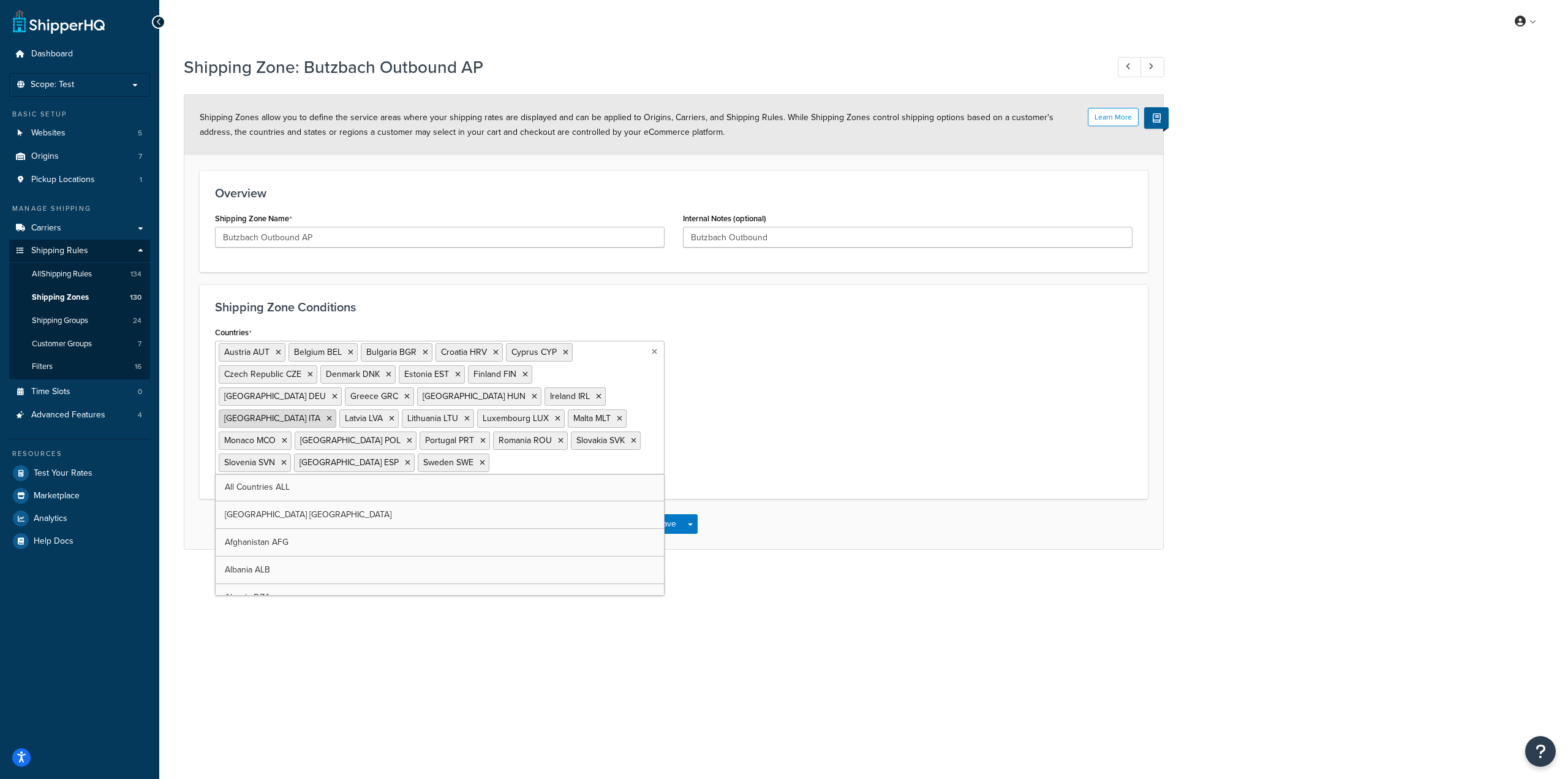
click at [332, 415] on icon at bounding box center [329, 418] width 6 height 8
click at [338, 393] on icon at bounding box center [335, 396] width 6 height 8
click at [615, 385] on ul "[GEOGRAPHIC_DATA] AUT [GEOGRAPHIC_DATA] [GEOGRAPHIC_DATA] [GEOGRAPHIC_DATA] BGR…" at bounding box center [440, 405] width 450 height 130
click at [615, 380] on ul "[GEOGRAPHIC_DATA] AUT [GEOGRAPHIC_DATA] [GEOGRAPHIC_DATA] [GEOGRAPHIC_DATA] BGR…" at bounding box center [440, 405] width 450 height 130
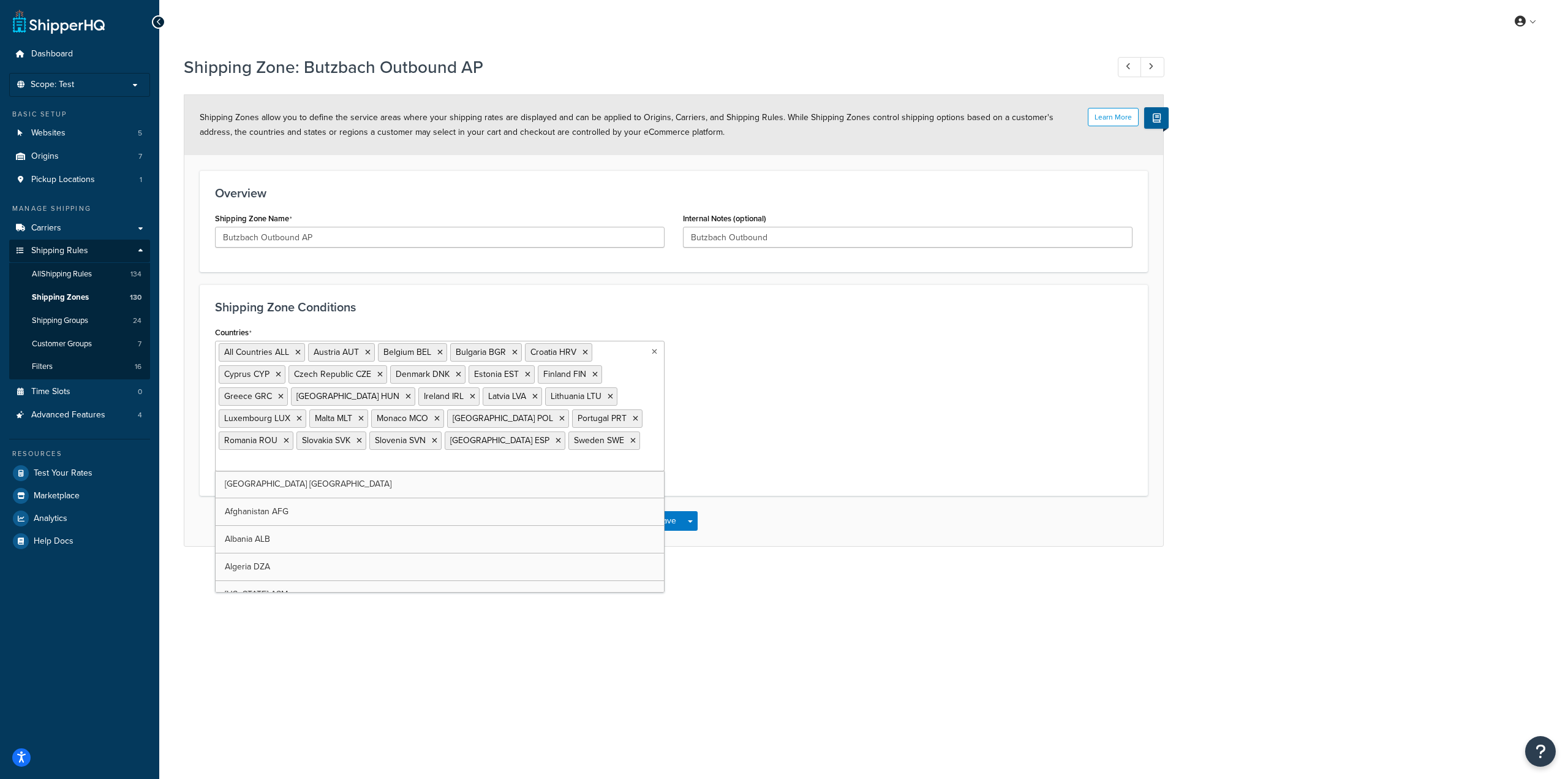
click at [821, 429] on div "Countries All Countries ALL [GEOGRAPHIC_DATA] [GEOGRAPHIC_DATA] [GEOGRAPHIC_DAT…" at bounding box center [673, 402] width 936 height 157
click at [77, 294] on span "Shipping Zones" at bounding box center [61, 298] width 57 height 10
click at [87, 297] on span "Shipping Zones" at bounding box center [61, 298] width 57 height 10
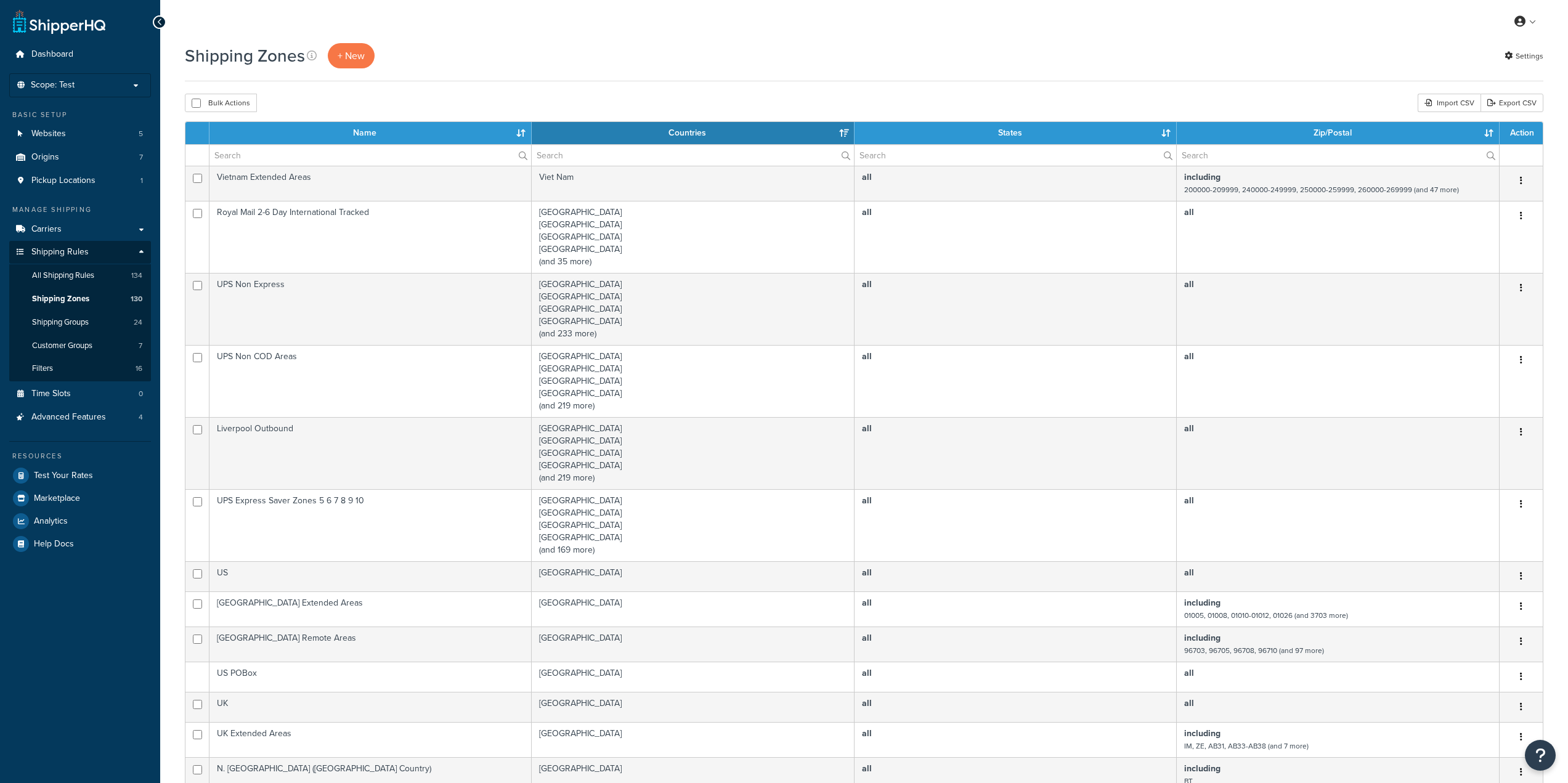
select select "15"
click at [287, 156] on input "text" at bounding box center [370, 155] width 321 height 21
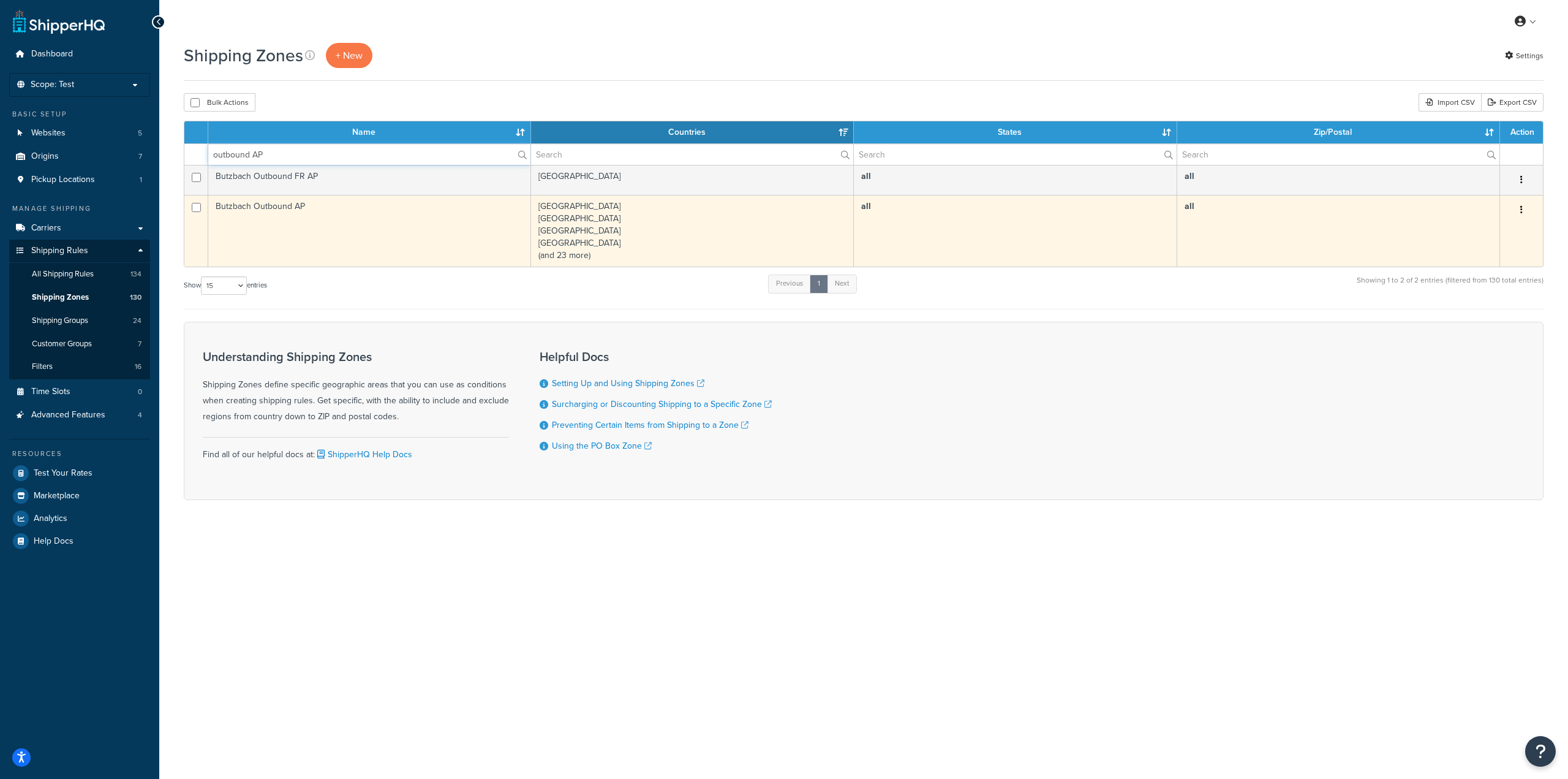
type input "outbound AP"
click at [278, 210] on td "Butzbach Outbound AP" at bounding box center [370, 231] width 323 height 72
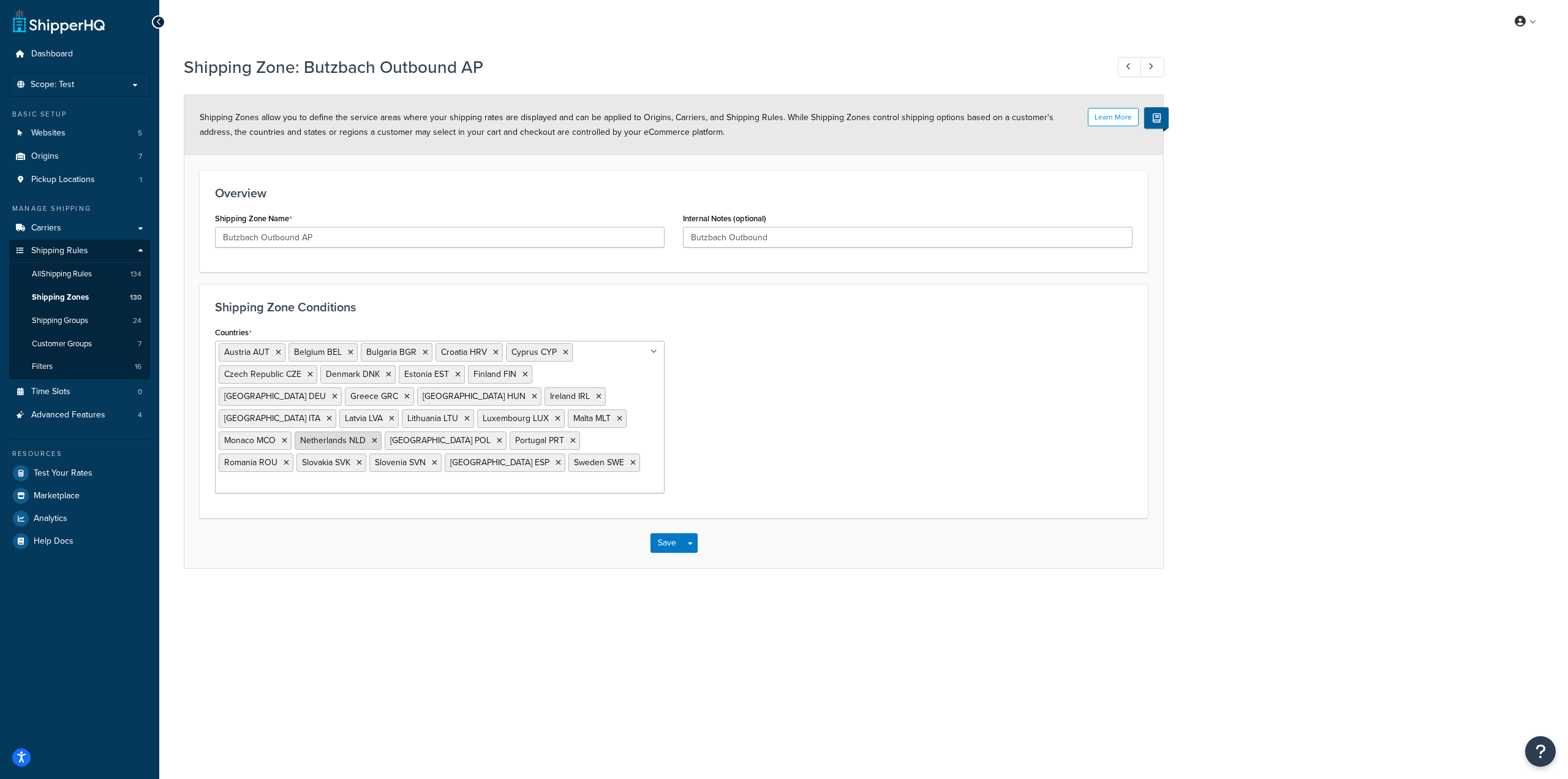
click at [377, 437] on icon at bounding box center [374, 441] width 6 height 8
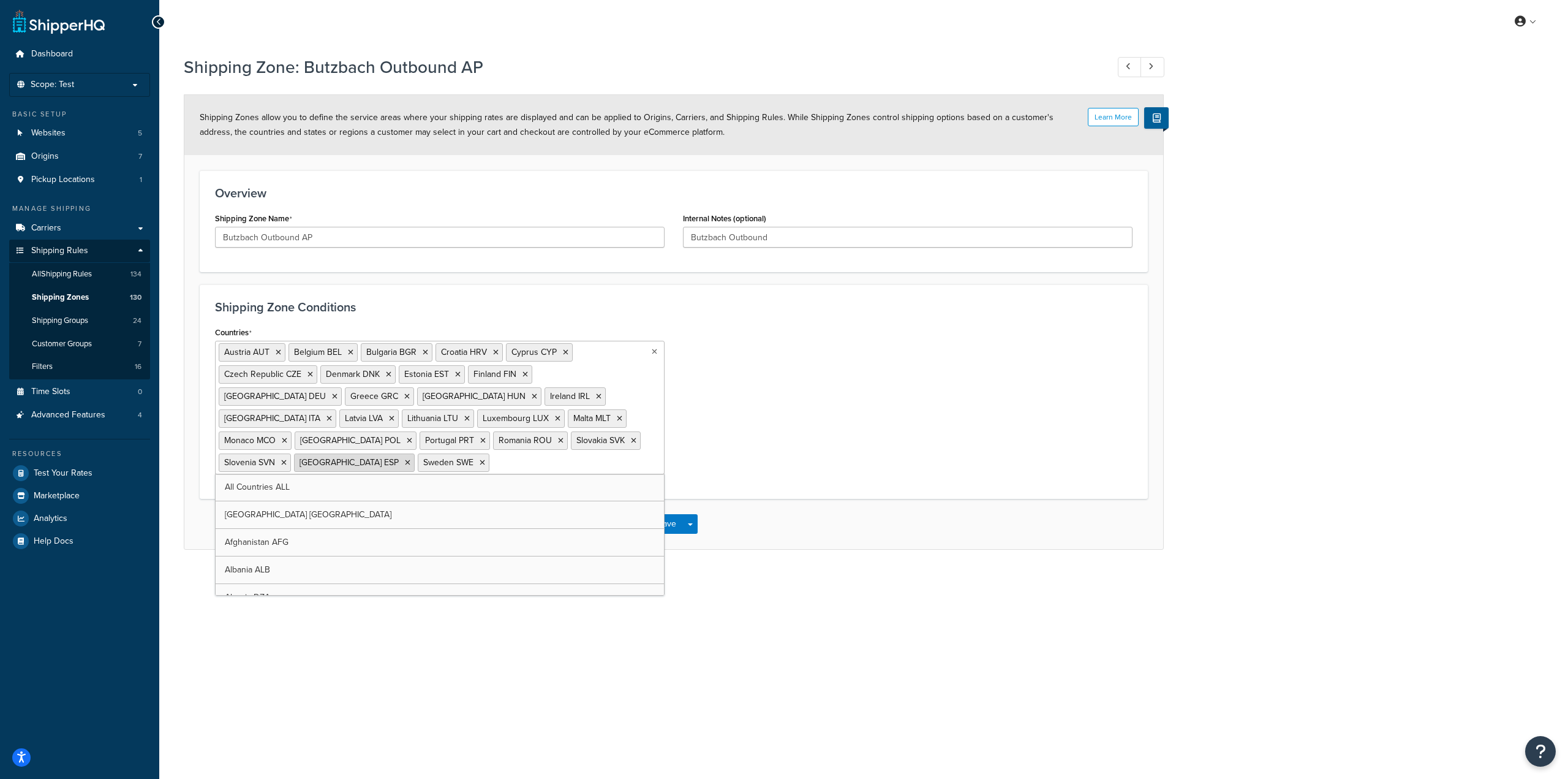
click at [410, 459] on icon at bounding box center [408, 463] width 6 height 8
click at [332, 415] on icon at bounding box center [329, 418] width 6 height 8
click at [792, 469] on div "Shipping Zone Conditions Countries [GEOGRAPHIC_DATA] [GEOGRAPHIC_DATA] [GEOGRAP…" at bounding box center [674, 391] width 948 height 215
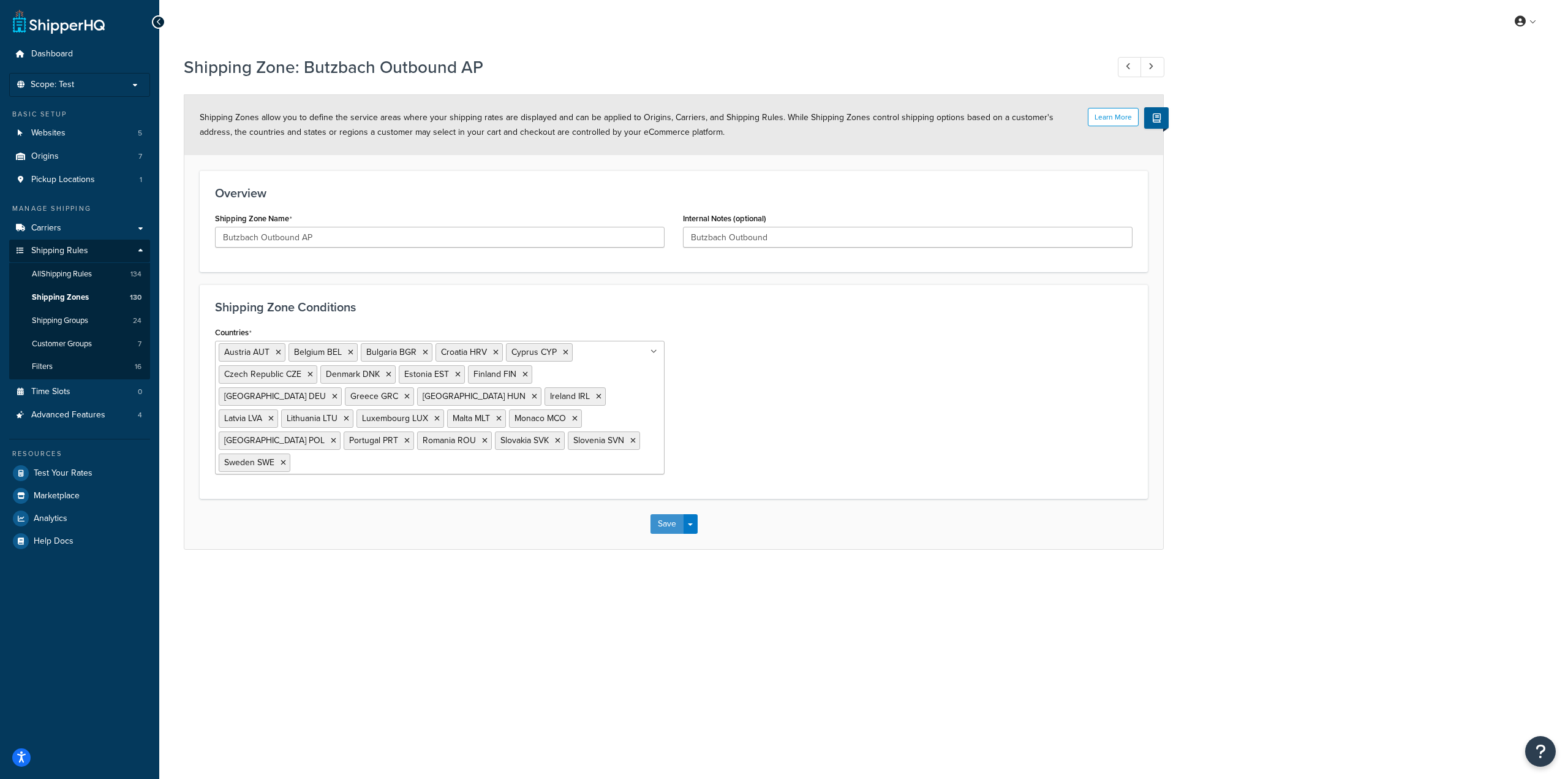
click at [657, 514] on button "Save" at bounding box center [667, 523] width 33 height 19
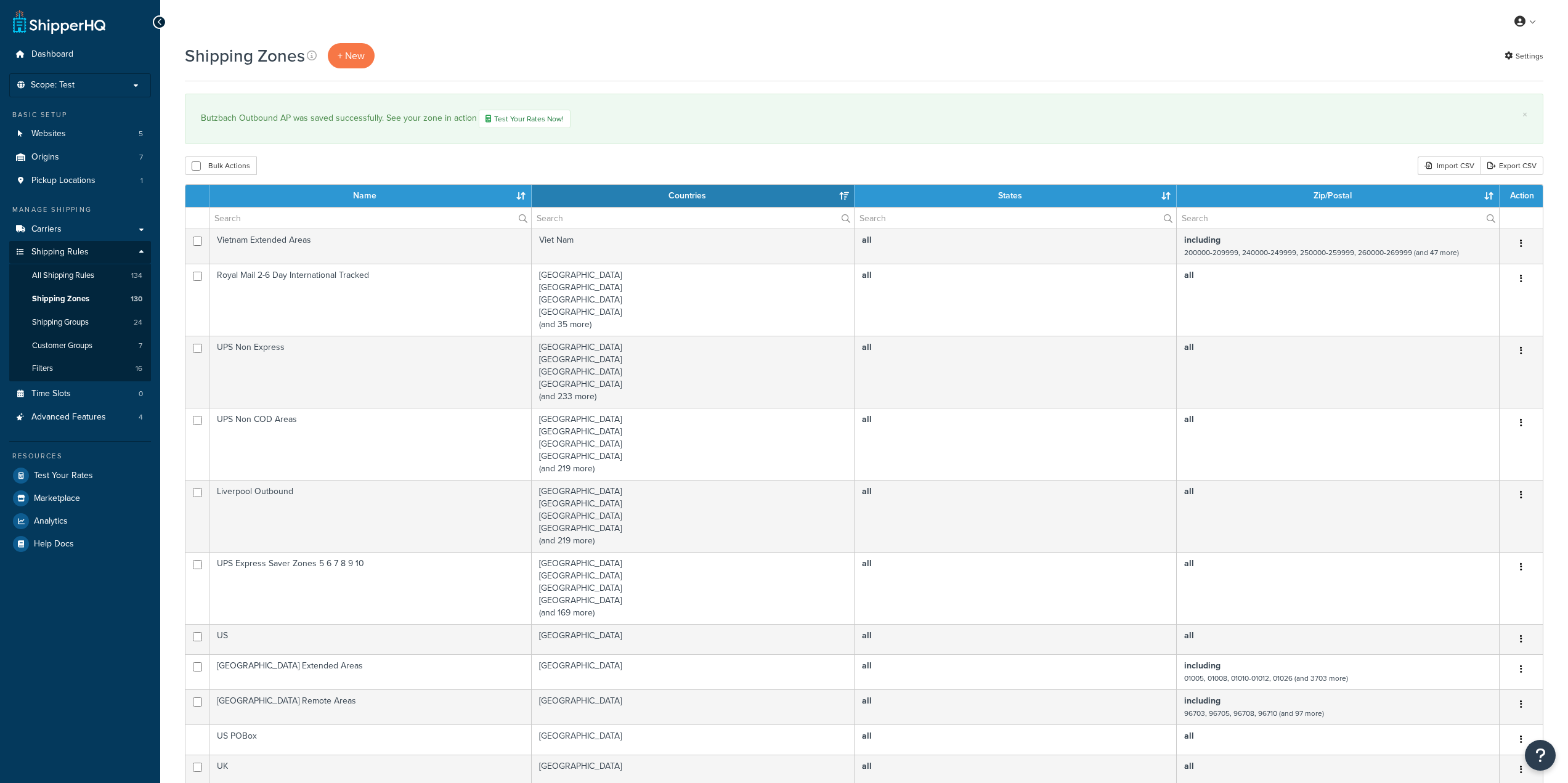
select select "15"
click at [248, 219] on input "text" at bounding box center [370, 218] width 321 height 21
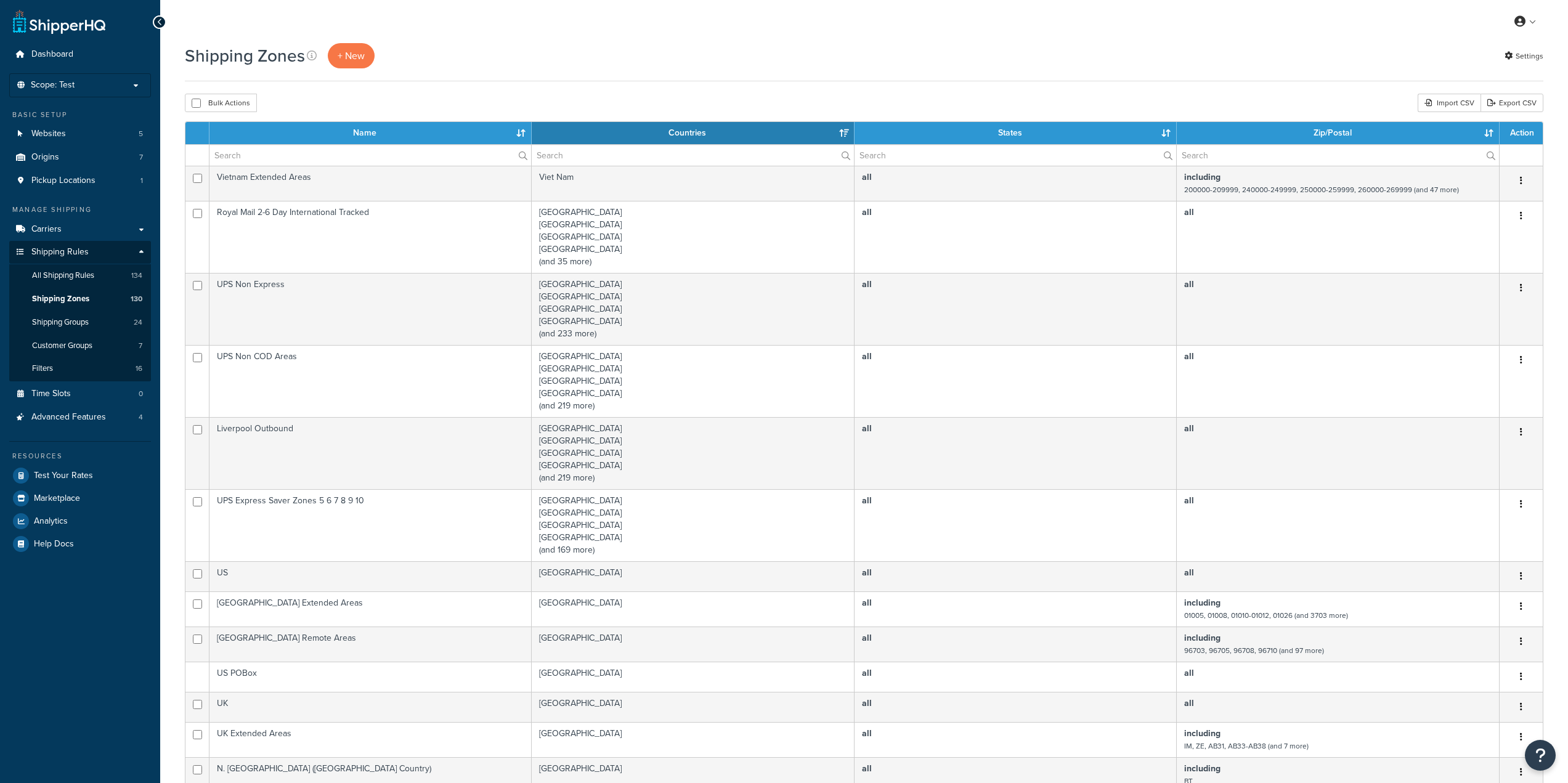
select select "15"
click at [263, 158] on input "text" at bounding box center [370, 155] width 321 height 21
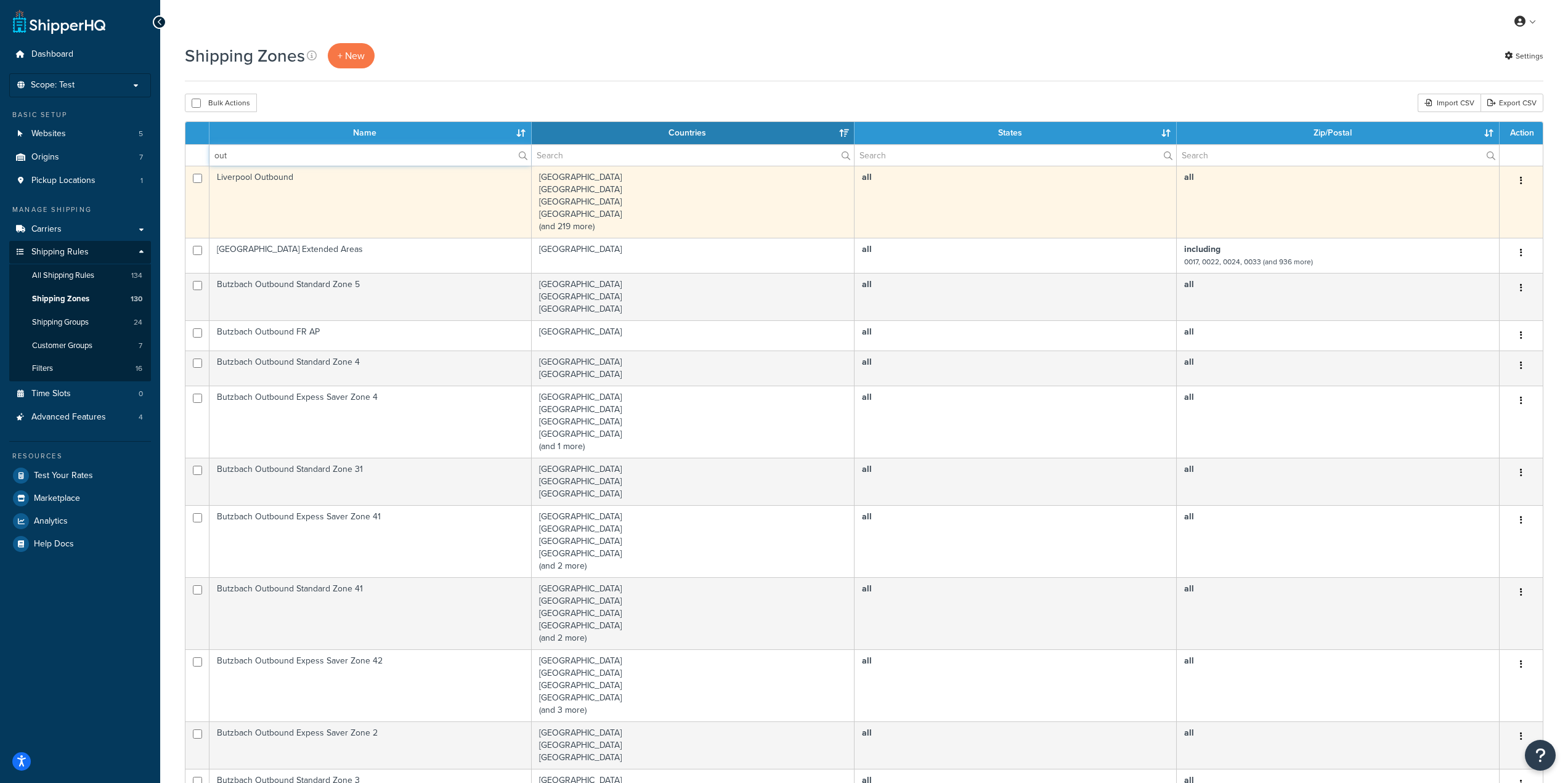
type input "outbound AP"
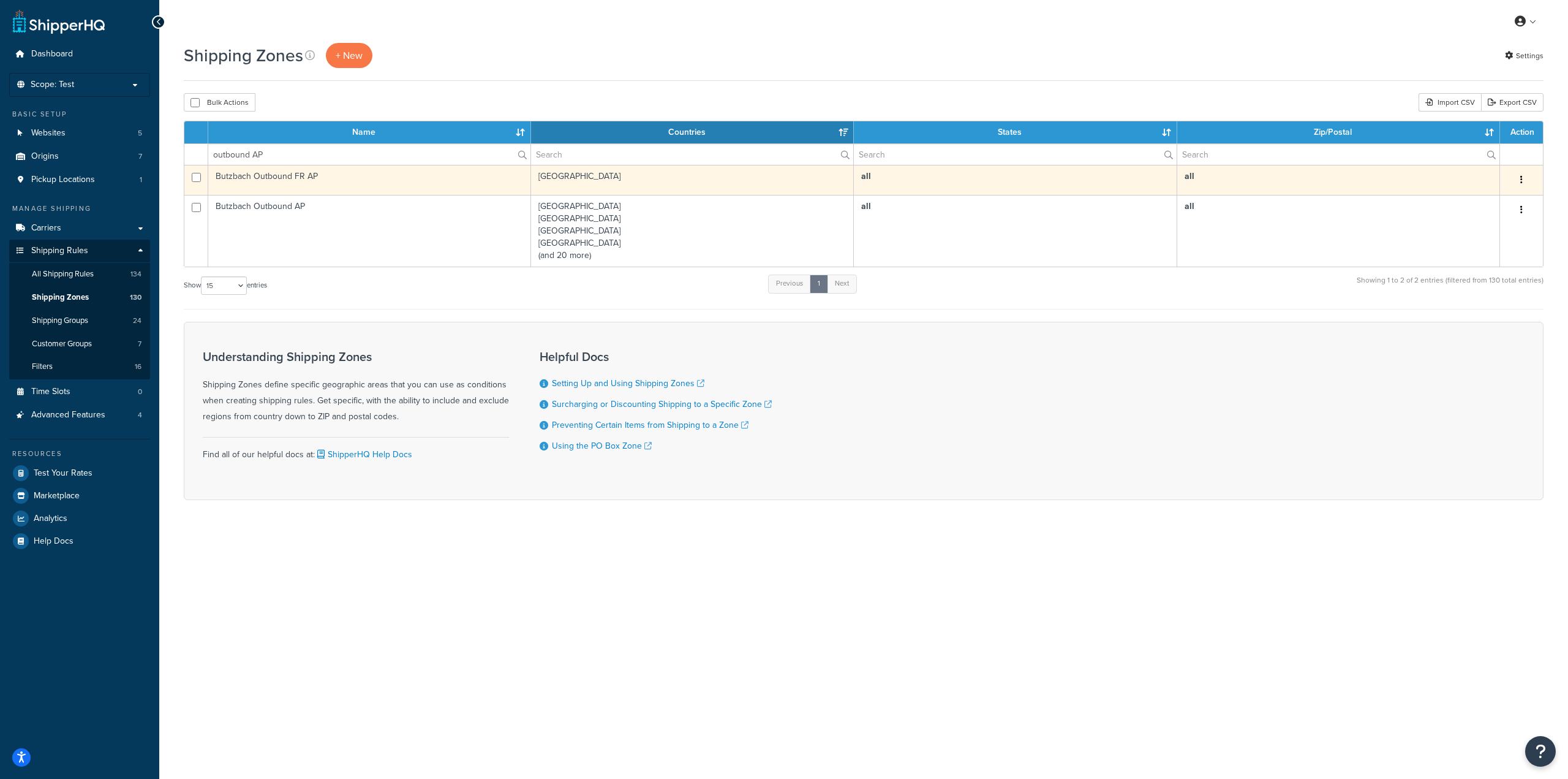
click at [348, 182] on td "Butzbach Outbound FR AP" at bounding box center [370, 180] width 323 height 30
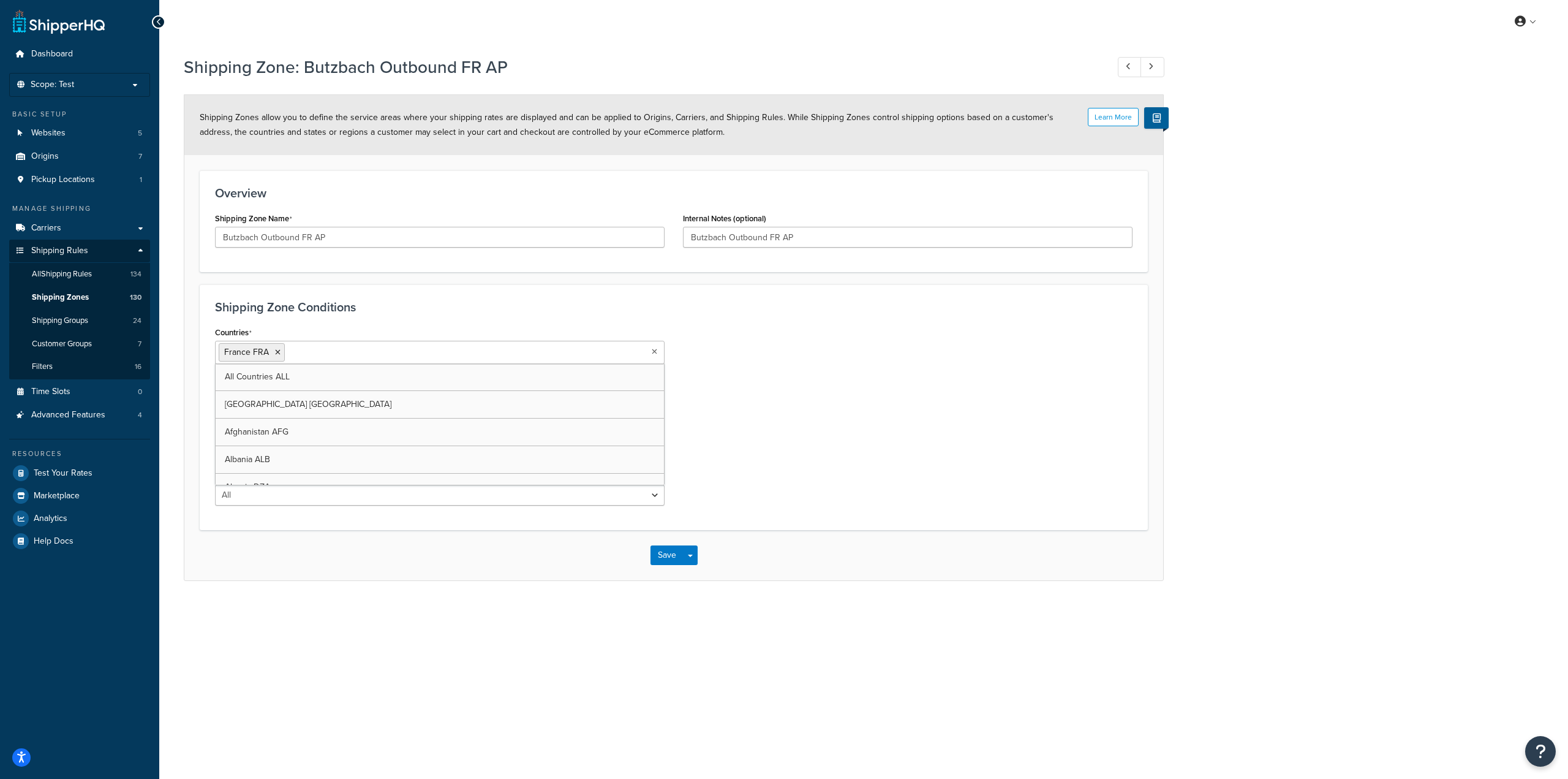
click at [342, 352] on input "Countries" at bounding box center [341, 352] width 108 height 13
type input "ita"
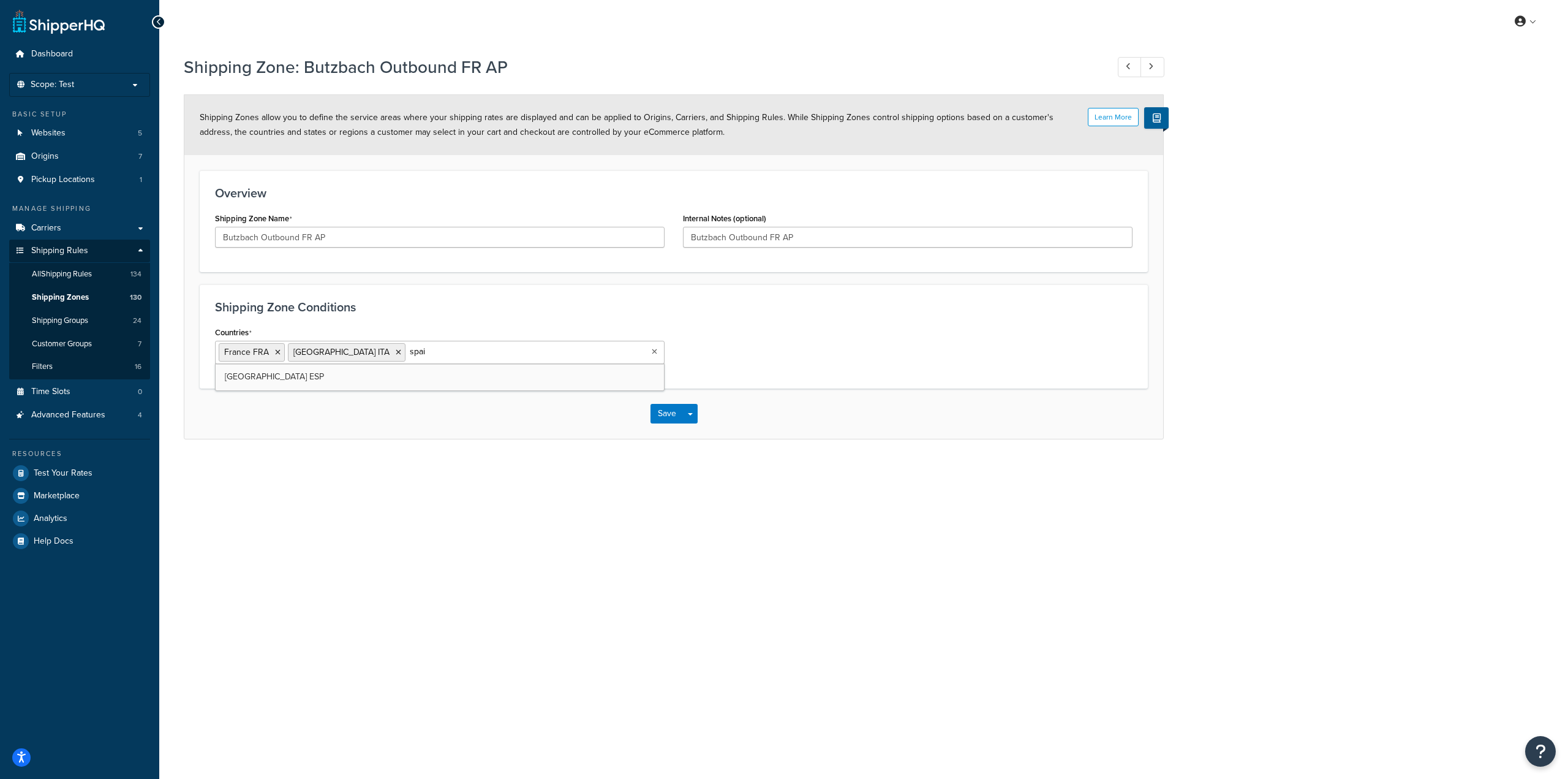
type input "[GEOGRAPHIC_DATA]"
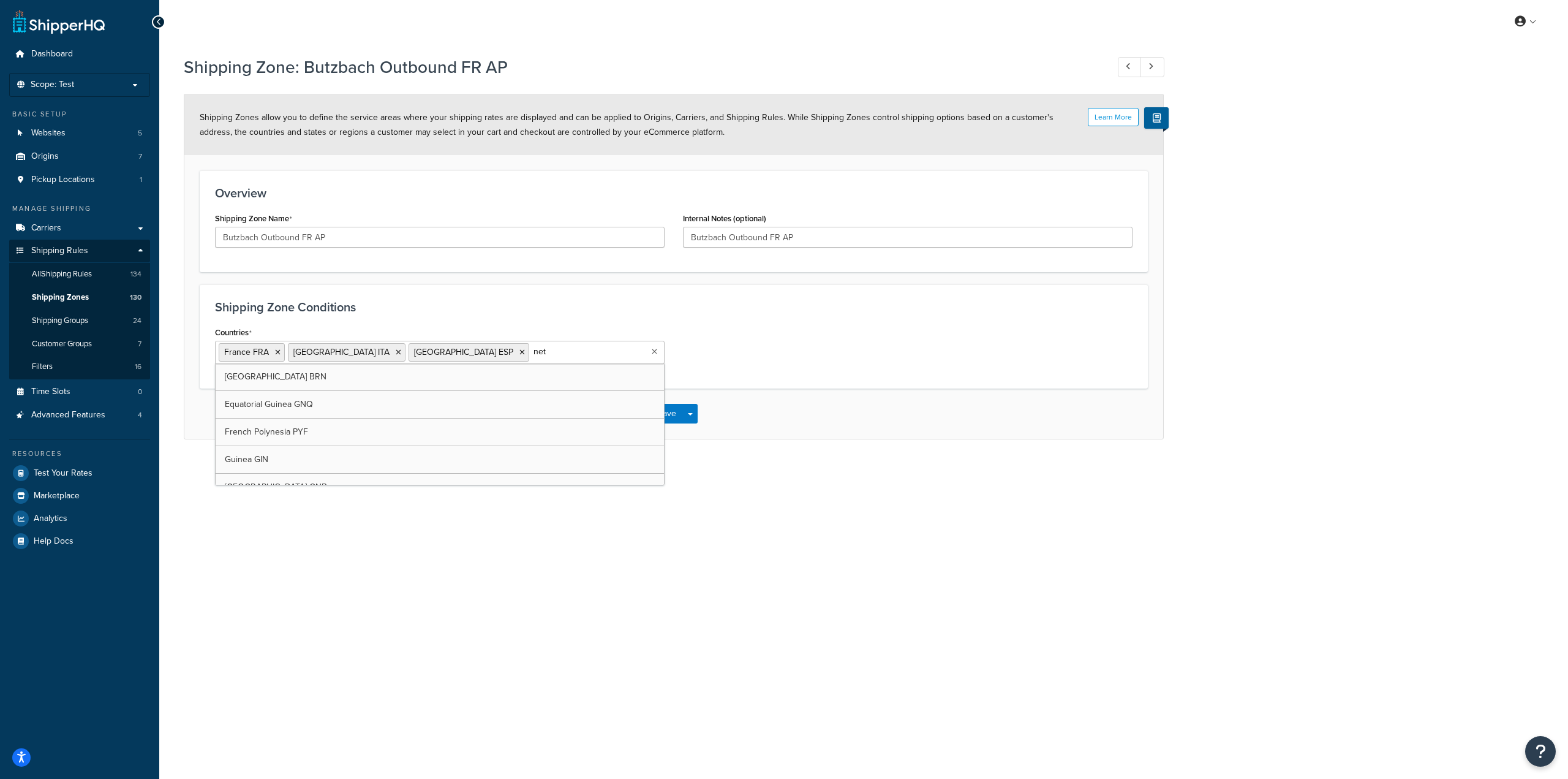
type input "neth"
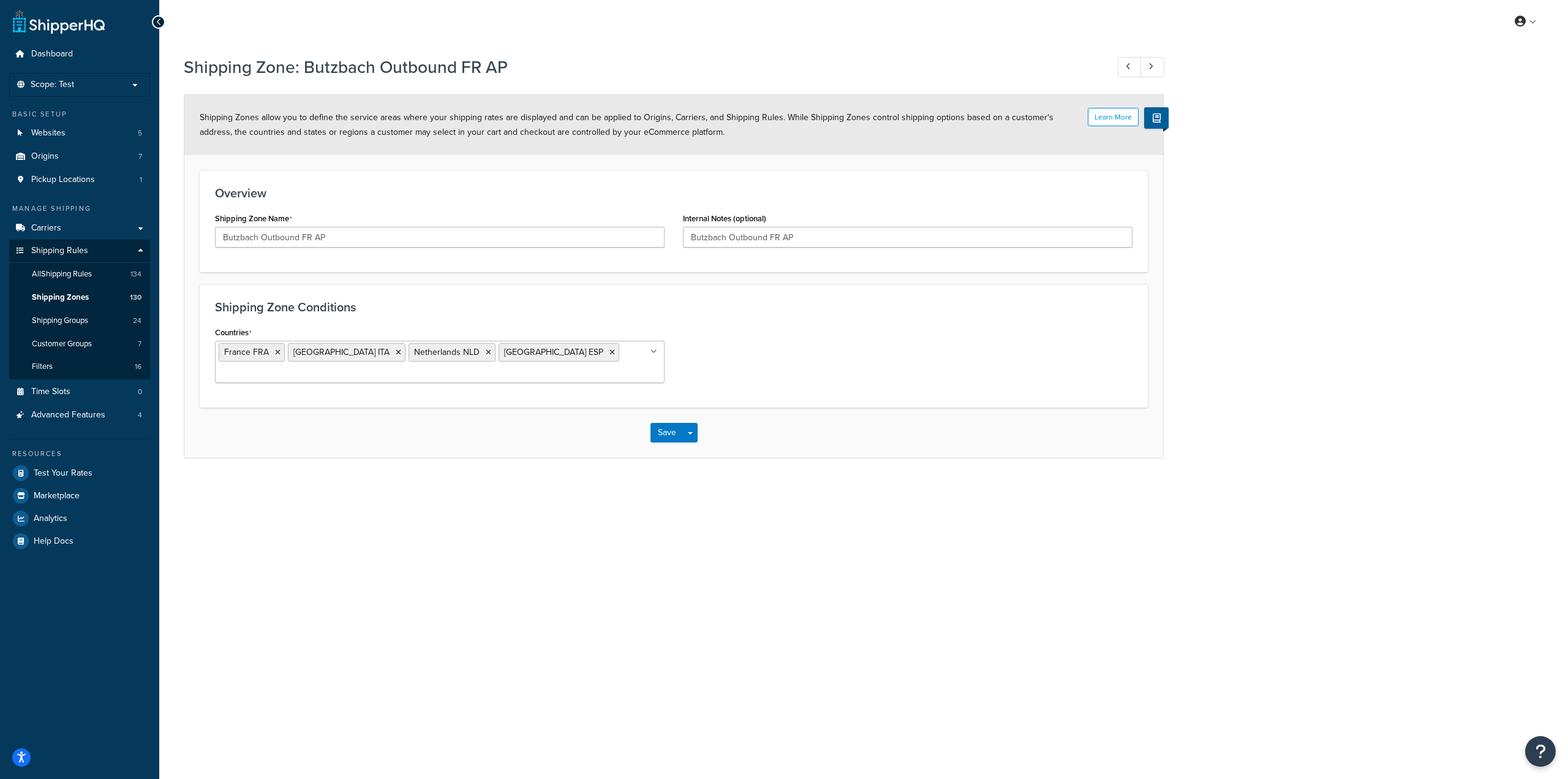
click at [782, 424] on div "Save Save Dropdown Save and Edit Save and Duplicate Save and Create New" at bounding box center [673, 433] width 979 height 50
click at [663, 423] on button "Save" at bounding box center [667, 432] width 33 height 19
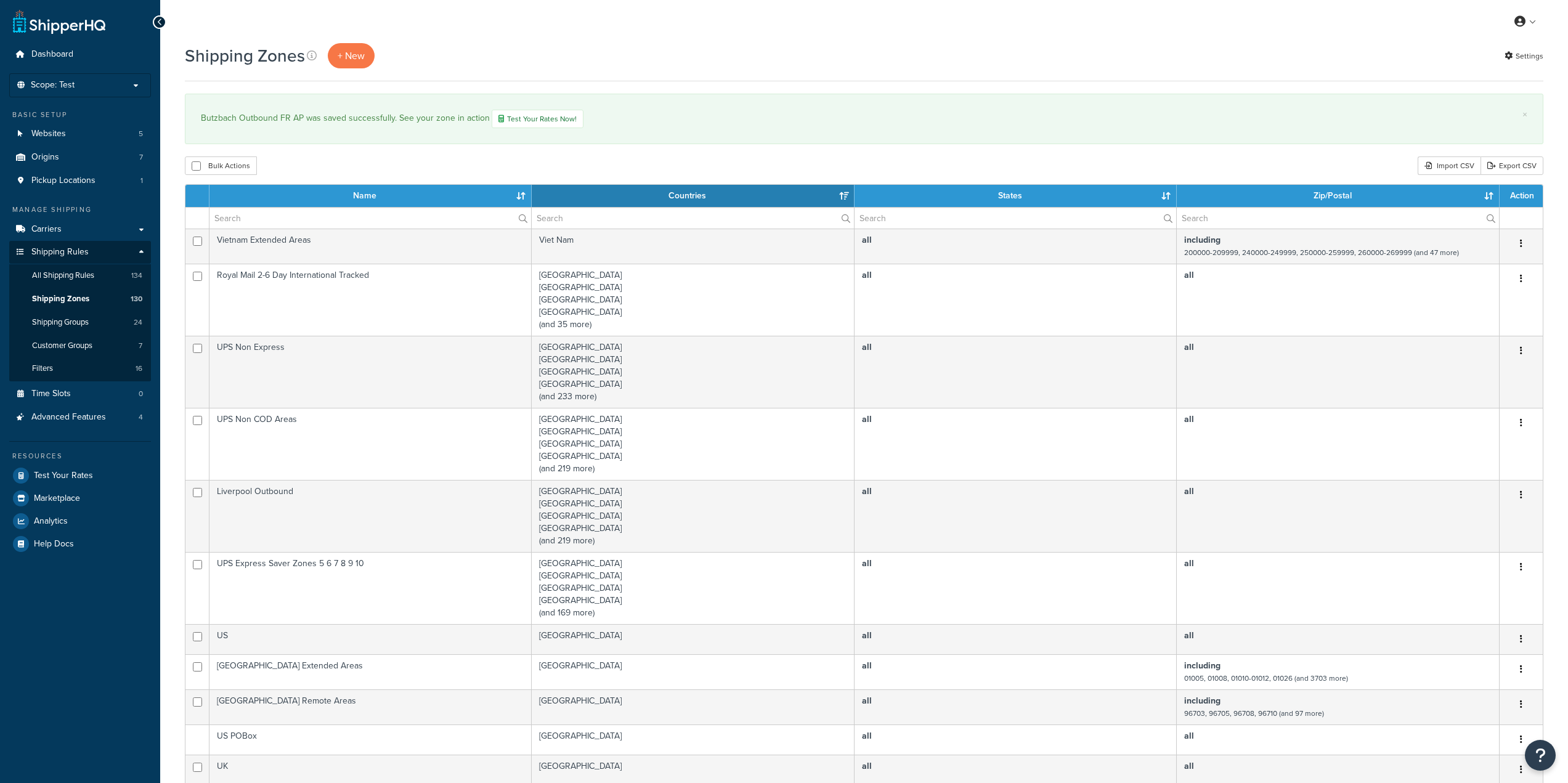
select select "15"
click at [94, 272] on span "All Shipping Rules" at bounding box center [63, 276] width 63 height 10
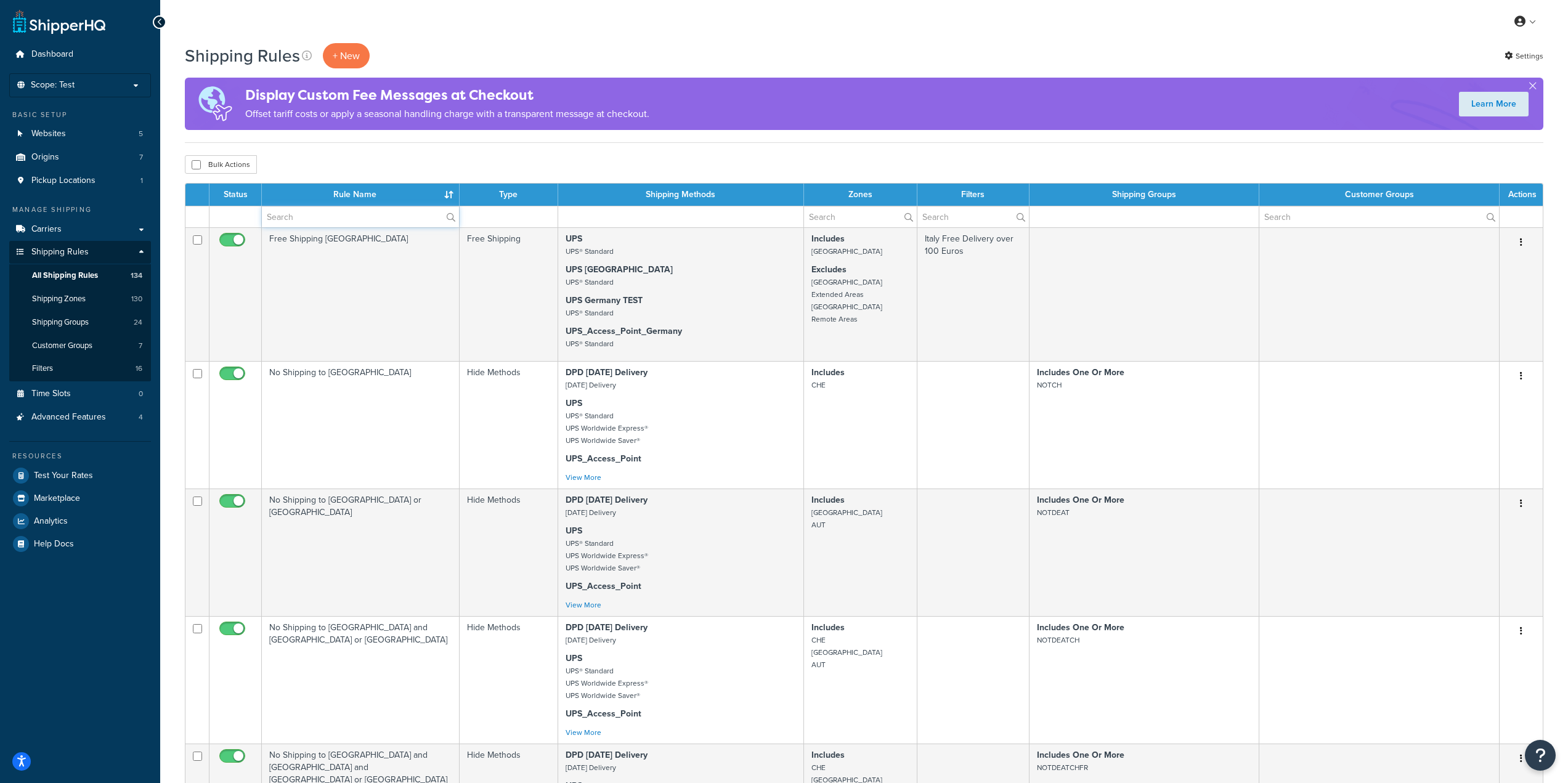
click at [310, 217] on input "text" at bounding box center [360, 216] width 197 height 21
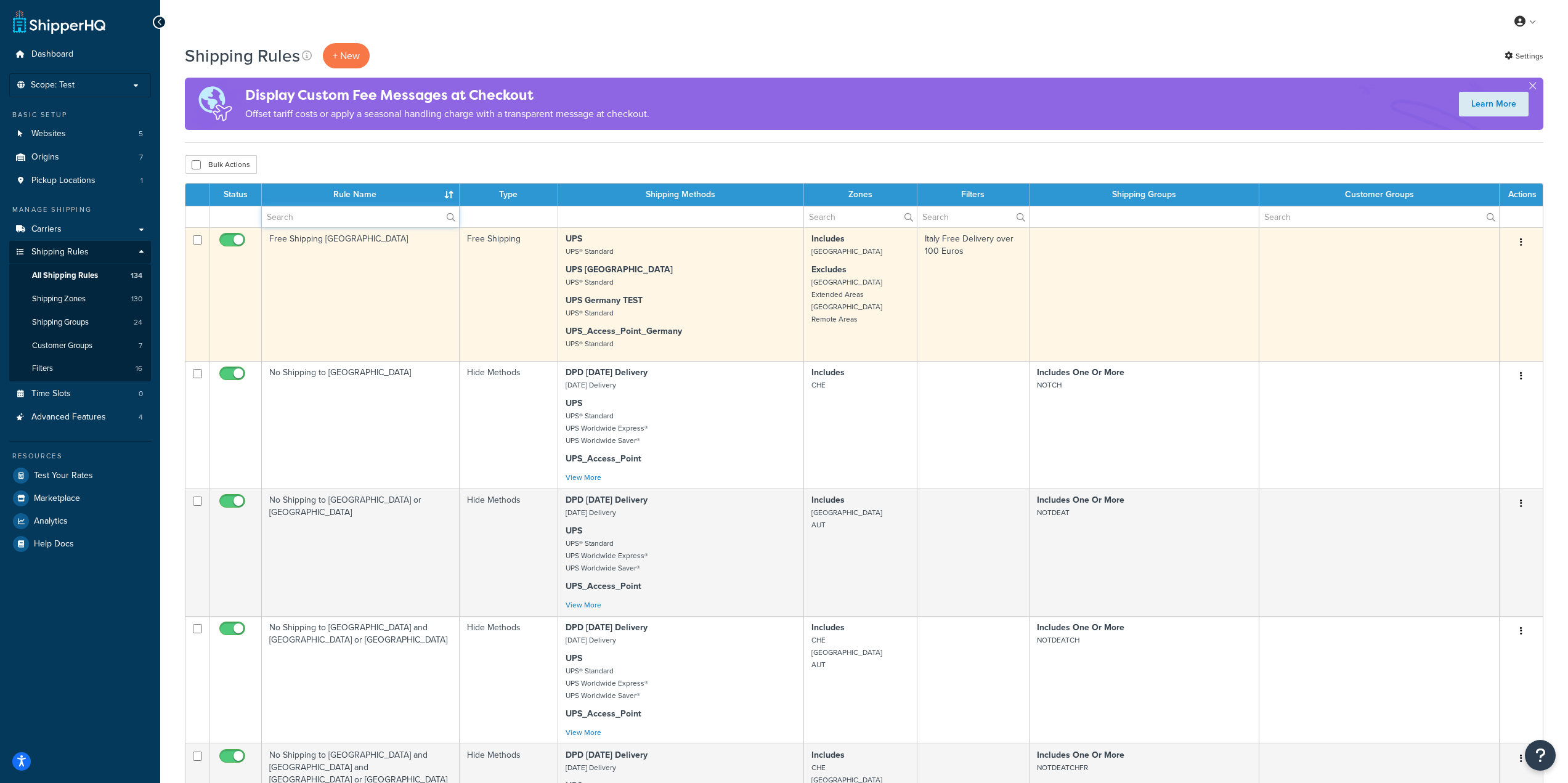
type input "Access Point"
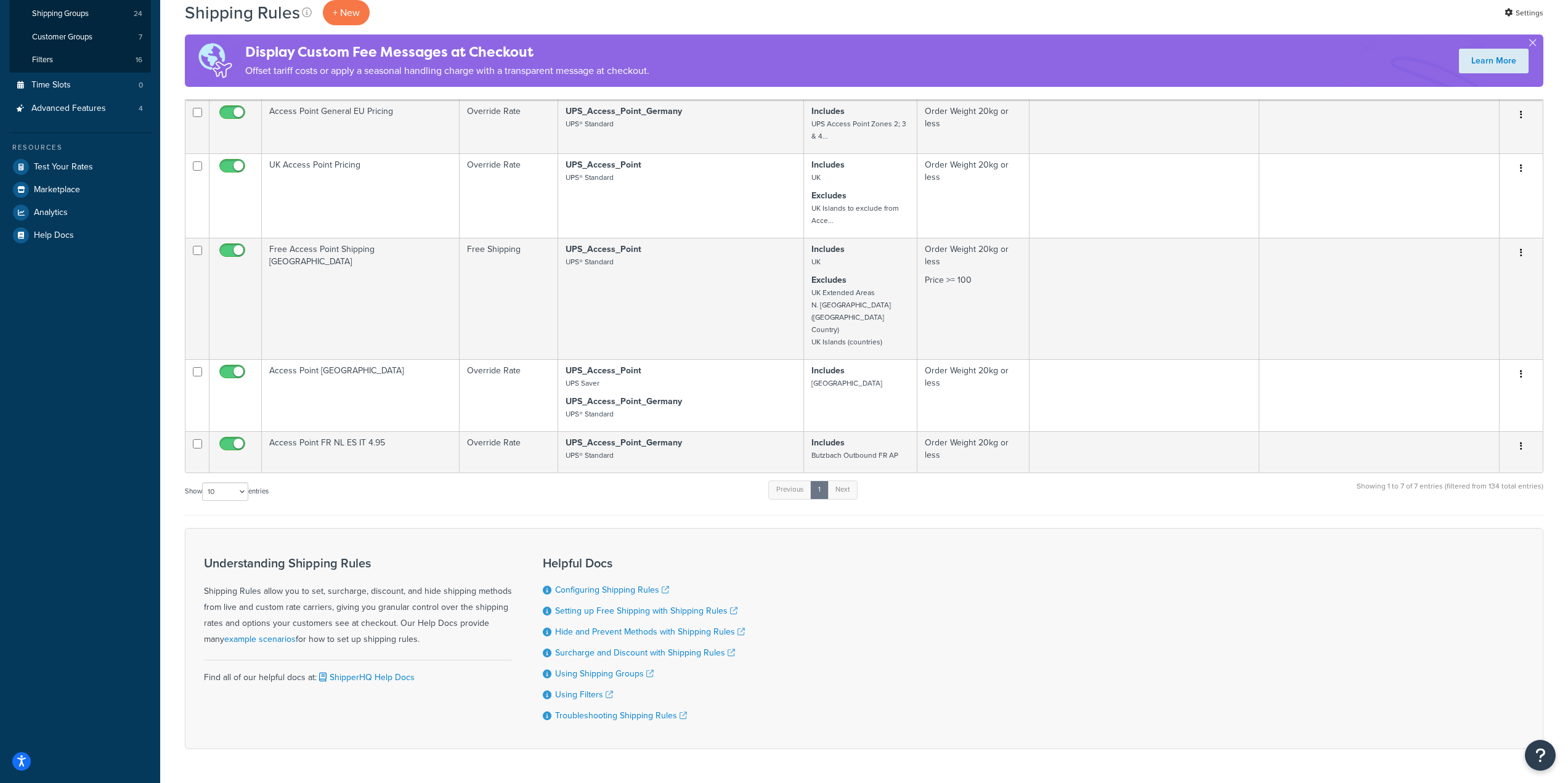
scroll to position [328, 0]
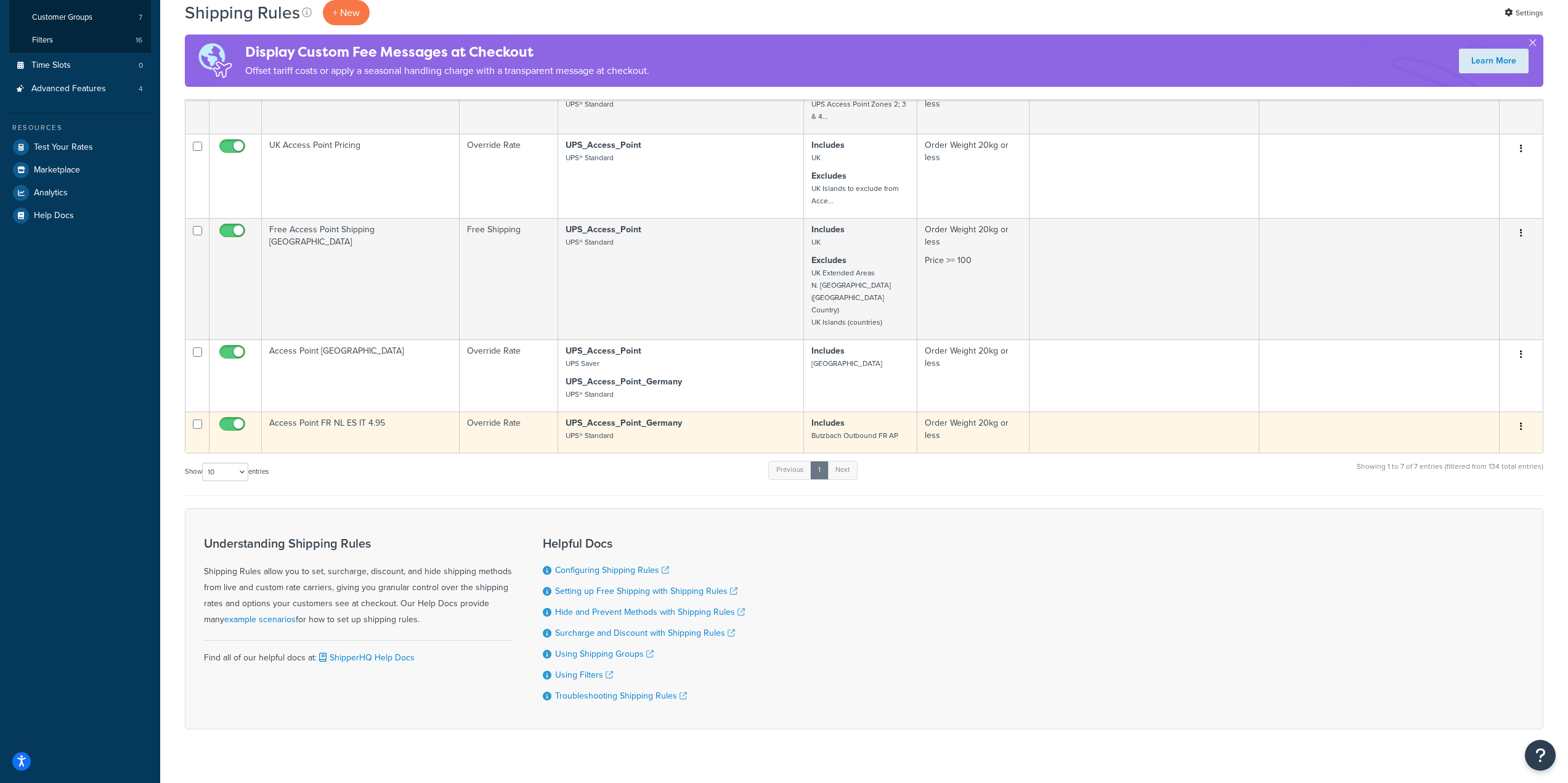
click at [391, 412] on td "Access Point FR NL ES IT 4.95" at bounding box center [361, 432] width 198 height 41
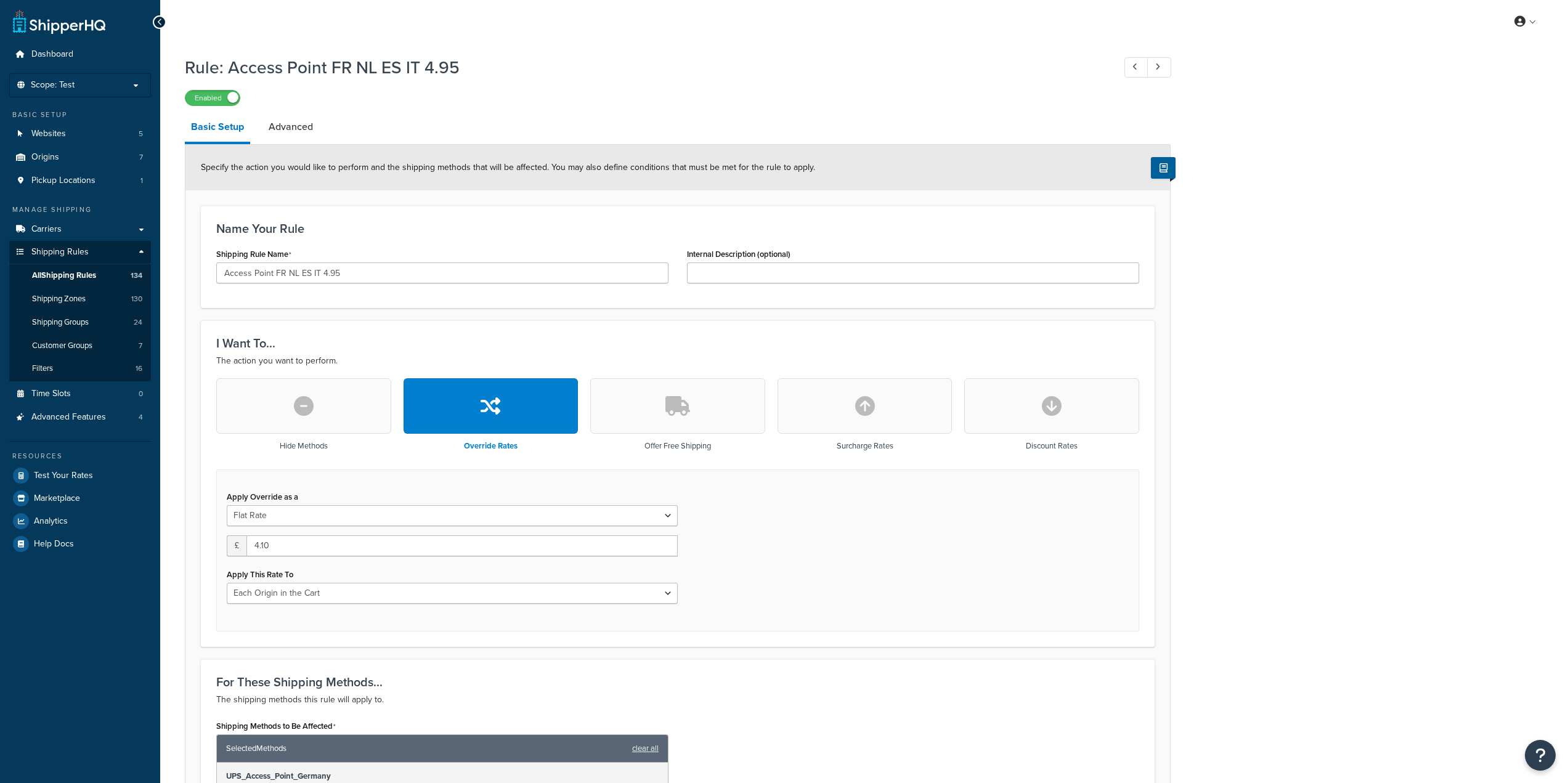
select select "LOCATION"
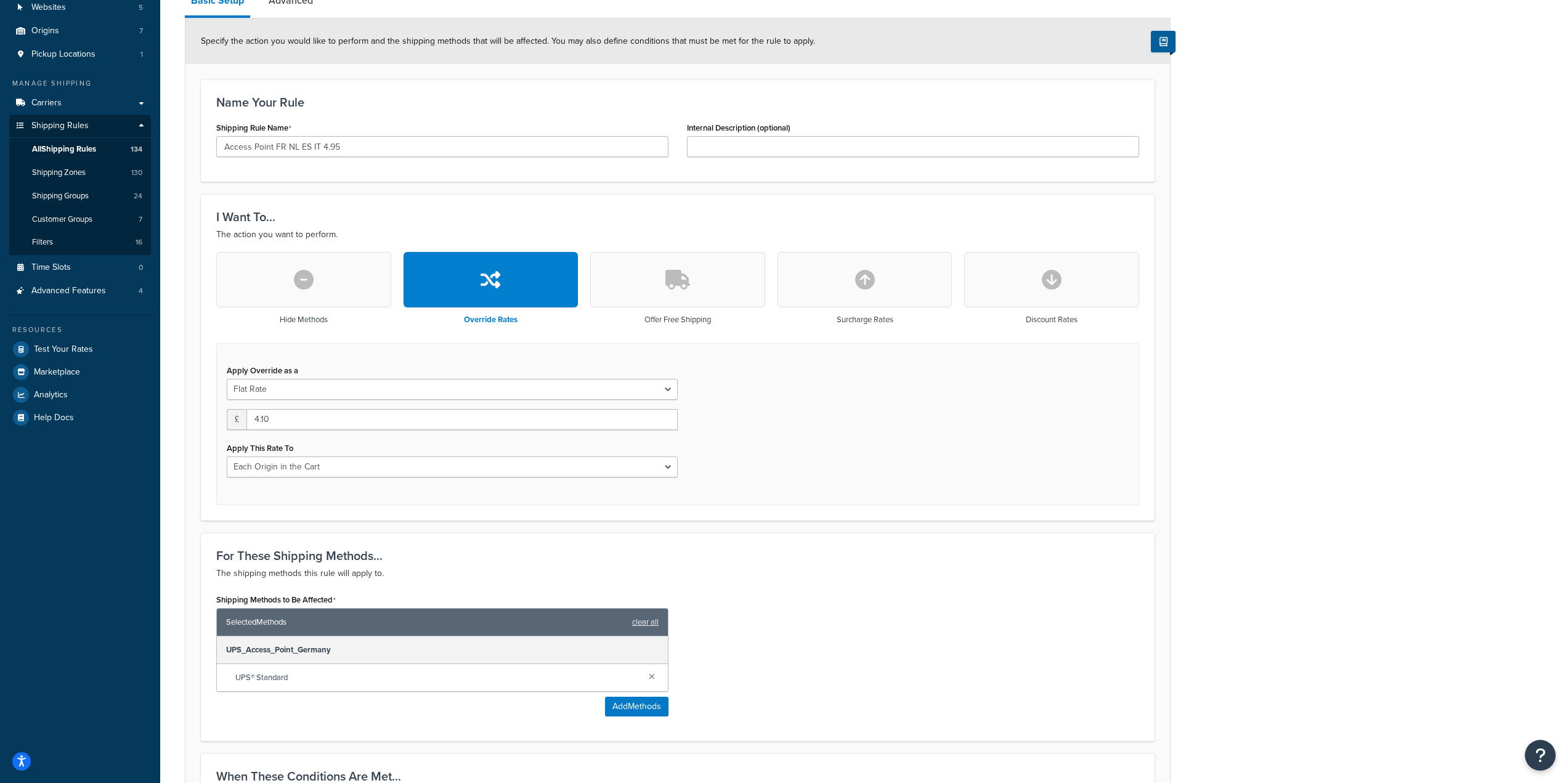
scroll to position [93, 0]
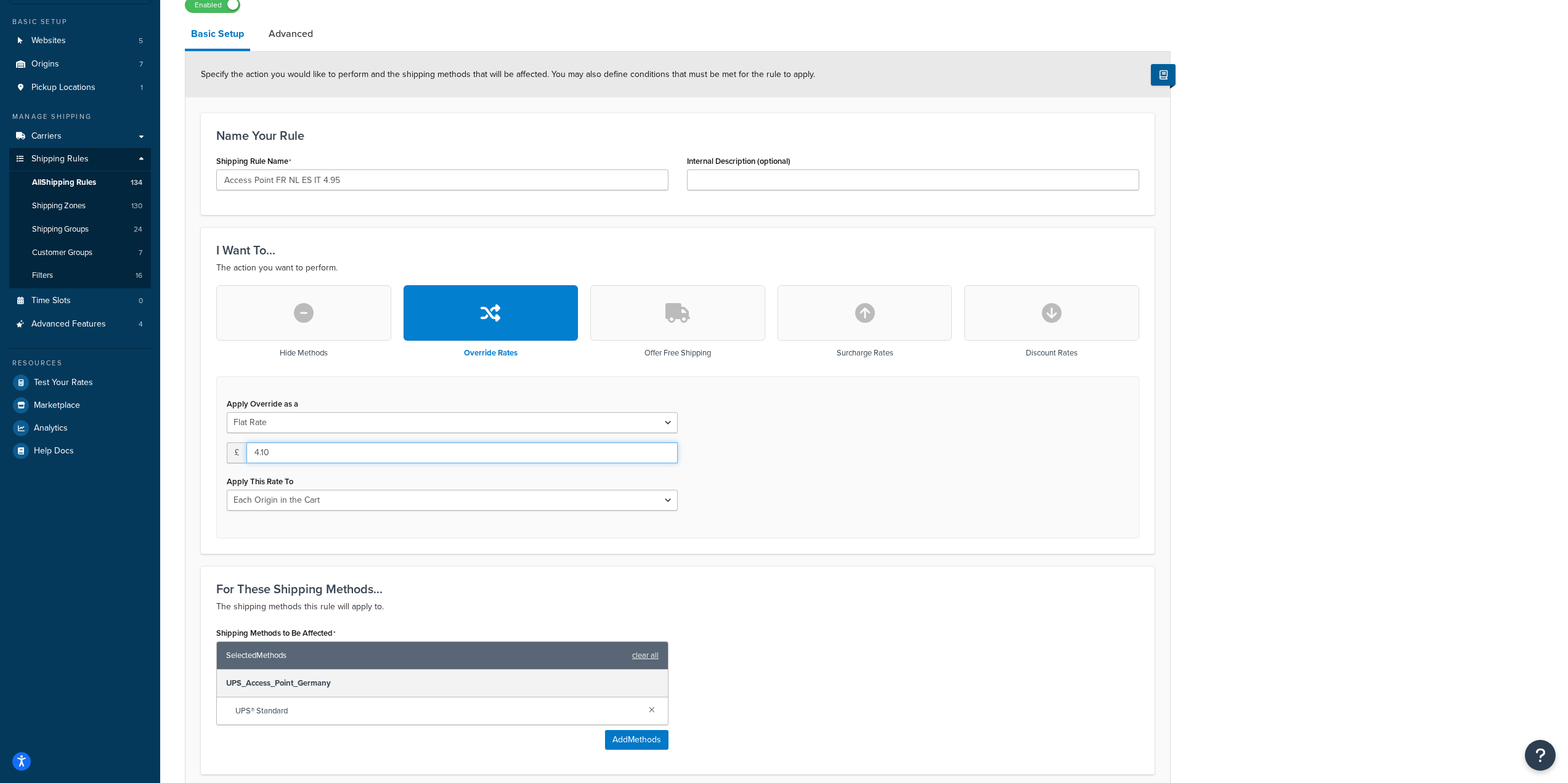
click at [262, 456] on input "4.10" at bounding box center [462, 452] width 431 height 21
click at [265, 456] on input "4.10" at bounding box center [462, 452] width 431 height 21
type input "4.20"
click at [823, 550] on div "I Want To... The action you want to perform. Hide Methods Override Rates Offer …" at bounding box center [678, 390] width 953 height 326
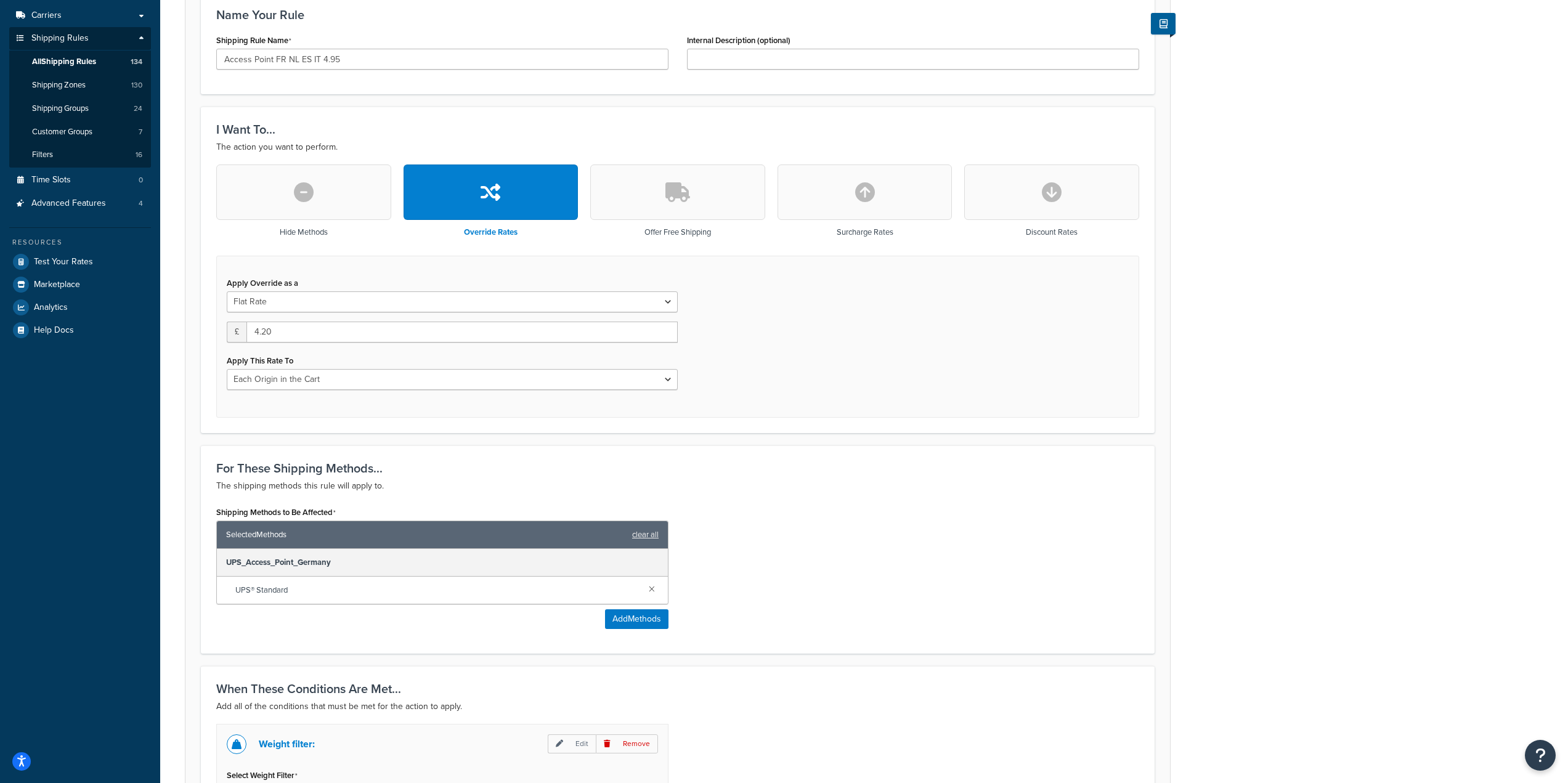
scroll to position [524, 0]
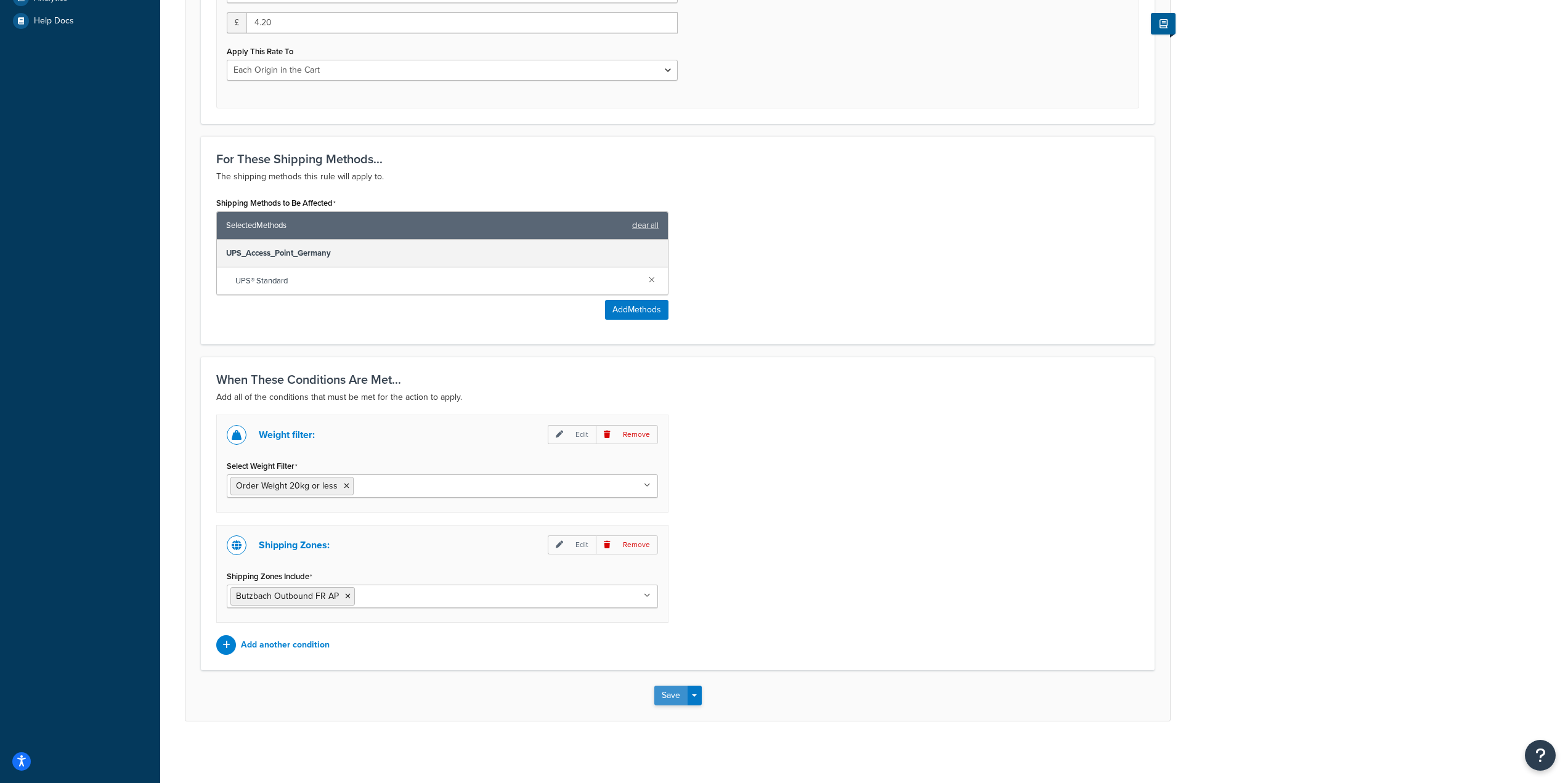
click at [673, 700] on button "Save" at bounding box center [670, 695] width 33 height 19
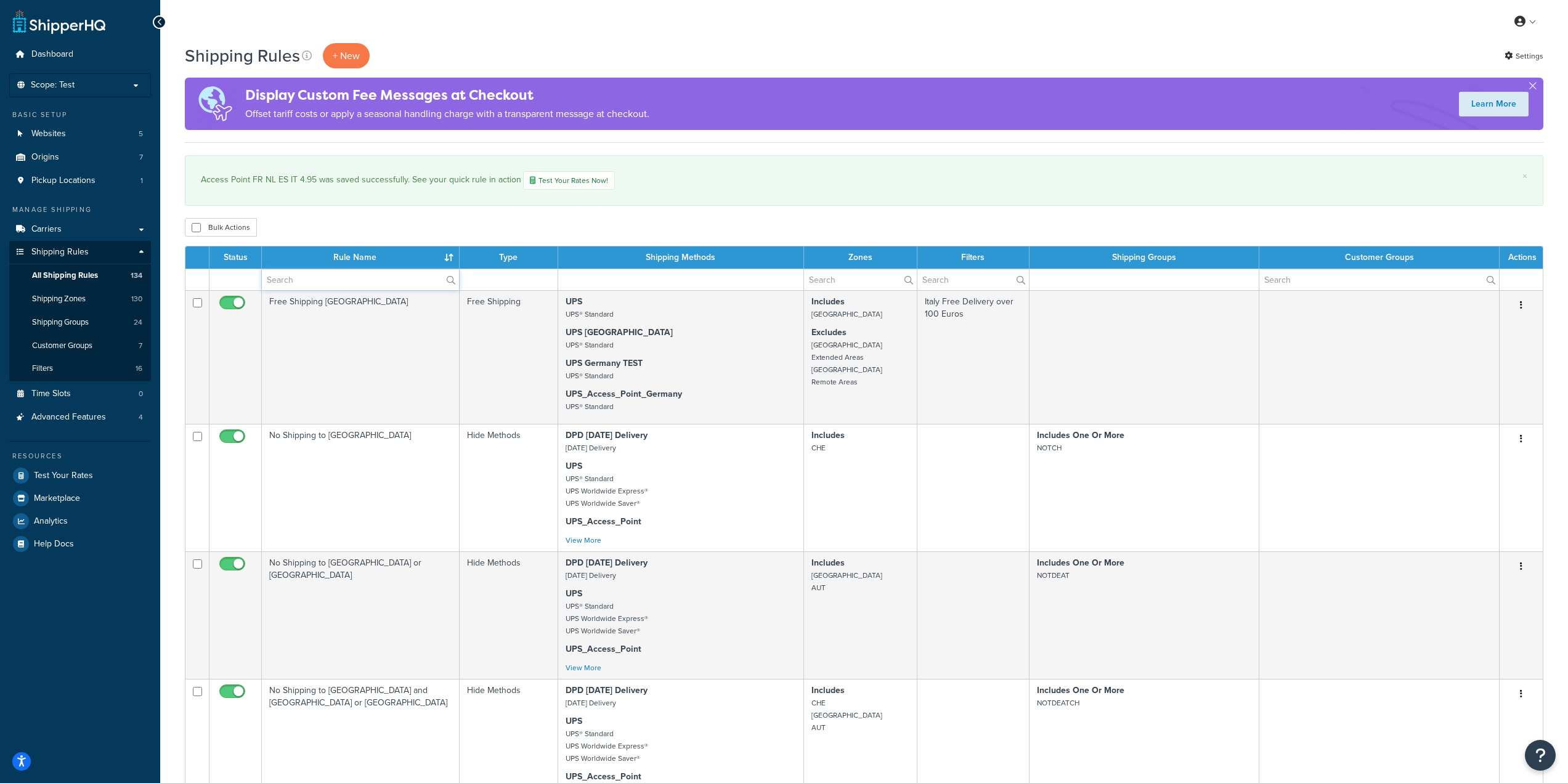
click at [353, 281] on input "text" at bounding box center [360, 279] width 197 height 21
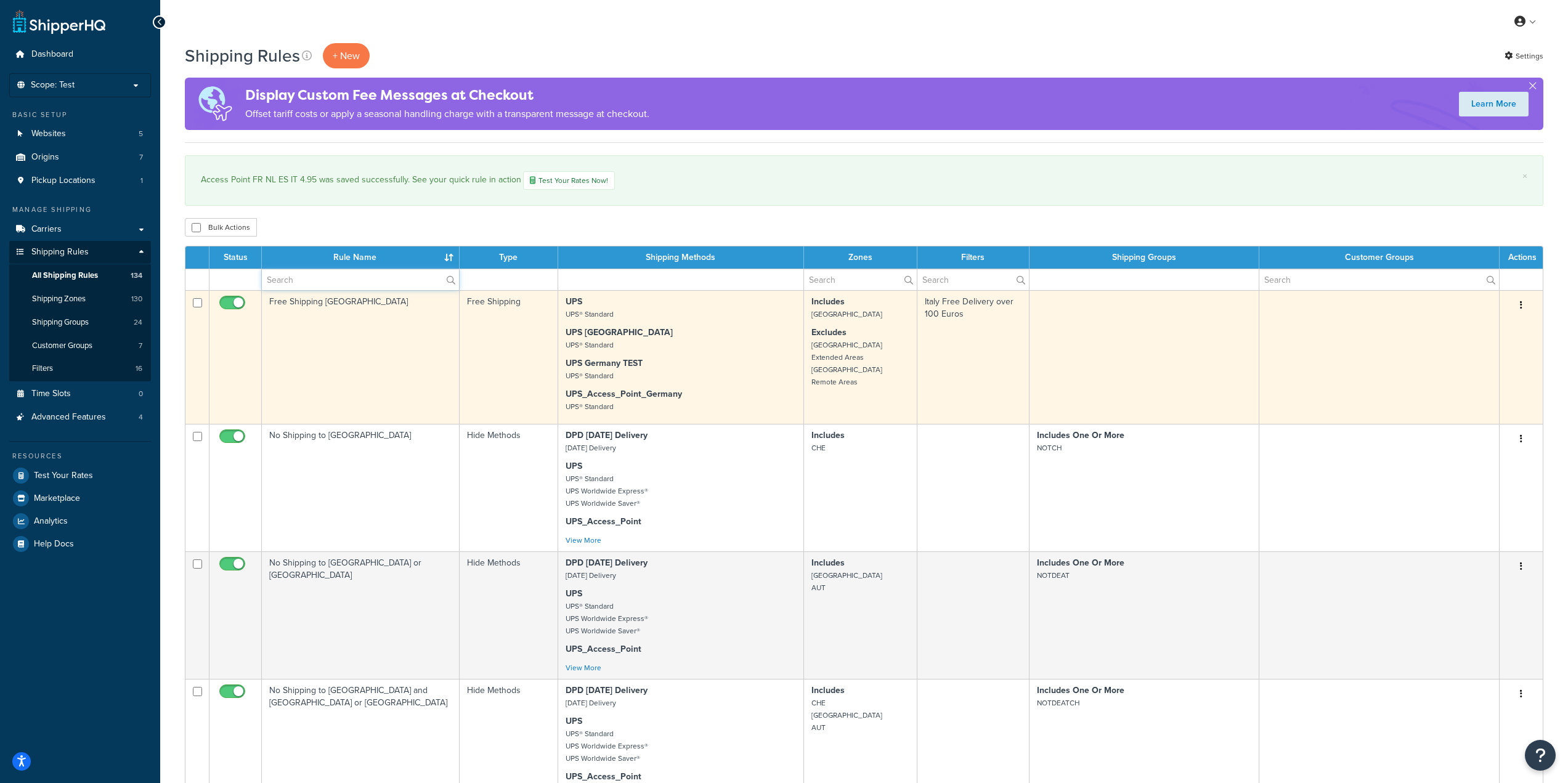
type input "Access Point"
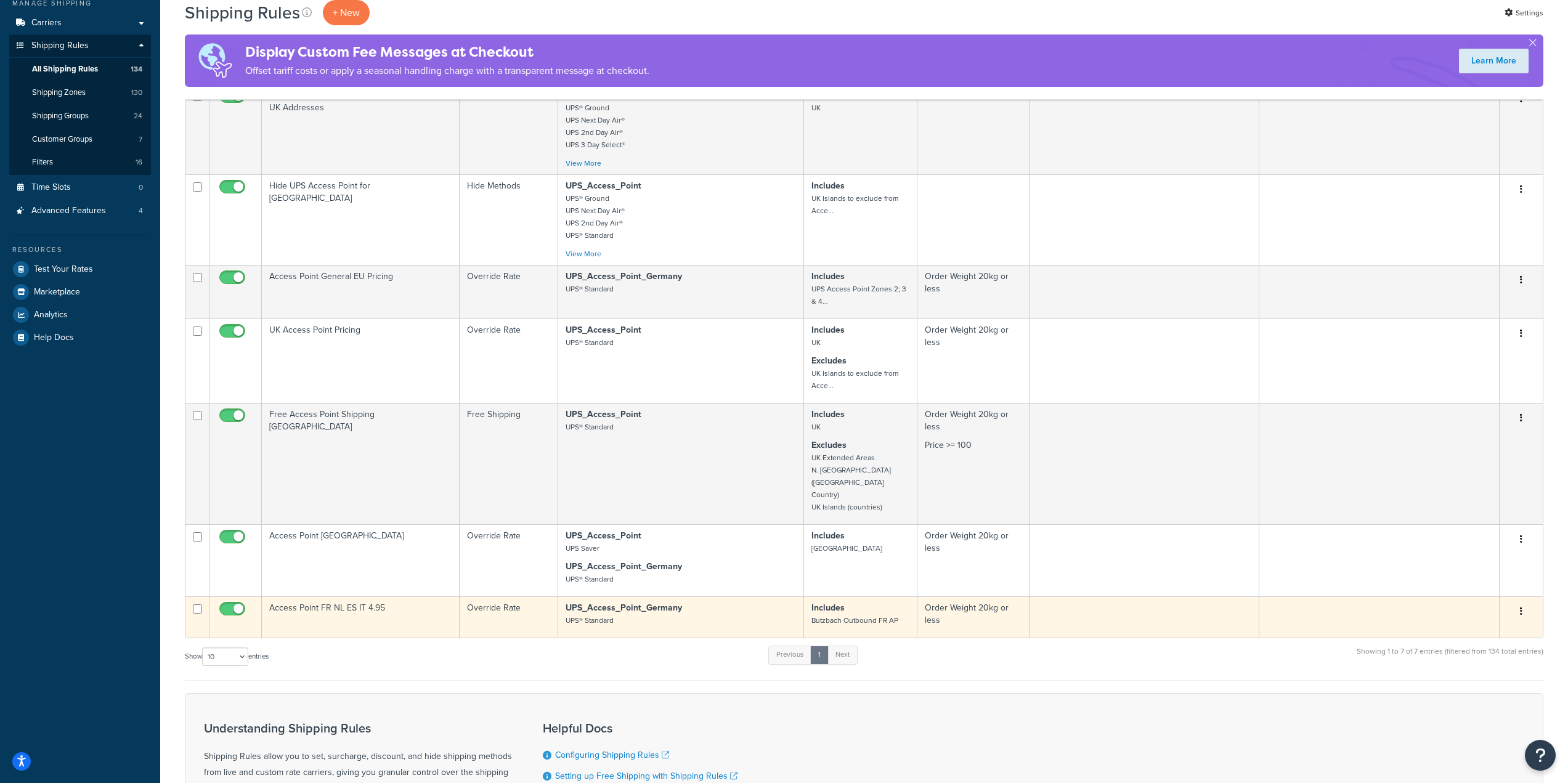
scroll to position [392, 0]
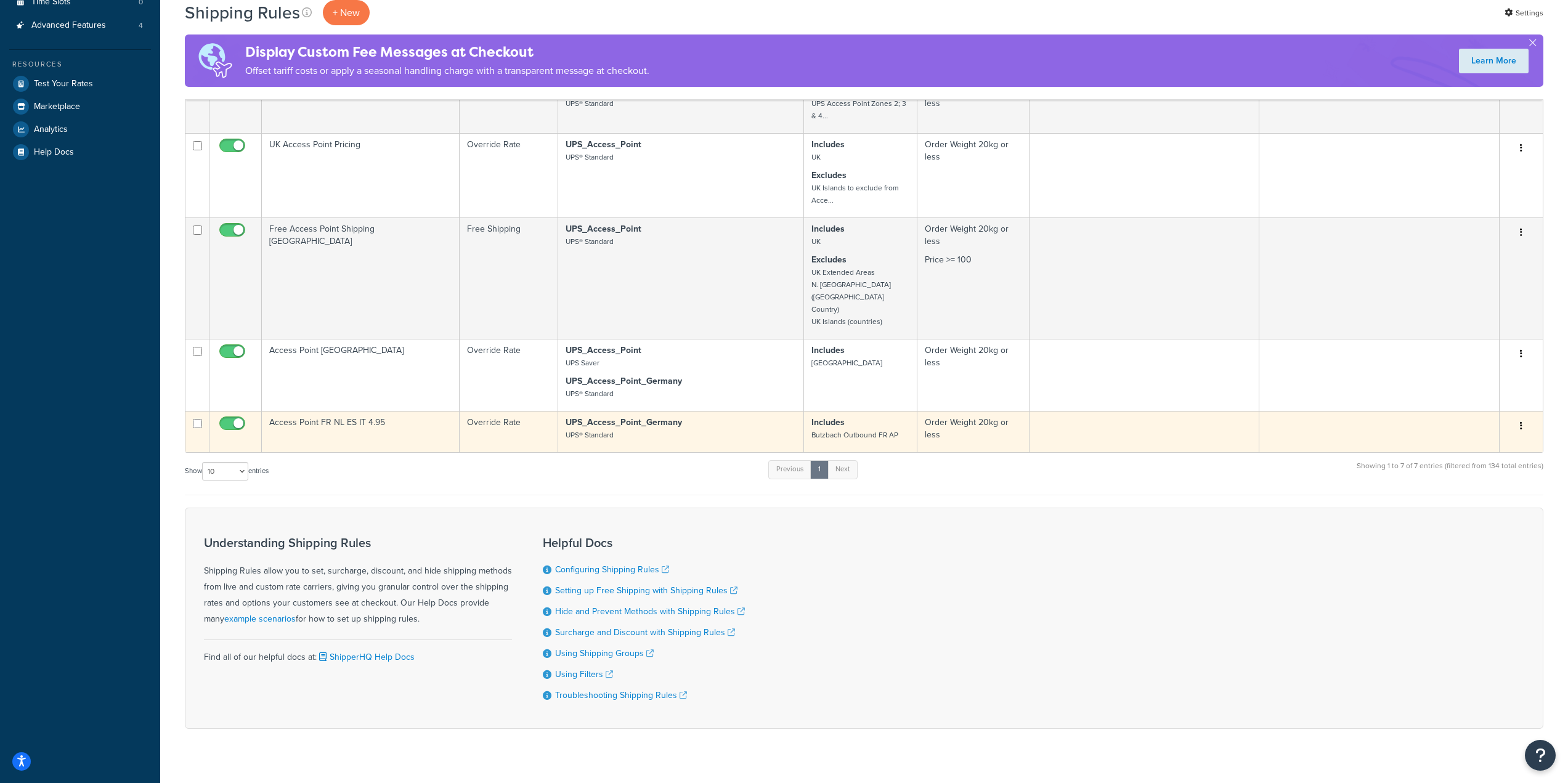
click at [390, 411] on td "Access Point FR NL ES IT 4.95" at bounding box center [361, 431] width 198 height 41
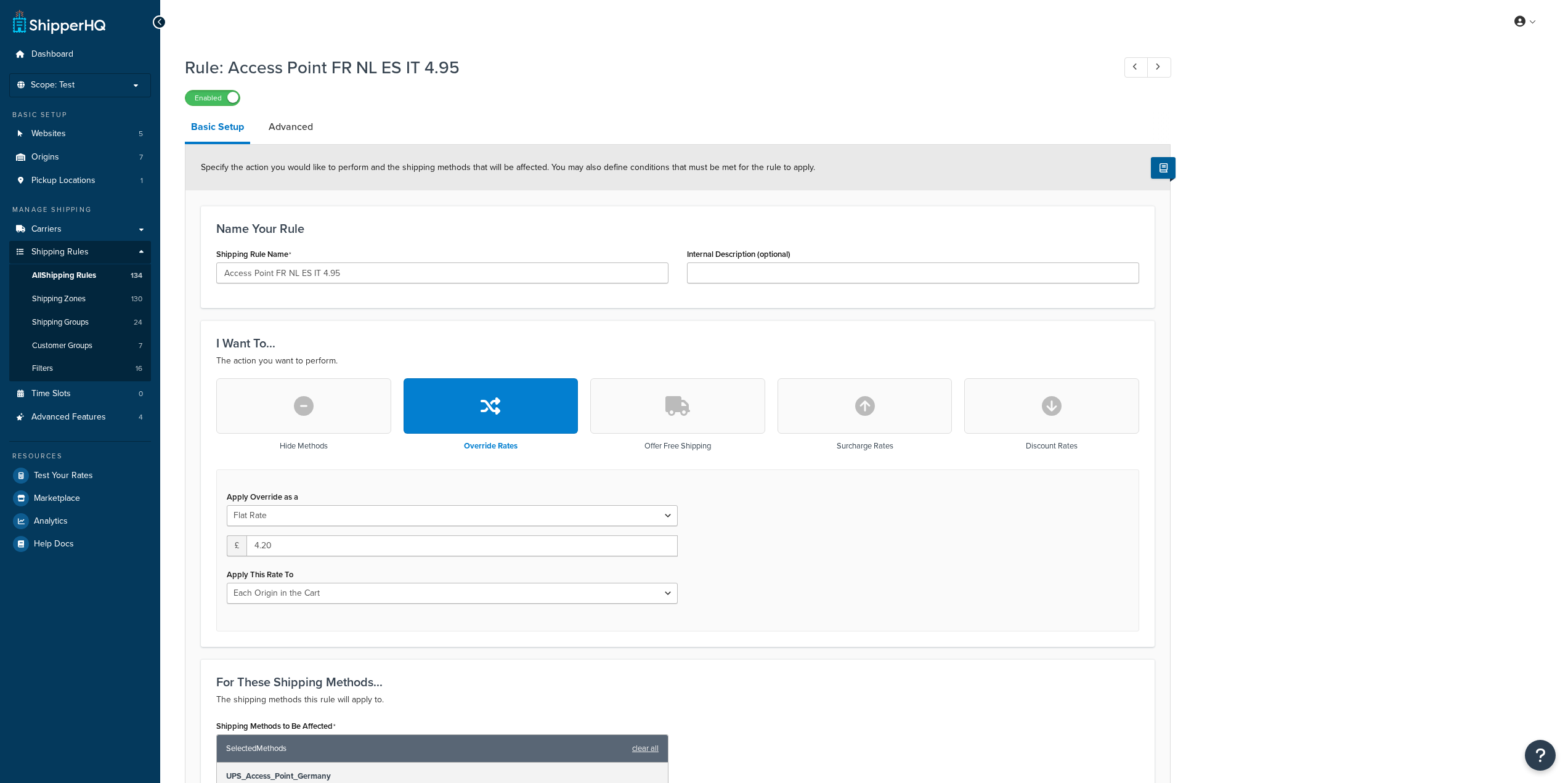
select select "LOCATION"
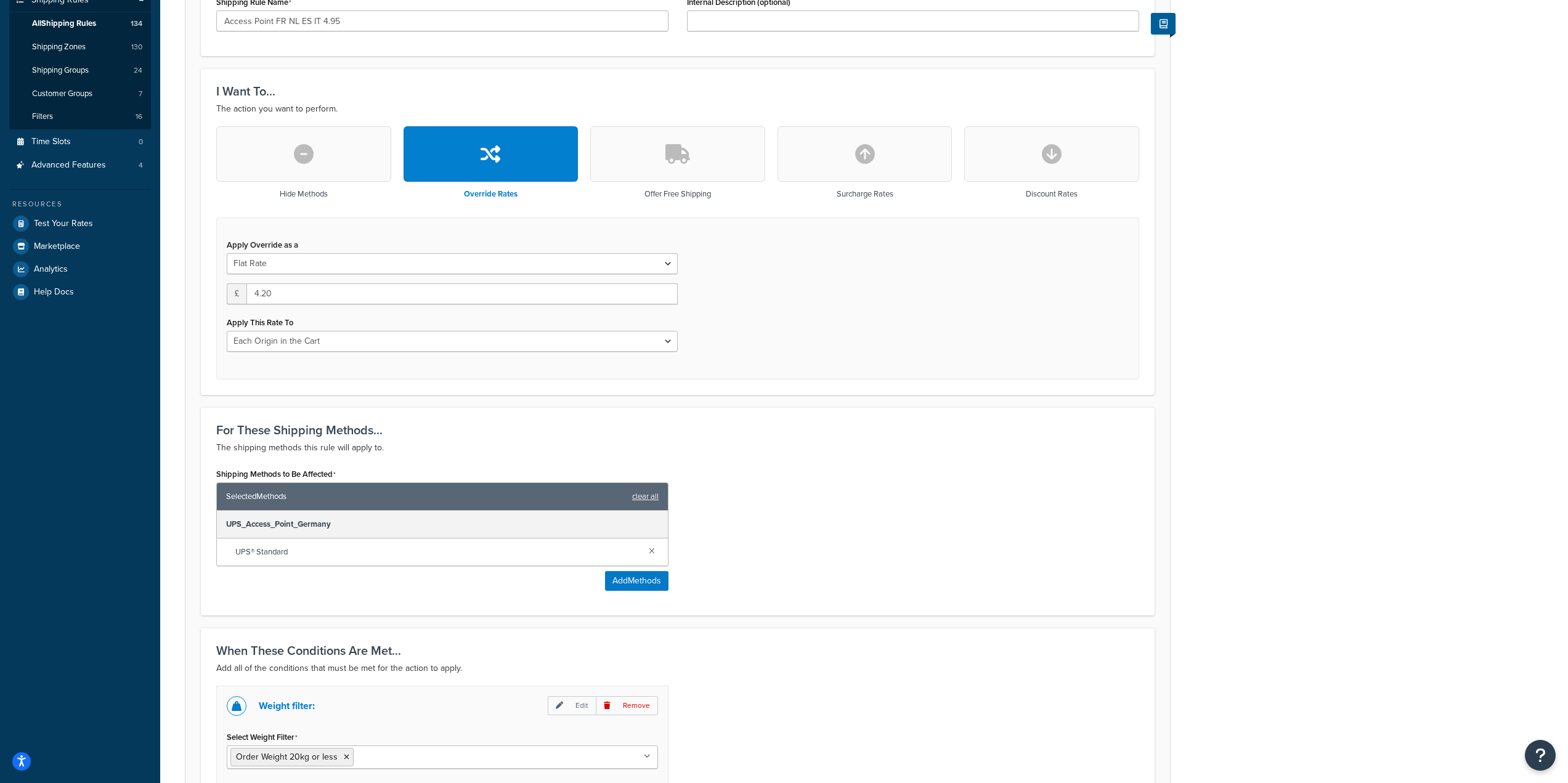
scroll to position [31, 0]
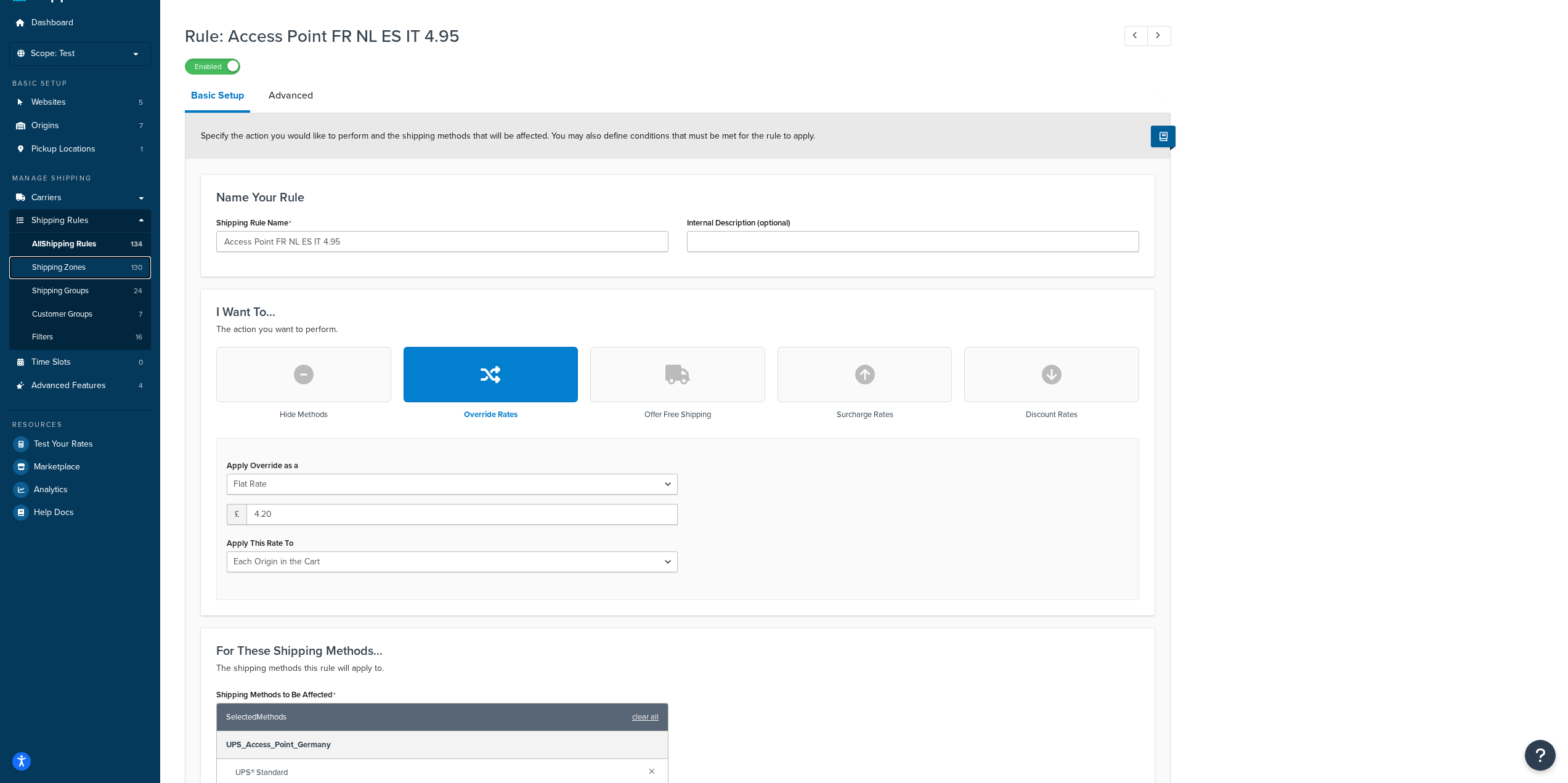
click at [71, 268] on span "Shipping Zones" at bounding box center [58, 267] width 53 height 10
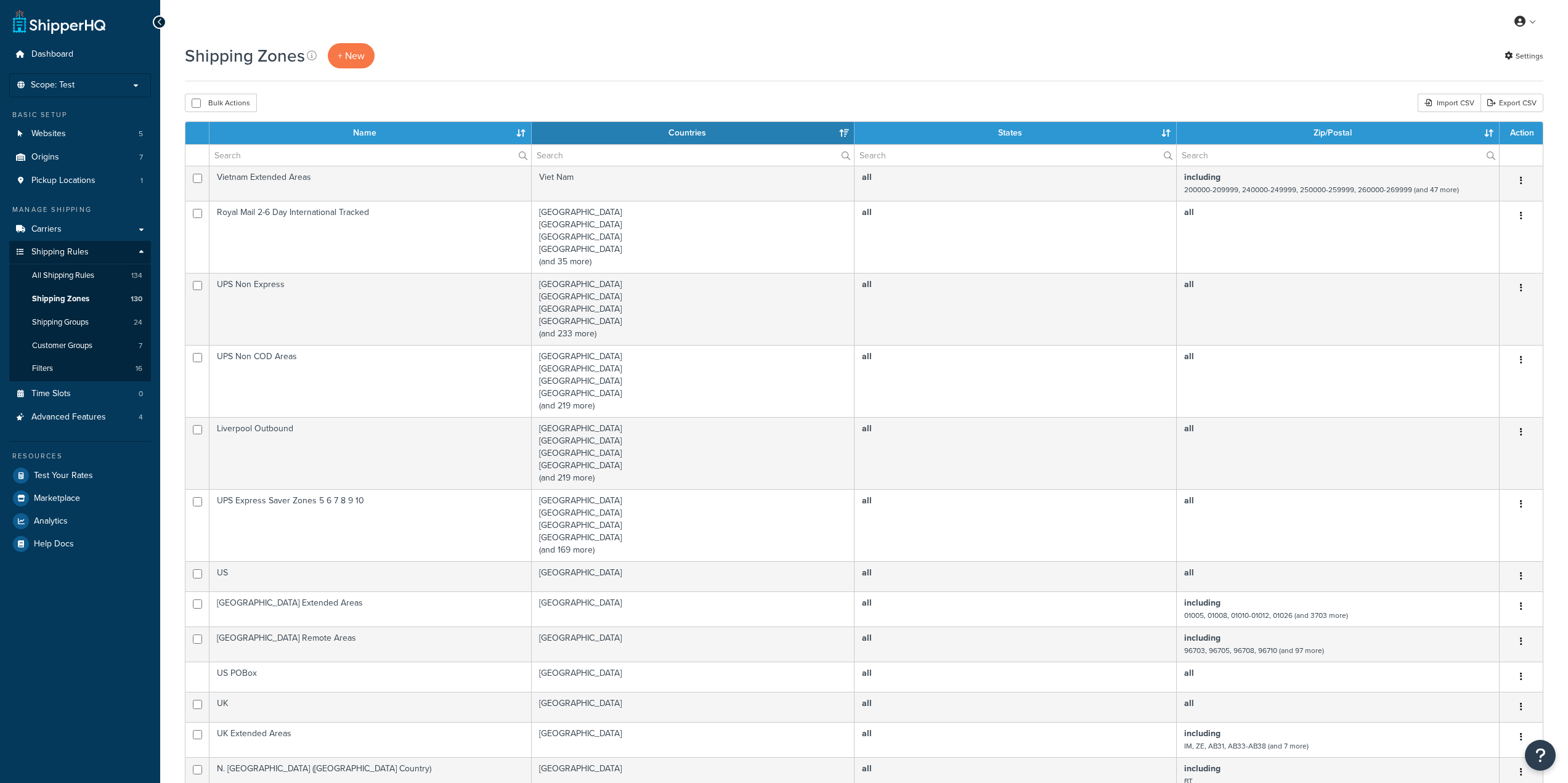
select select "15"
click at [310, 162] on input "text" at bounding box center [370, 155] width 321 height 21
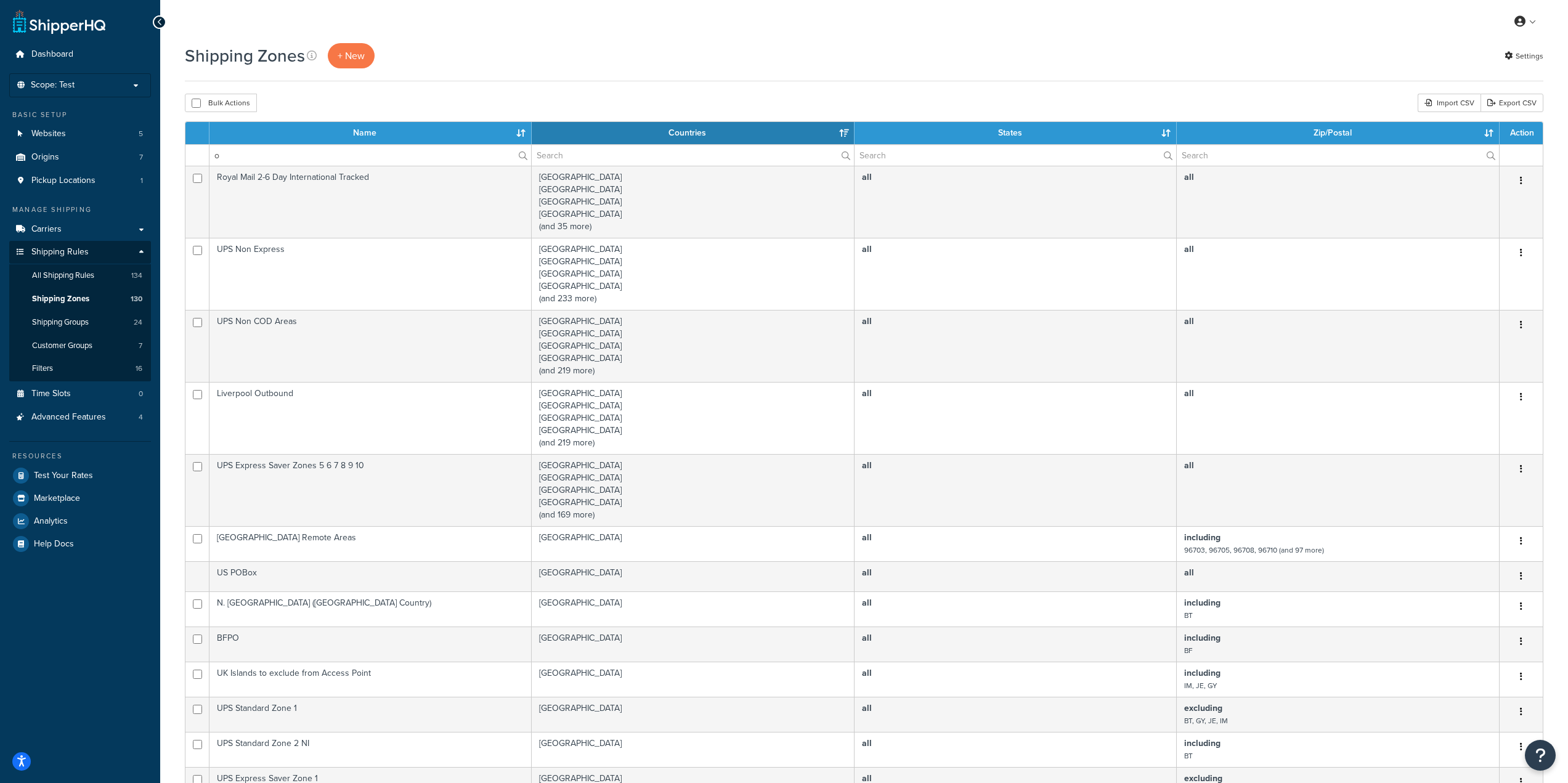
type input "outbound AP"
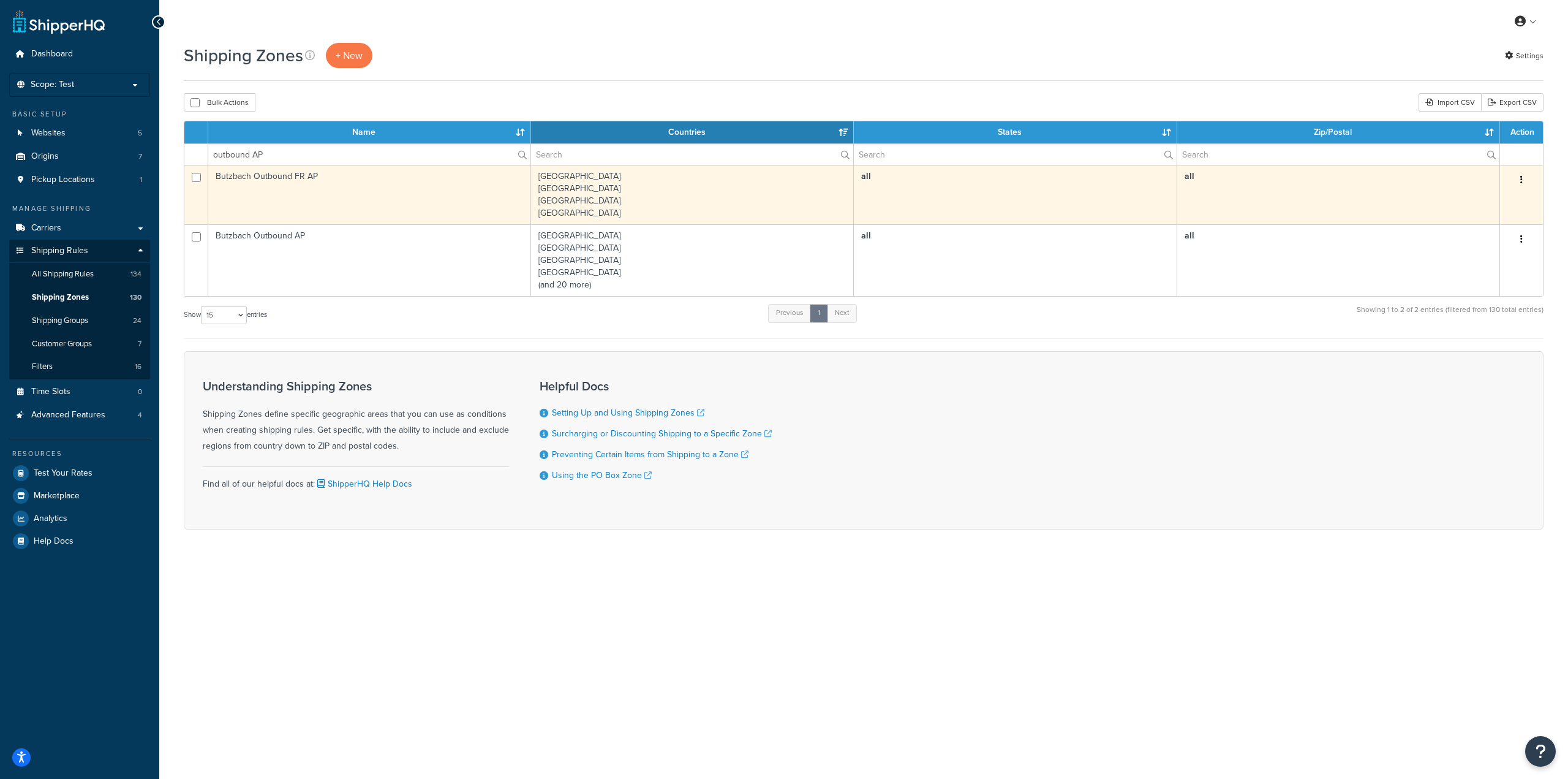
click at [409, 207] on td "Butzbach Outbound FR AP" at bounding box center [370, 194] width 323 height 60
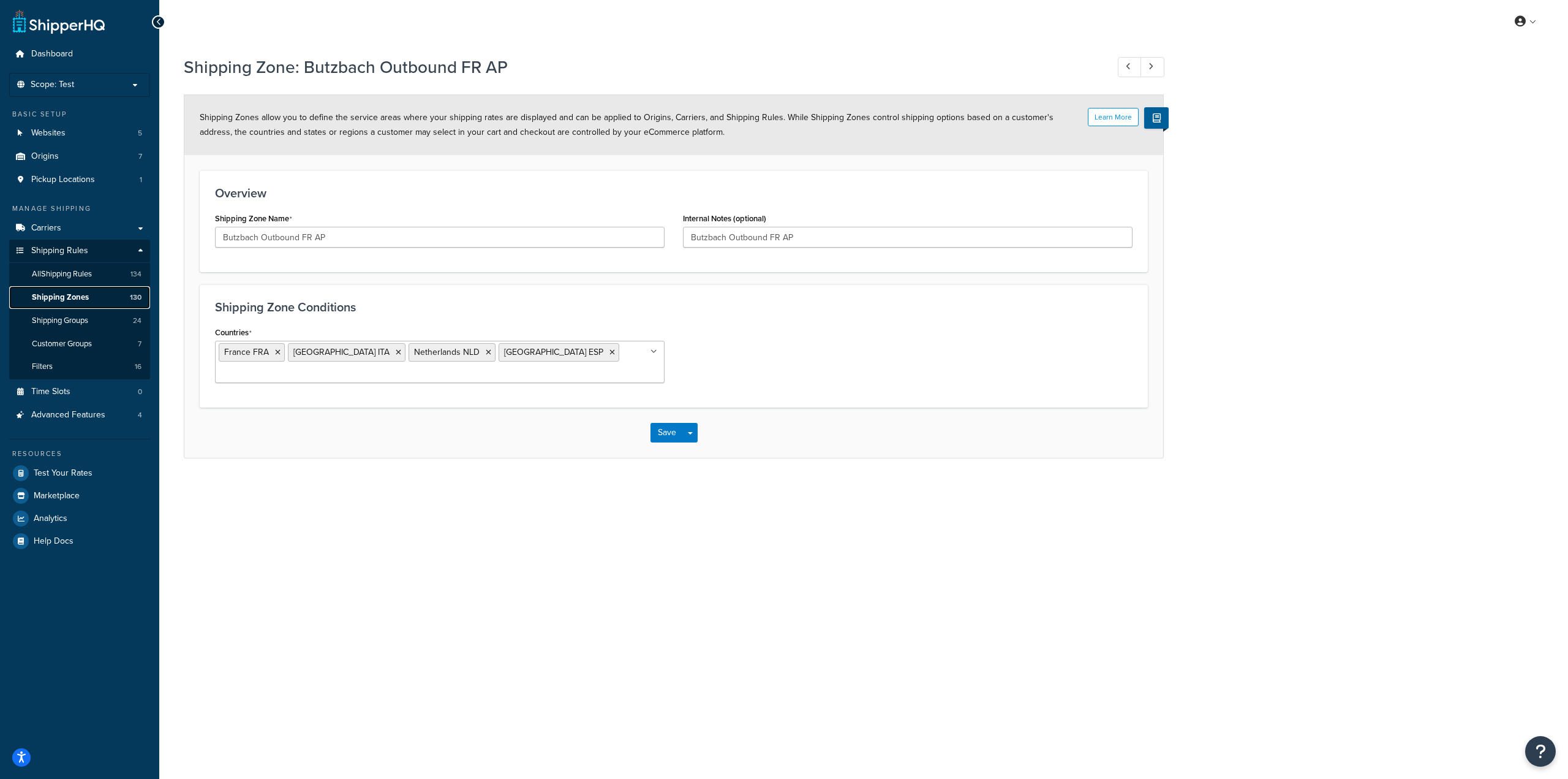
click at [77, 293] on span "Shipping Zones" at bounding box center [61, 298] width 57 height 10
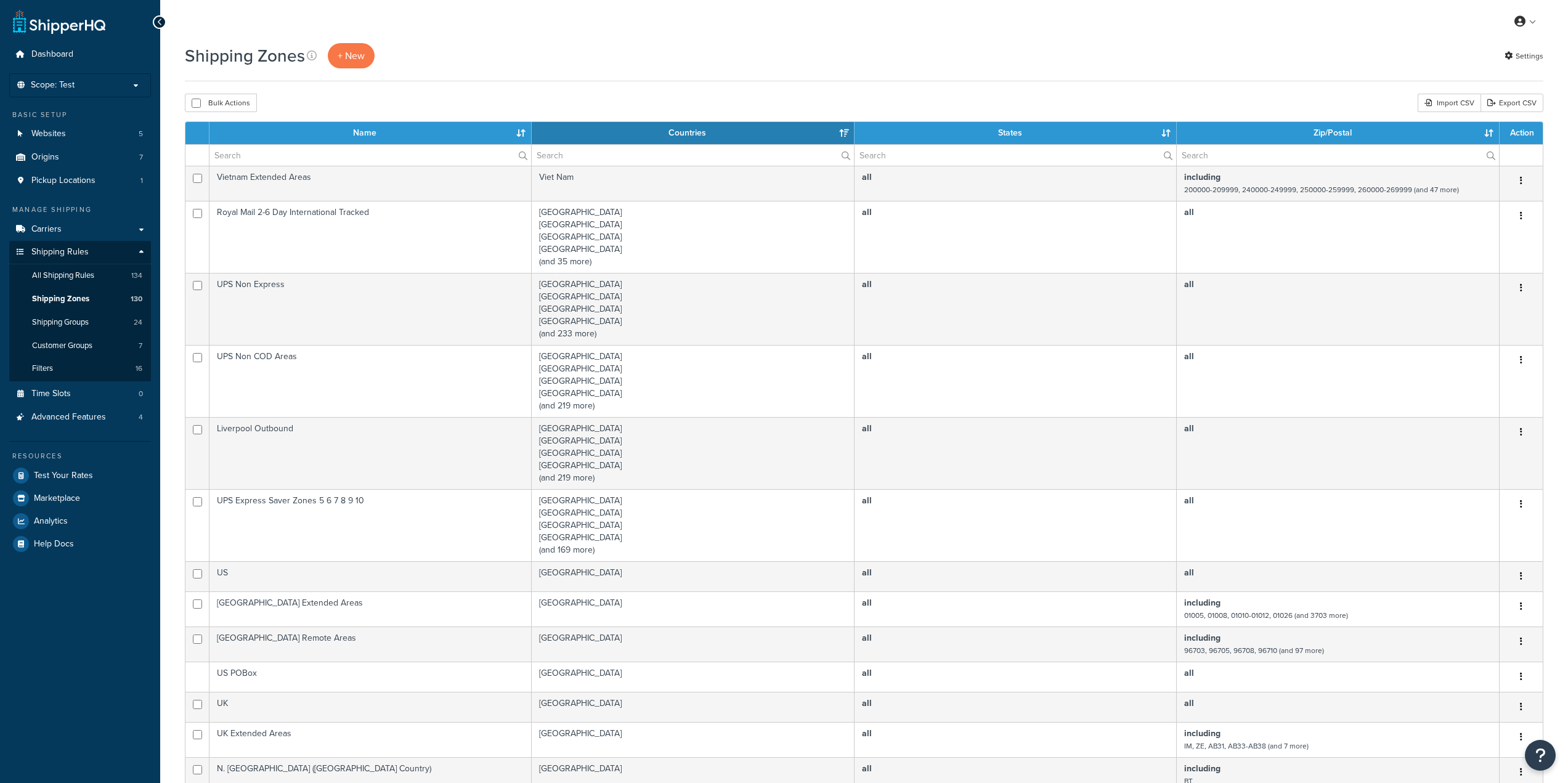
select select "15"
click at [321, 156] on input "text" at bounding box center [370, 155] width 321 height 21
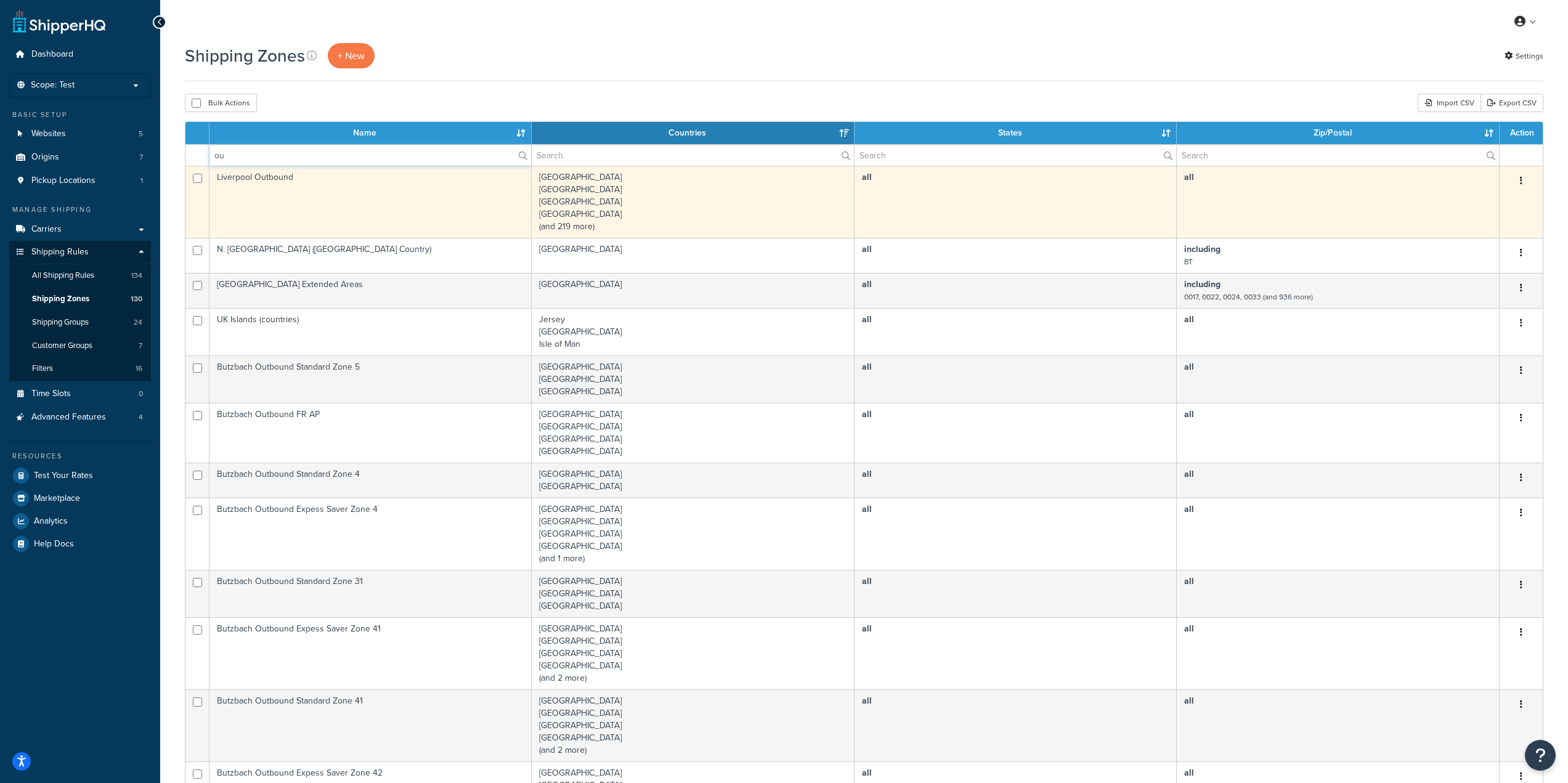
type input "outbound AP"
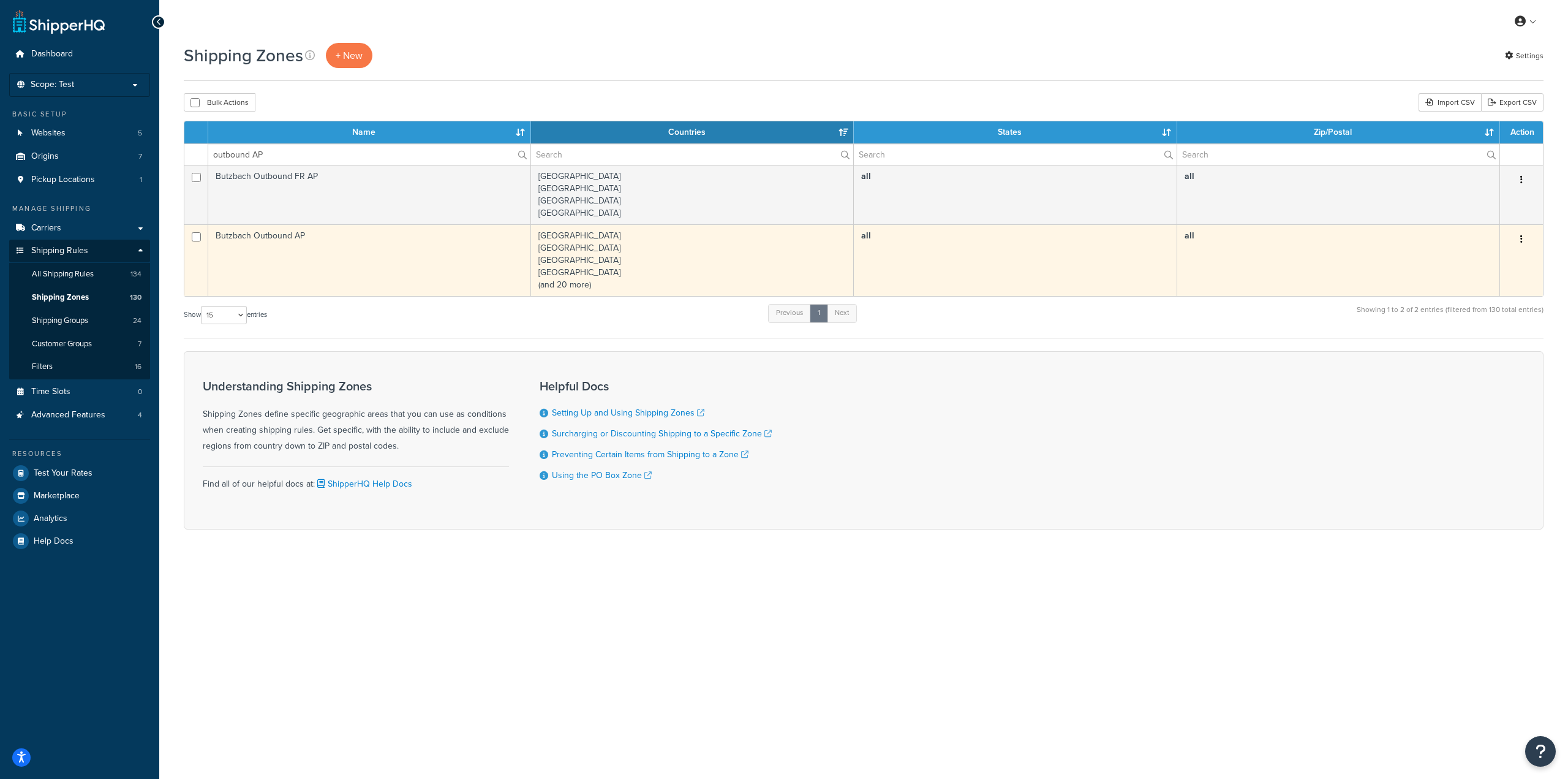
click at [332, 246] on td "Butzbach Outbound AP" at bounding box center [370, 260] width 323 height 72
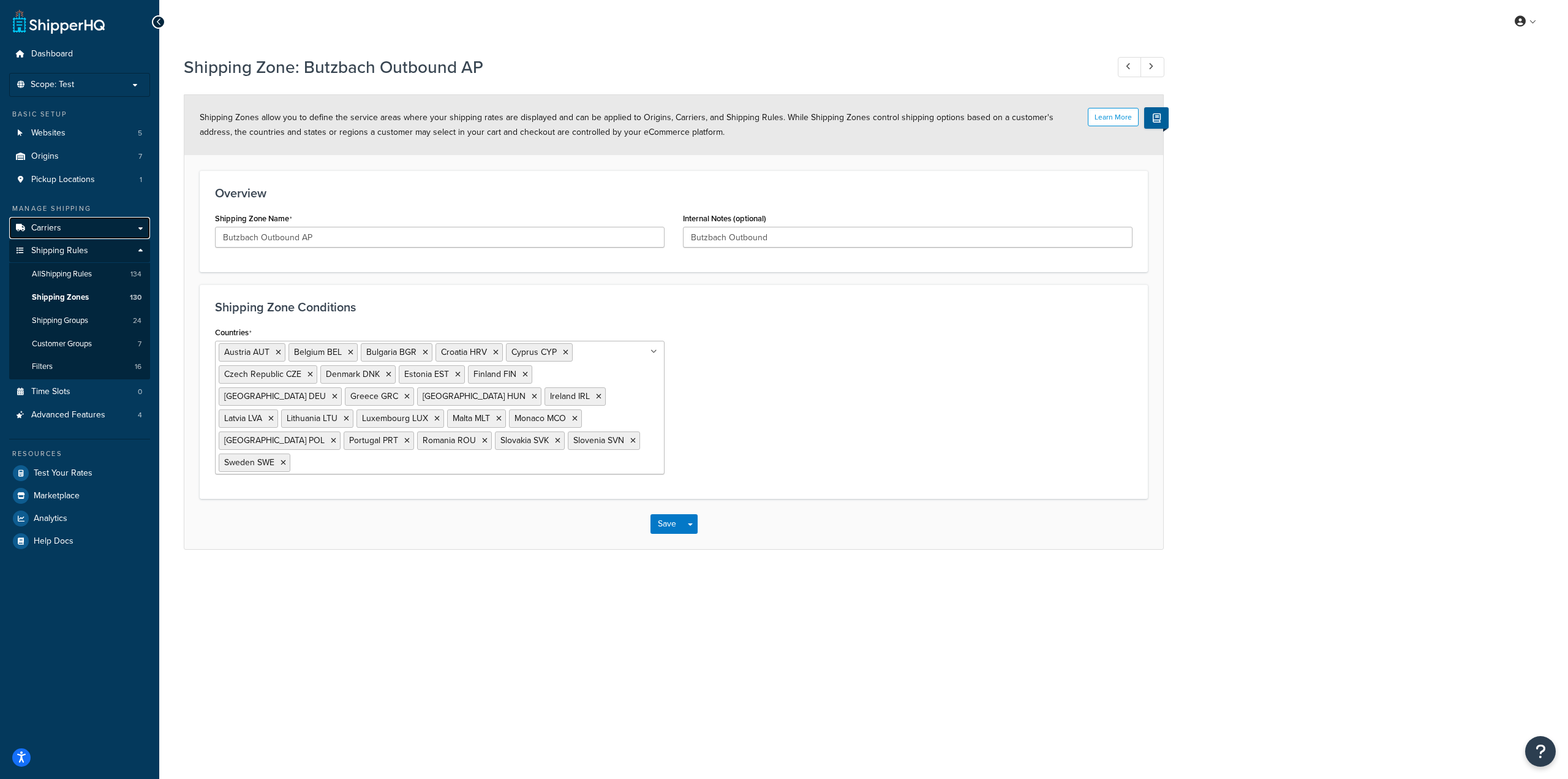
click at [85, 231] on link "Carriers" at bounding box center [80, 228] width 141 height 23
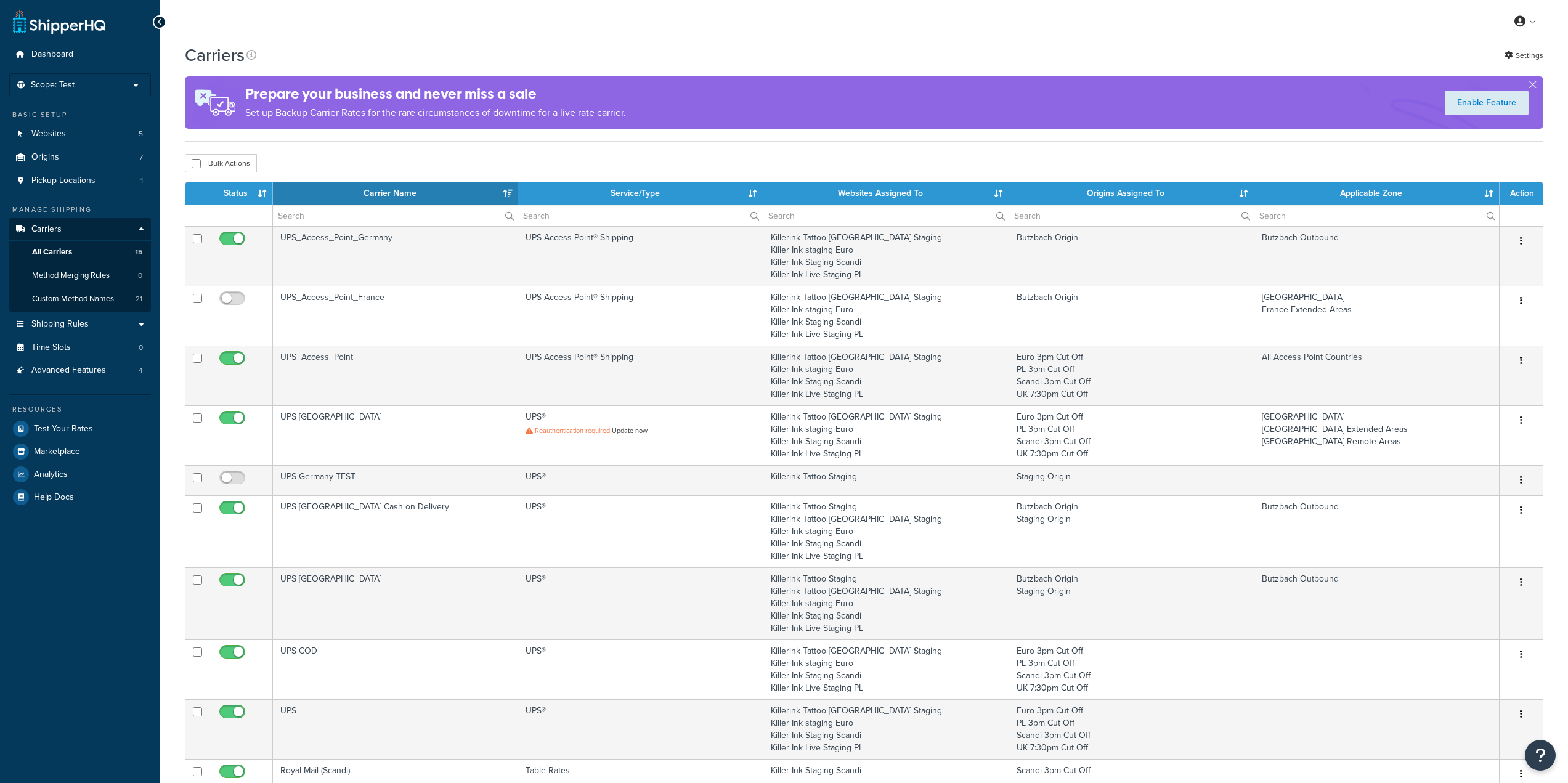
select select "15"
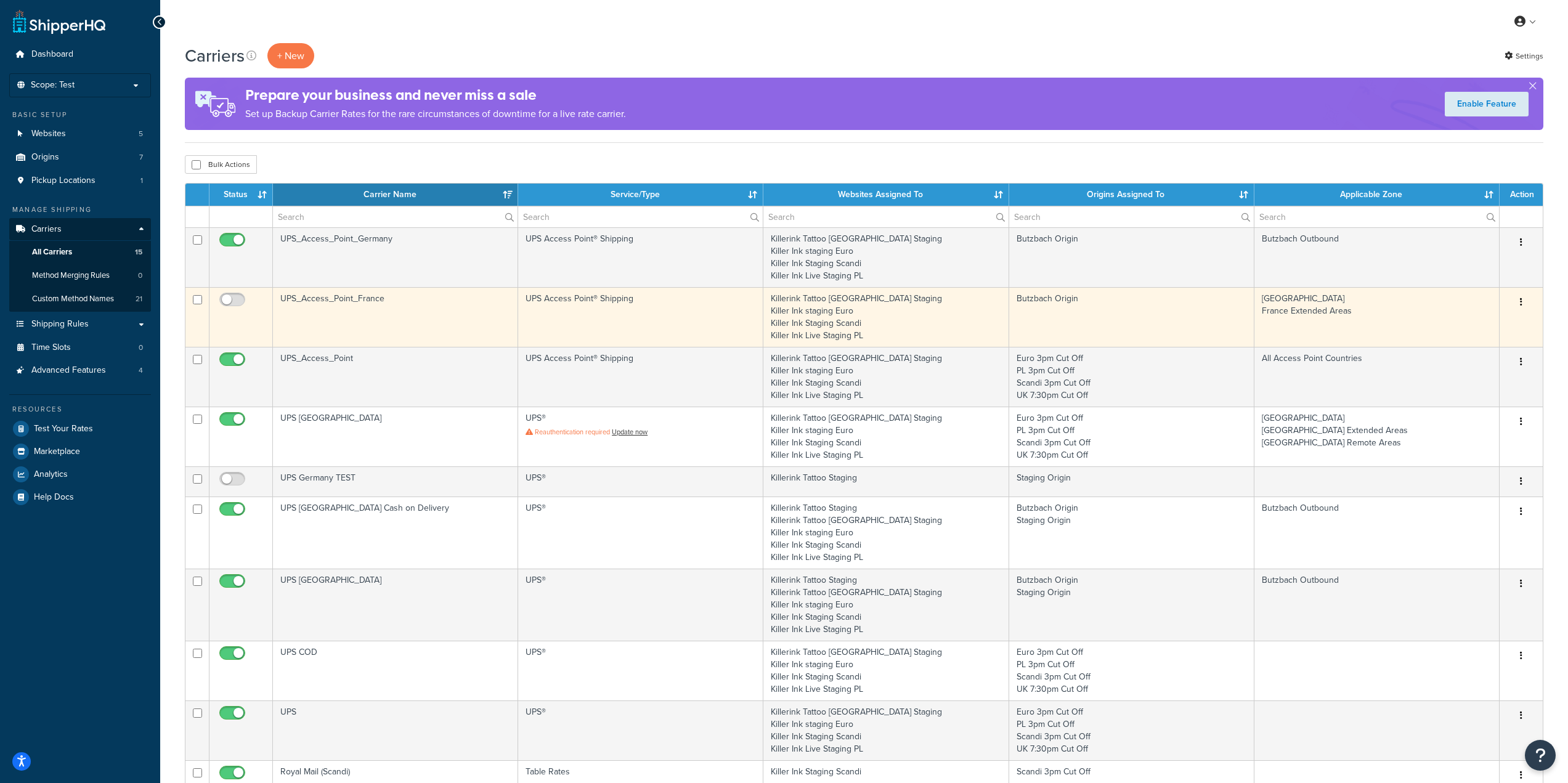
click at [1518, 304] on button "button" at bounding box center [1521, 302] width 17 height 19
click at [1459, 378] on link "Delete" at bounding box center [1471, 378] width 97 height 25
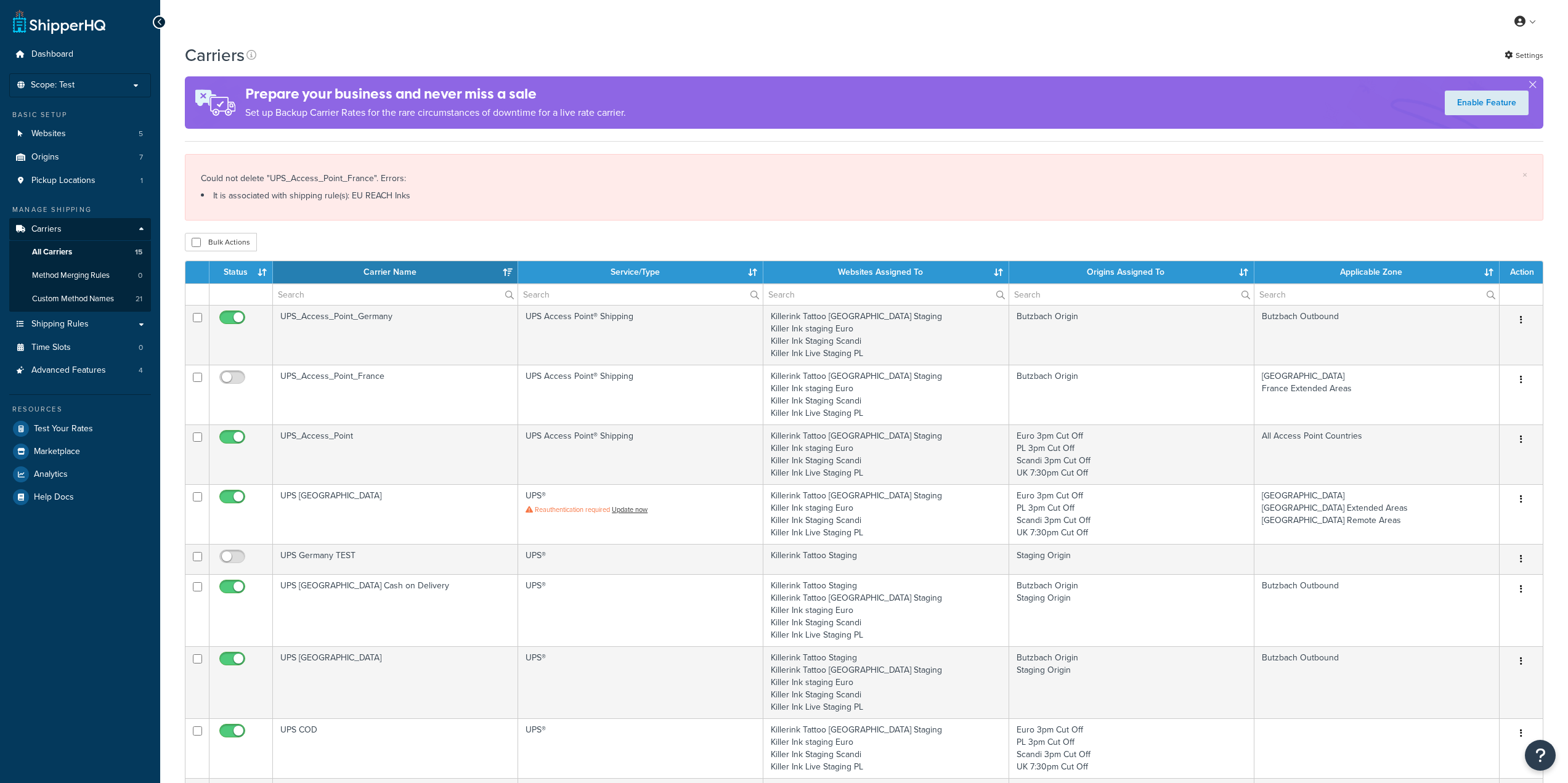
select select "15"
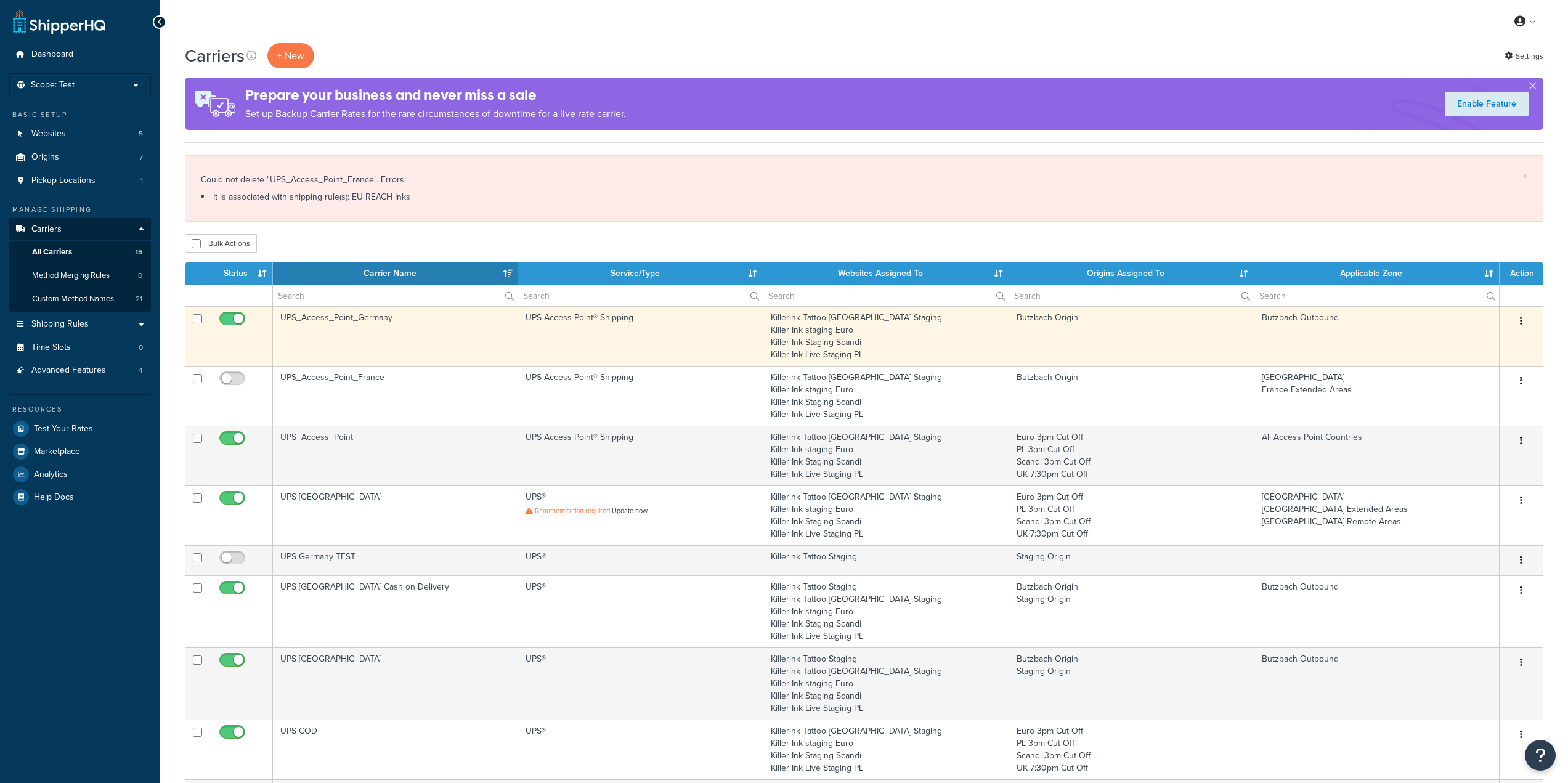
click at [394, 326] on td "UPS_Access_Point_Germany" at bounding box center [396, 336] width 245 height 60
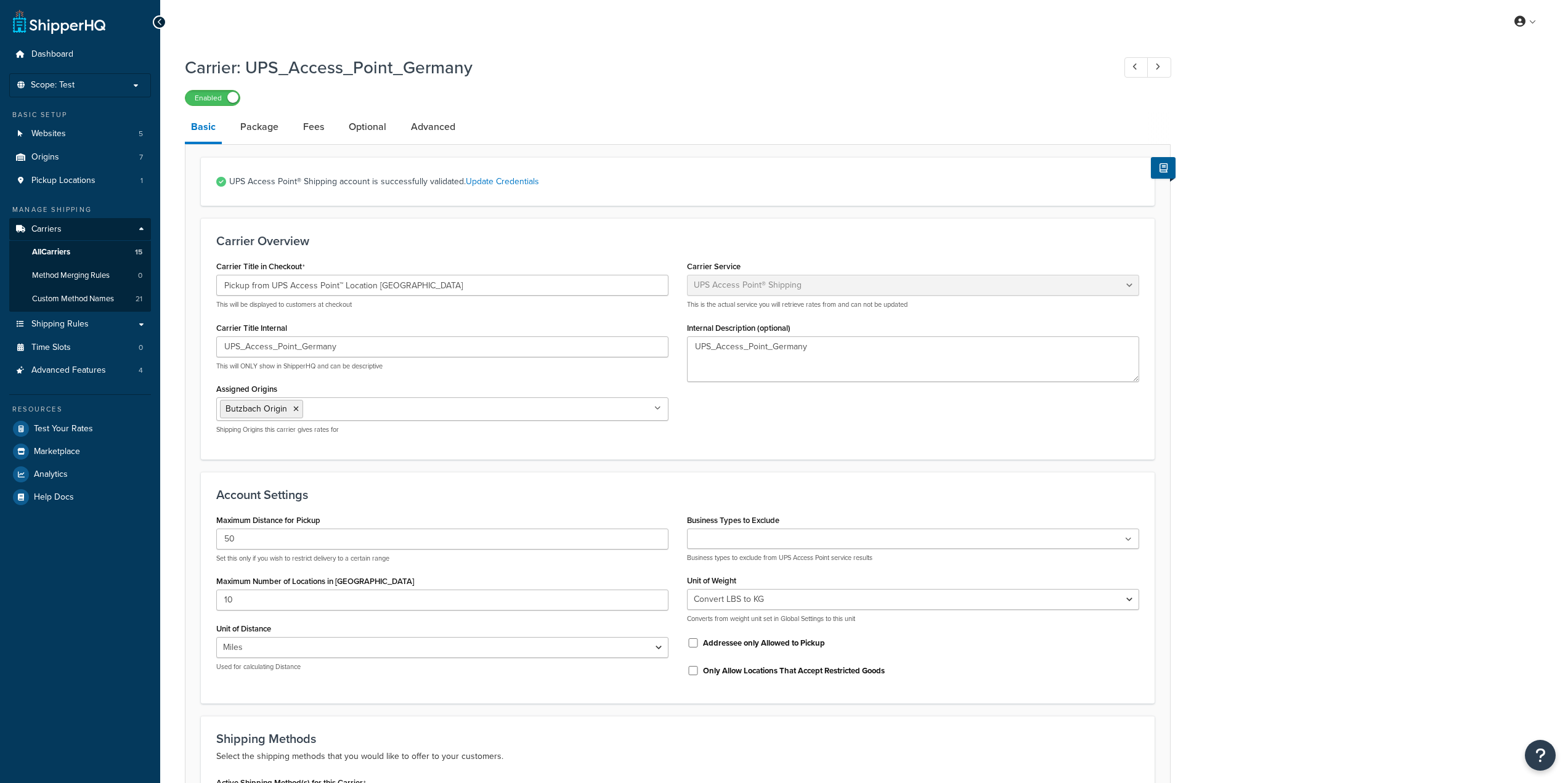
select select "accessPoint"
select select "convert_lb_kg"
click at [92, 162] on link "Origins 7" at bounding box center [80, 157] width 142 height 23
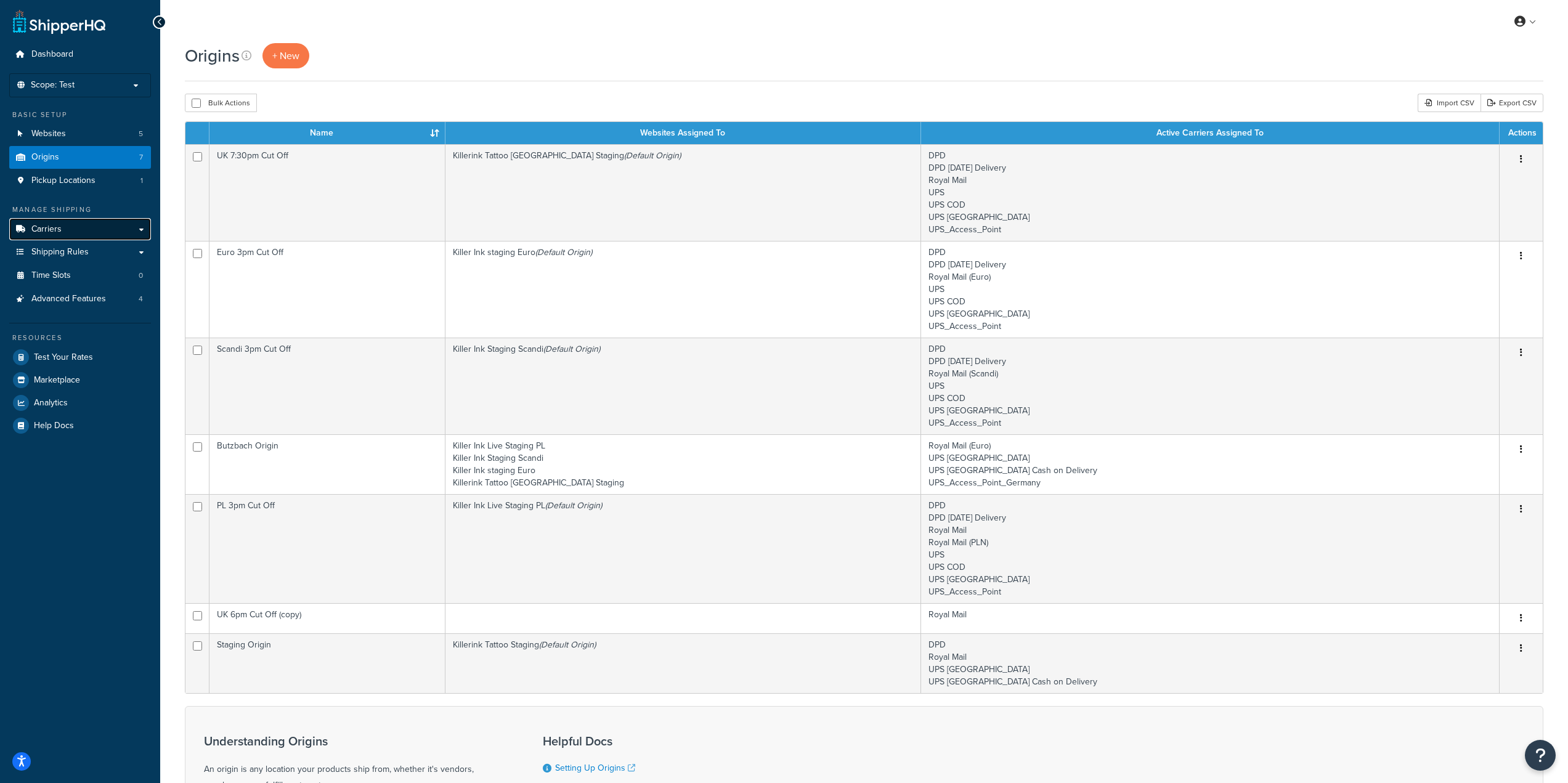
click at [76, 227] on link "Carriers" at bounding box center [80, 229] width 142 height 23
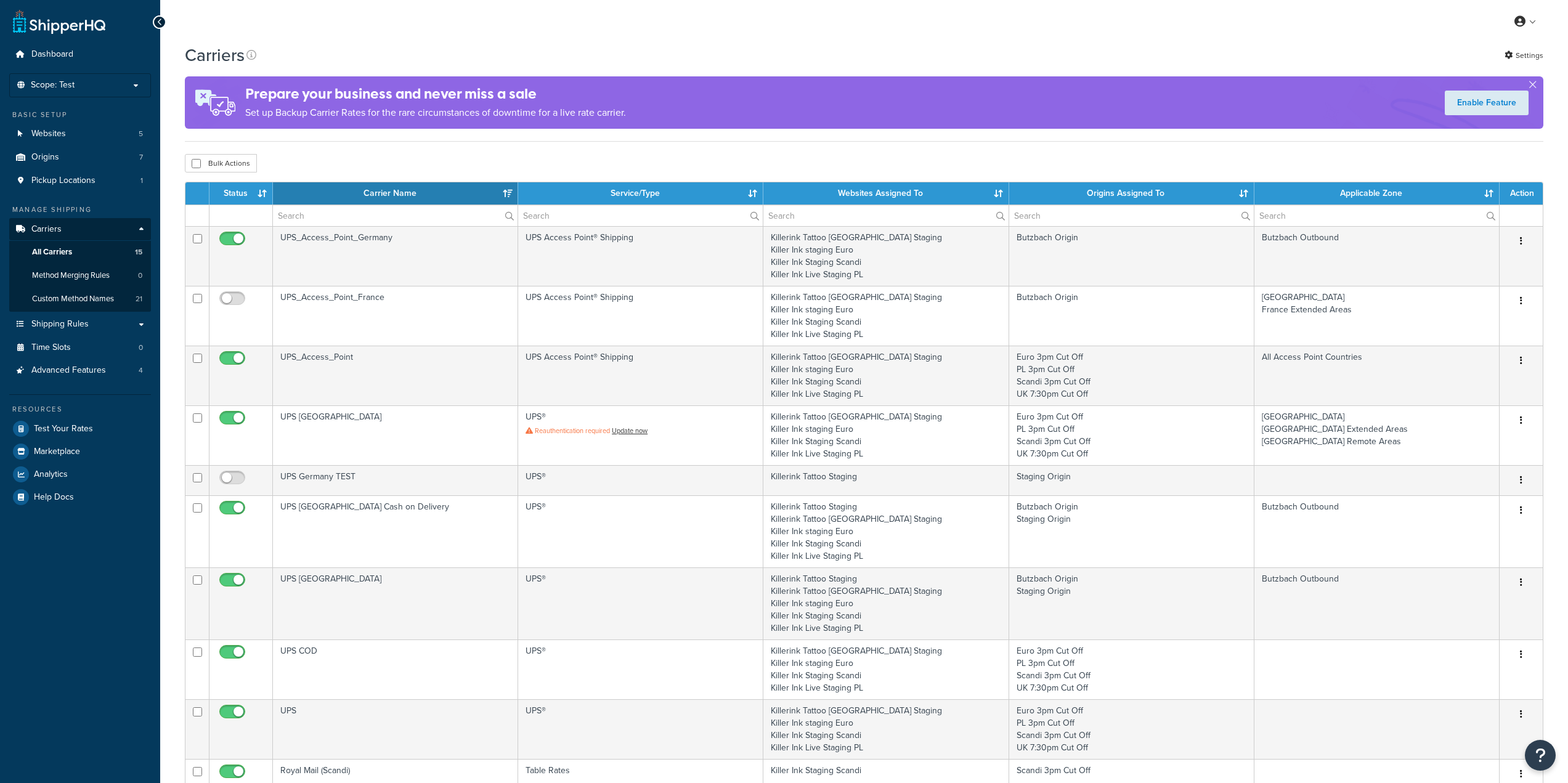
select select "15"
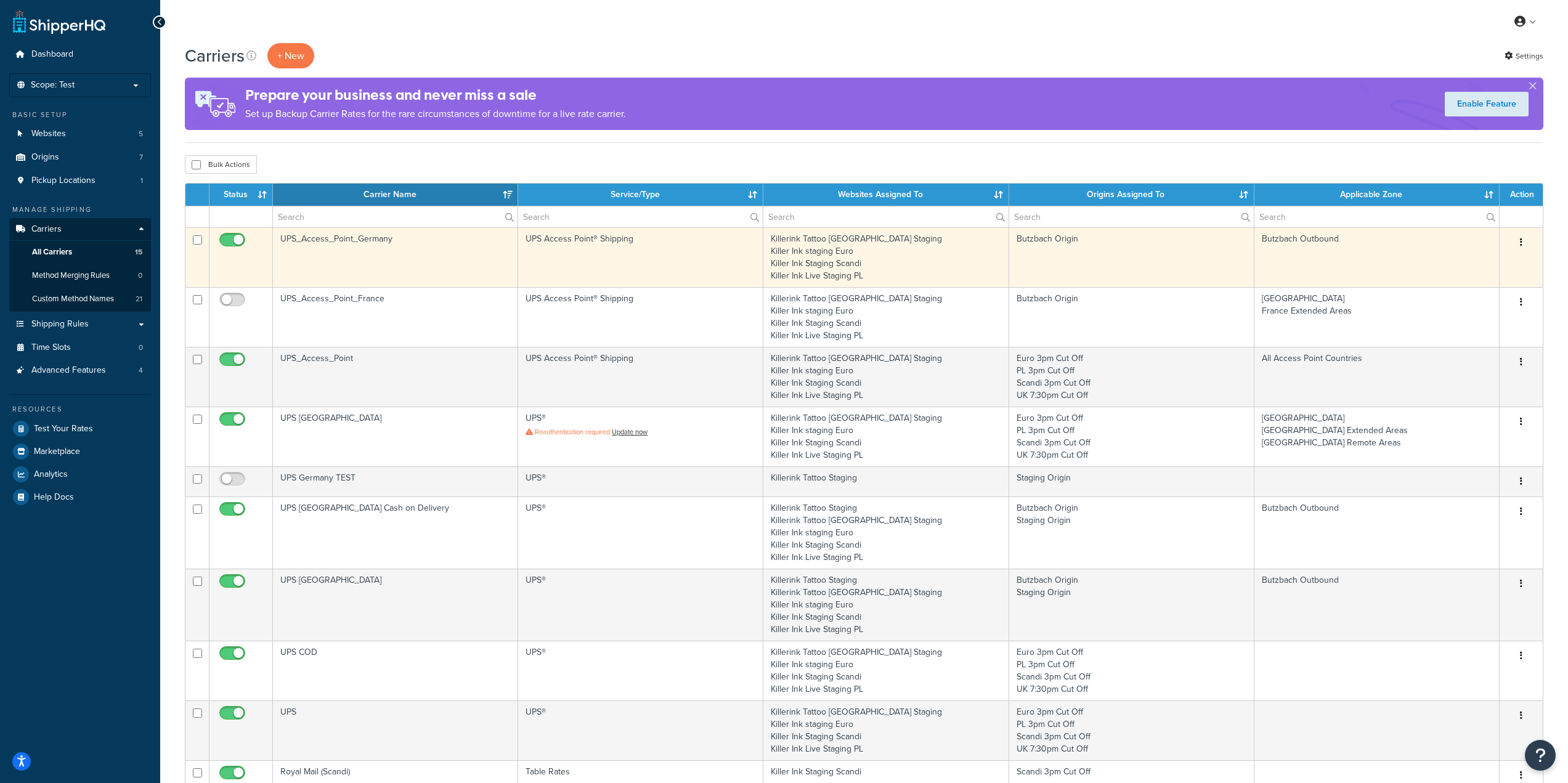
click at [389, 243] on td "UPS_Access_Point_Germany" at bounding box center [396, 257] width 245 height 60
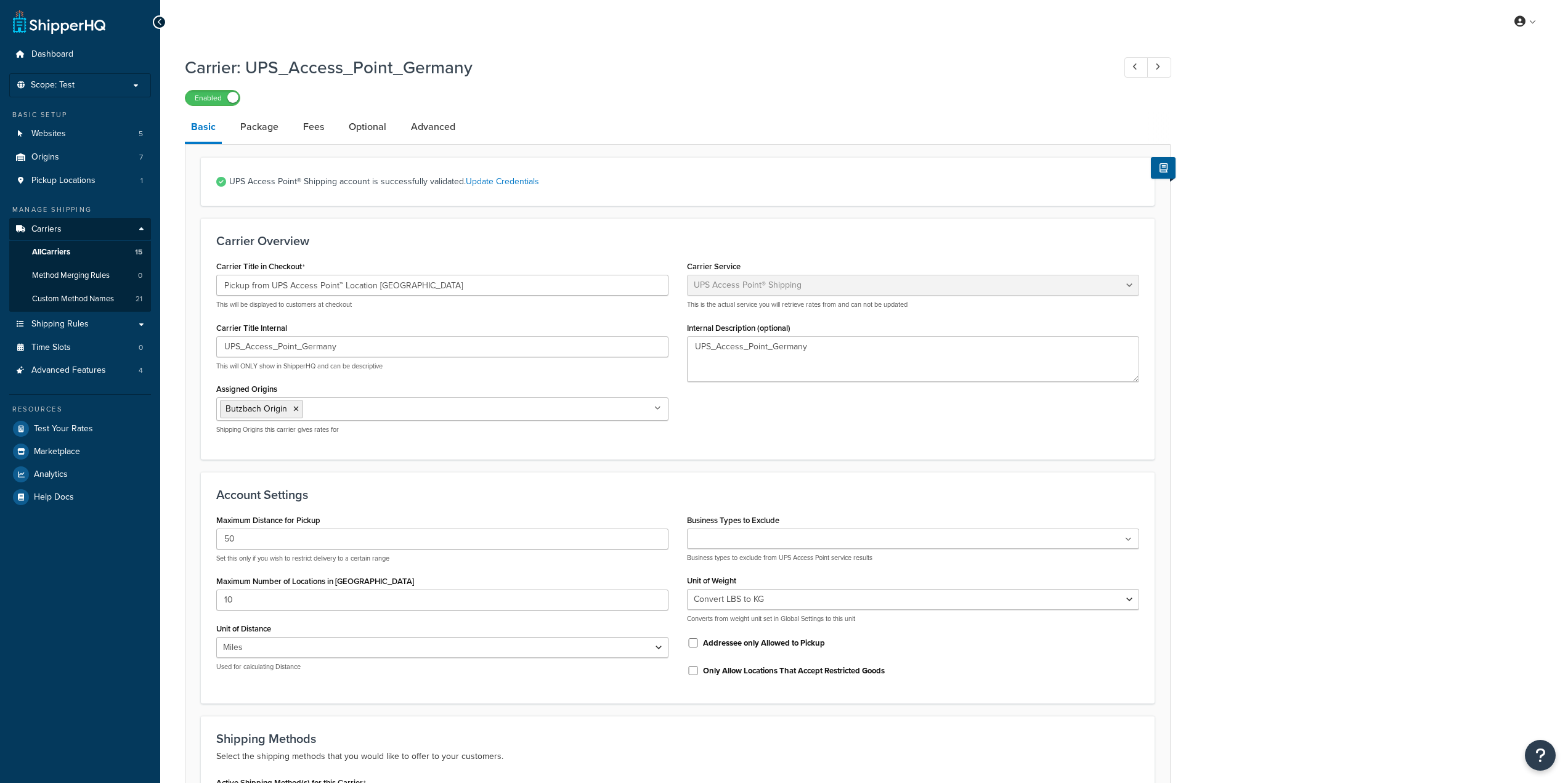
select select "accessPoint"
select select "convert_lb_kg"
click at [430, 129] on link "Advanced" at bounding box center [433, 127] width 57 height 30
select select "false"
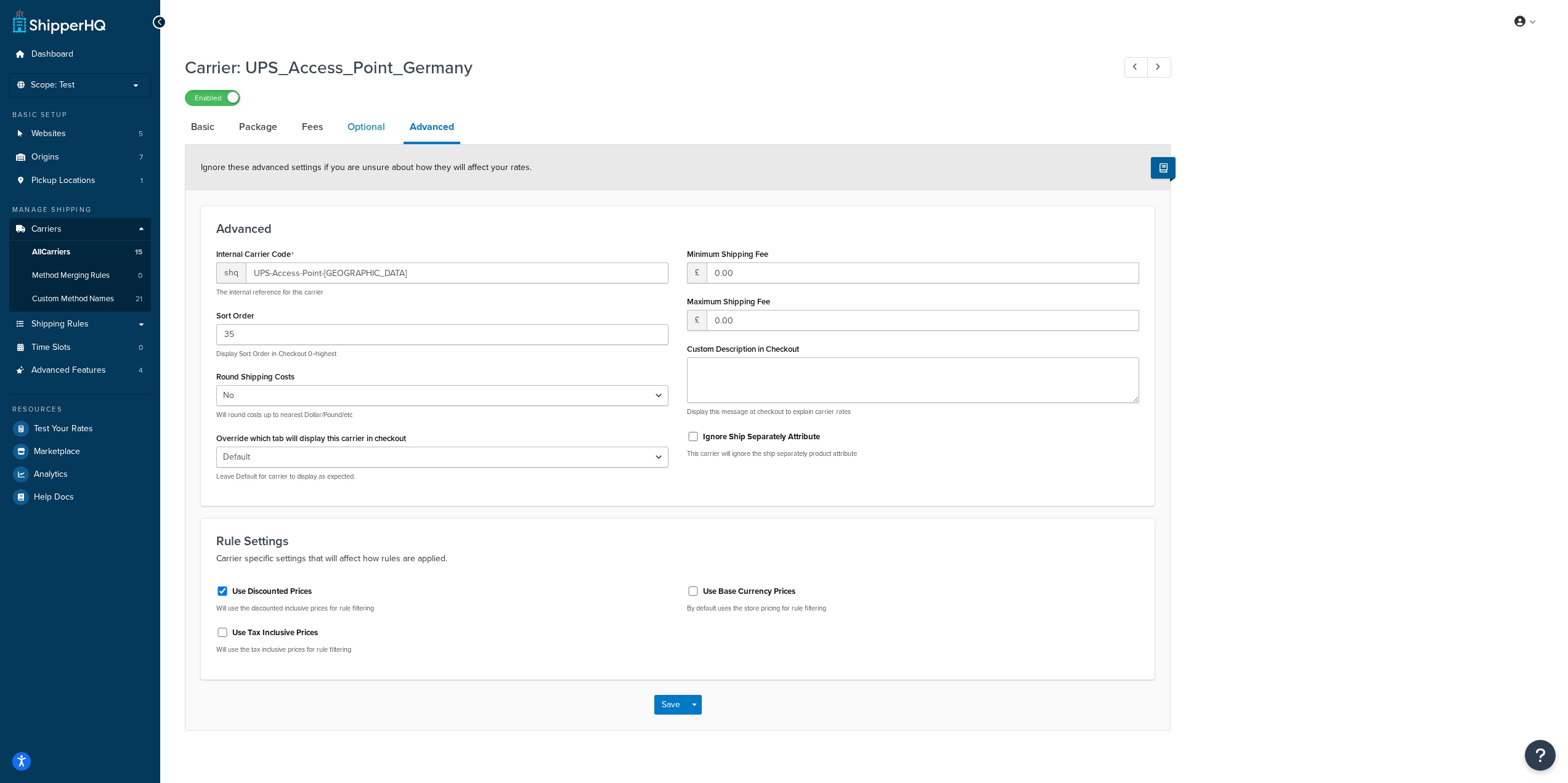
click at [374, 122] on link "Optional" at bounding box center [366, 127] width 50 height 30
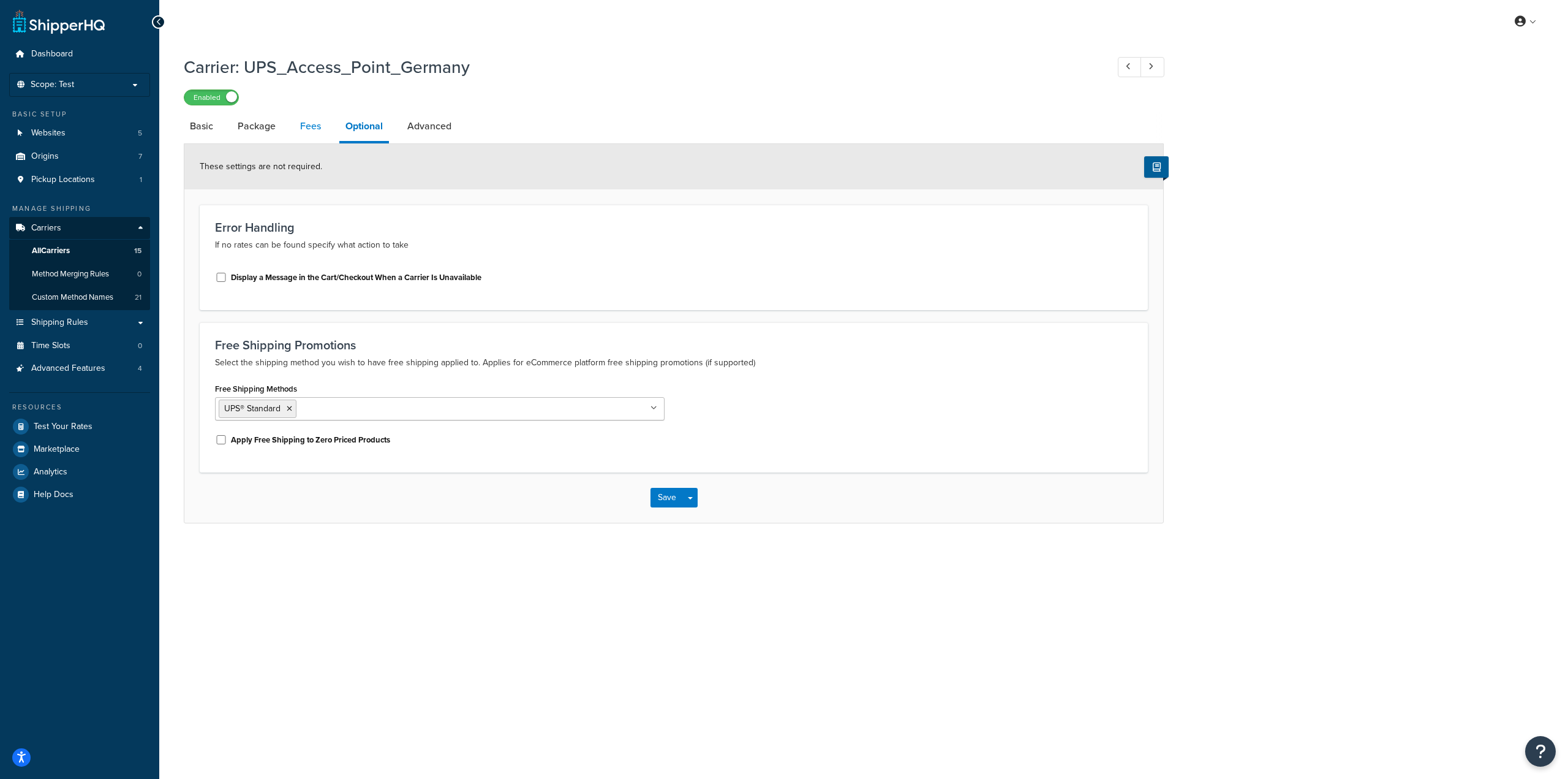
click at [309, 127] on link "Fees" at bounding box center [310, 126] width 33 height 29
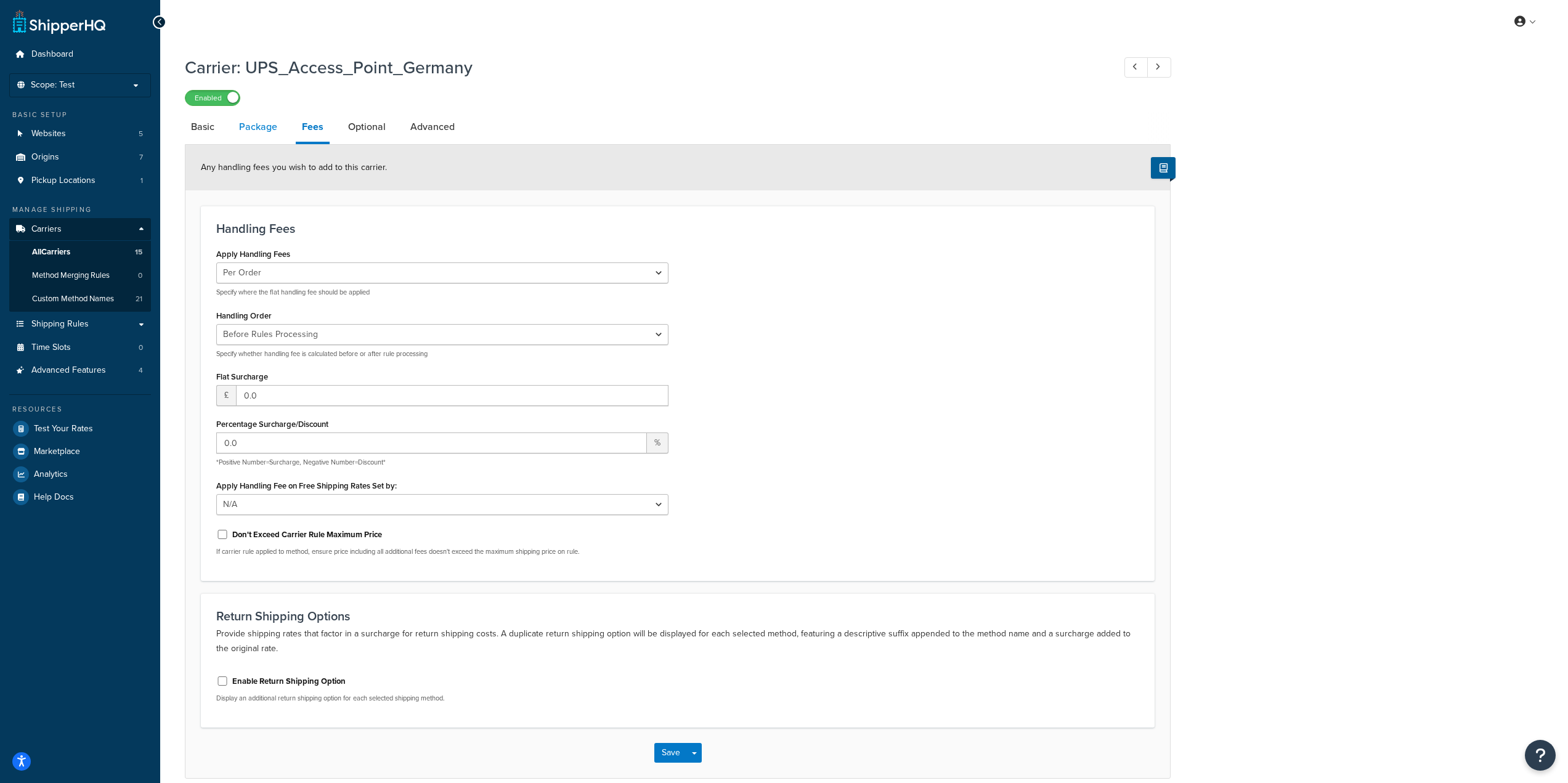
click at [258, 129] on link "Package" at bounding box center [258, 127] width 51 height 30
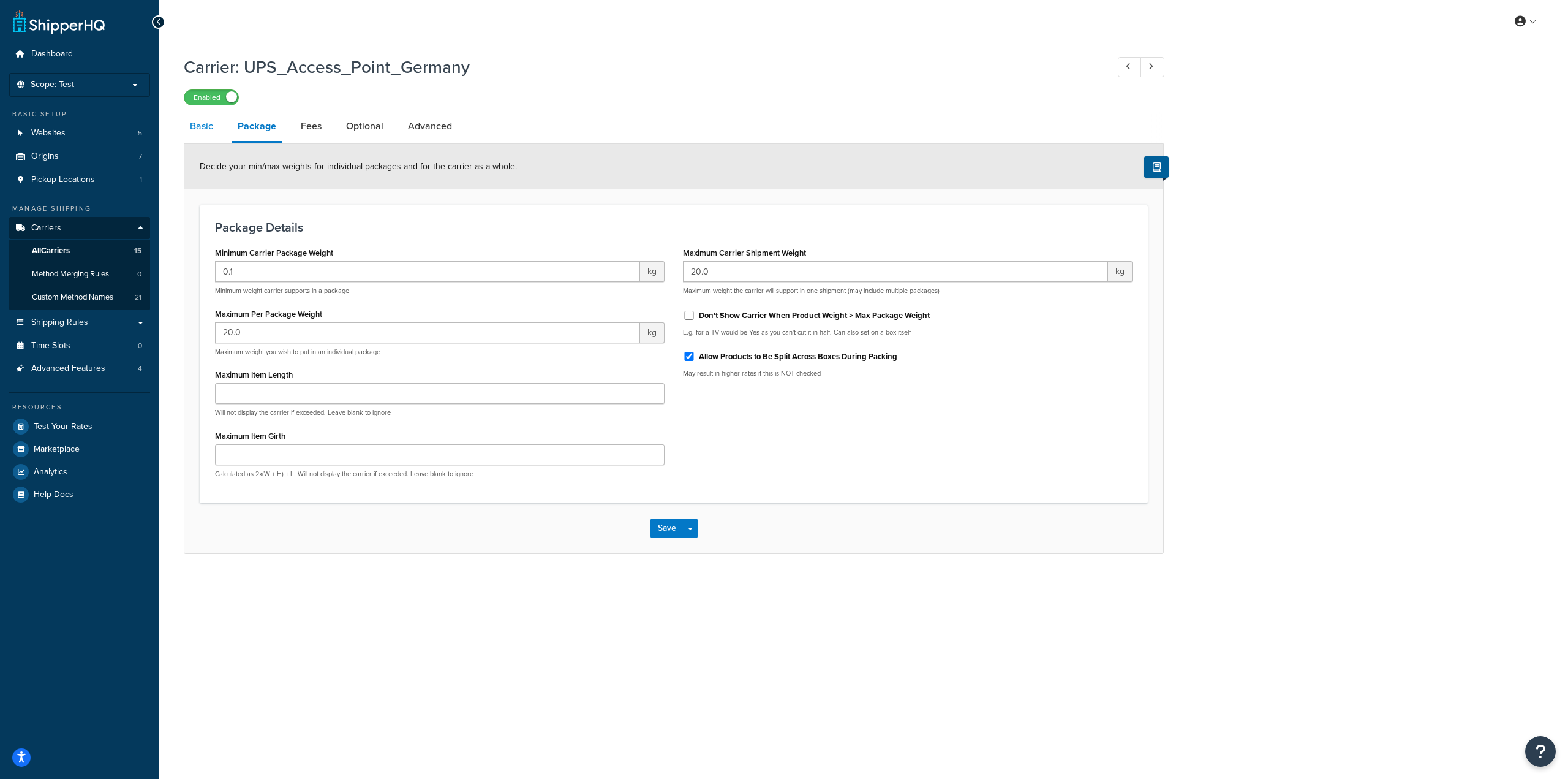
click at [192, 132] on link "Basic" at bounding box center [202, 126] width 35 height 29
select select "accessPoint"
select select "convert_lb_kg"
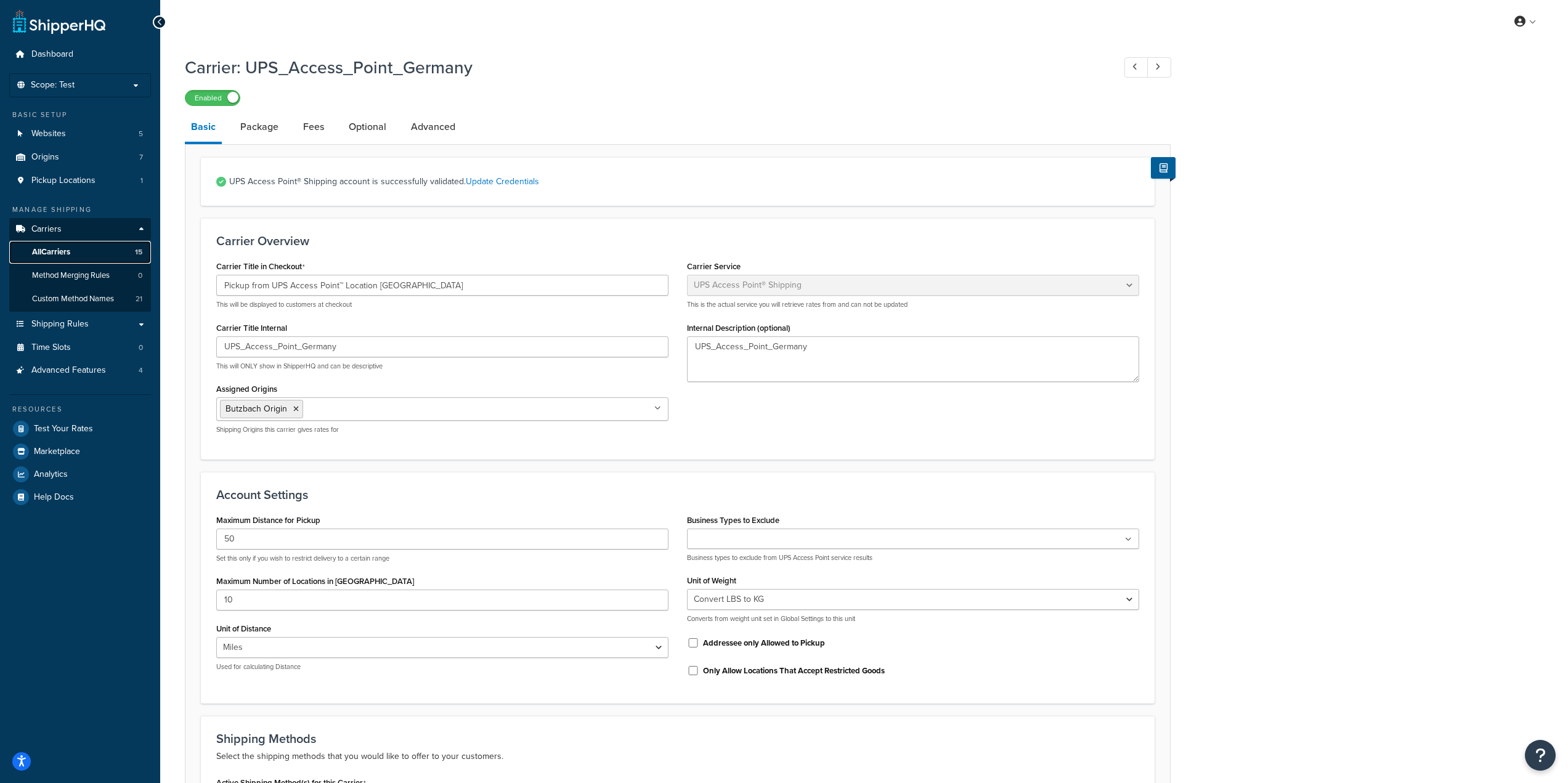
click at [82, 251] on link "All Carriers 15" at bounding box center [80, 252] width 142 height 23
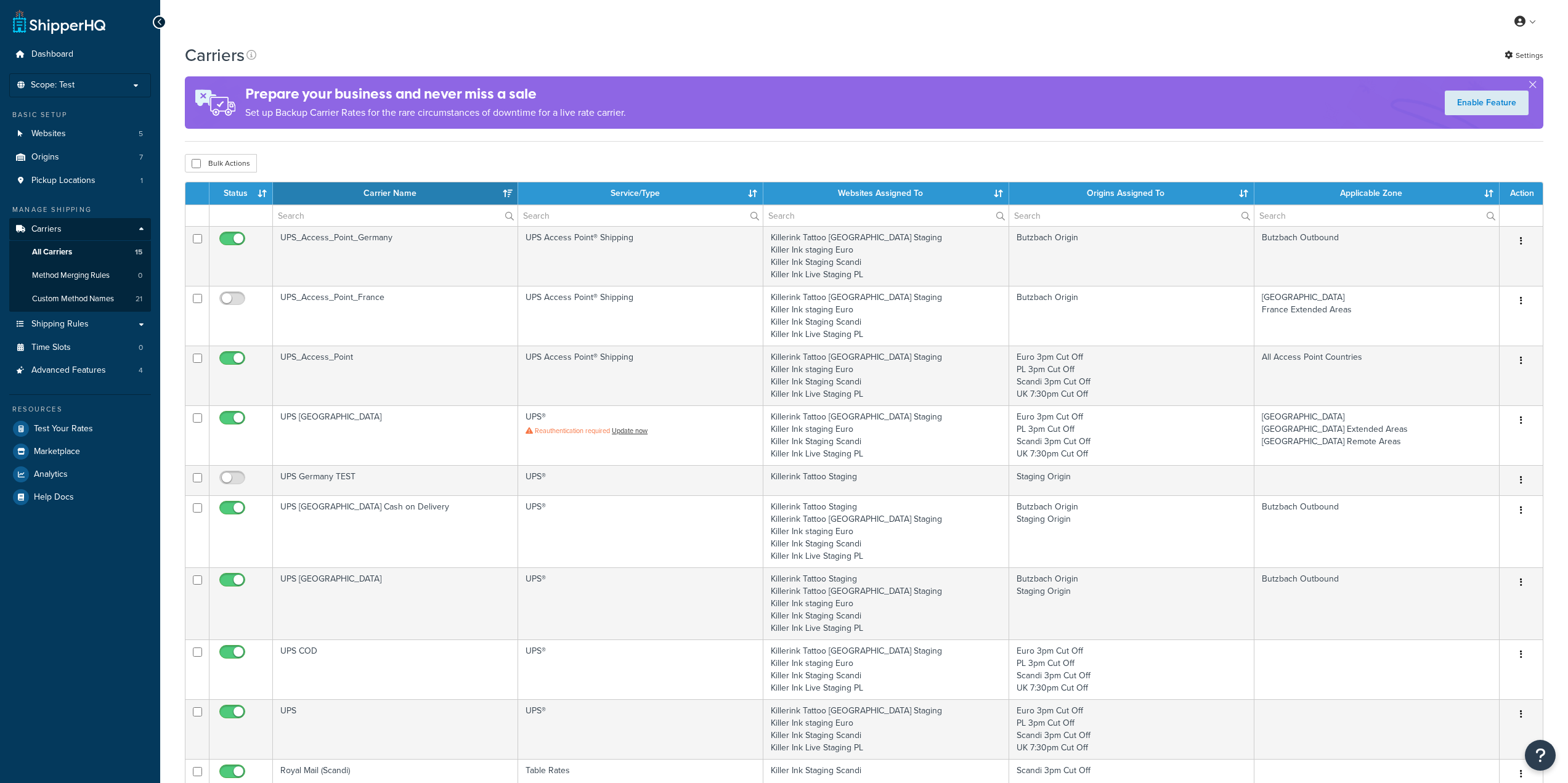
select select "15"
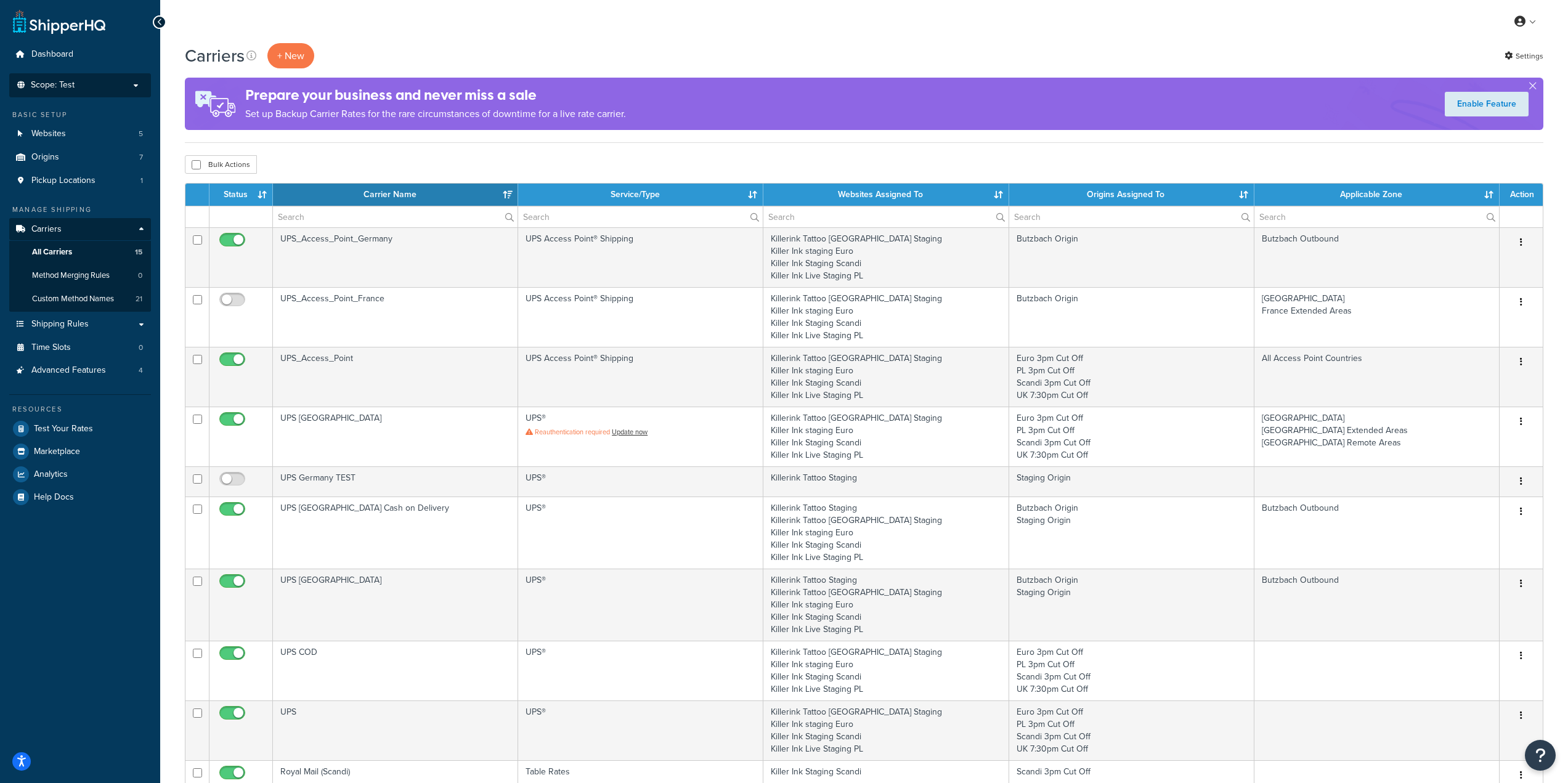
click at [81, 92] on li "Scope: Test Live Development Integration" at bounding box center [80, 85] width 142 height 24
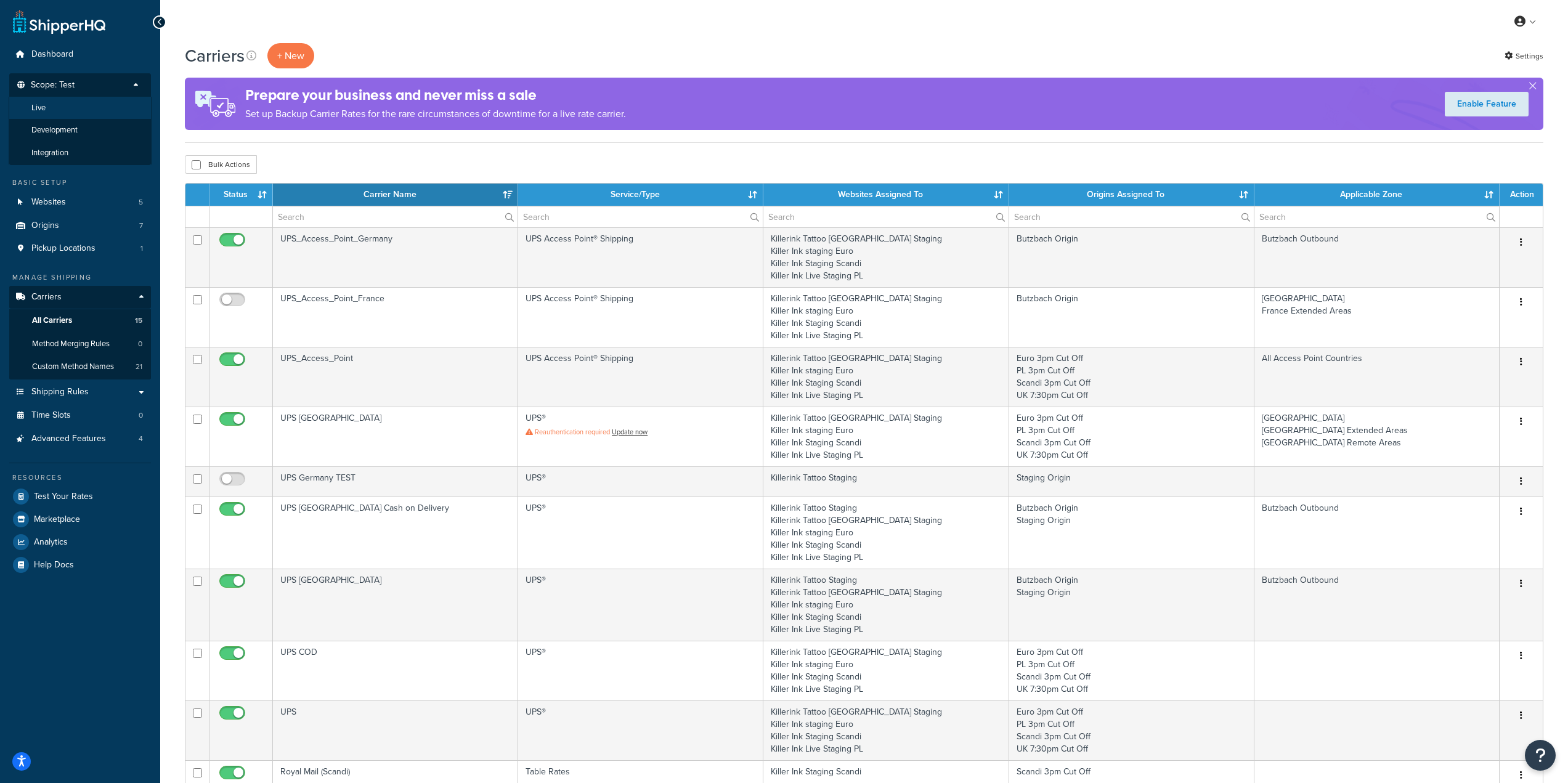
click at [81, 114] on li "Live" at bounding box center [79, 107] width 143 height 23
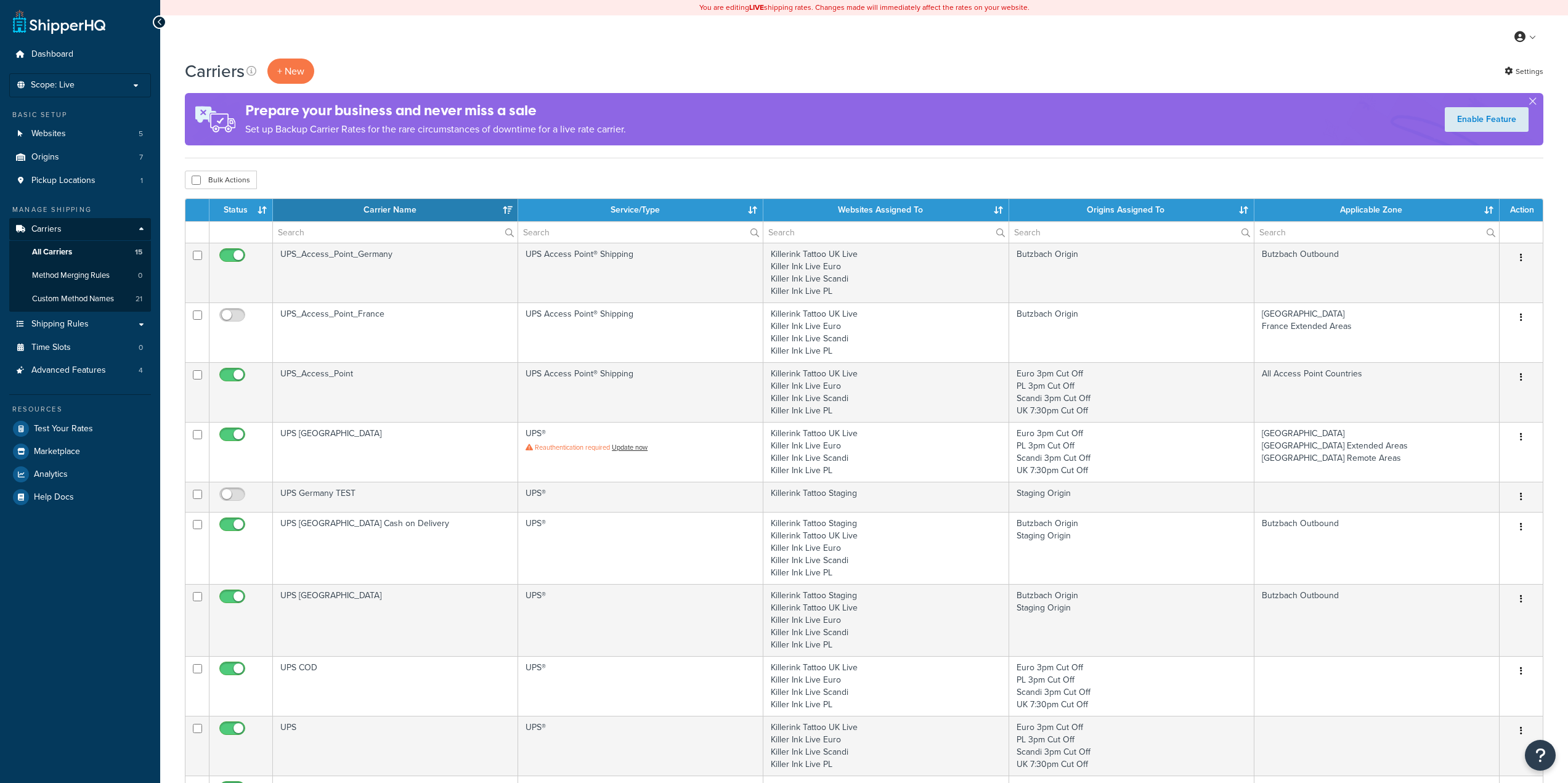
select select "15"
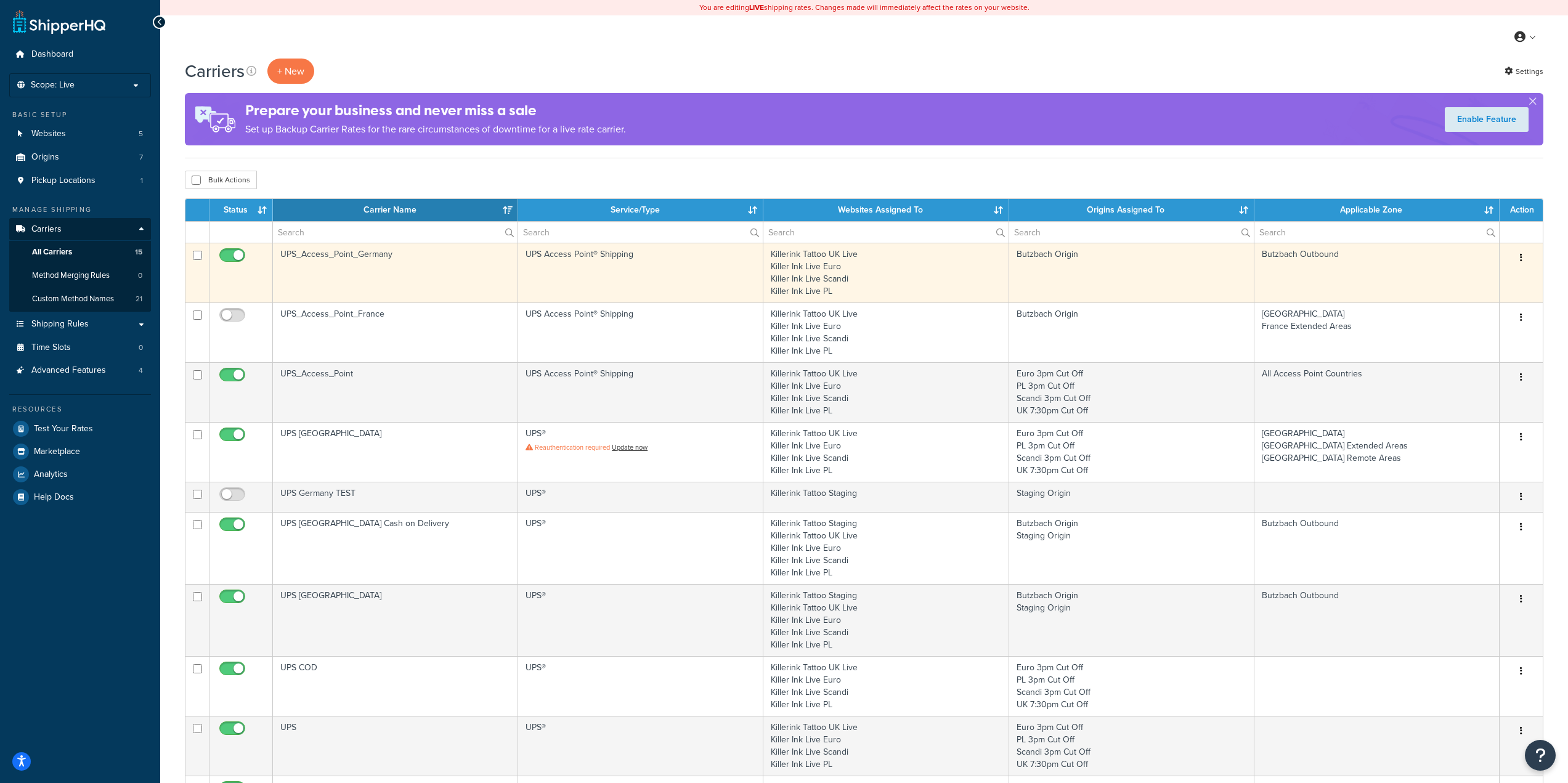
click at [419, 271] on td "UPS_Access_Point_Germany" at bounding box center [396, 272] width 245 height 60
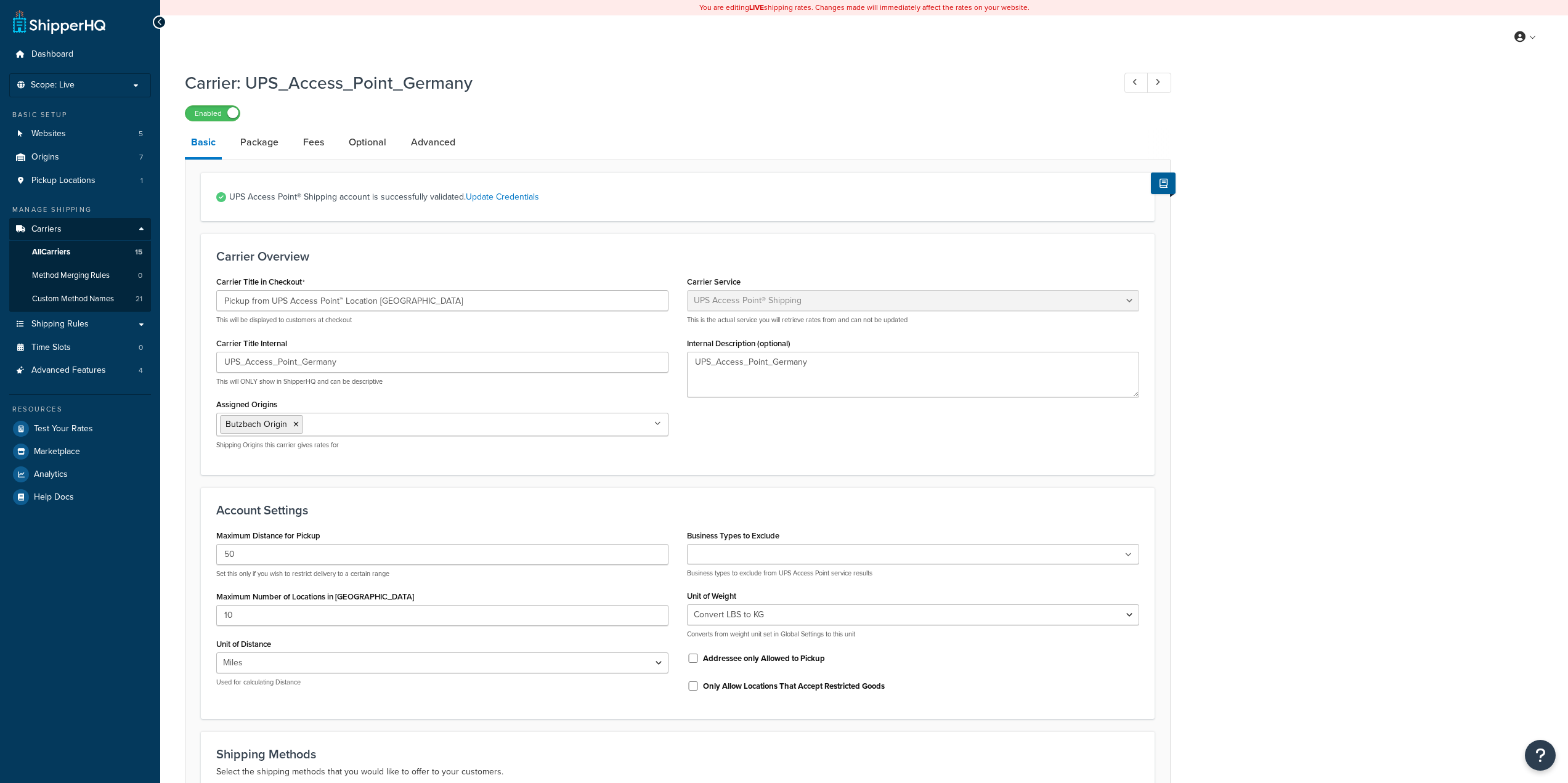
select select "accessPoint"
select select "convert_lb_kg"
click at [67, 326] on span "Shipping Rules" at bounding box center [60, 324] width 57 height 10
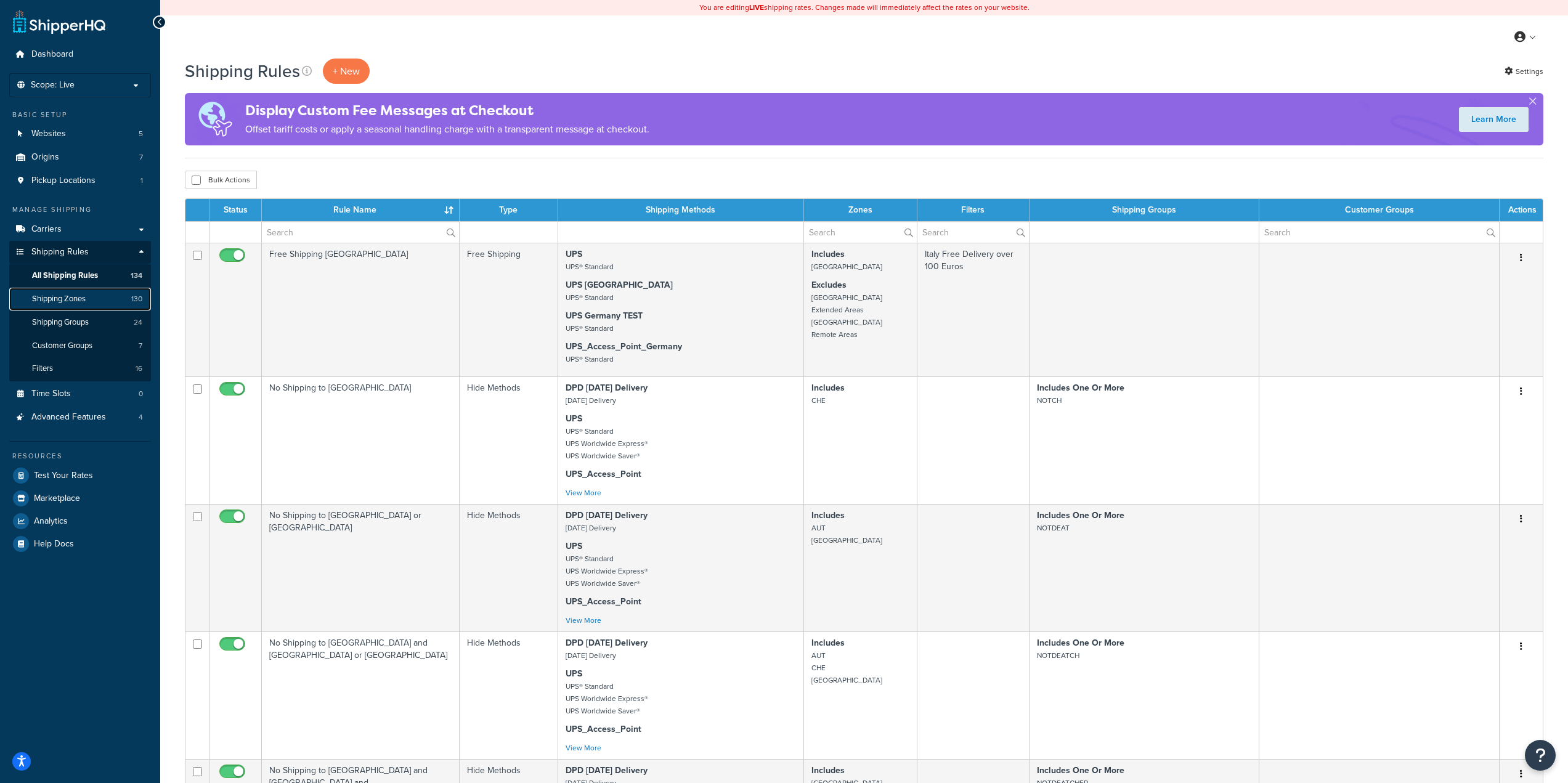
click at [89, 298] on link "Shipping Zones 130" at bounding box center [80, 298] width 142 height 23
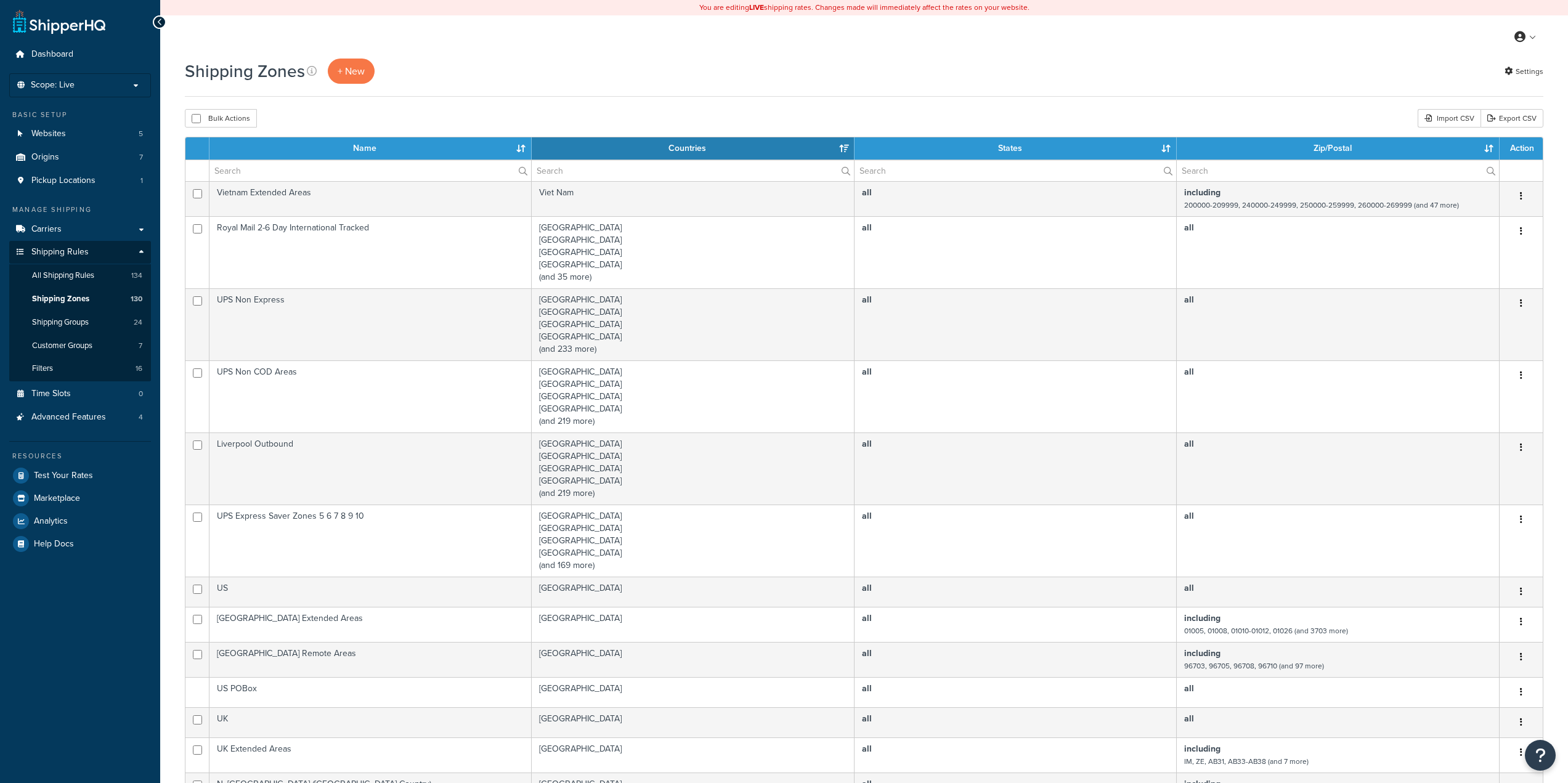
select select "15"
click at [319, 169] on input "text" at bounding box center [370, 170] width 321 height 21
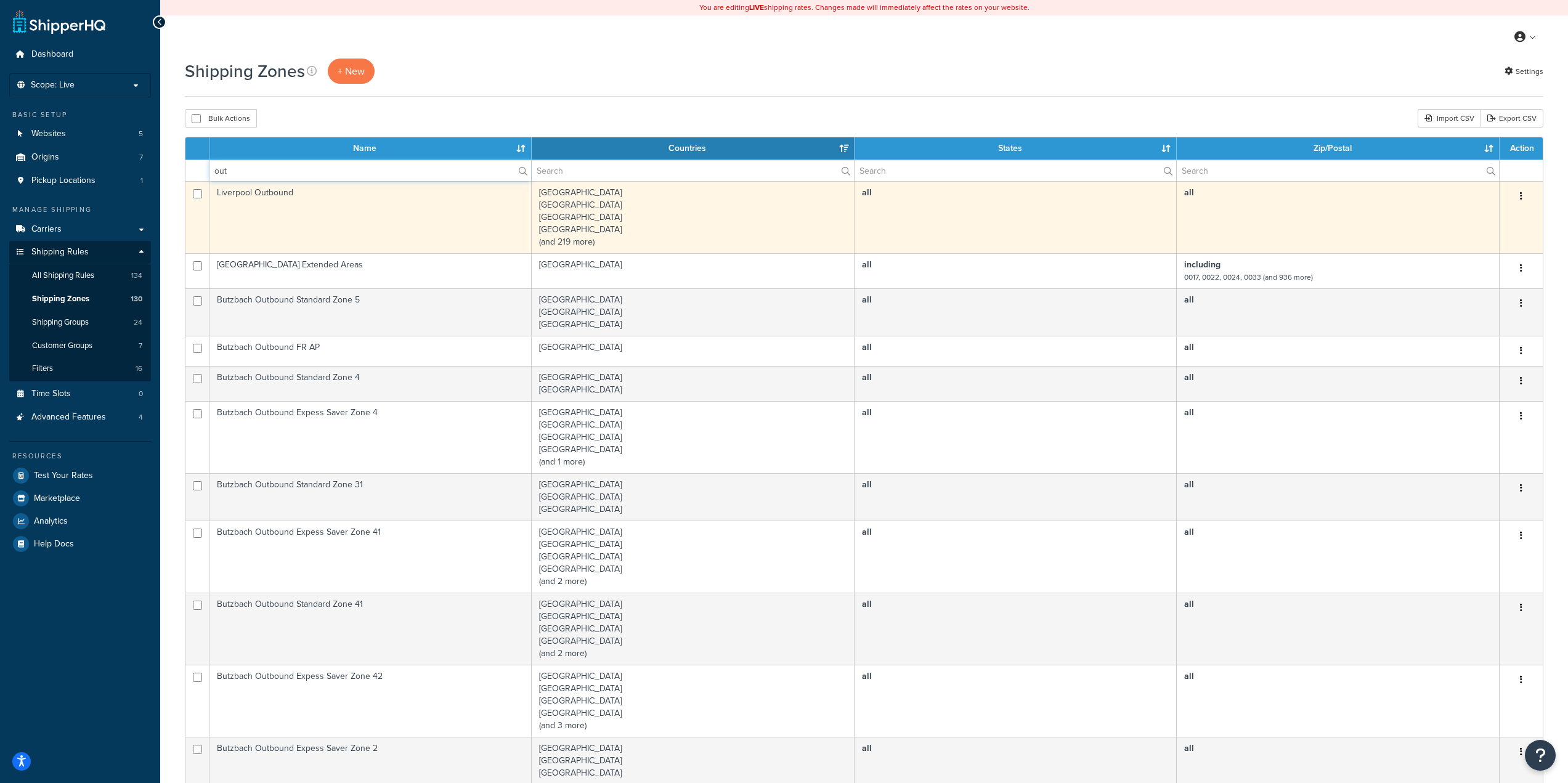
type input "outbound AP"
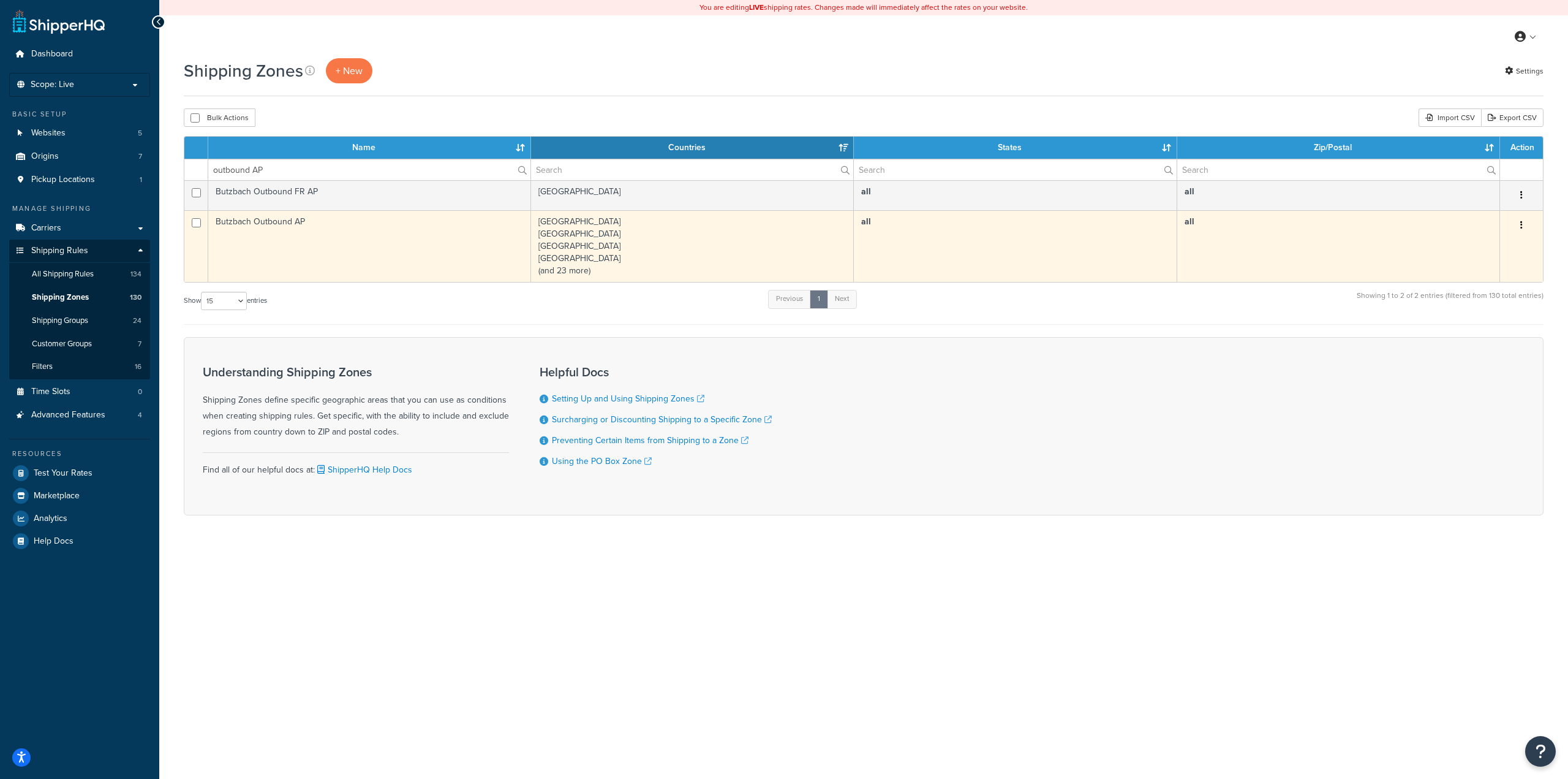
click at [371, 229] on td "Butzbach Outbound AP" at bounding box center [370, 246] width 323 height 72
